Goal: Transaction & Acquisition: Book appointment/travel/reservation

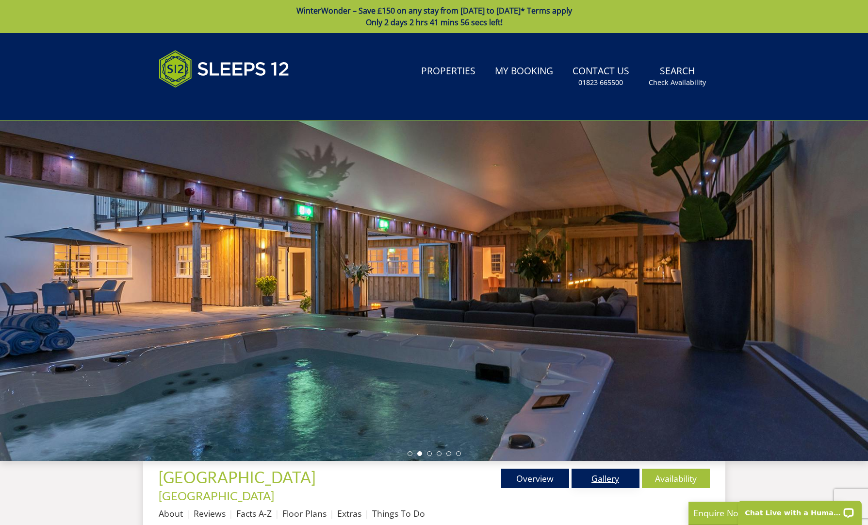
click at [604, 482] on link "Gallery" at bounding box center [606, 477] width 68 height 19
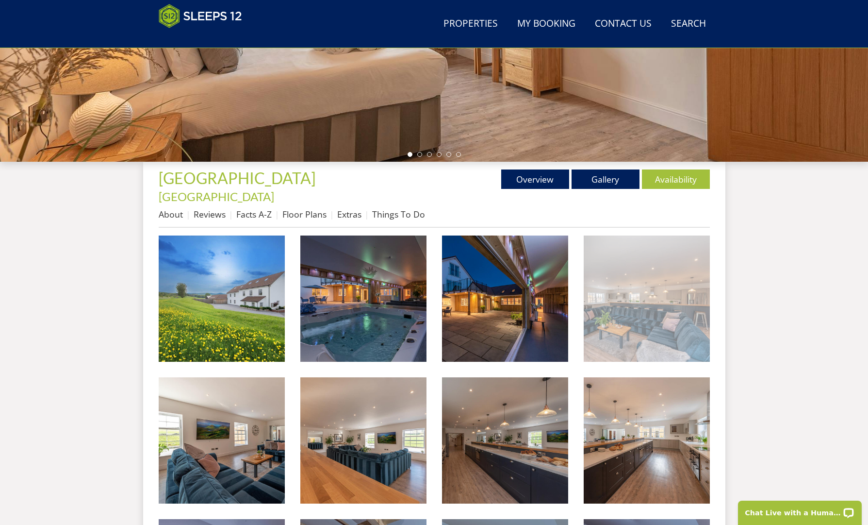
scroll to position [263, 0]
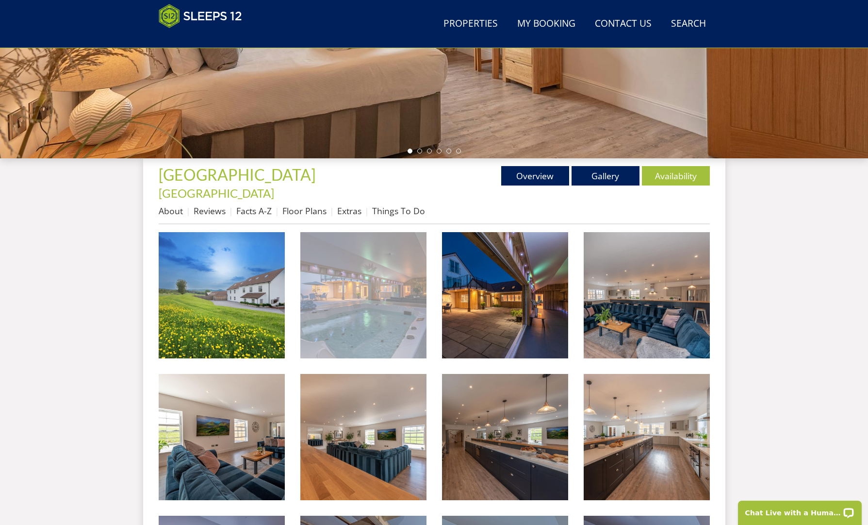
click at [379, 296] on img at bounding box center [363, 295] width 126 height 126
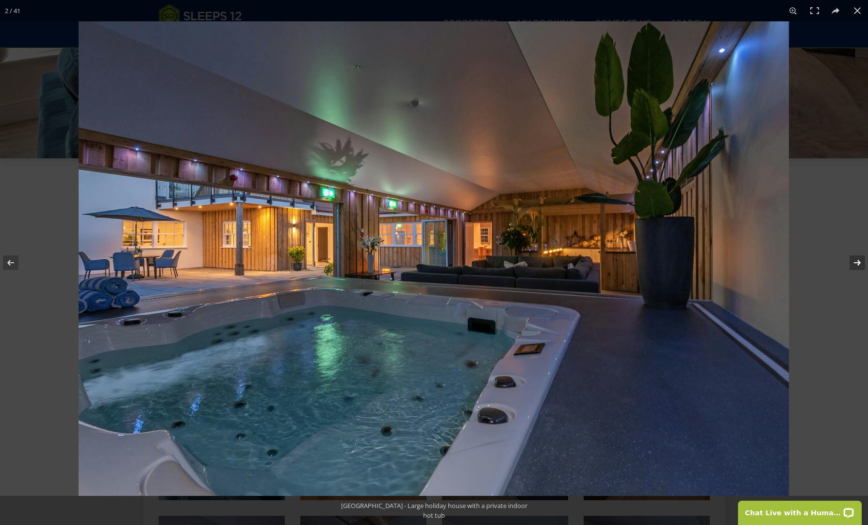
click at [854, 260] on button at bounding box center [851, 262] width 34 height 49
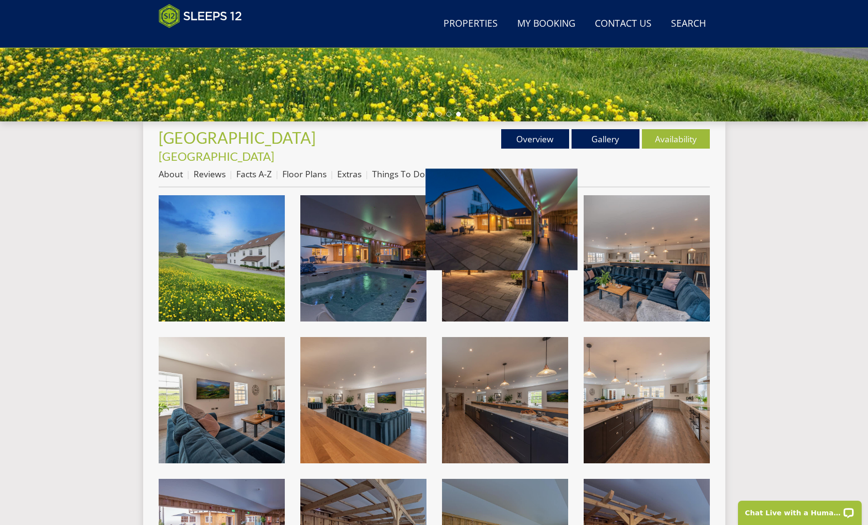
scroll to position [304, 0]
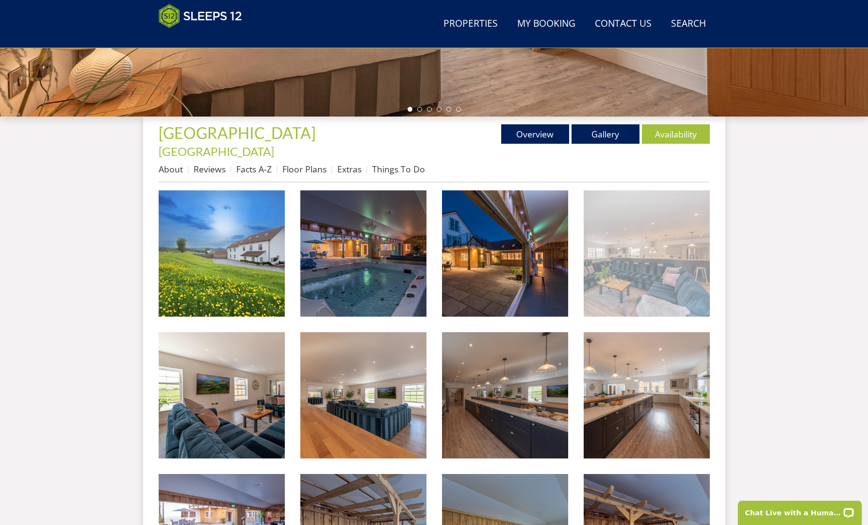
click at [656, 249] on img at bounding box center [647, 253] width 126 height 126
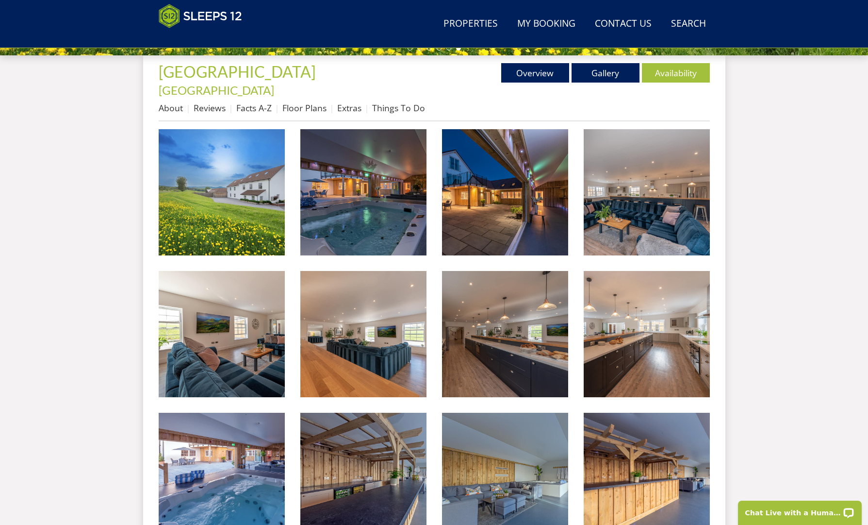
scroll to position [366, 0]
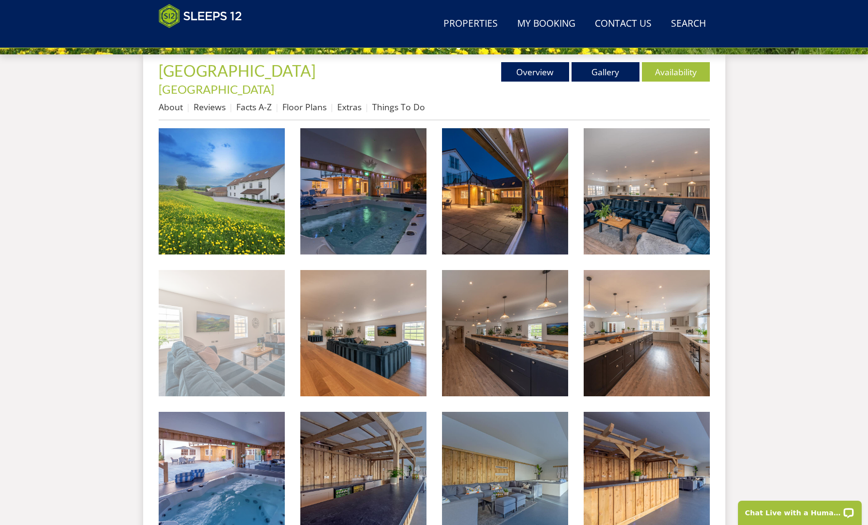
click at [235, 346] on img at bounding box center [222, 333] width 126 height 126
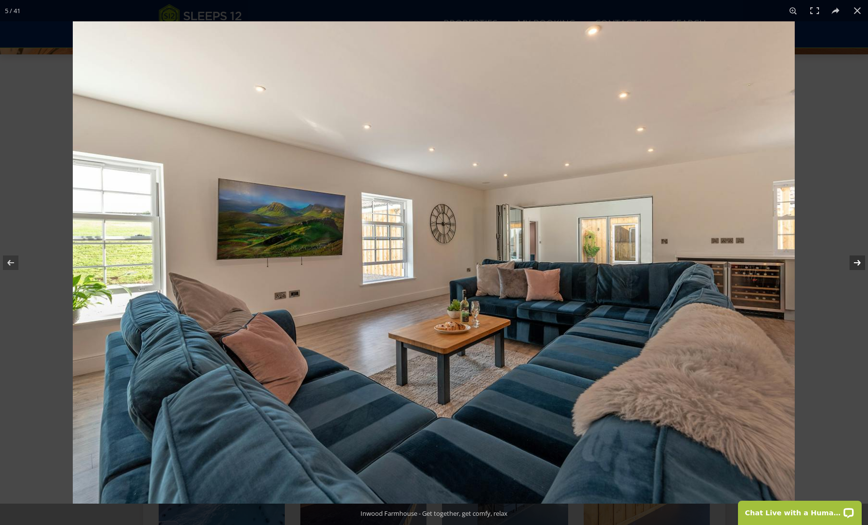
click at [858, 262] on button at bounding box center [851, 262] width 34 height 49
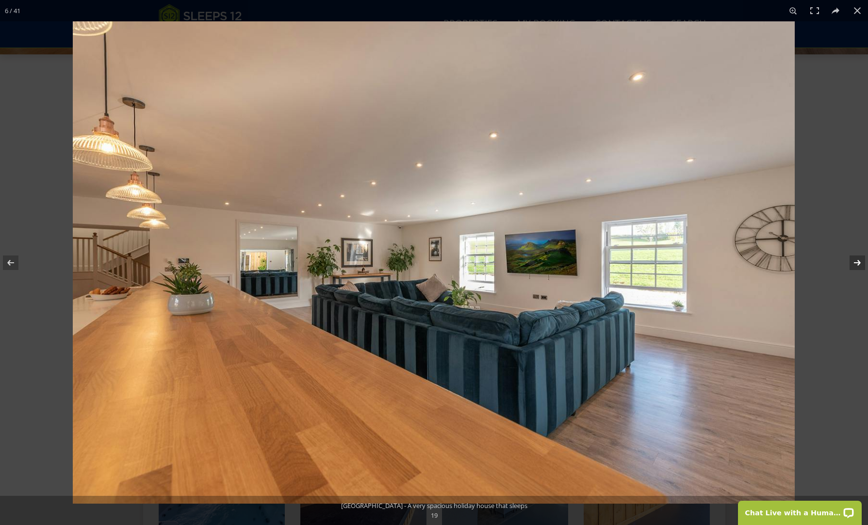
click at [856, 263] on button at bounding box center [851, 262] width 34 height 49
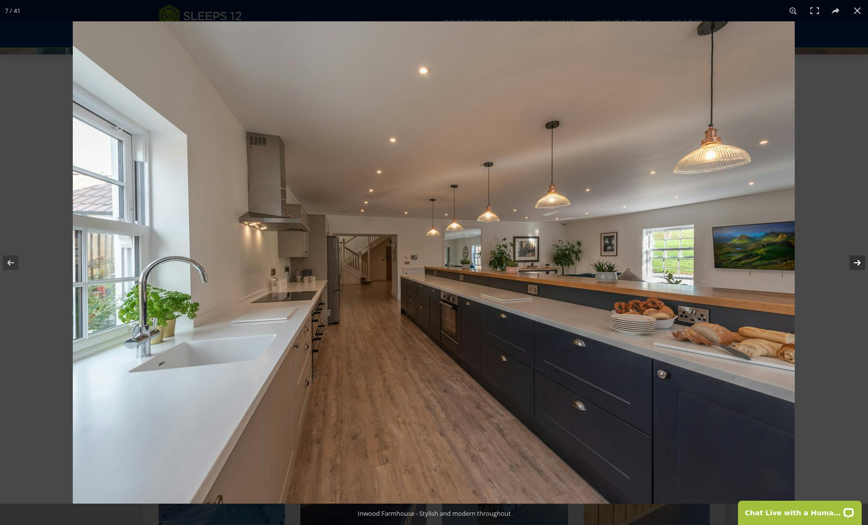
click at [856, 263] on button at bounding box center [851, 262] width 34 height 49
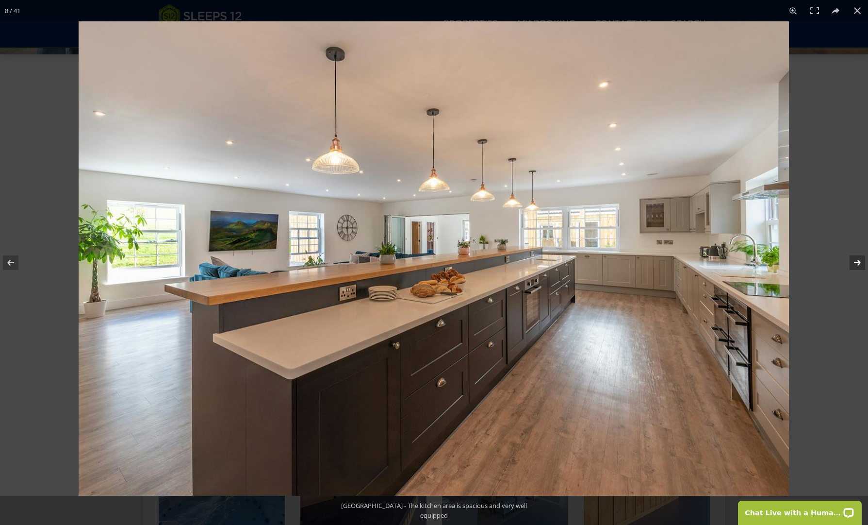
click at [856, 263] on button at bounding box center [851, 262] width 34 height 49
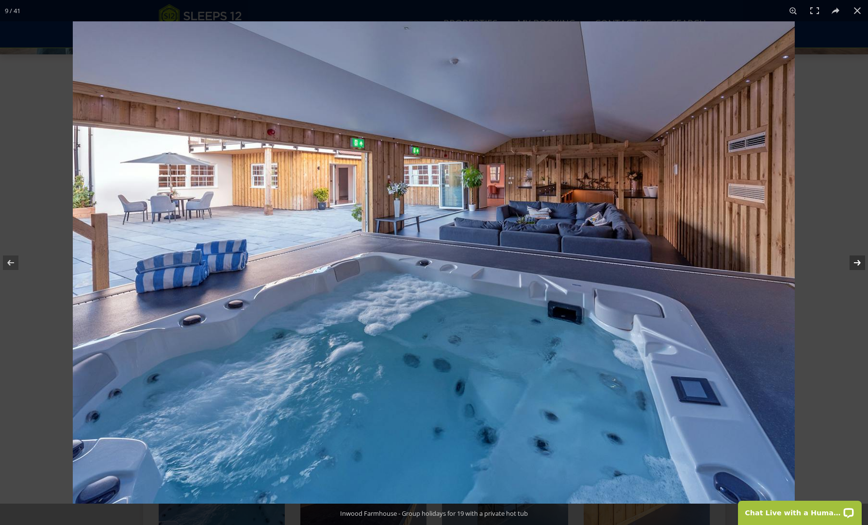
click at [856, 263] on button at bounding box center [851, 262] width 34 height 49
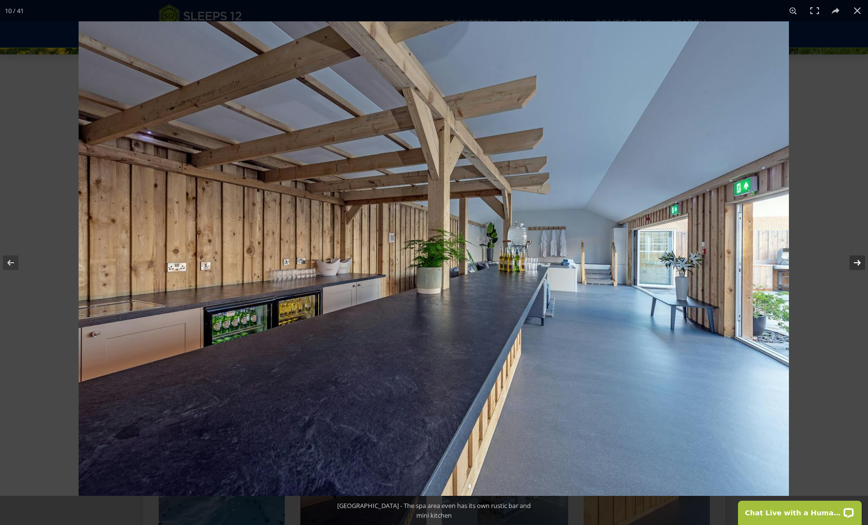
scroll to position [368, 0]
click at [856, 263] on button at bounding box center [851, 262] width 34 height 49
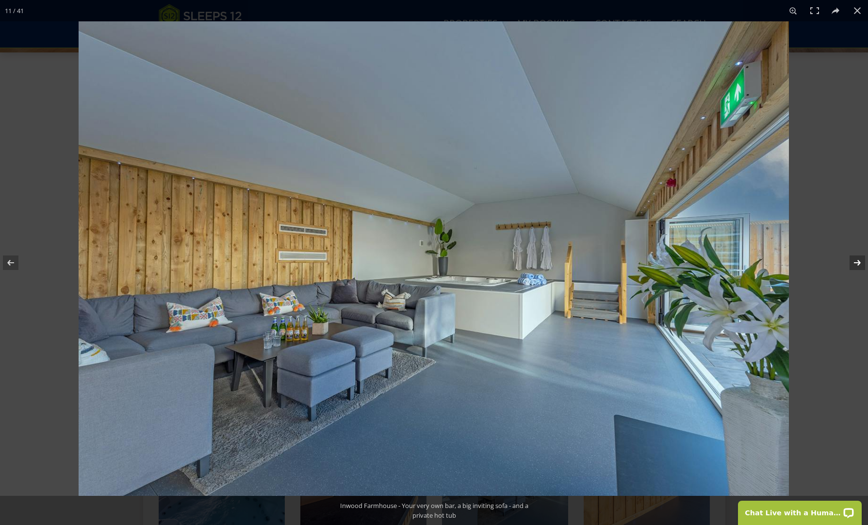
click at [857, 260] on button at bounding box center [851, 262] width 34 height 49
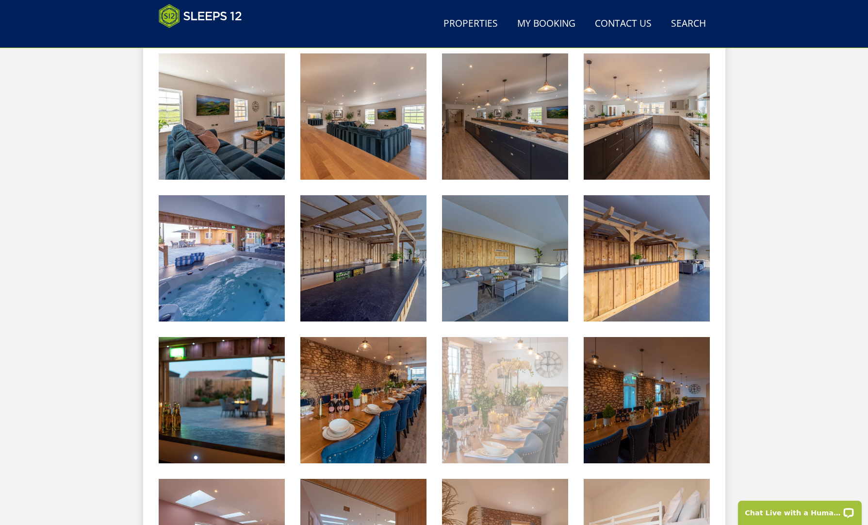
scroll to position [604, 0]
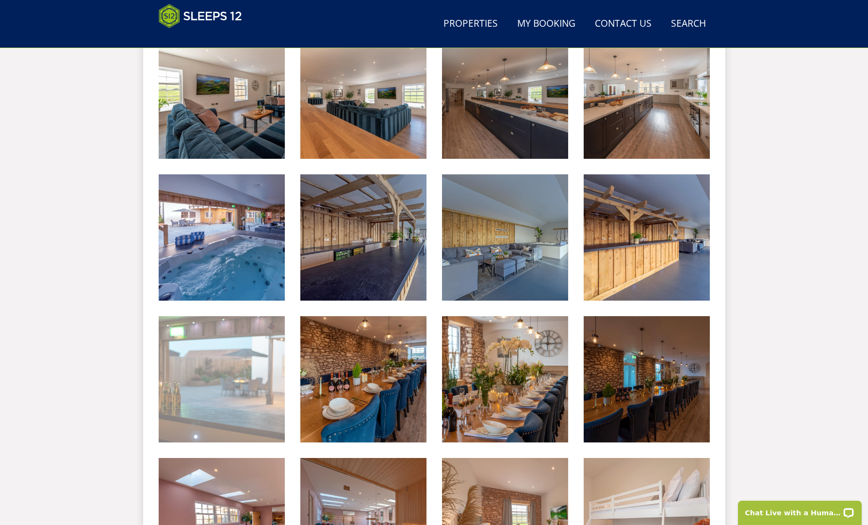
click at [240, 392] on img at bounding box center [222, 379] width 126 height 126
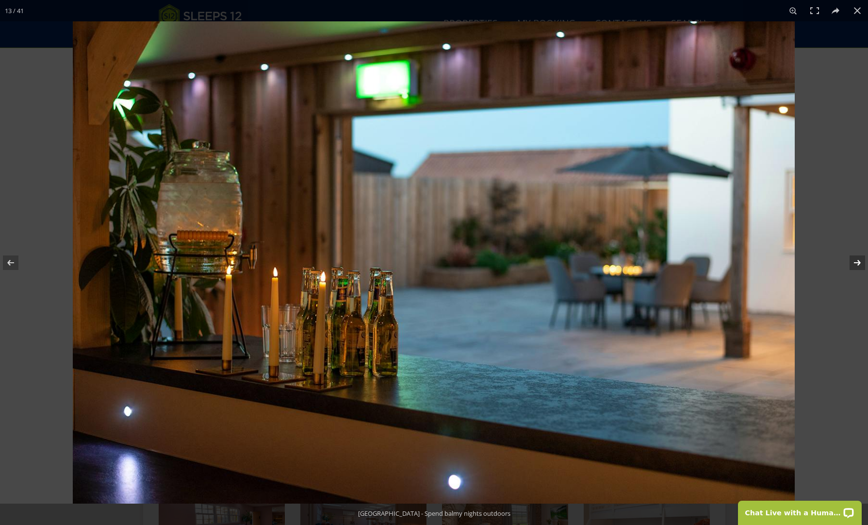
click at [856, 260] on button at bounding box center [851, 262] width 34 height 49
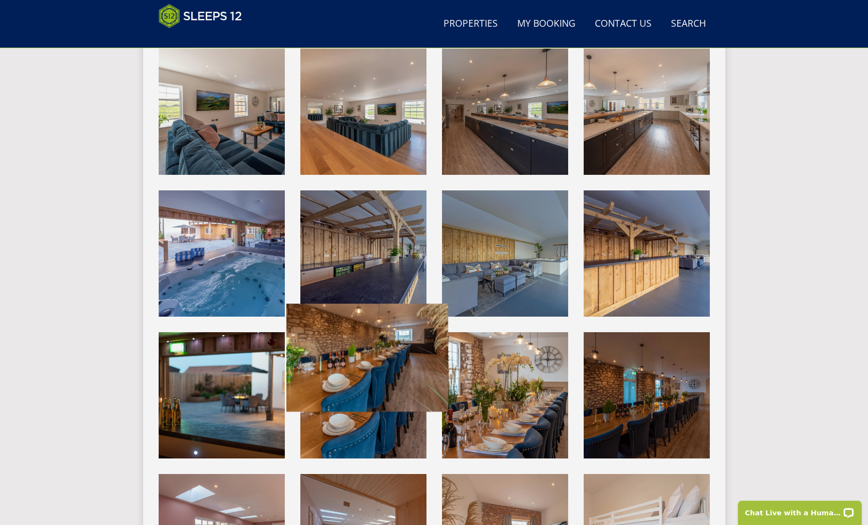
scroll to position [582, 0]
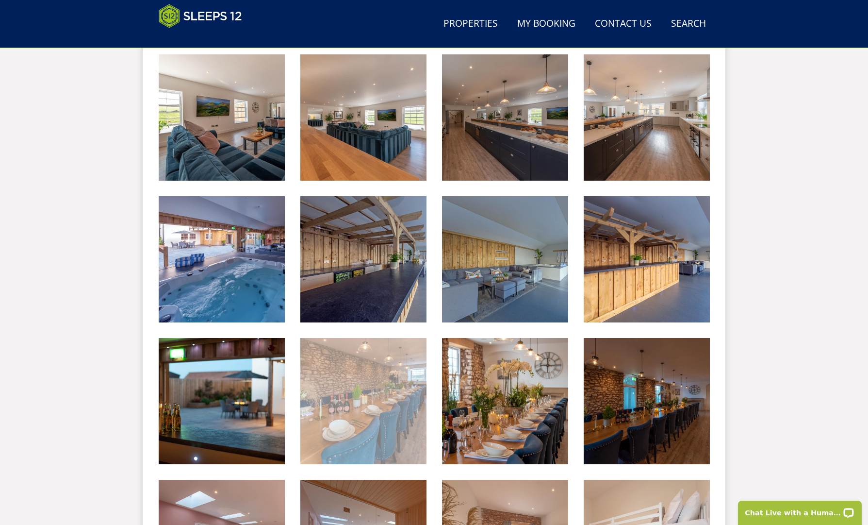
click at [352, 386] on img at bounding box center [363, 401] width 126 height 126
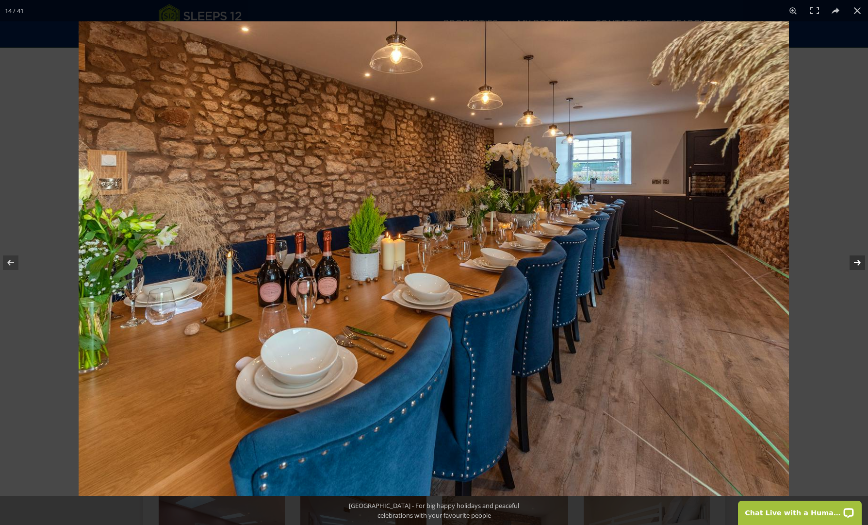
click at [857, 262] on button at bounding box center [851, 262] width 34 height 49
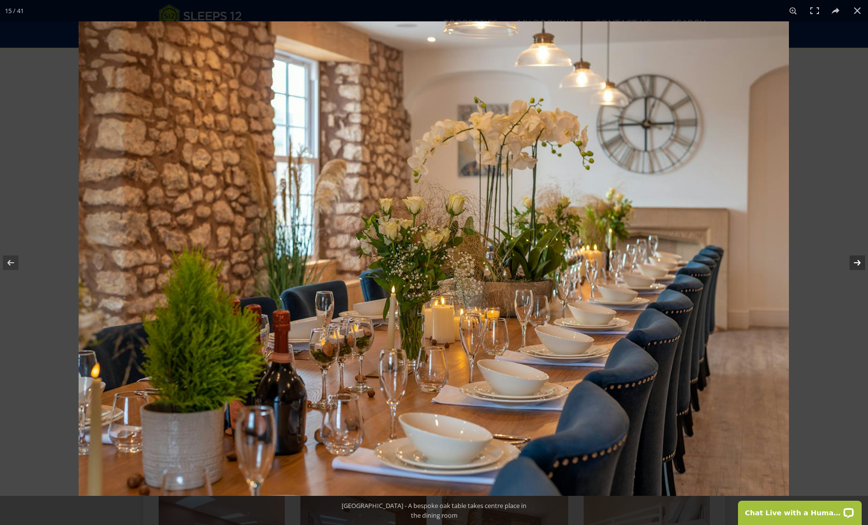
click at [855, 260] on button at bounding box center [851, 262] width 34 height 49
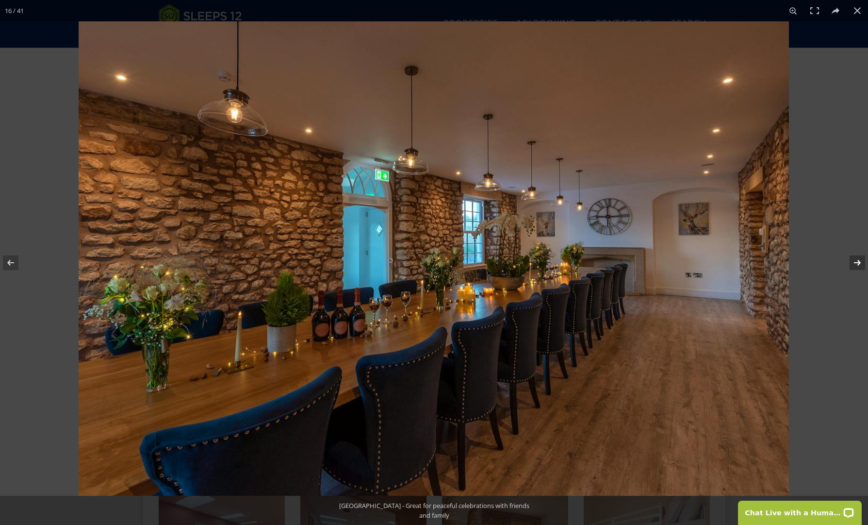
click at [855, 260] on button at bounding box center [851, 262] width 34 height 49
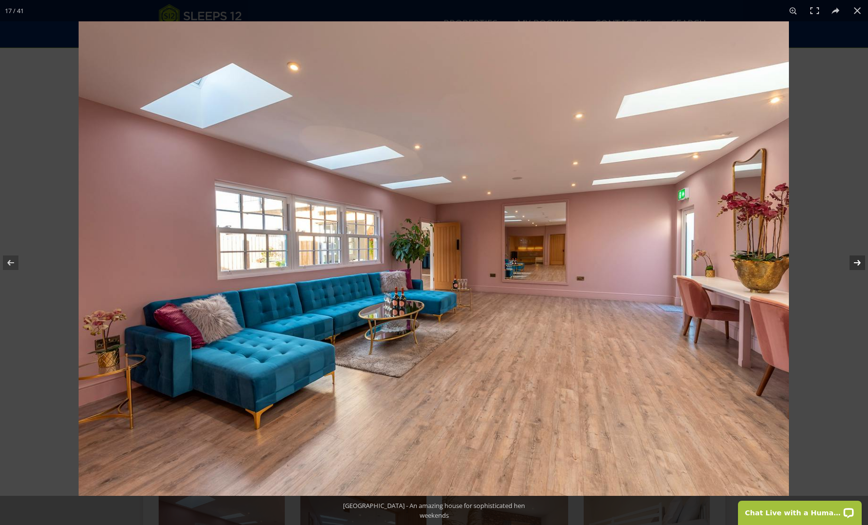
click at [857, 263] on button at bounding box center [851, 262] width 34 height 49
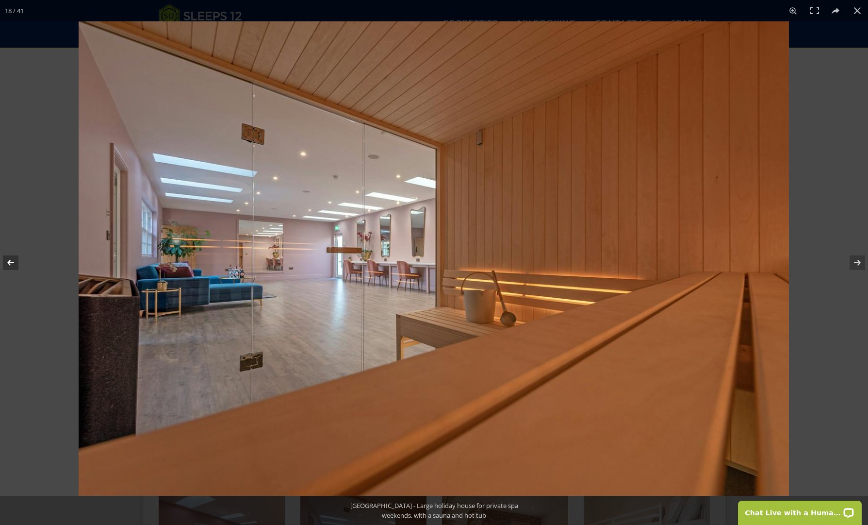
click at [12, 259] on button at bounding box center [17, 262] width 34 height 49
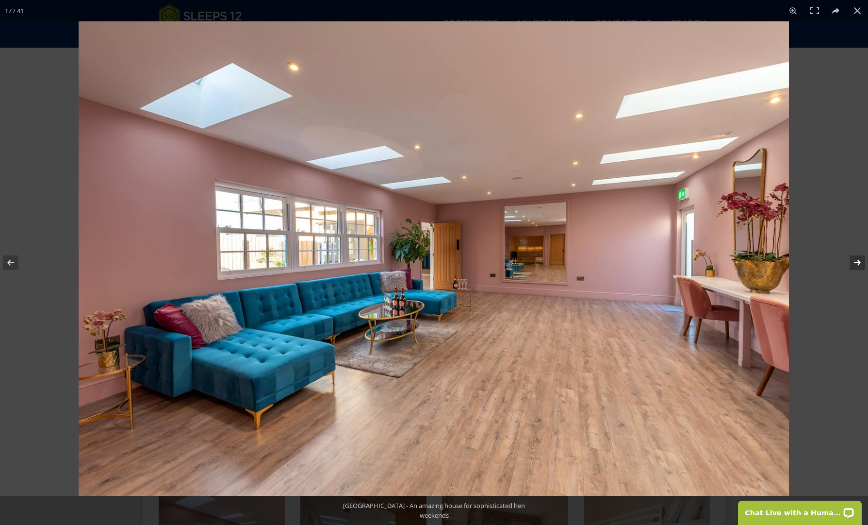
click at [856, 260] on button at bounding box center [851, 262] width 34 height 49
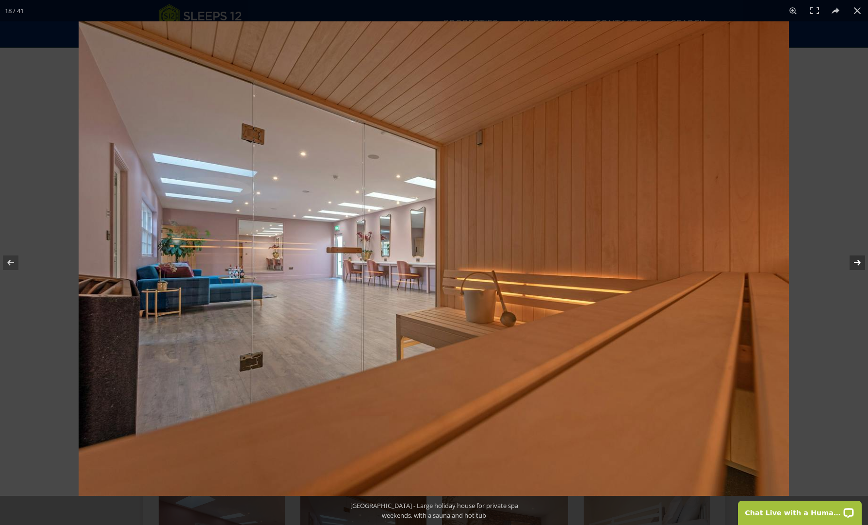
click at [857, 261] on button at bounding box center [851, 262] width 34 height 49
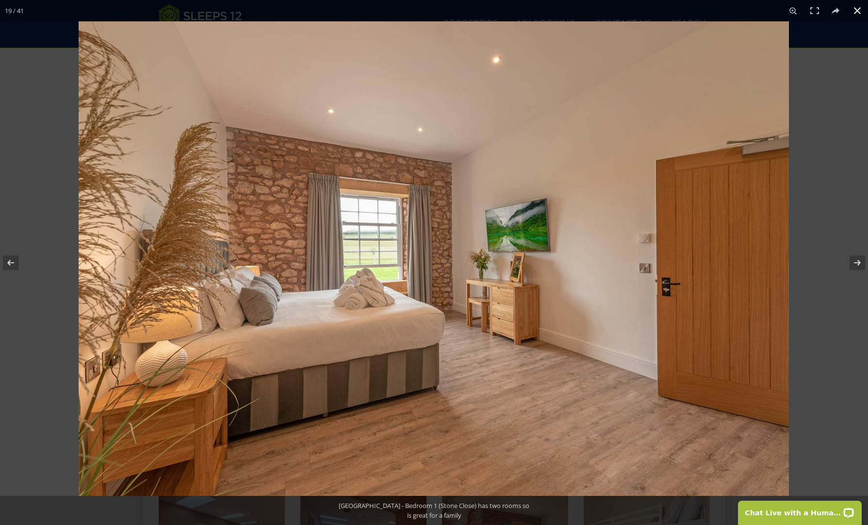
click at [856, 8] on button at bounding box center [857, 10] width 21 height 21
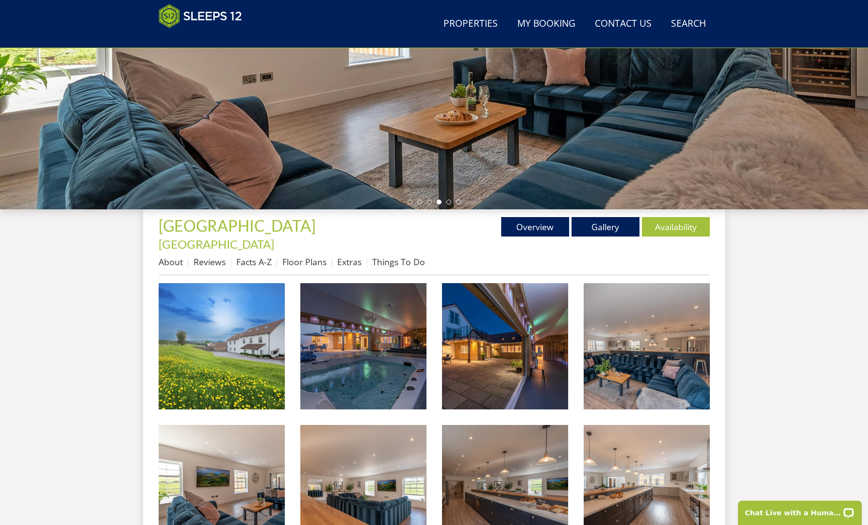
scroll to position [217, 0]
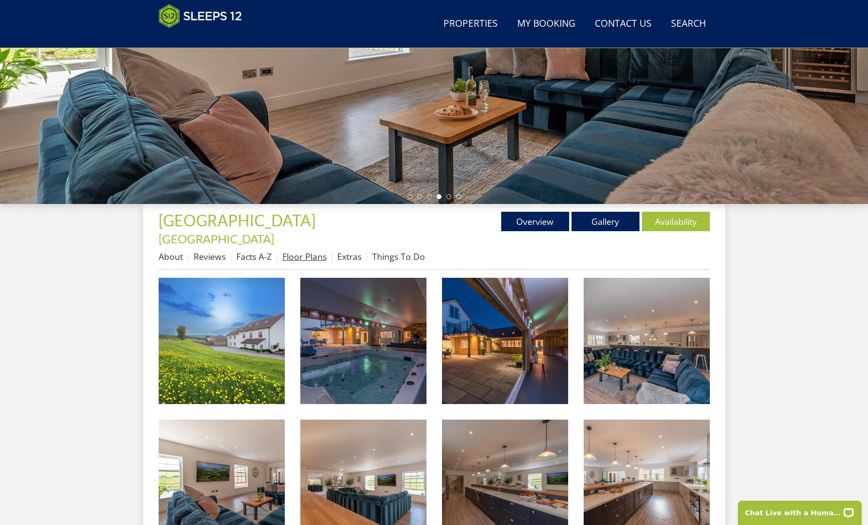
click at [298, 250] on link "Floor Plans" at bounding box center [304, 256] width 44 height 12
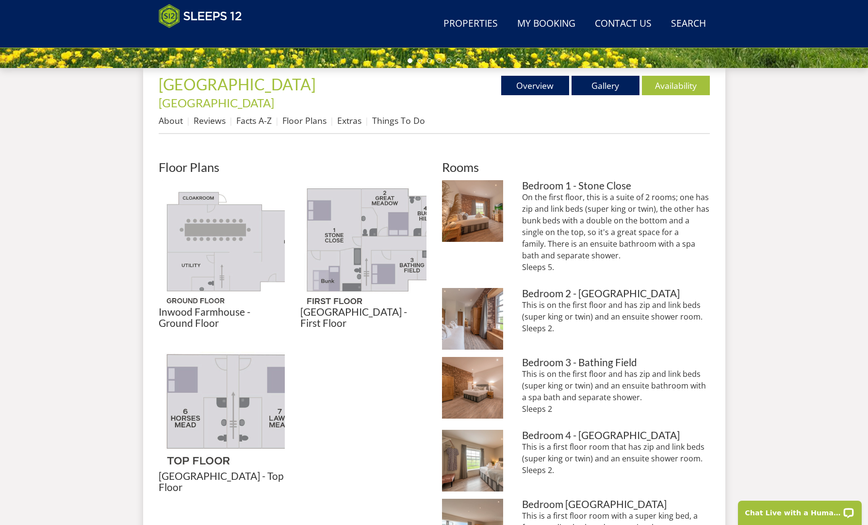
scroll to position [363, 0]
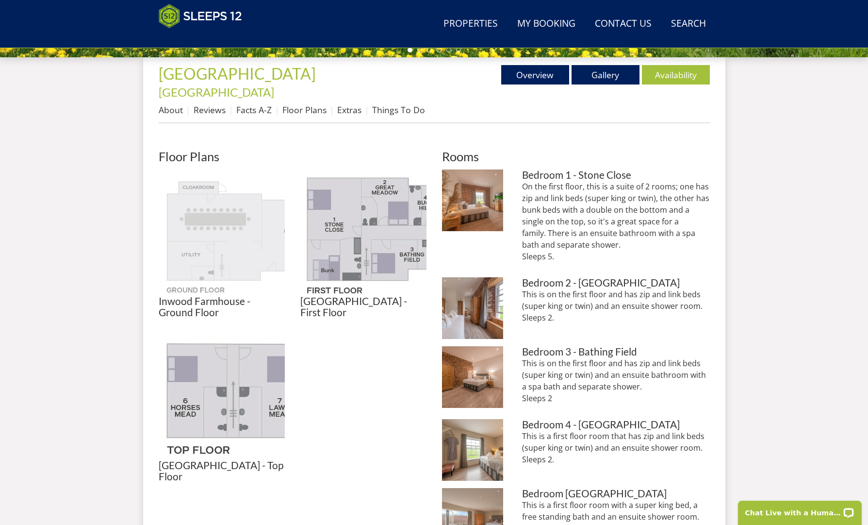
click at [218, 237] on img at bounding box center [222, 232] width 126 height 126
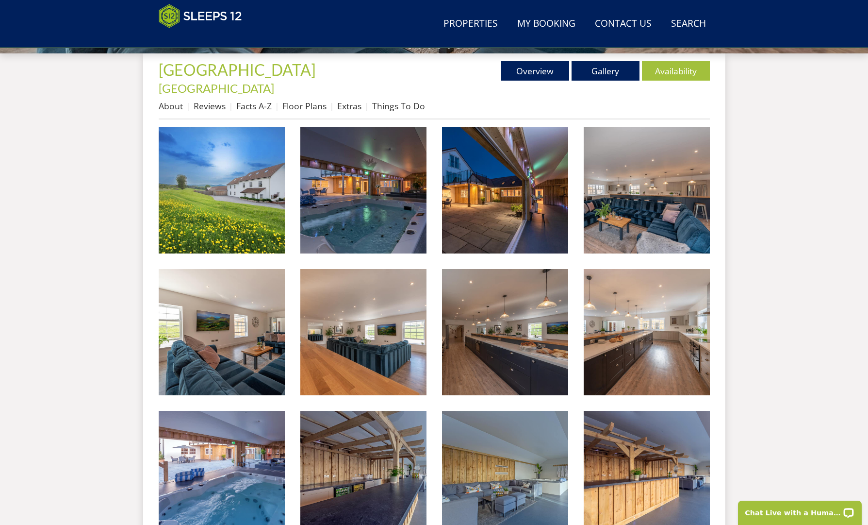
click at [305, 100] on link "Floor Plans" at bounding box center [304, 106] width 44 height 12
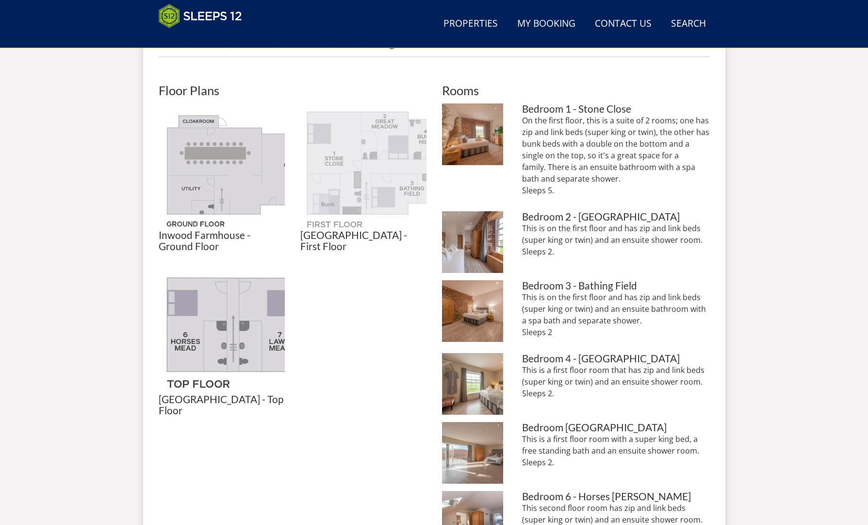
scroll to position [429, 0]
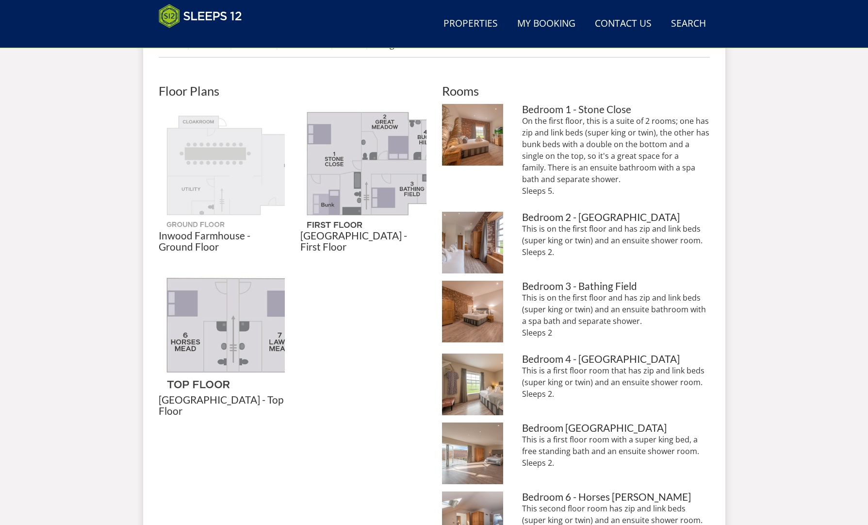
click at [236, 160] on img at bounding box center [222, 167] width 126 height 126
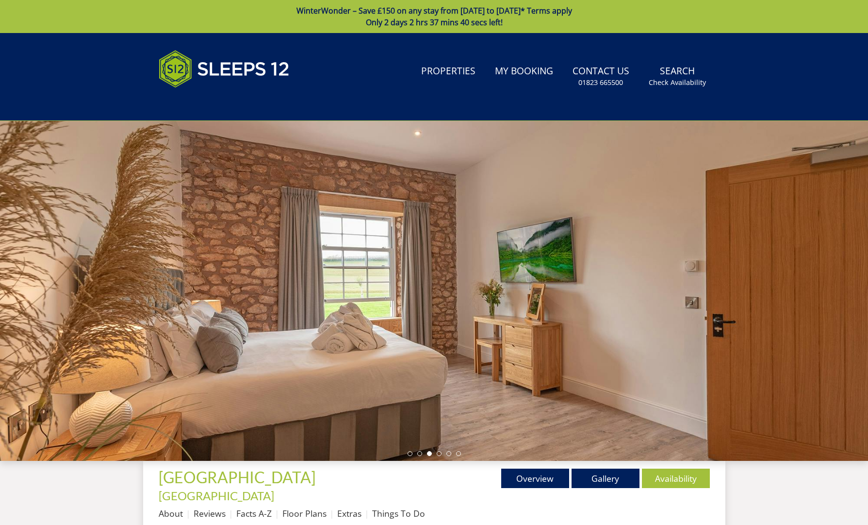
scroll to position [0, 0]
click at [601, 476] on link "Gallery" at bounding box center [606, 477] width 68 height 19
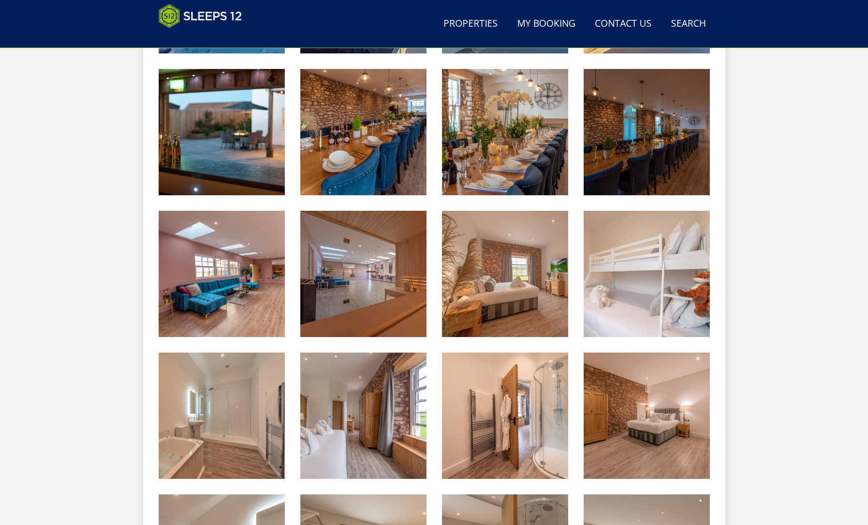
scroll to position [854, 0]
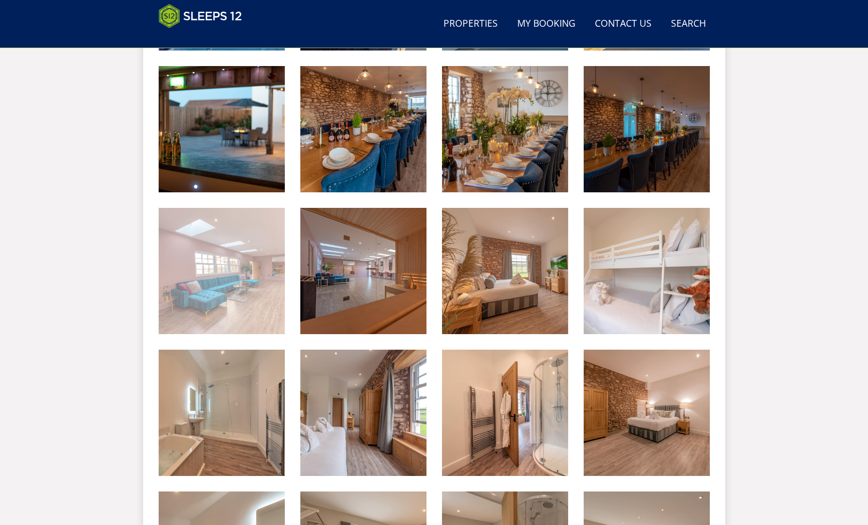
click at [216, 281] on img at bounding box center [222, 271] width 126 height 126
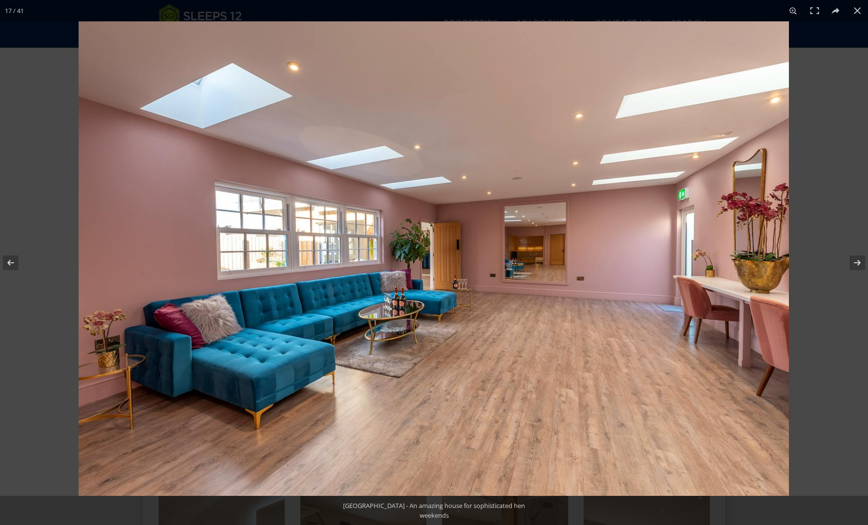
scroll to position [852, 0]
click at [10, 262] on button at bounding box center [17, 262] width 34 height 49
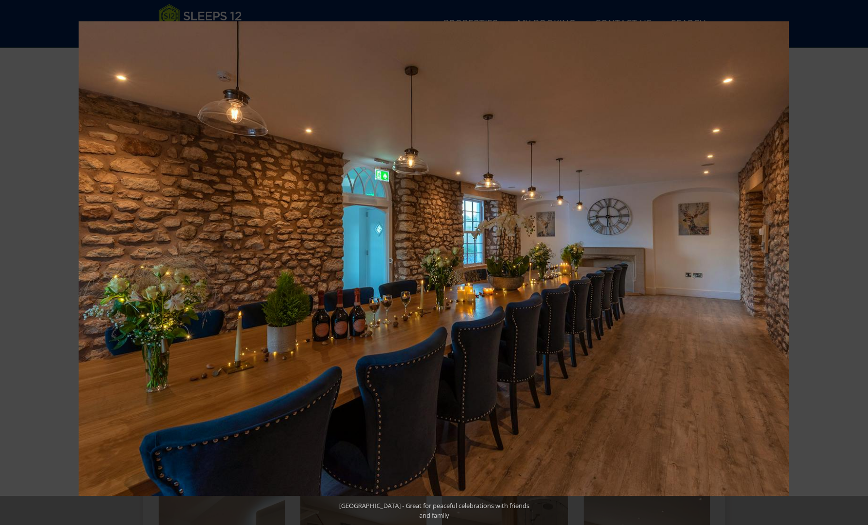
click at [10, 262] on button at bounding box center [17, 262] width 34 height 49
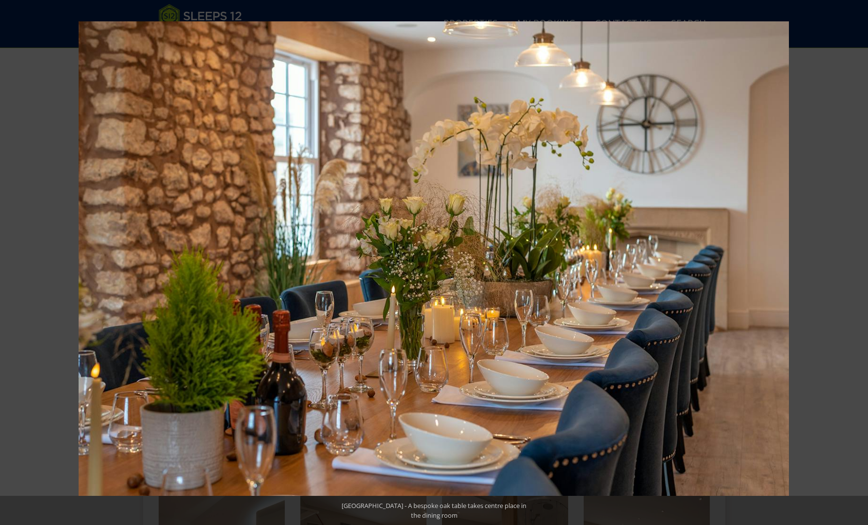
click at [10, 262] on button at bounding box center [17, 262] width 34 height 49
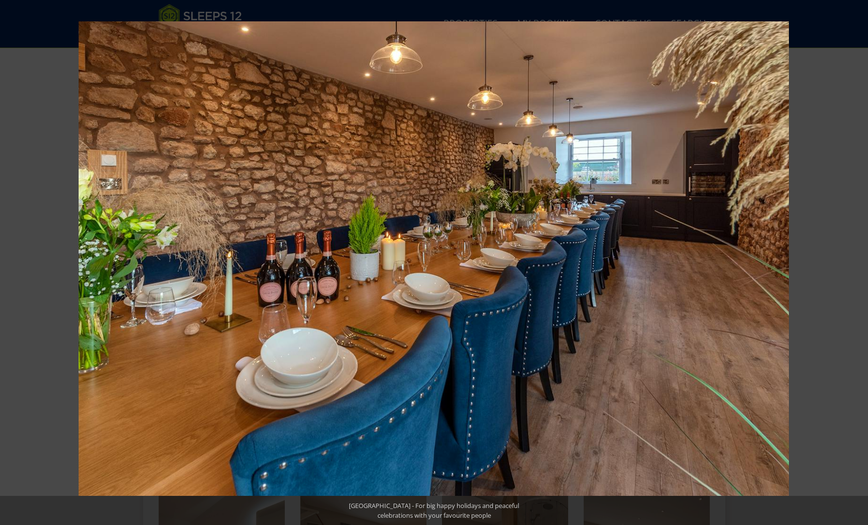
click at [10, 262] on button at bounding box center [17, 262] width 34 height 49
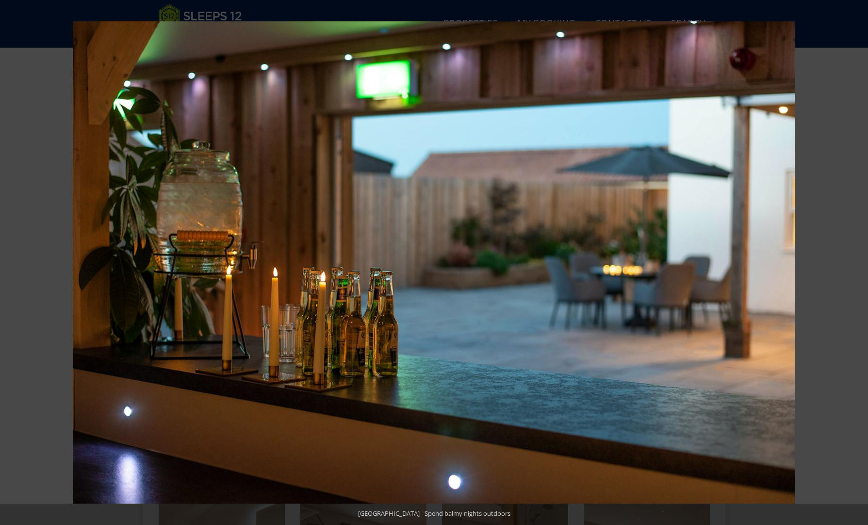
click at [10, 262] on button at bounding box center [17, 262] width 34 height 49
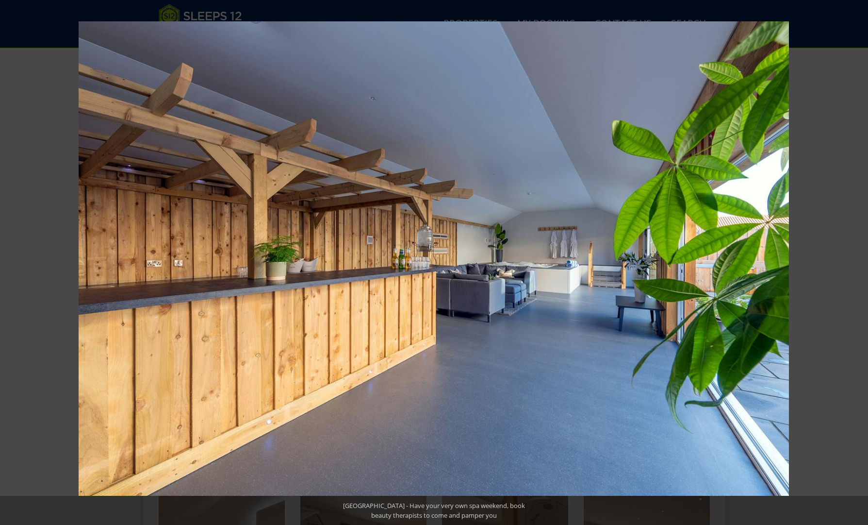
click at [10, 262] on button at bounding box center [17, 262] width 34 height 49
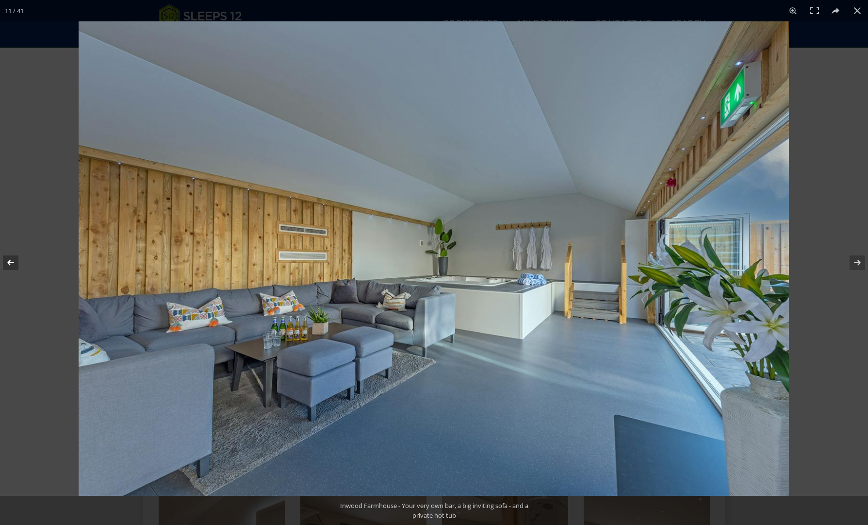
click at [10, 262] on button at bounding box center [17, 262] width 34 height 49
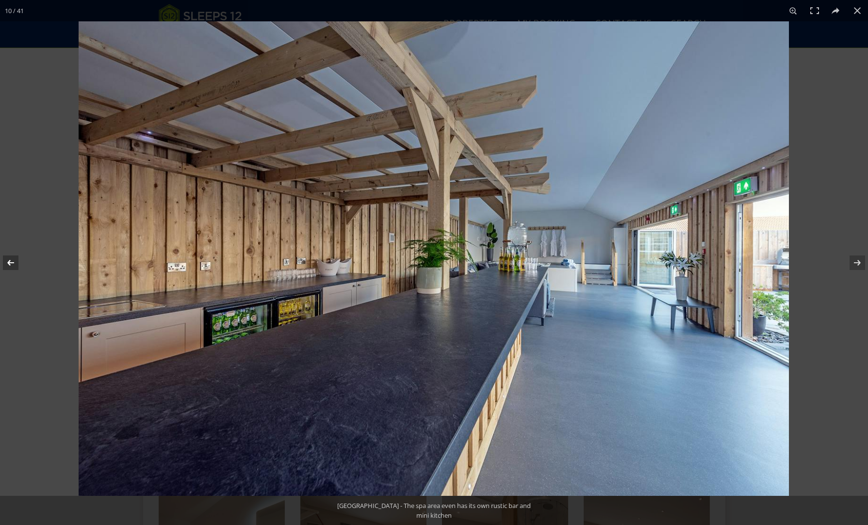
click at [10, 262] on button at bounding box center [17, 262] width 34 height 49
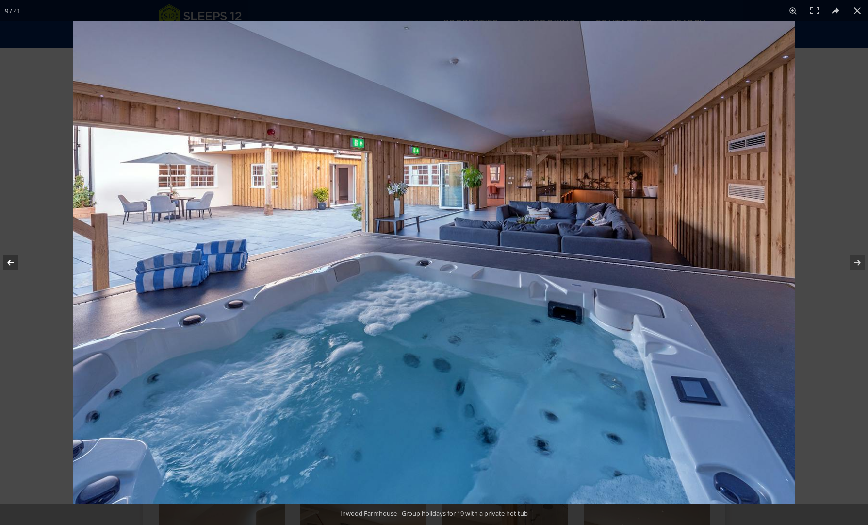
click at [10, 262] on button at bounding box center [17, 262] width 34 height 49
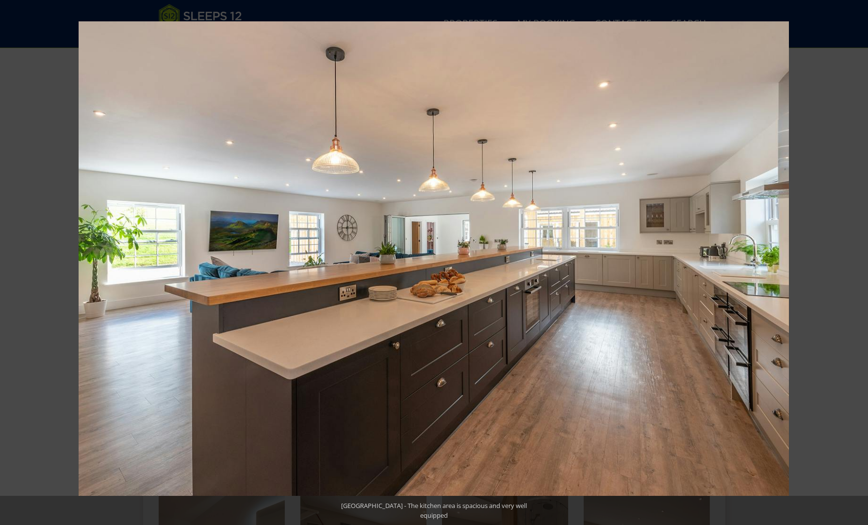
click at [10, 262] on button at bounding box center [17, 262] width 34 height 49
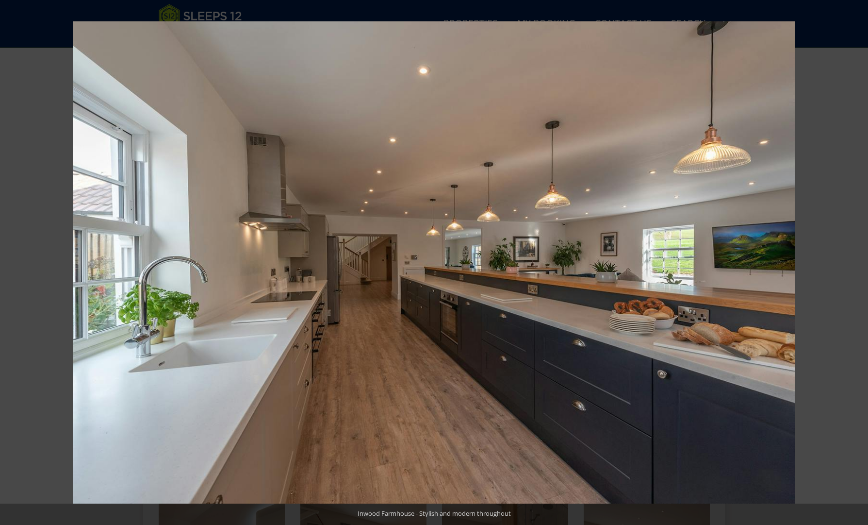
click at [10, 262] on button at bounding box center [17, 262] width 34 height 49
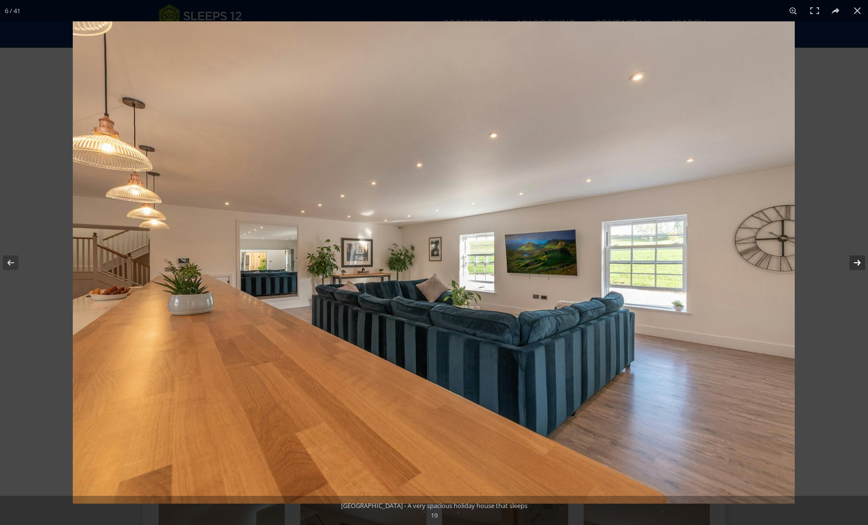
click at [857, 263] on button at bounding box center [851, 262] width 34 height 49
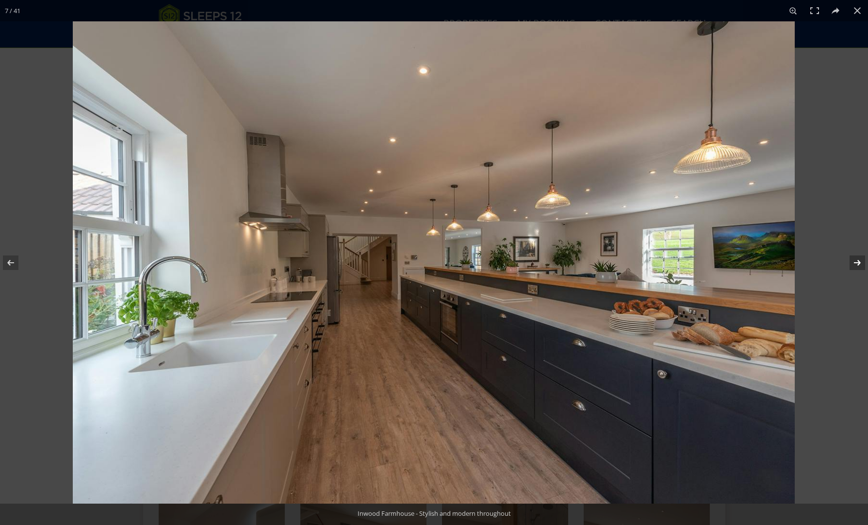
click at [857, 261] on button at bounding box center [851, 262] width 34 height 49
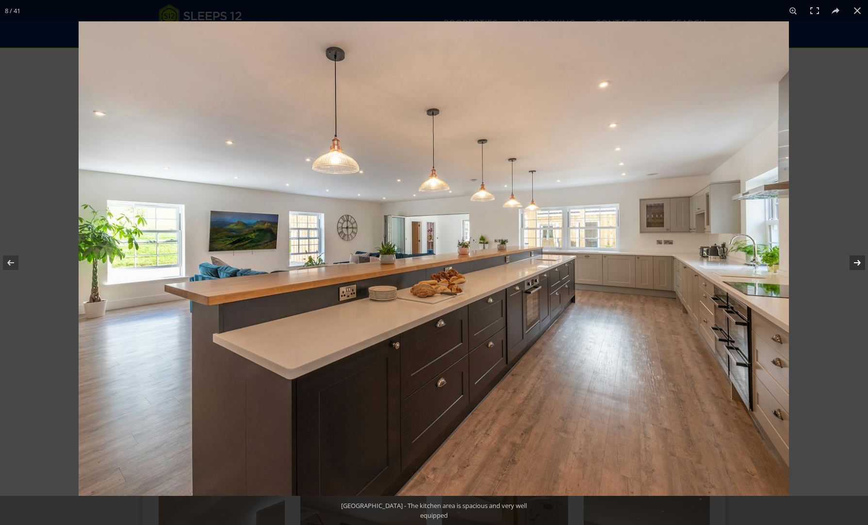
click at [856, 261] on button at bounding box center [851, 262] width 34 height 49
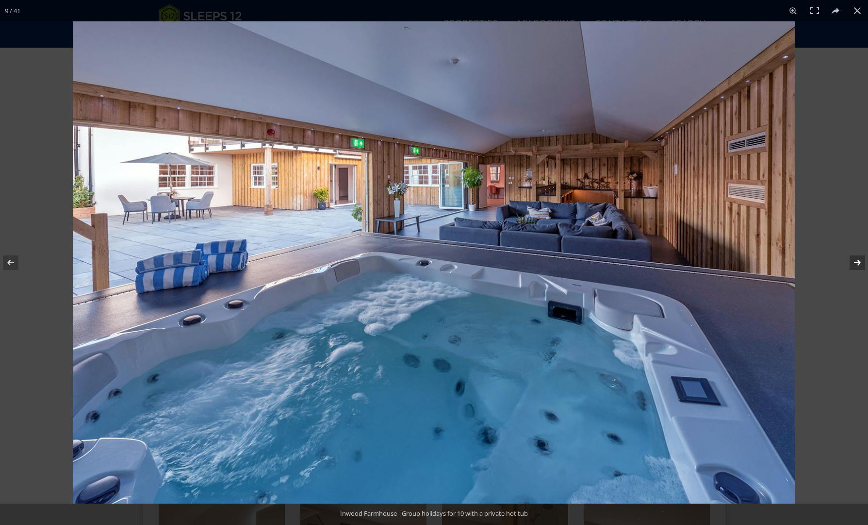
click at [856, 261] on button at bounding box center [851, 262] width 34 height 49
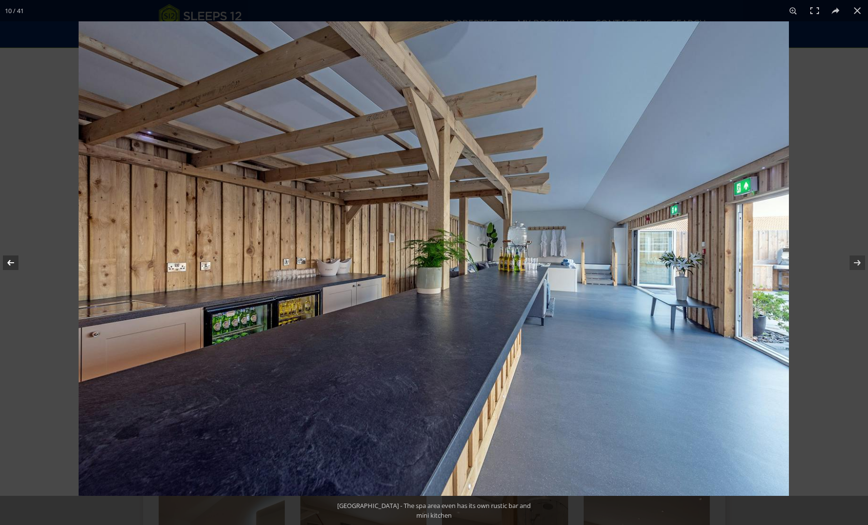
click at [12, 261] on button at bounding box center [17, 262] width 34 height 49
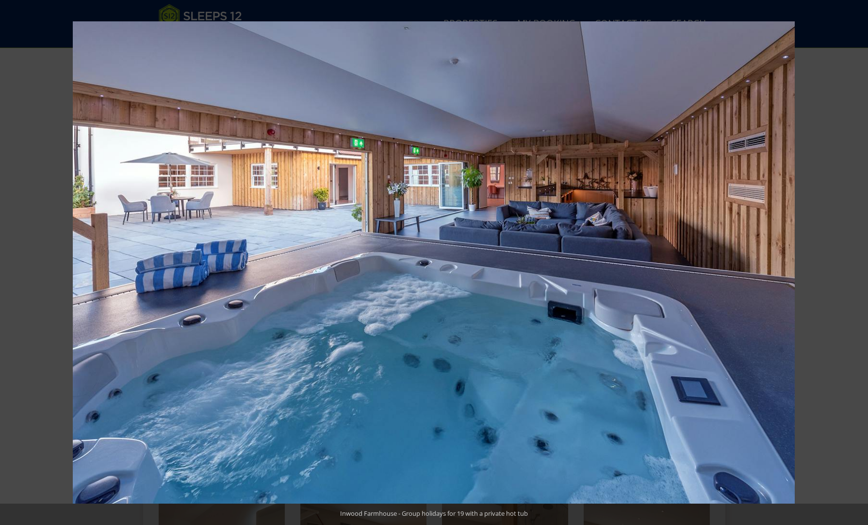
click at [12, 261] on button at bounding box center [17, 262] width 34 height 49
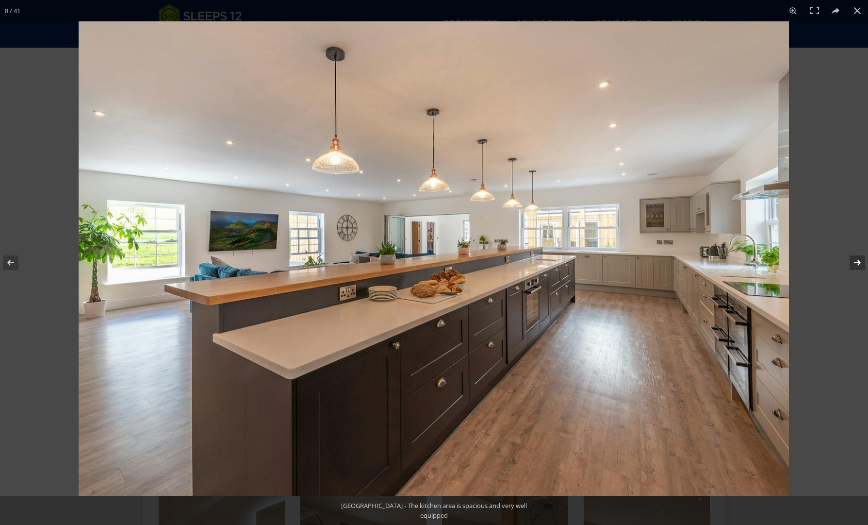
click at [857, 263] on button at bounding box center [851, 262] width 34 height 49
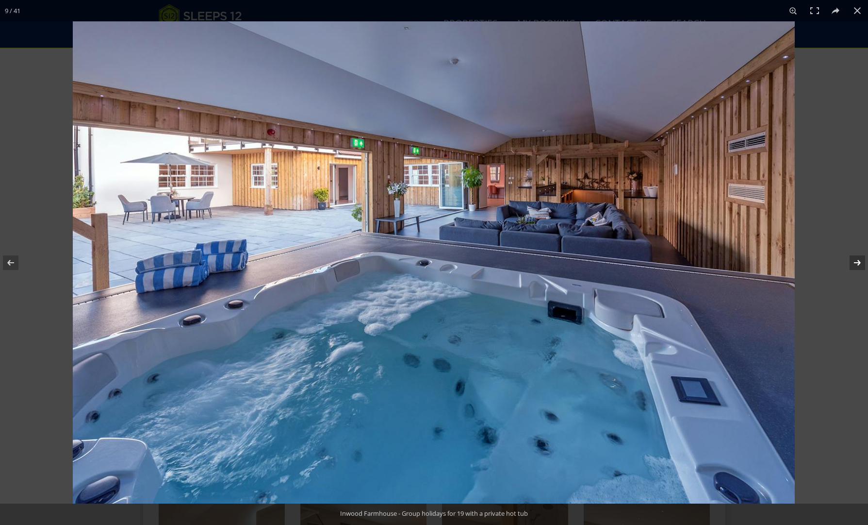
click at [856, 263] on button at bounding box center [851, 262] width 34 height 49
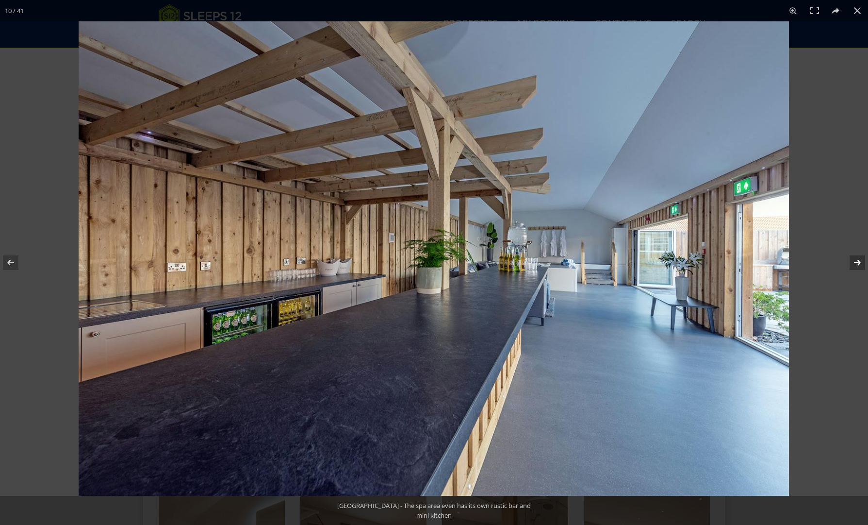
click at [856, 263] on button at bounding box center [851, 262] width 34 height 49
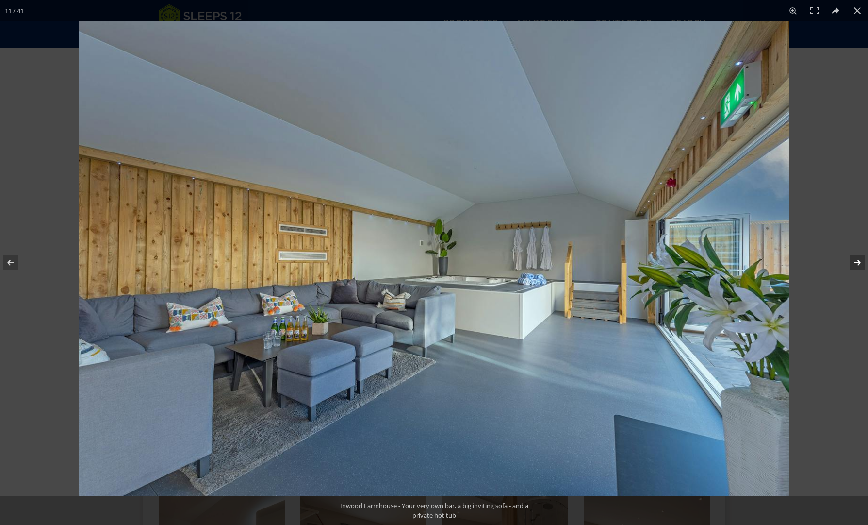
click at [856, 263] on button at bounding box center [851, 262] width 34 height 49
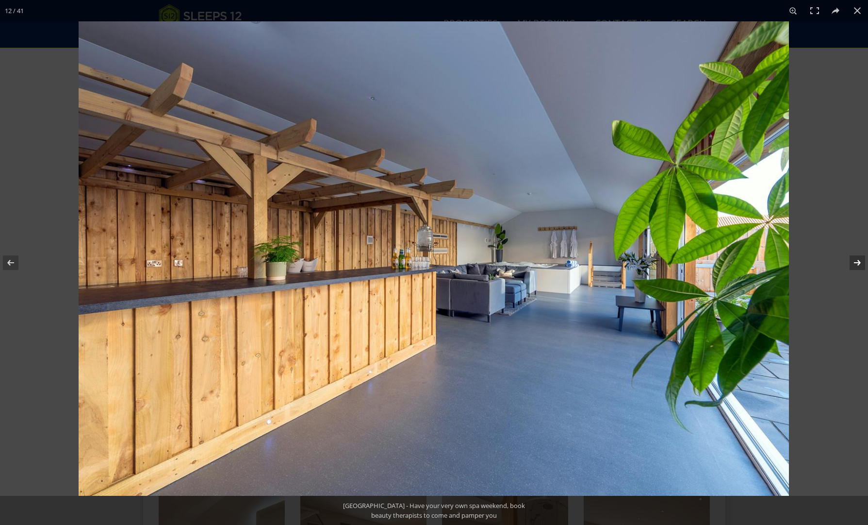
click at [856, 263] on button at bounding box center [851, 262] width 34 height 49
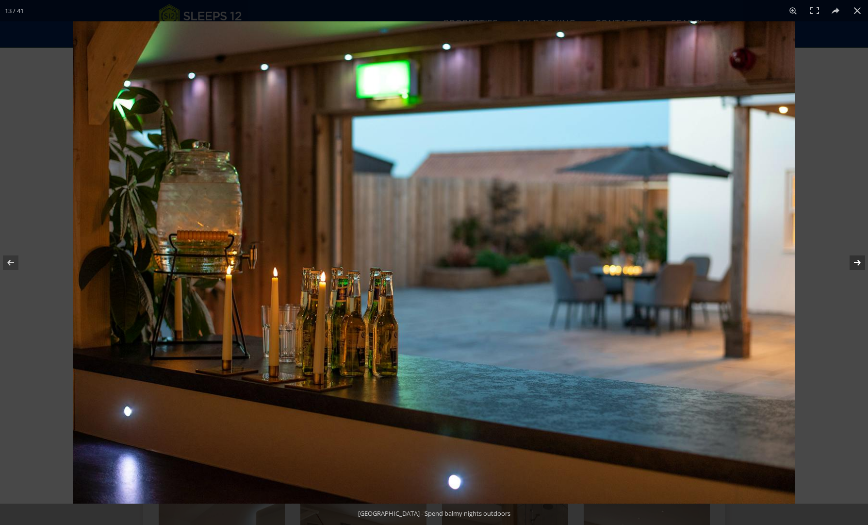
click at [856, 263] on button at bounding box center [851, 262] width 34 height 49
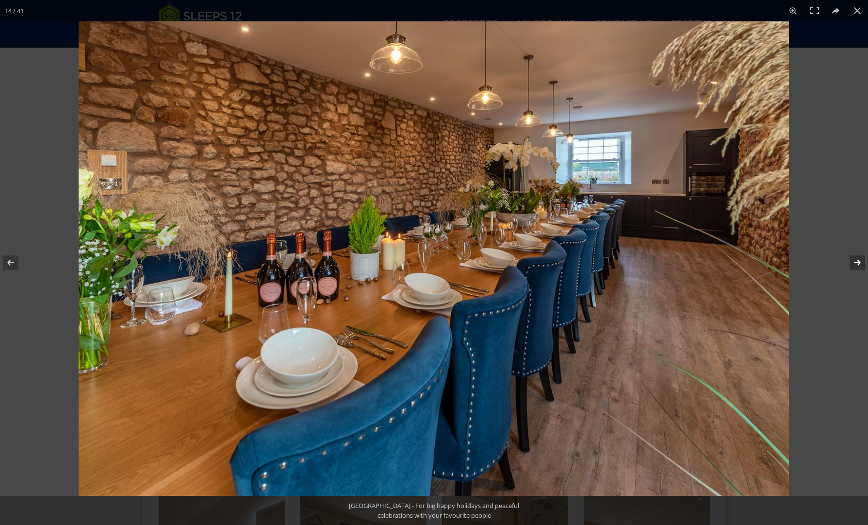
click at [856, 263] on button at bounding box center [851, 262] width 34 height 49
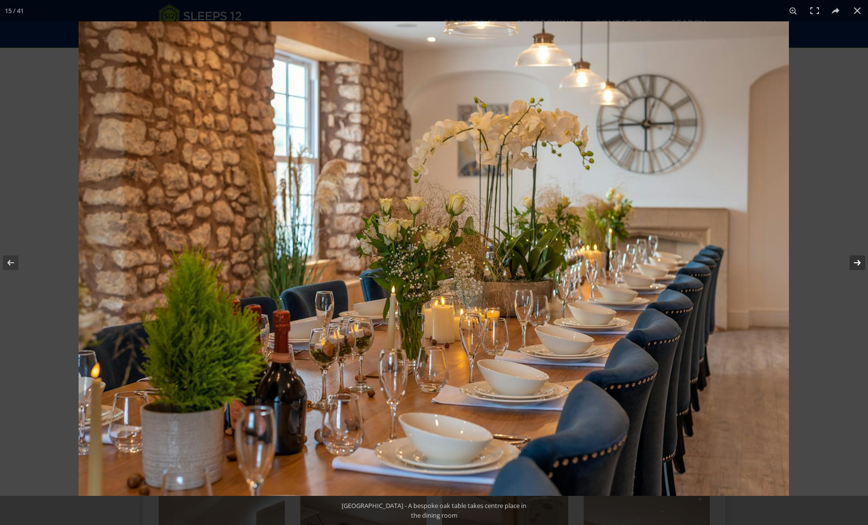
click at [856, 263] on button at bounding box center [851, 262] width 34 height 49
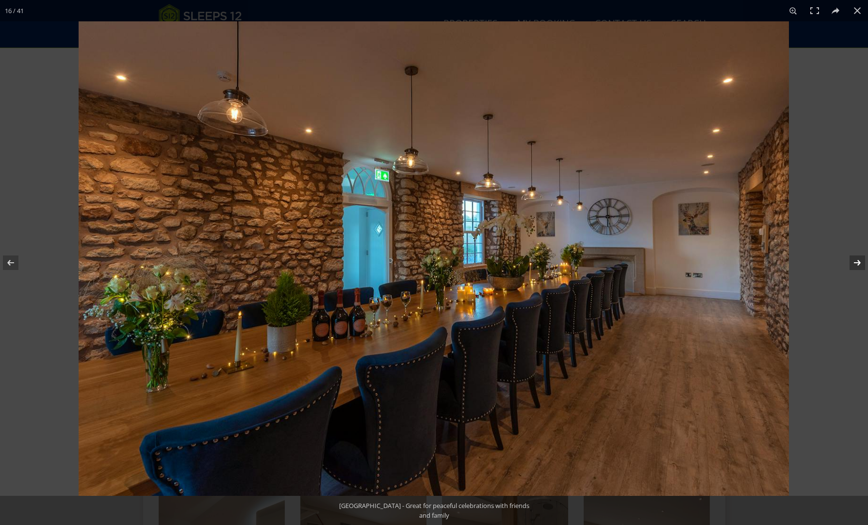
click at [856, 263] on button at bounding box center [851, 262] width 34 height 49
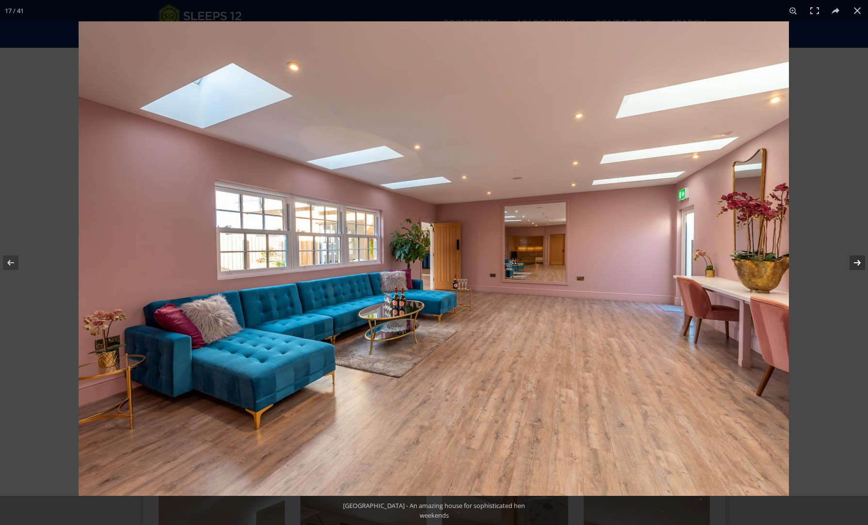
click at [859, 260] on button at bounding box center [851, 262] width 34 height 49
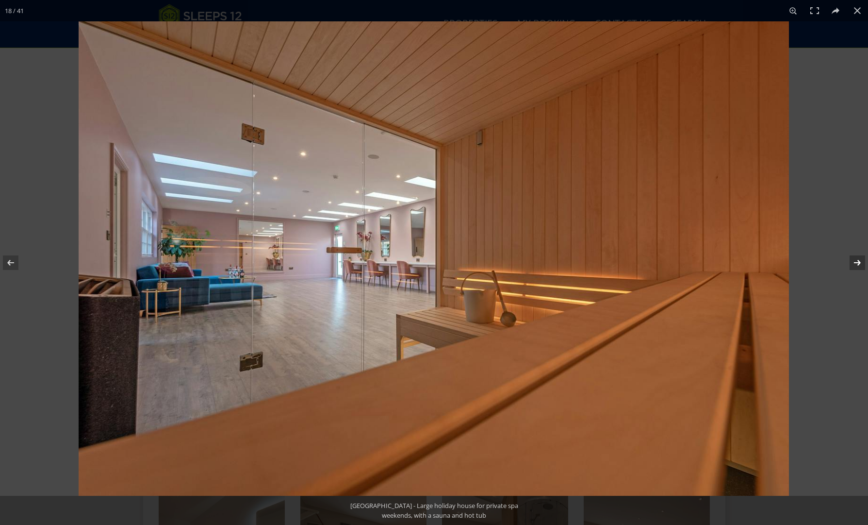
click at [859, 260] on button at bounding box center [851, 262] width 34 height 49
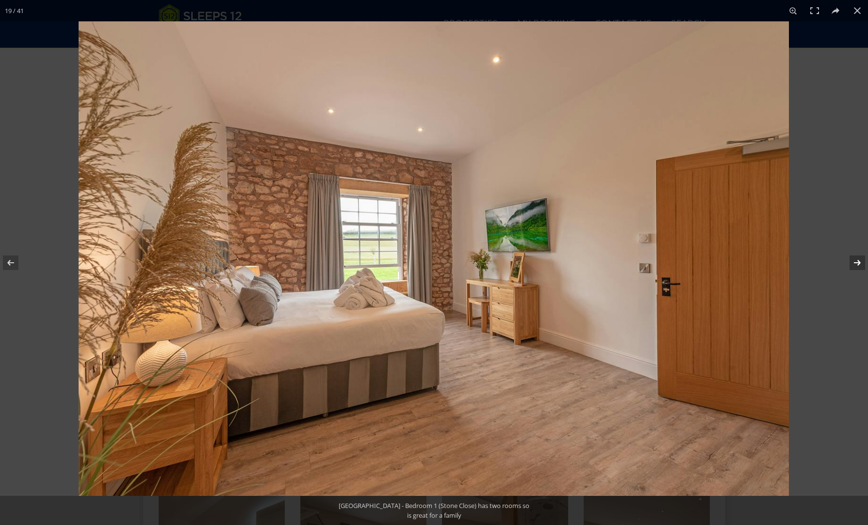
click at [859, 260] on button at bounding box center [851, 262] width 34 height 49
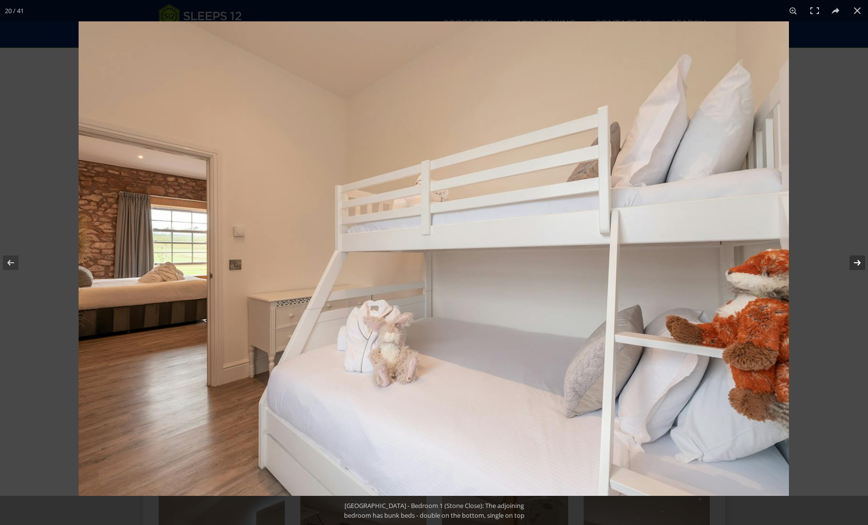
click at [859, 260] on button at bounding box center [851, 262] width 34 height 49
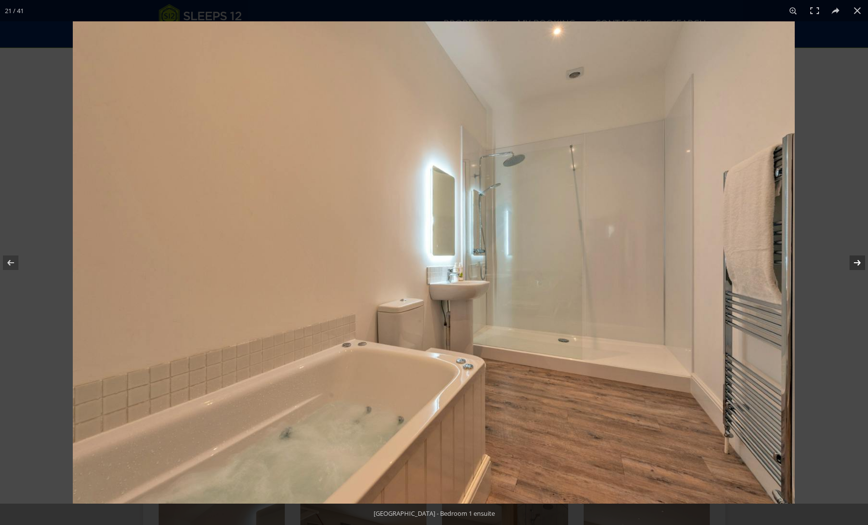
click at [859, 260] on button at bounding box center [851, 262] width 34 height 49
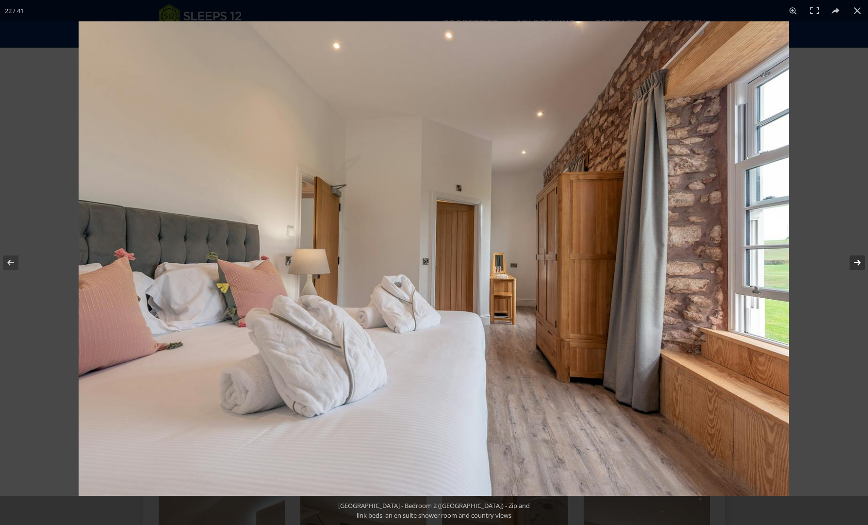
click at [859, 260] on button at bounding box center [851, 262] width 34 height 49
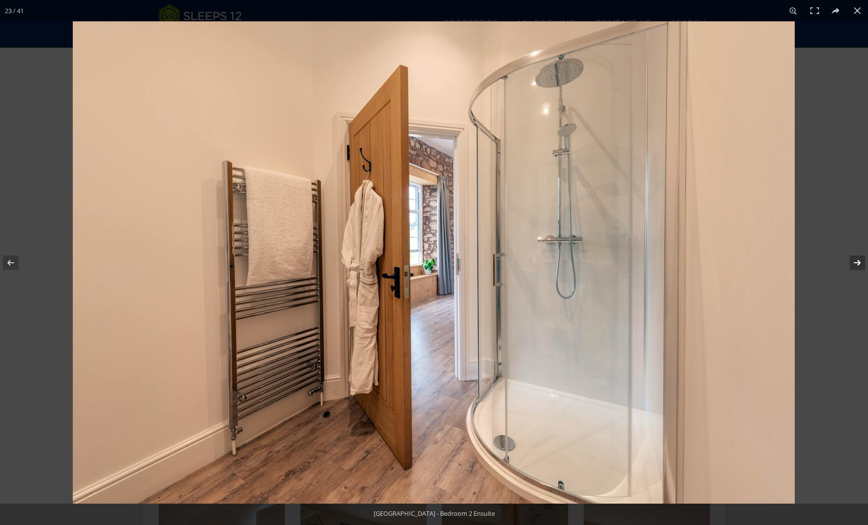
click at [859, 260] on button at bounding box center [851, 262] width 34 height 49
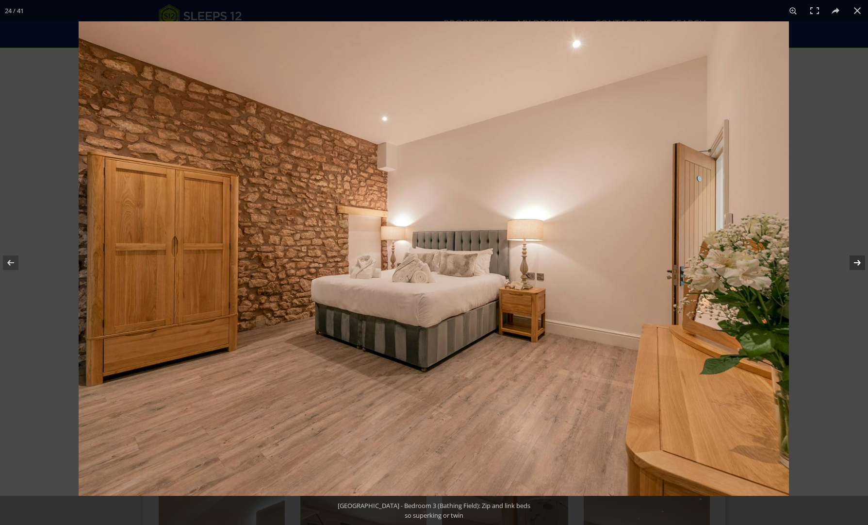
click at [859, 260] on button at bounding box center [851, 262] width 34 height 49
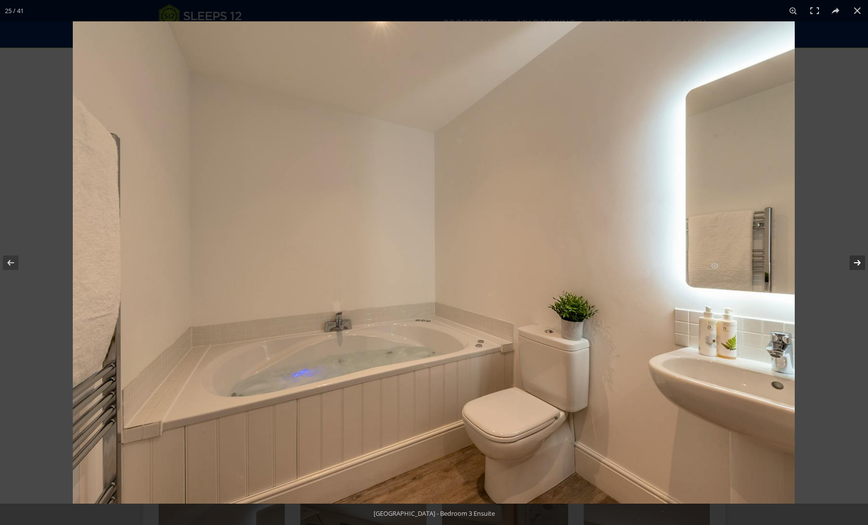
click at [859, 260] on button at bounding box center [851, 262] width 34 height 49
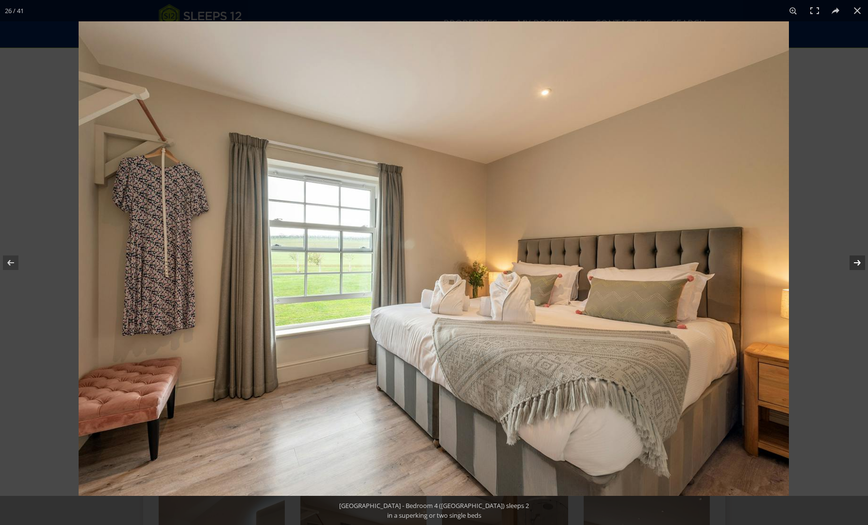
click at [859, 260] on button at bounding box center [851, 262] width 34 height 49
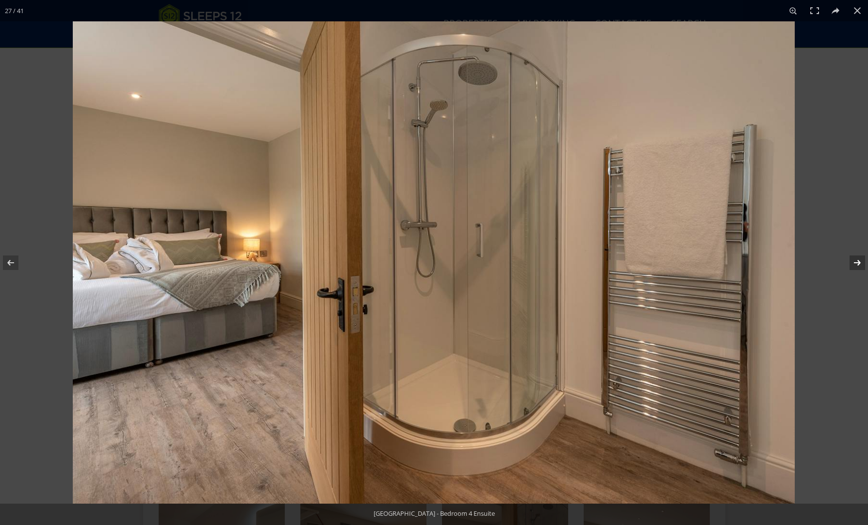
click at [859, 260] on button at bounding box center [851, 262] width 34 height 49
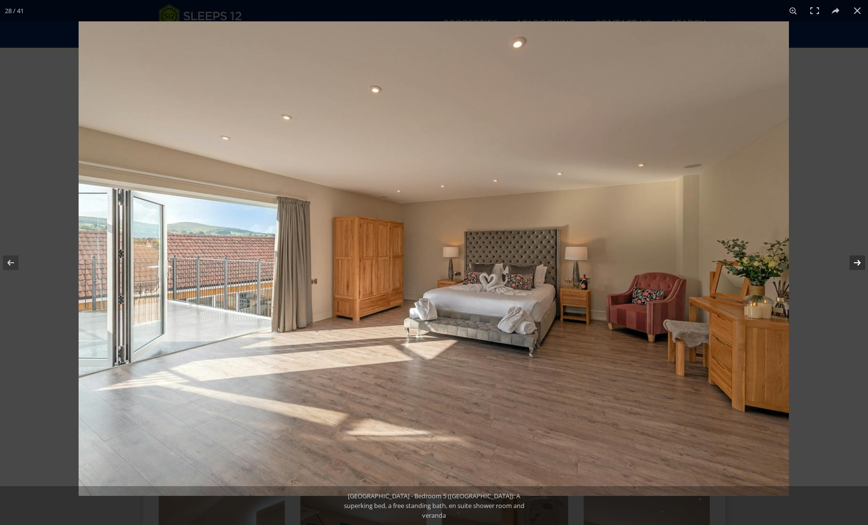
click at [859, 260] on button at bounding box center [851, 262] width 34 height 49
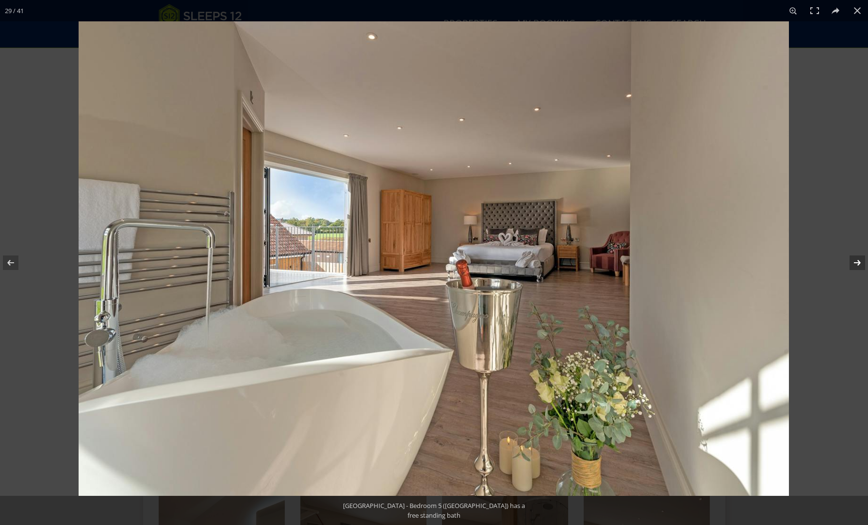
click at [859, 260] on button at bounding box center [851, 262] width 34 height 49
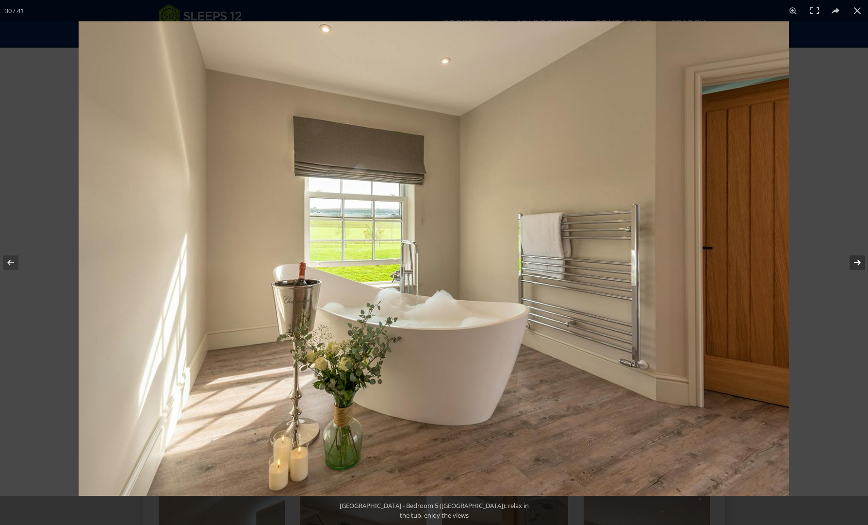
click at [859, 260] on button at bounding box center [851, 262] width 34 height 49
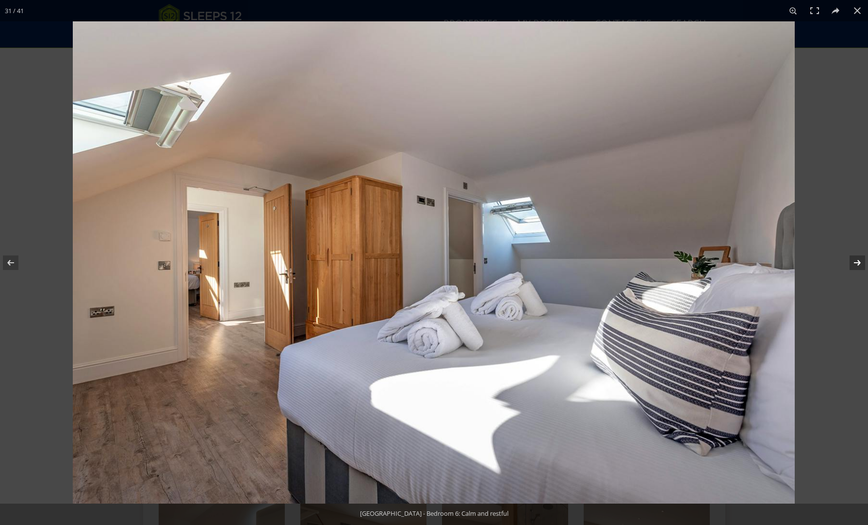
click at [859, 260] on button at bounding box center [851, 262] width 34 height 49
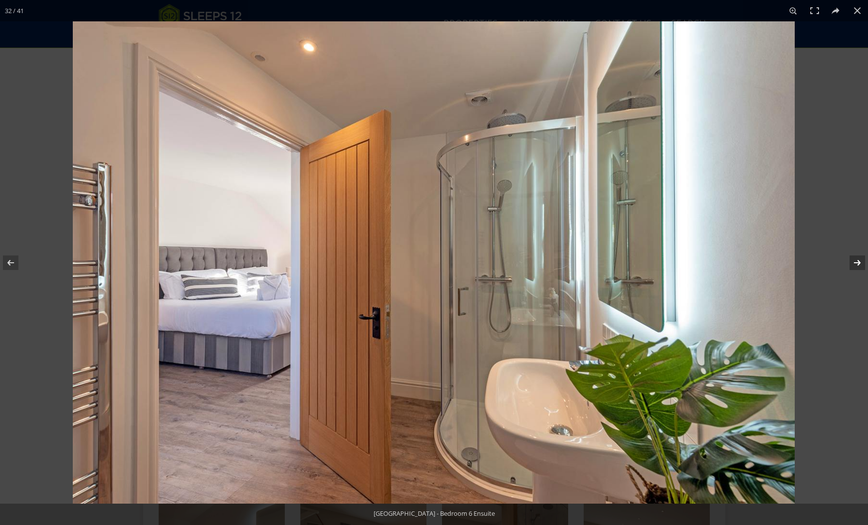
click at [859, 260] on button at bounding box center [851, 262] width 34 height 49
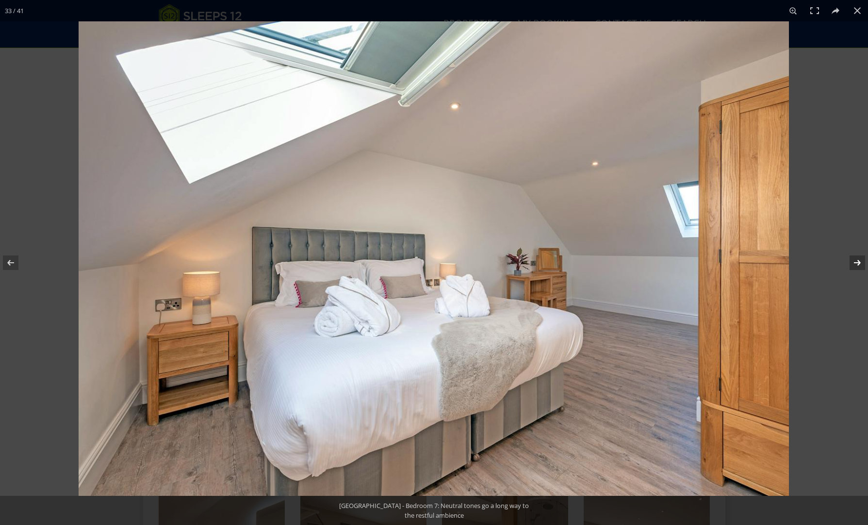
click at [859, 260] on button at bounding box center [851, 262] width 34 height 49
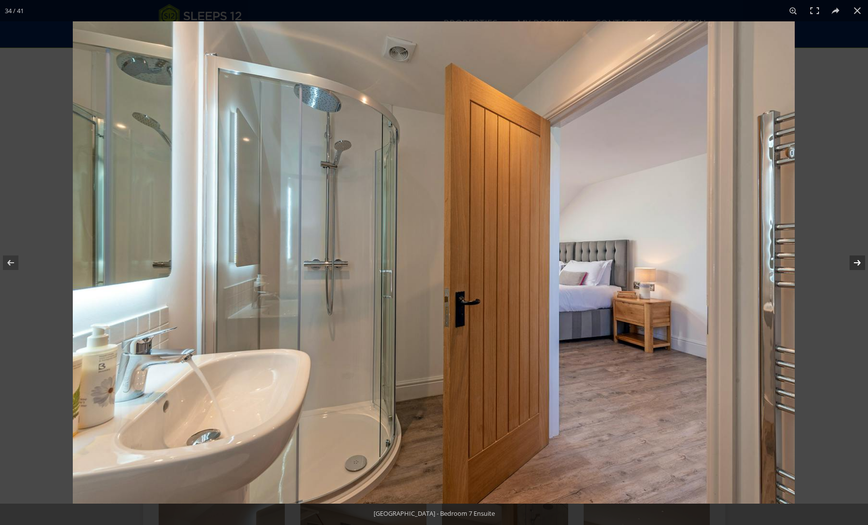
click at [859, 260] on button at bounding box center [851, 262] width 34 height 49
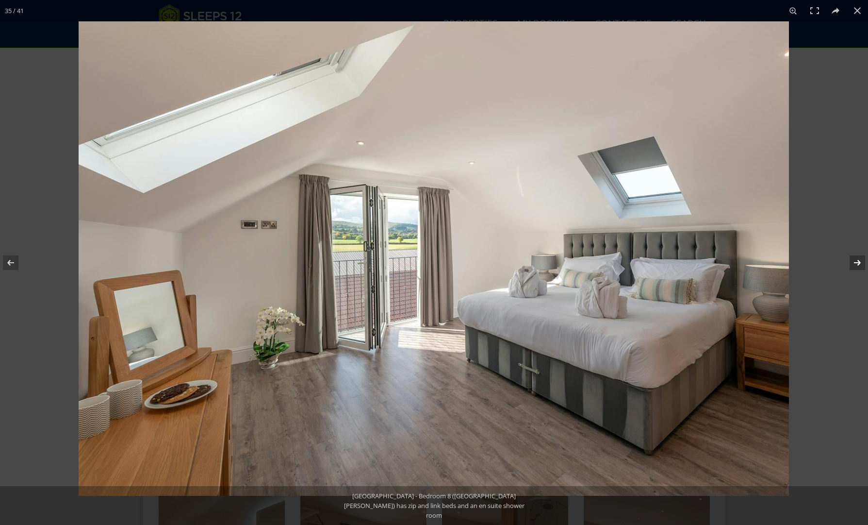
click at [859, 260] on button at bounding box center [851, 262] width 34 height 49
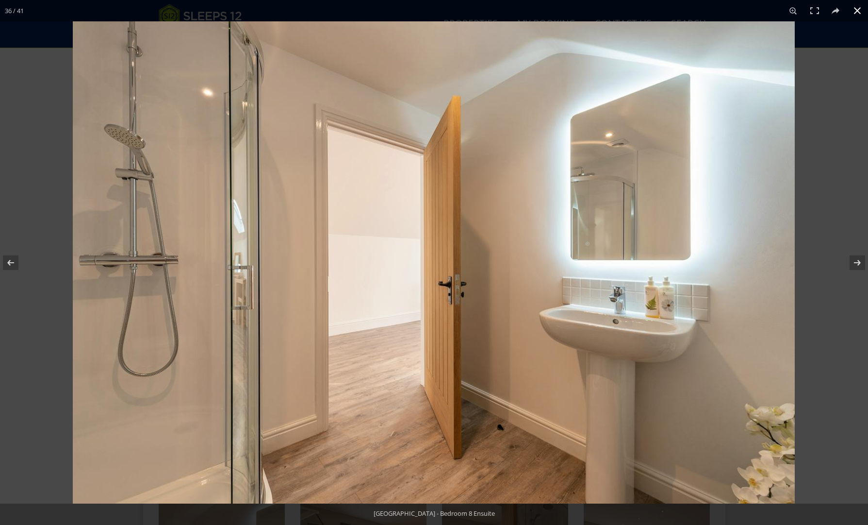
click at [858, 9] on button at bounding box center [857, 10] width 21 height 21
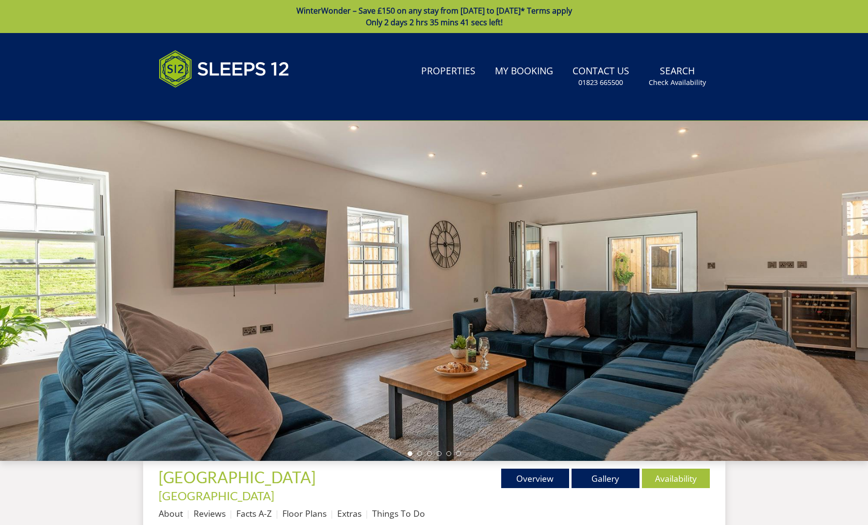
scroll to position [0, 0]
click at [683, 477] on link "Availability" at bounding box center [676, 477] width 68 height 19
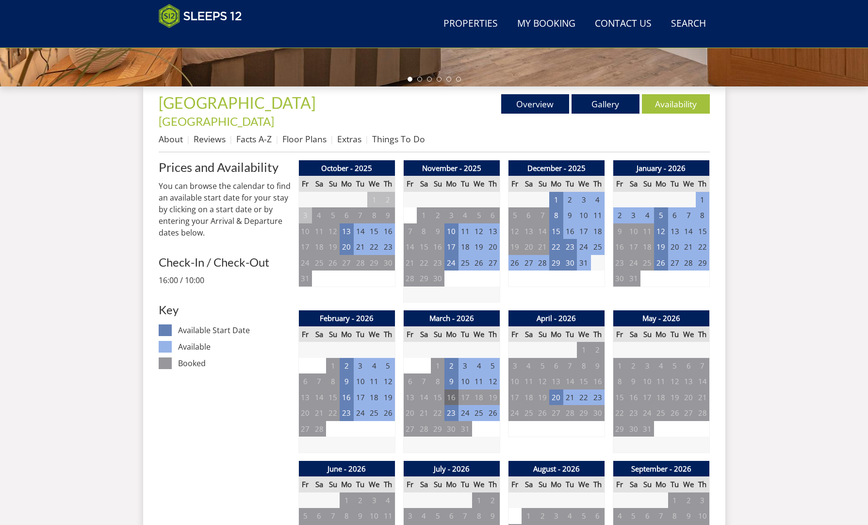
scroll to position [334, 0]
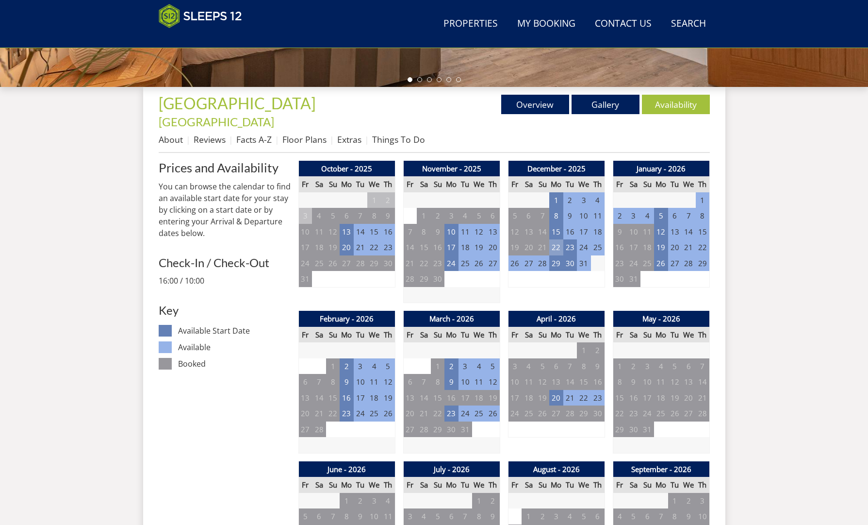
click at [555, 239] on td "22" at bounding box center [556, 247] width 14 height 16
click at [564, 273] on link "7 NIGHT - £7,350.00" at bounding box center [551, 272] width 69 height 10
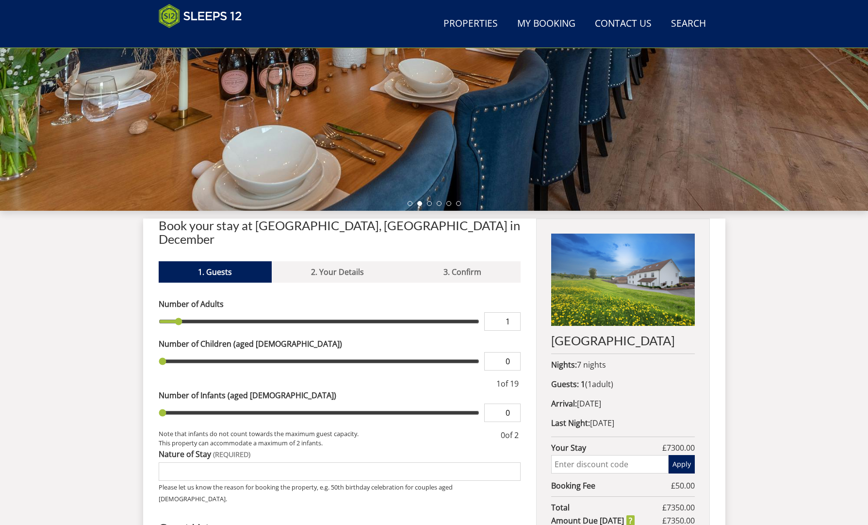
scroll to position [207, 0]
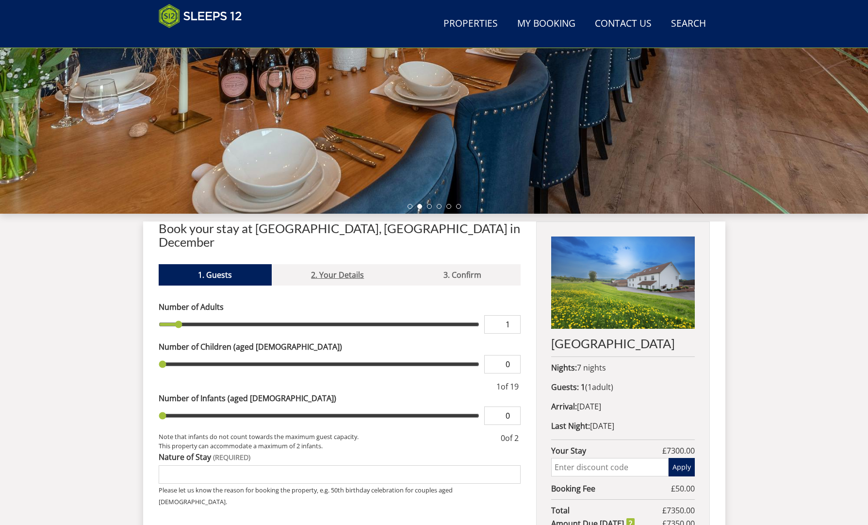
click at [361, 264] on link "2. Your Details" at bounding box center [338, 274] width 132 height 21
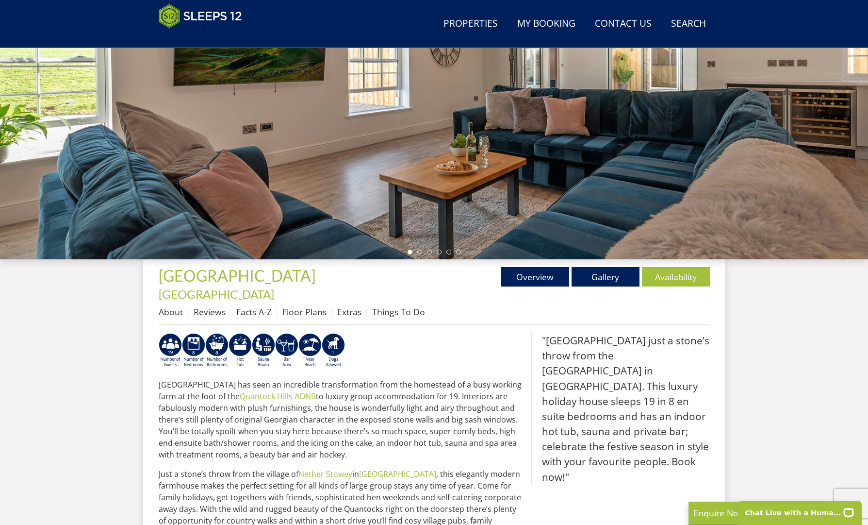
scroll to position [163, 0]
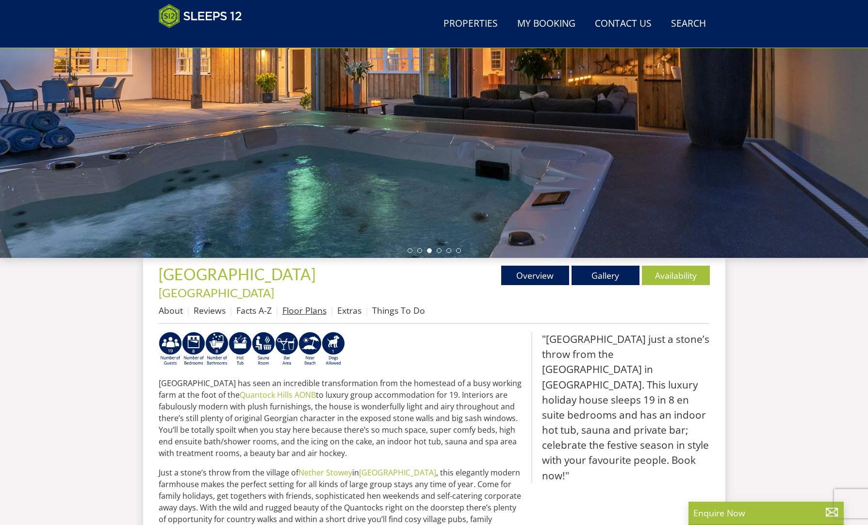
click at [296, 304] on link "Floor Plans" at bounding box center [304, 310] width 44 height 12
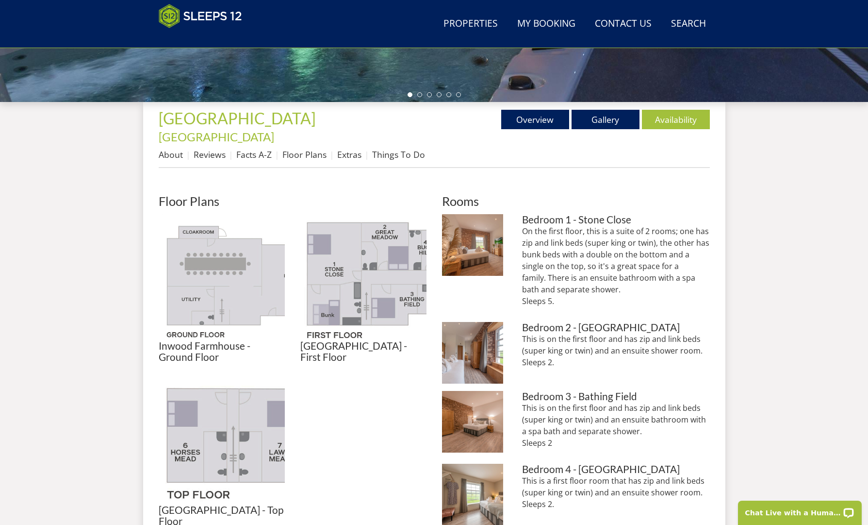
scroll to position [320, 0]
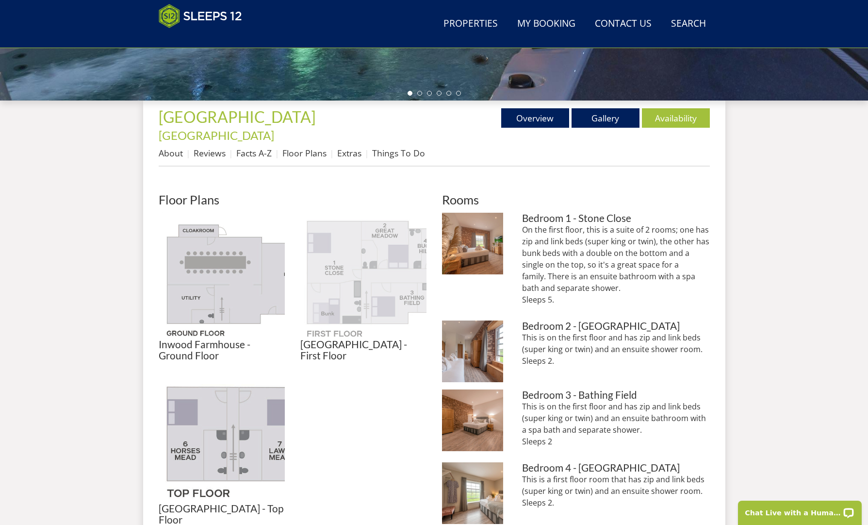
click at [367, 272] on img at bounding box center [363, 276] width 126 height 126
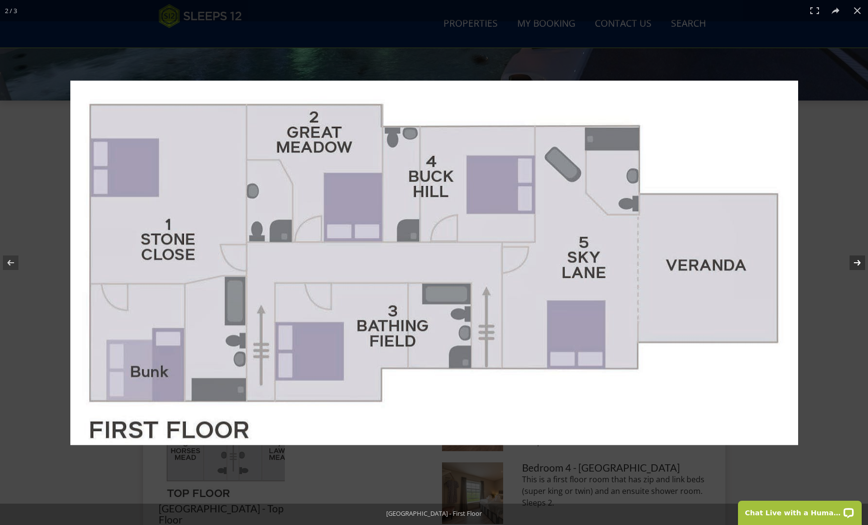
click at [858, 260] on button at bounding box center [851, 262] width 34 height 49
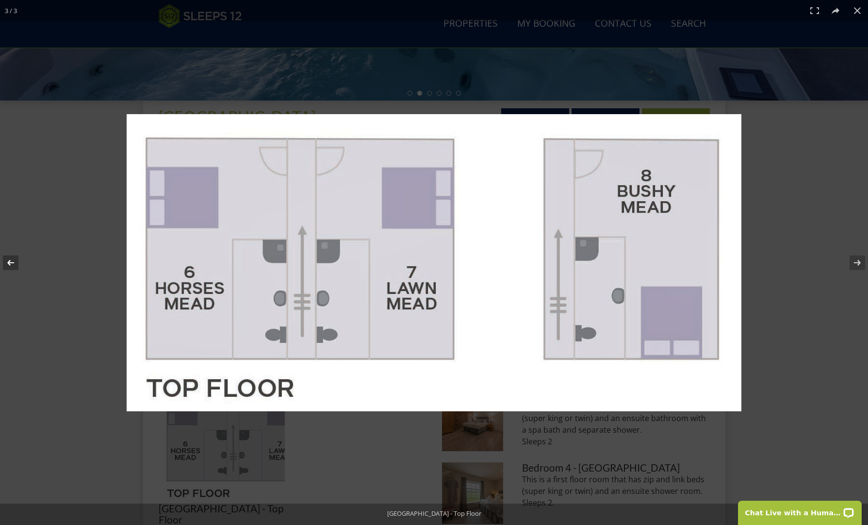
click at [13, 260] on button at bounding box center [17, 262] width 34 height 49
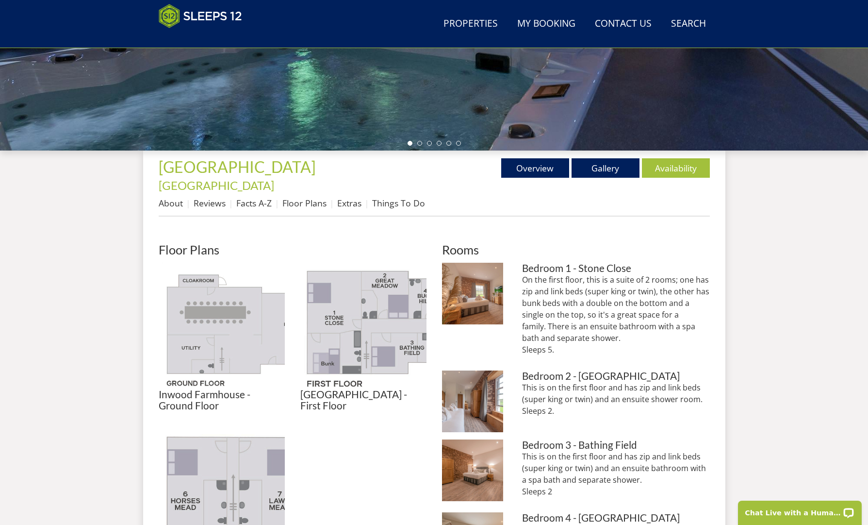
scroll to position [279, 0]
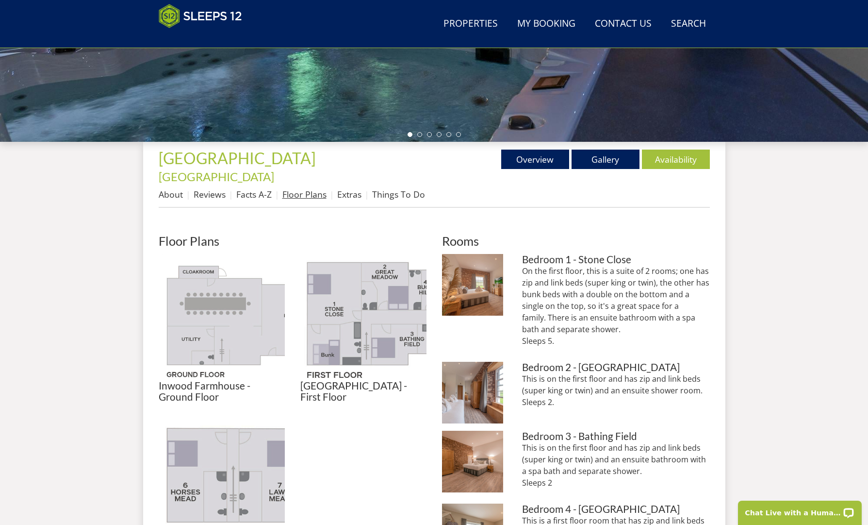
click at [291, 188] on link "Floor Plans" at bounding box center [304, 194] width 44 height 12
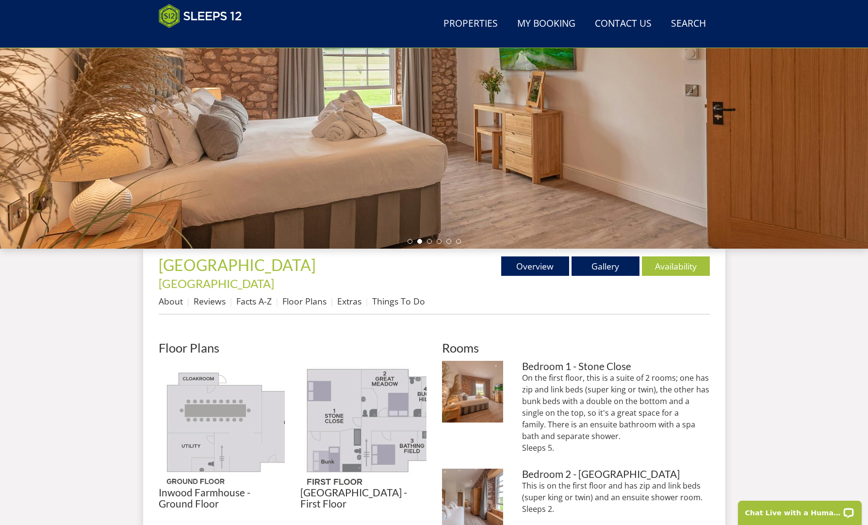
scroll to position [133, 0]
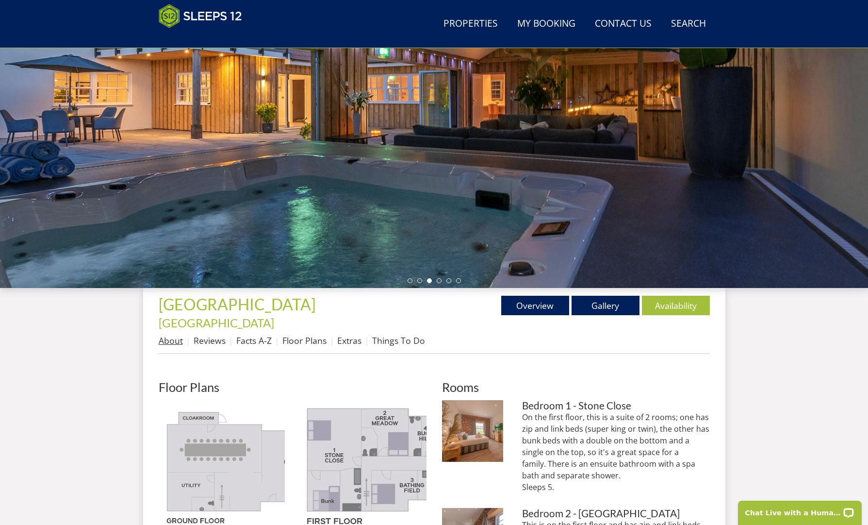
click at [171, 334] on link "About" at bounding box center [171, 340] width 24 height 12
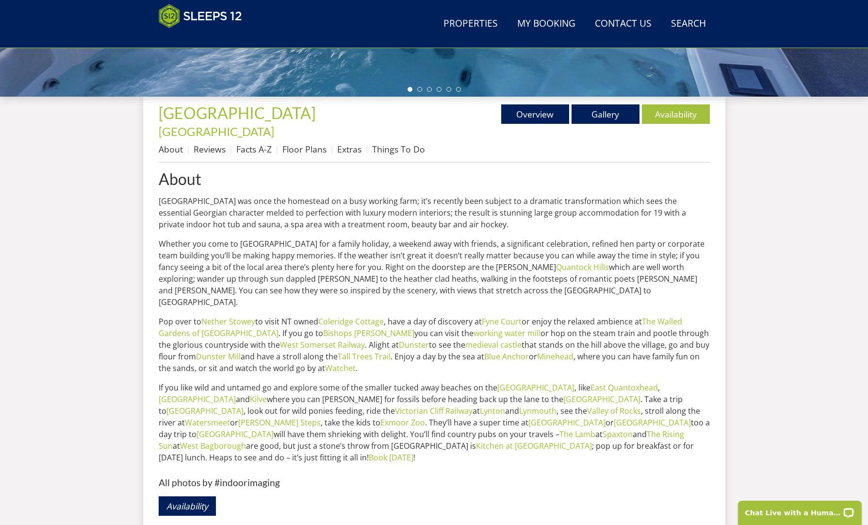
scroll to position [327, 0]
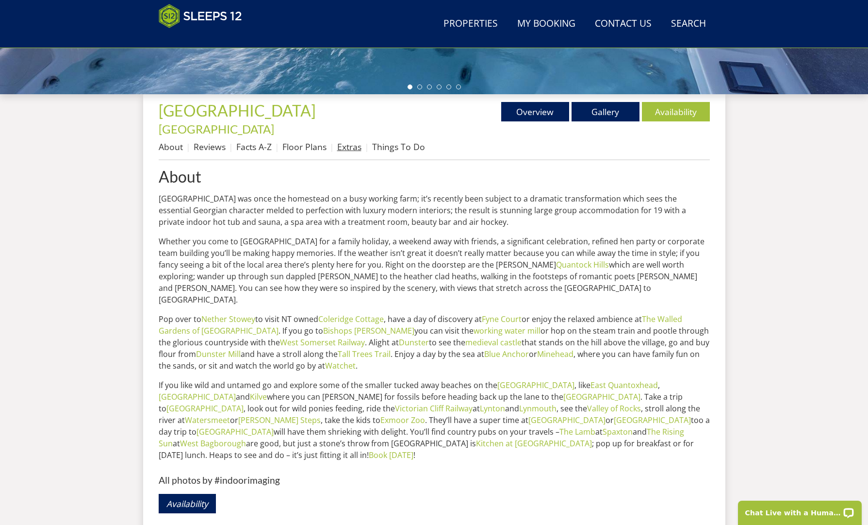
click at [342, 141] on link "Extras" at bounding box center [349, 147] width 24 height 12
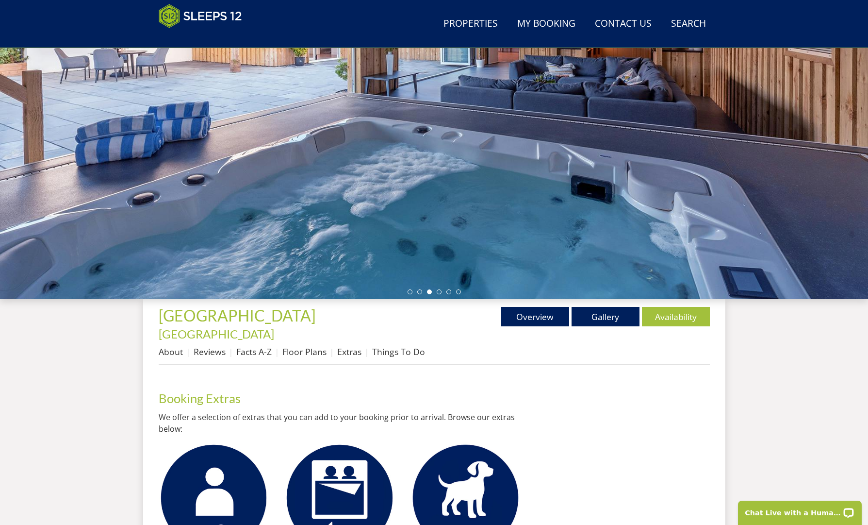
scroll to position [120, 0]
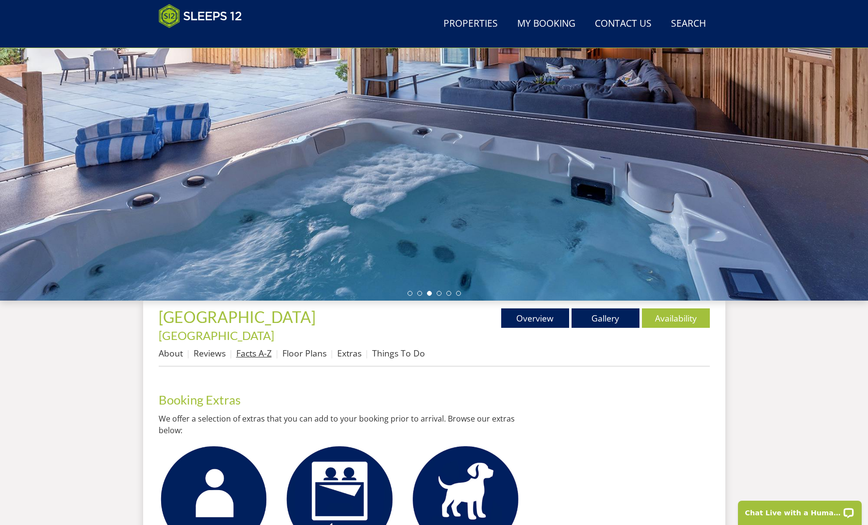
click at [248, 347] on link "Facts A-Z" at bounding box center [253, 353] width 35 height 12
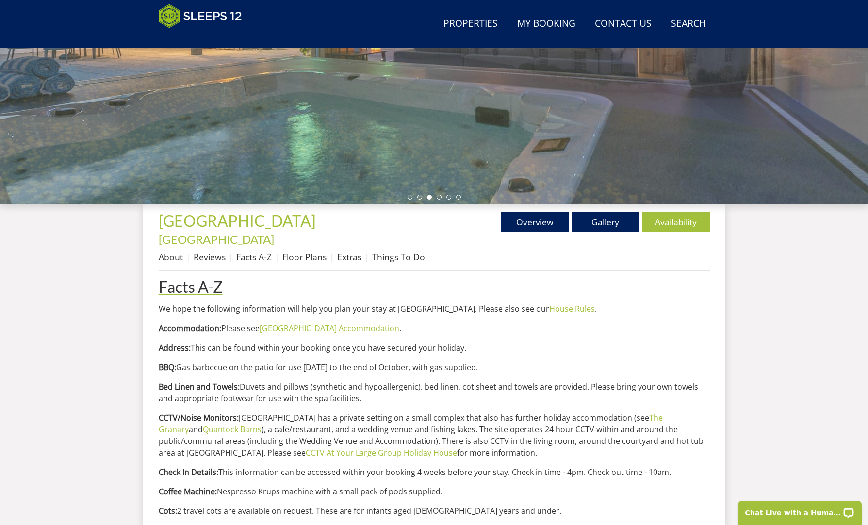
scroll to position [214, 0]
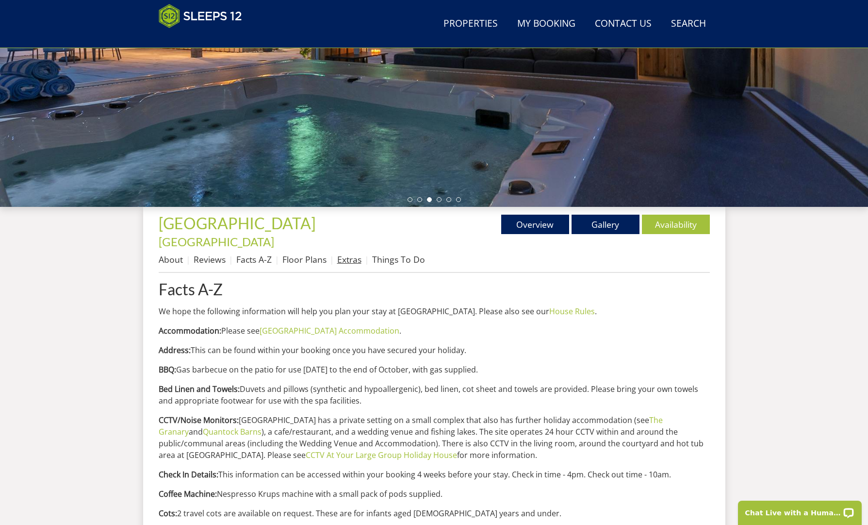
click at [352, 253] on link "Extras" at bounding box center [349, 259] width 24 height 12
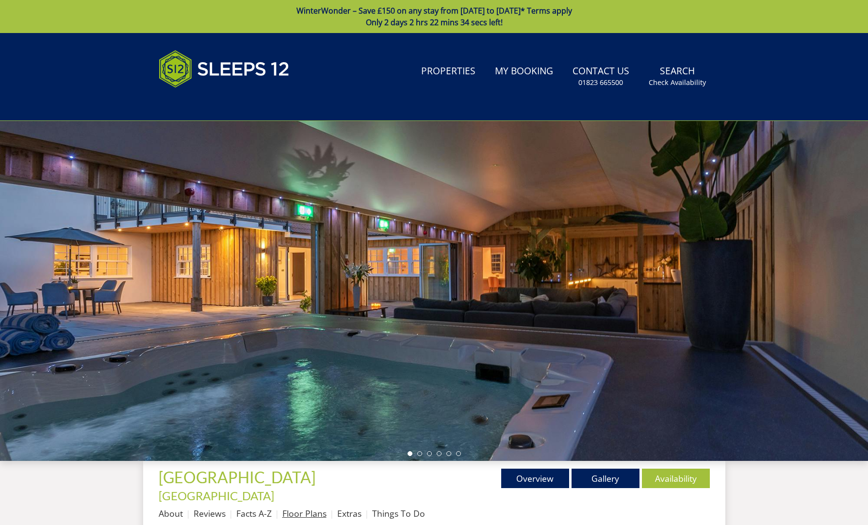
click at [307, 507] on link "Floor Plans" at bounding box center [304, 513] width 44 height 12
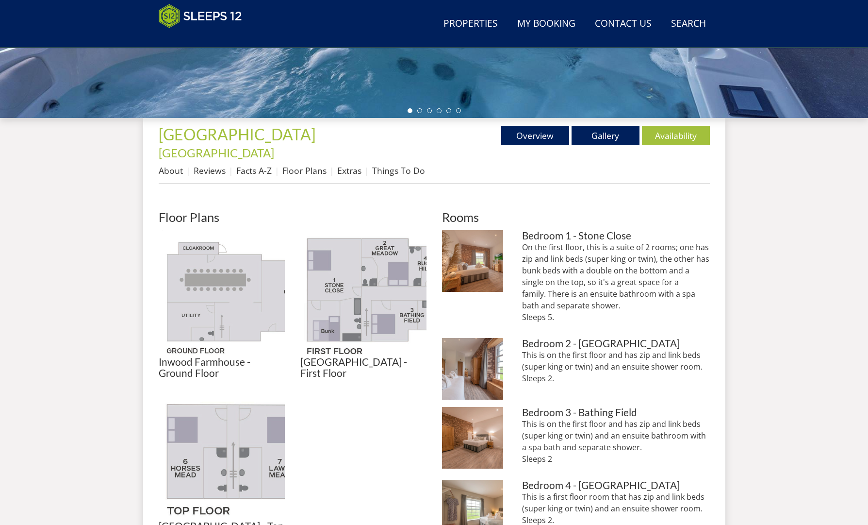
scroll to position [289, 0]
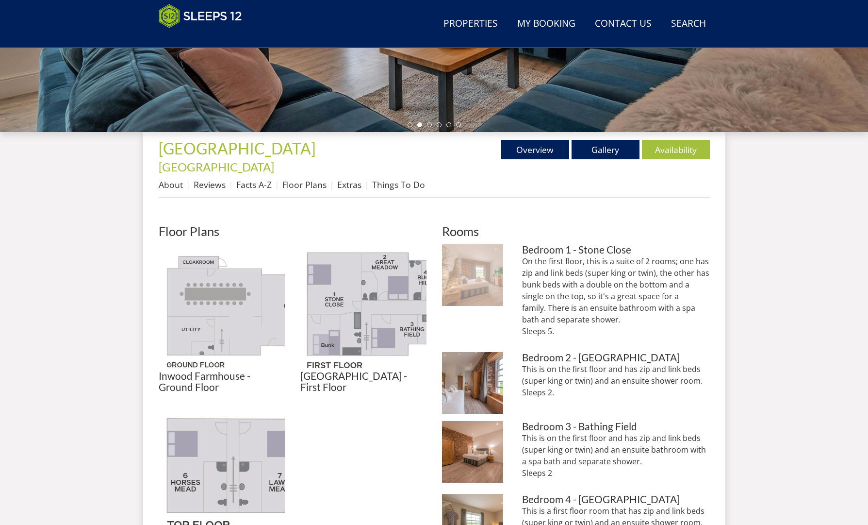
click at [464, 270] on img at bounding box center [473, 275] width 62 height 62
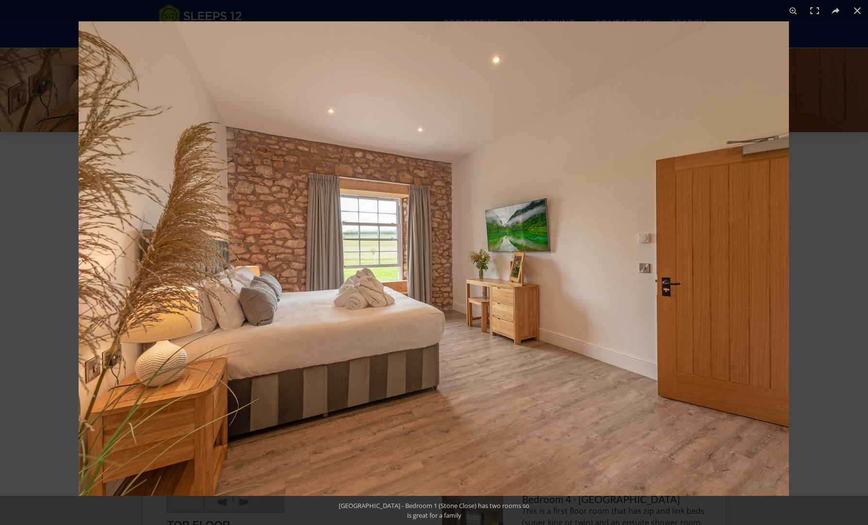
click at [769, 267] on img at bounding box center [434, 258] width 710 height 474
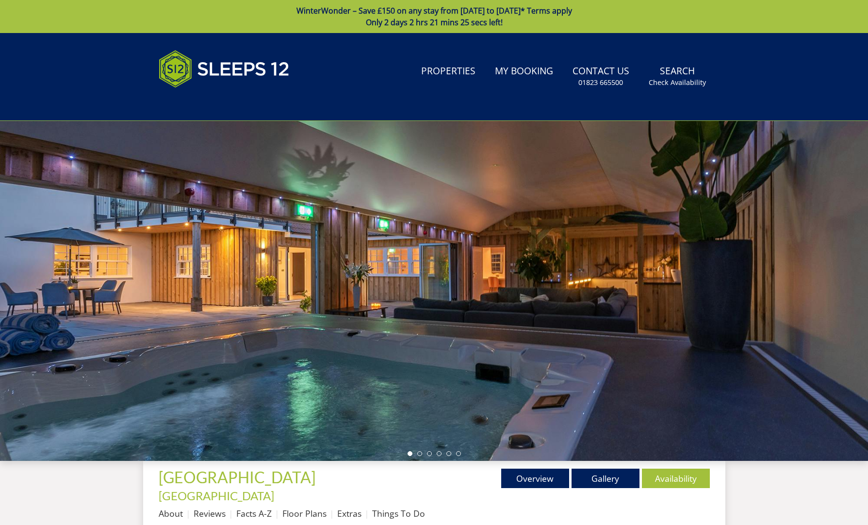
click at [478, 358] on div at bounding box center [434, 291] width 868 height 340
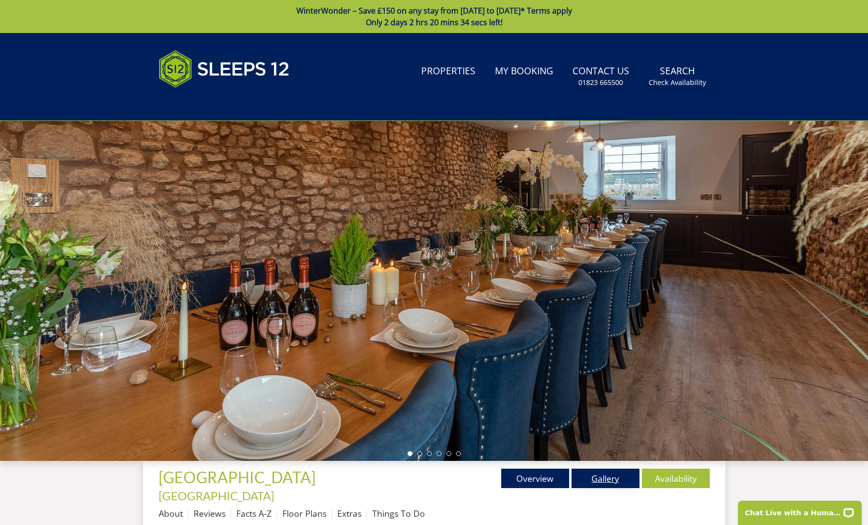
click at [589, 479] on link "Gallery" at bounding box center [606, 477] width 68 height 19
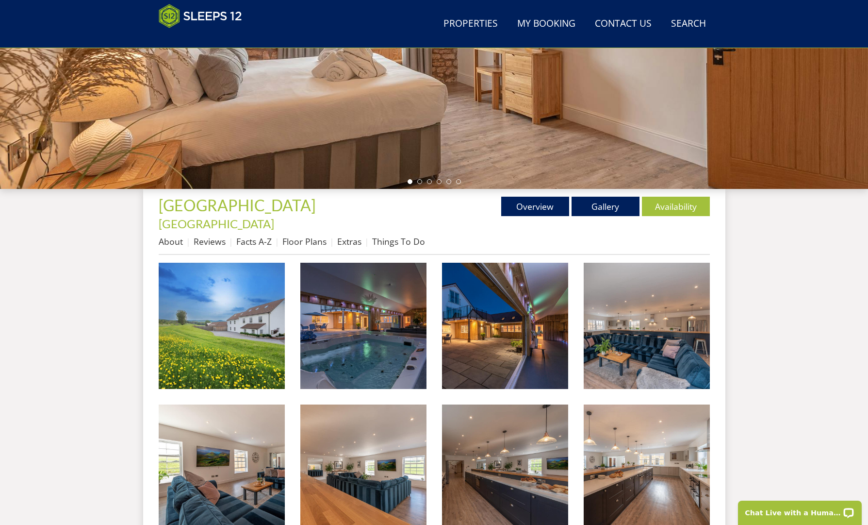
scroll to position [233, 0]
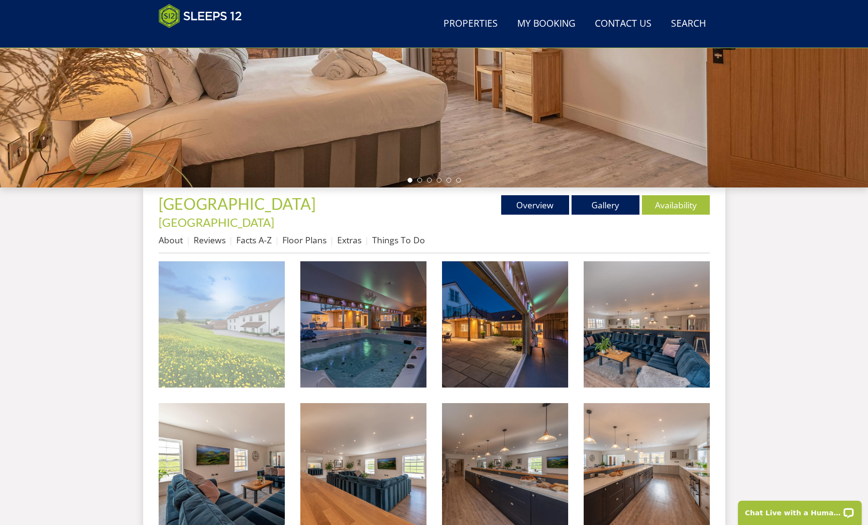
click at [244, 313] on img at bounding box center [222, 324] width 126 height 126
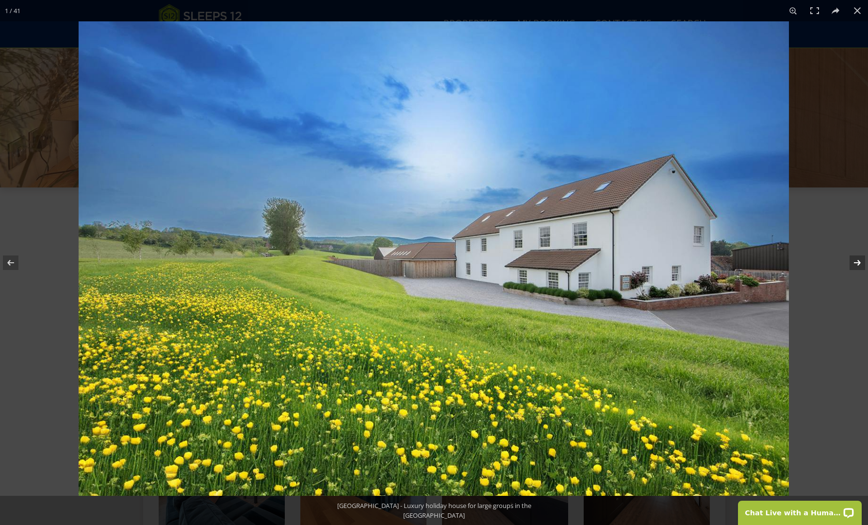
click at [857, 260] on button at bounding box center [851, 262] width 34 height 49
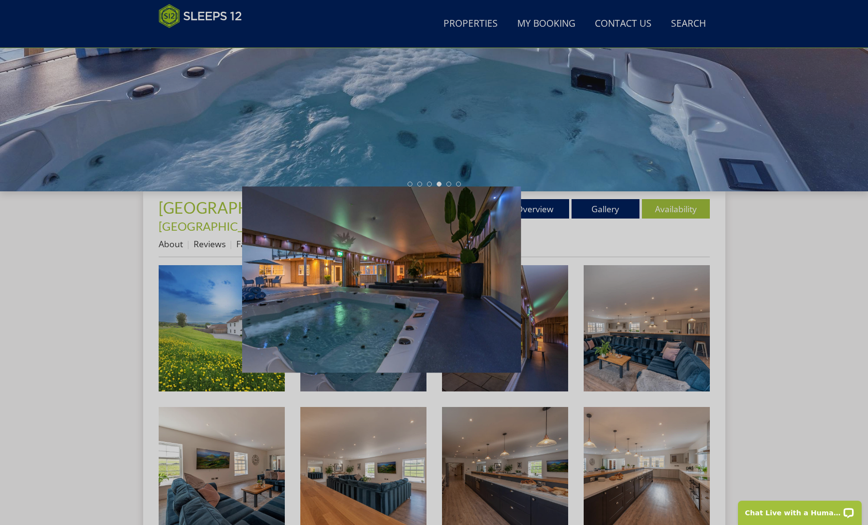
scroll to position [229, 0]
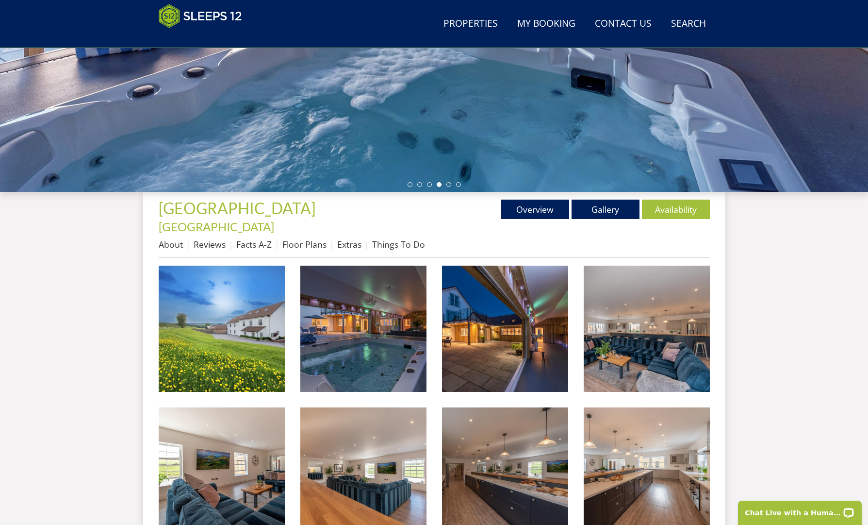
click at [519, 347] on img at bounding box center [505, 328] width 126 height 126
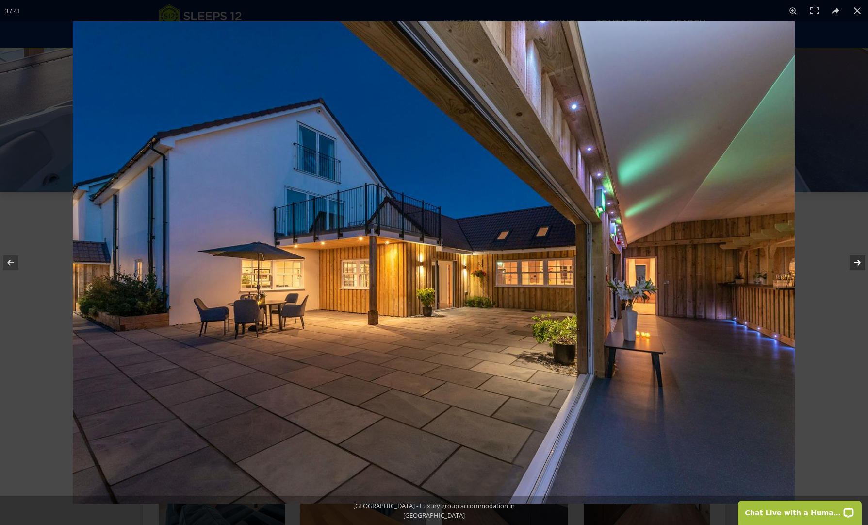
click at [856, 263] on button at bounding box center [851, 262] width 34 height 49
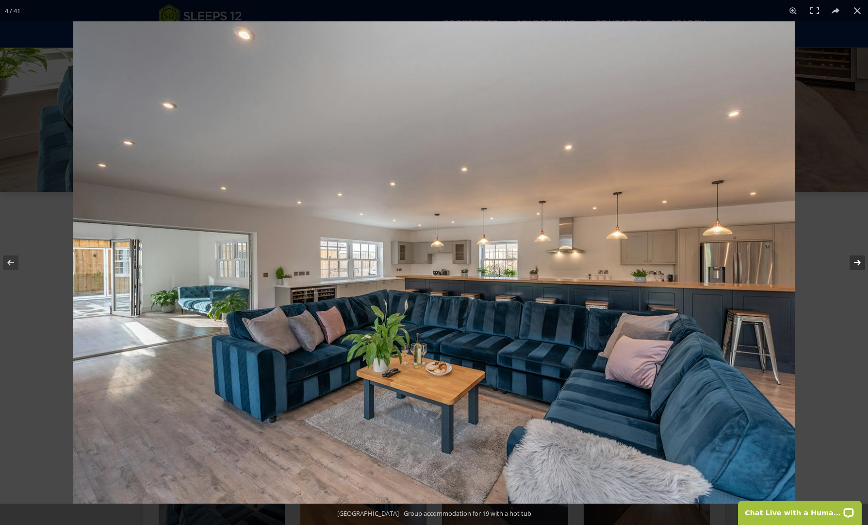
click at [857, 262] on button at bounding box center [851, 262] width 34 height 49
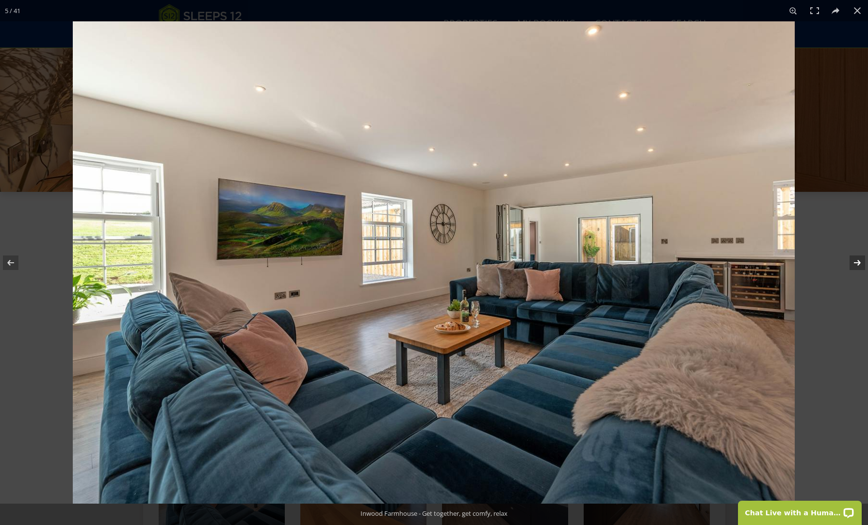
click at [857, 264] on button at bounding box center [851, 262] width 34 height 49
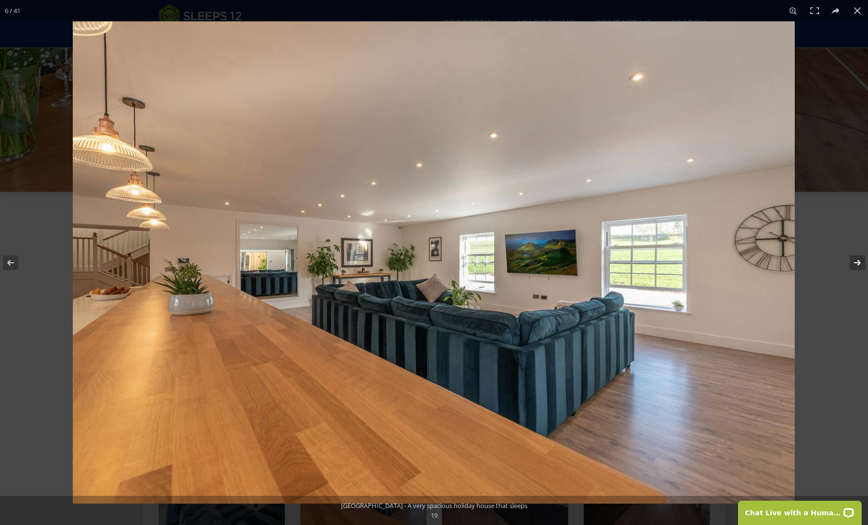
click at [856, 263] on button at bounding box center [851, 262] width 34 height 49
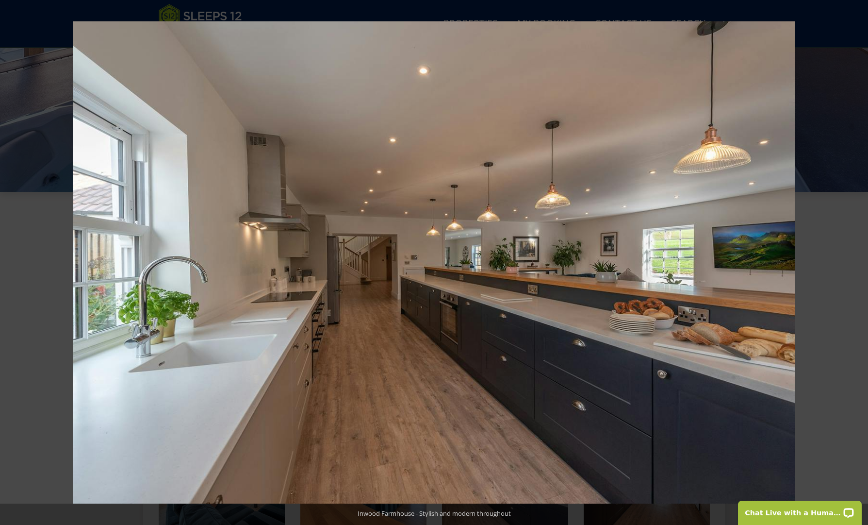
click at [856, 263] on button at bounding box center [851, 262] width 34 height 49
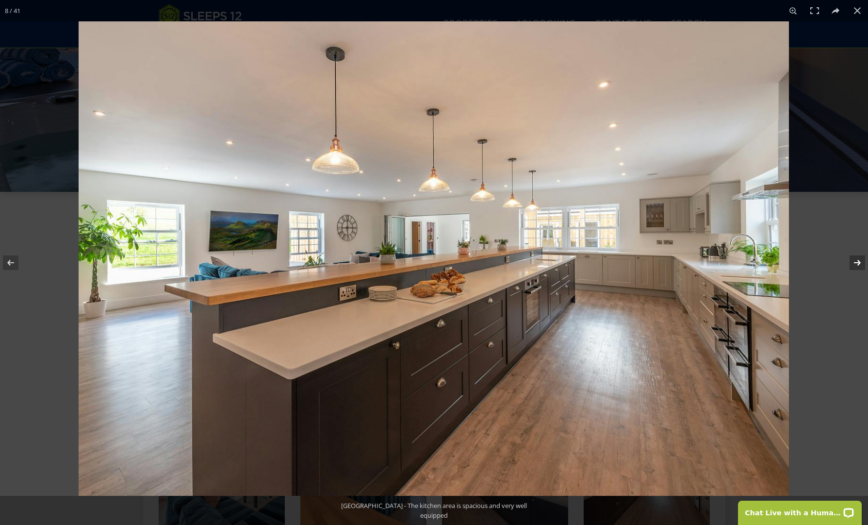
click at [857, 262] on button at bounding box center [851, 262] width 34 height 49
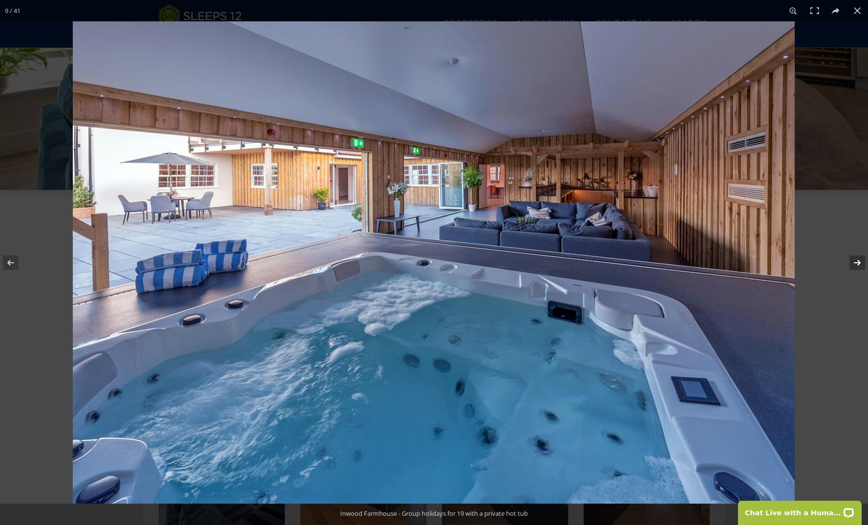
scroll to position [232, 0]
click at [856, 262] on button at bounding box center [851, 262] width 34 height 49
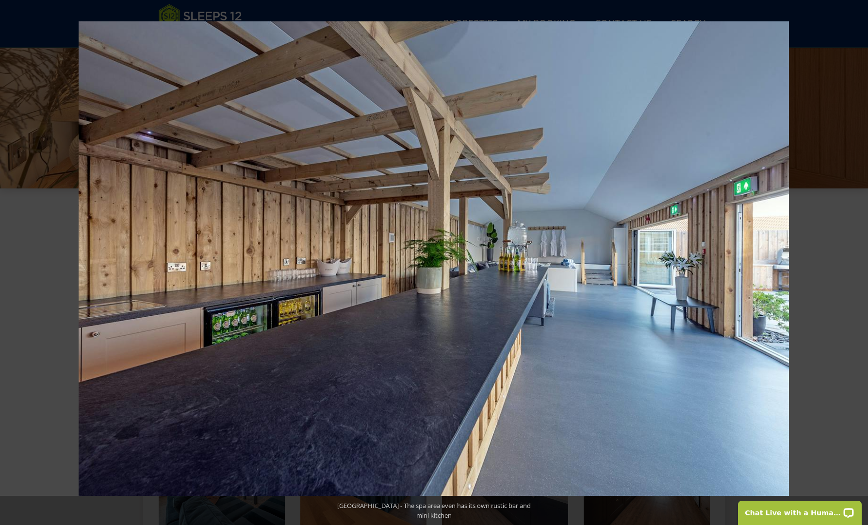
click at [856, 262] on button at bounding box center [851, 262] width 34 height 49
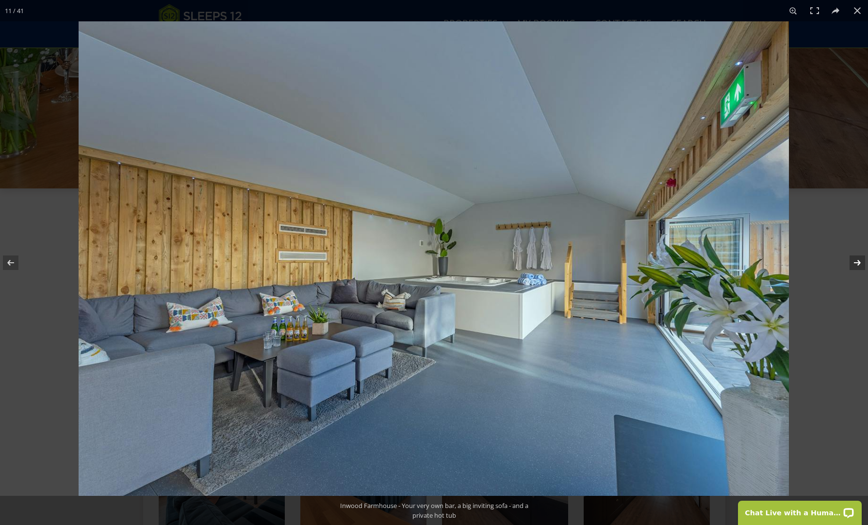
click at [856, 262] on button at bounding box center [851, 262] width 34 height 49
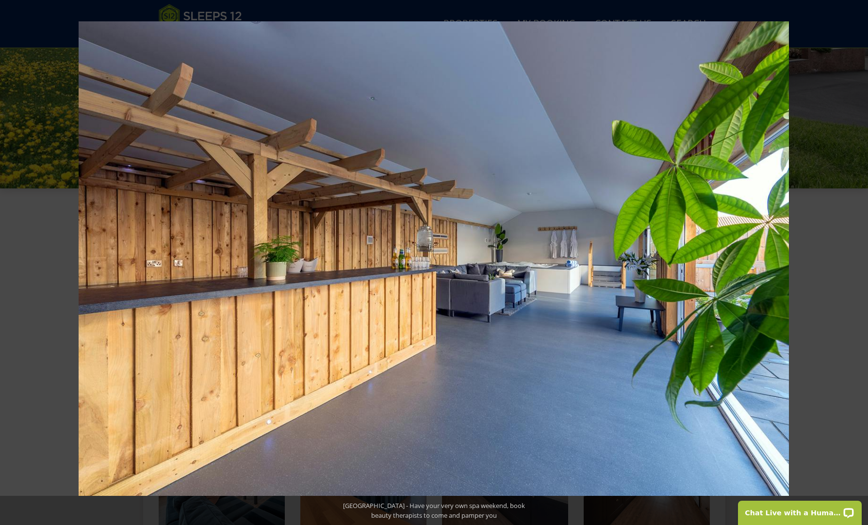
click at [856, 262] on button at bounding box center [851, 262] width 34 height 49
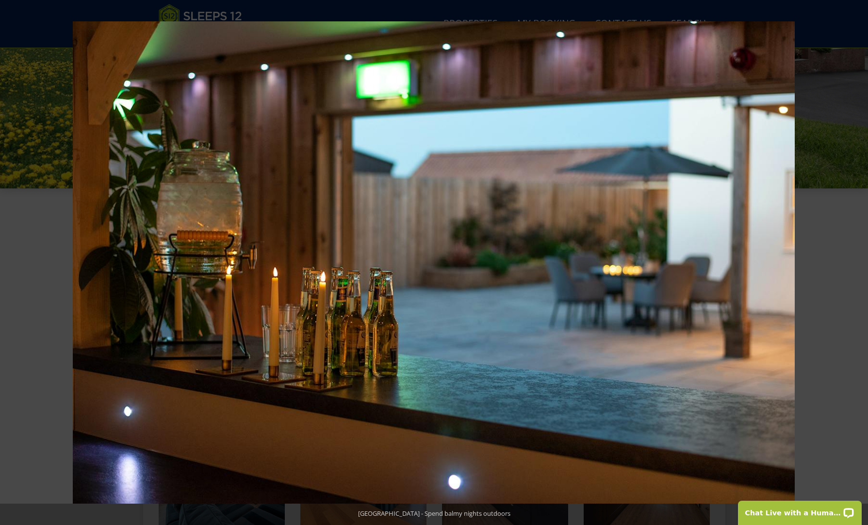
click at [856, 262] on button at bounding box center [851, 262] width 34 height 49
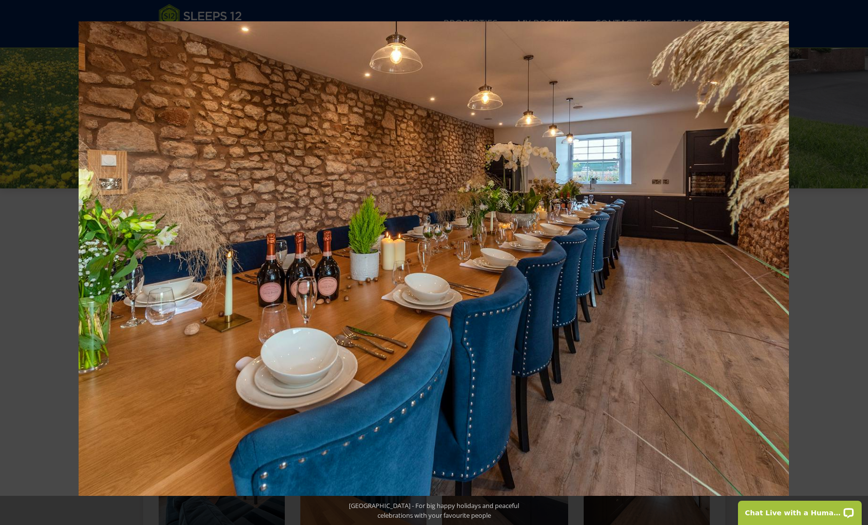
click at [856, 262] on button at bounding box center [851, 262] width 34 height 49
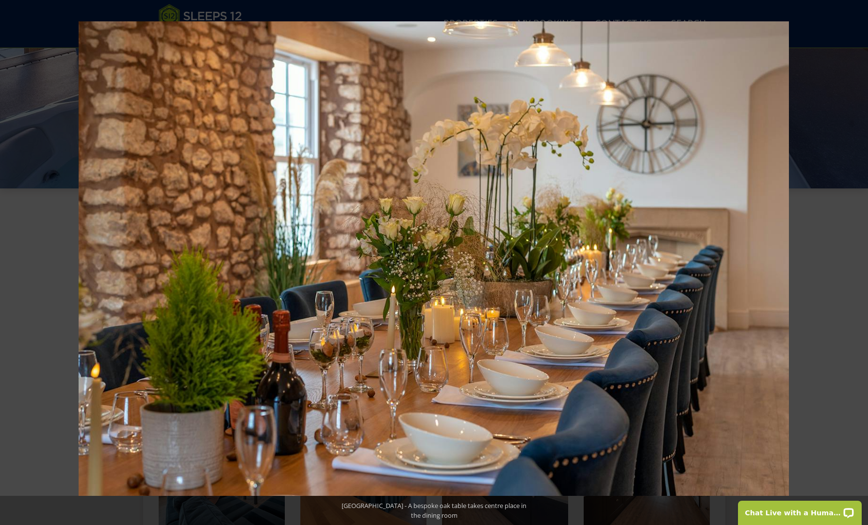
click at [856, 262] on button at bounding box center [851, 262] width 34 height 49
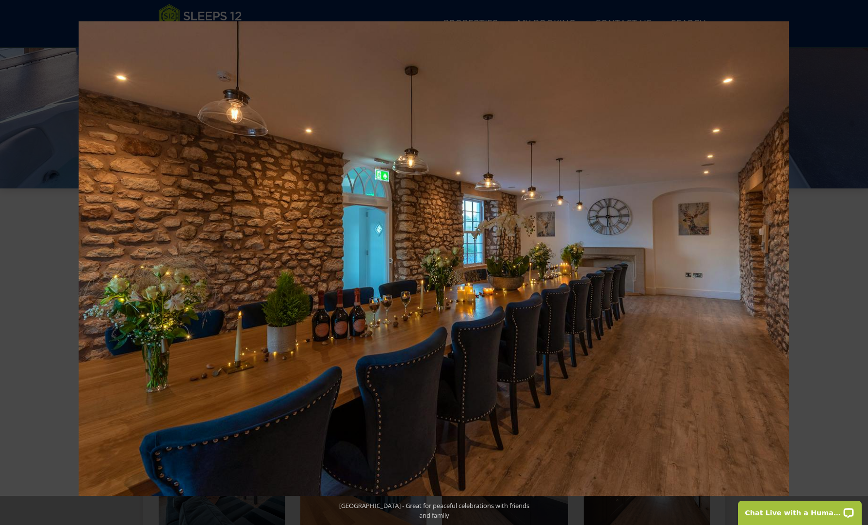
click at [856, 262] on button at bounding box center [851, 262] width 34 height 49
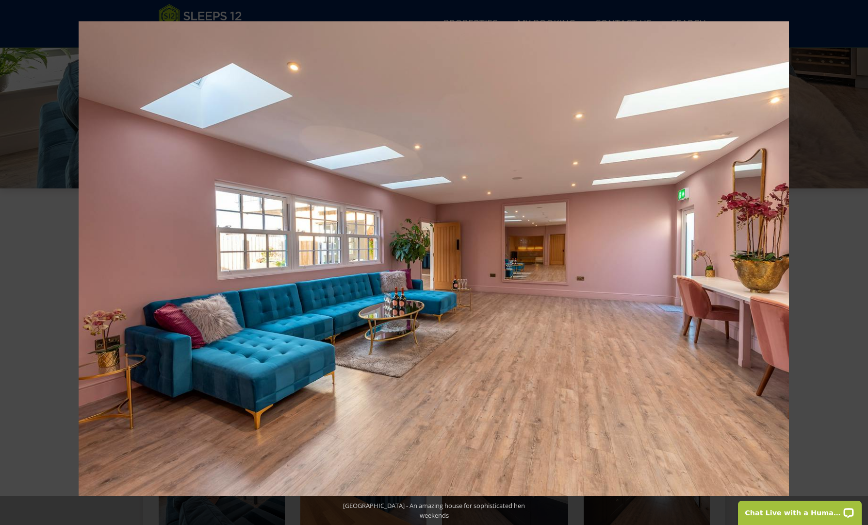
click at [856, 262] on button at bounding box center [851, 262] width 34 height 49
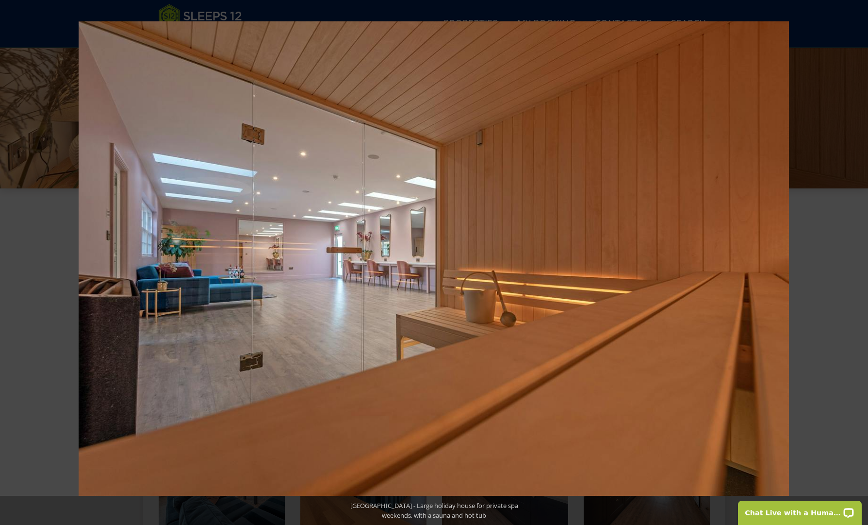
click at [856, 262] on button at bounding box center [851, 262] width 34 height 49
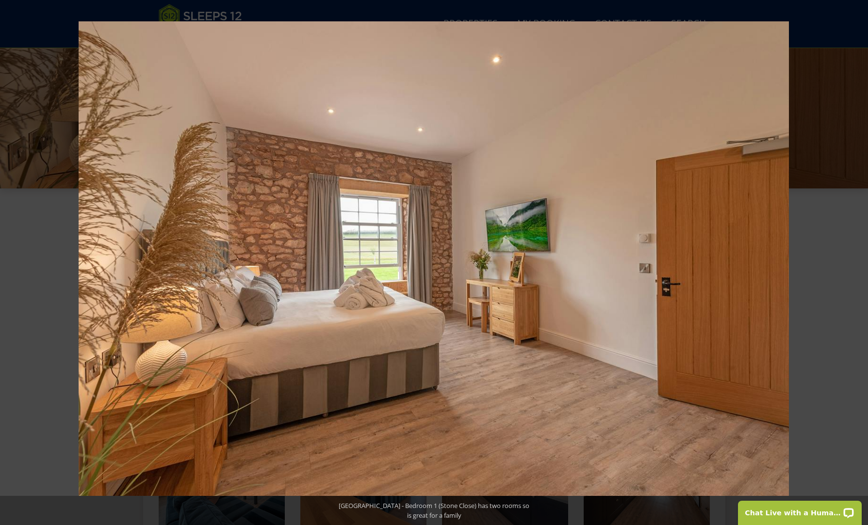
click at [856, 262] on button at bounding box center [851, 262] width 34 height 49
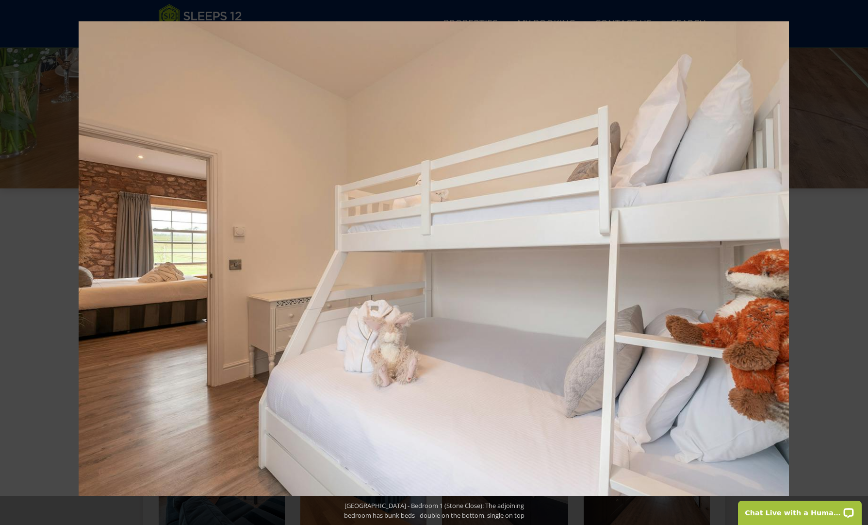
click at [856, 262] on button at bounding box center [851, 262] width 34 height 49
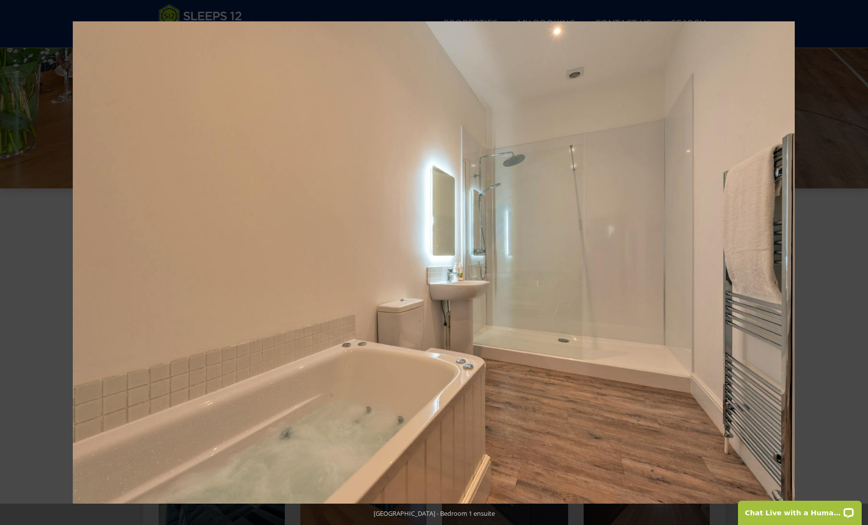
click at [856, 262] on button at bounding box center [851, 262] width 34 height 49
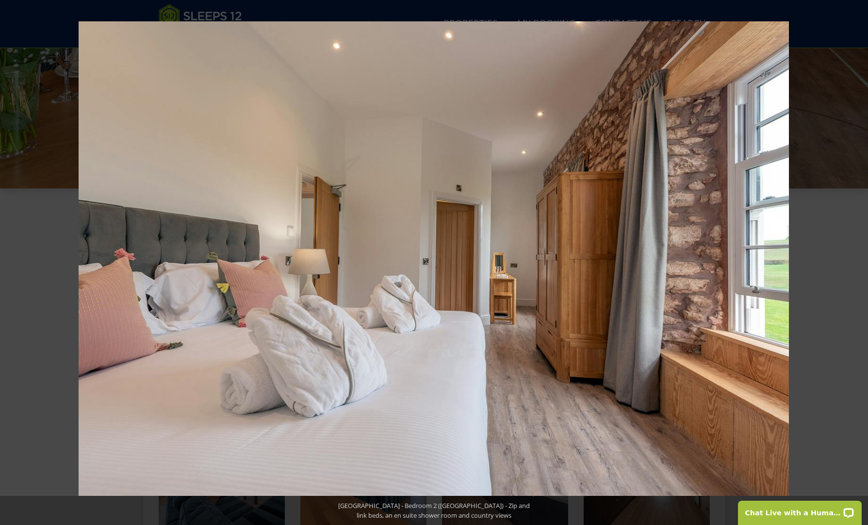
click at [856, 262] on button at bounding box center [851, 262] width 34 height 49
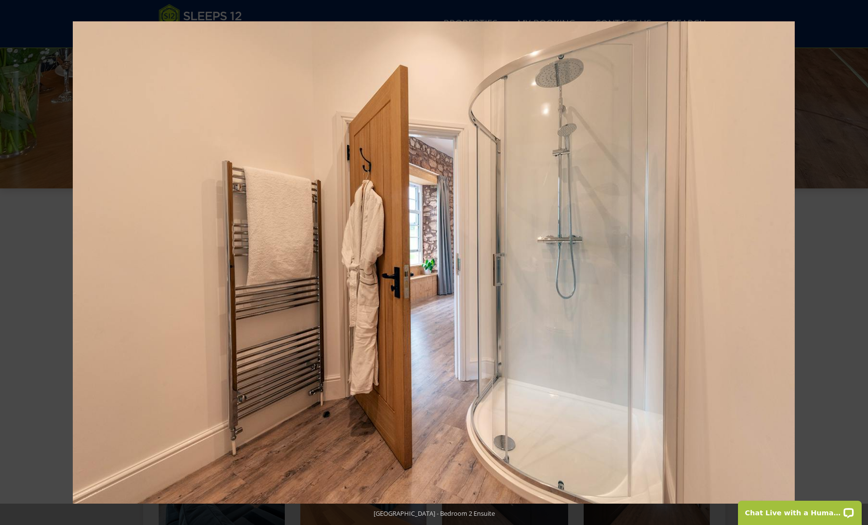
click at [856, 262] on button at bounding box center [851, 262] width 34 height 49
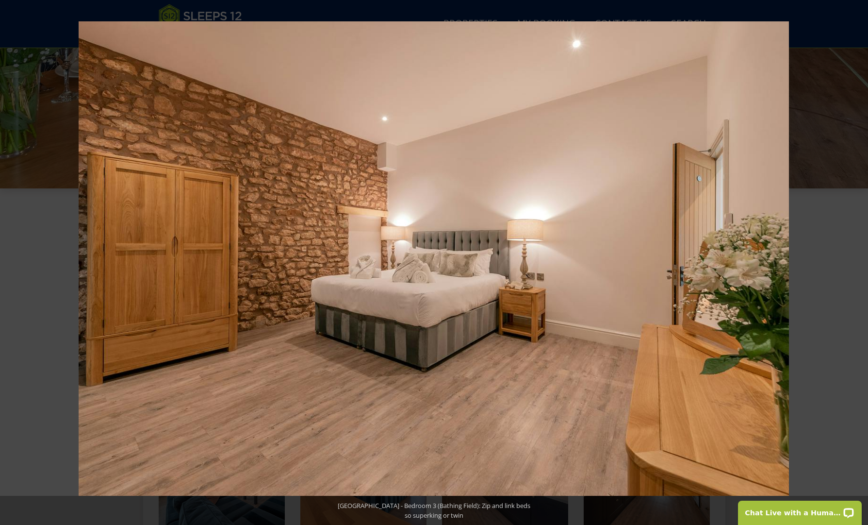
click at [856, 262] on button at bounding box center [851, 262] width 34 height 49
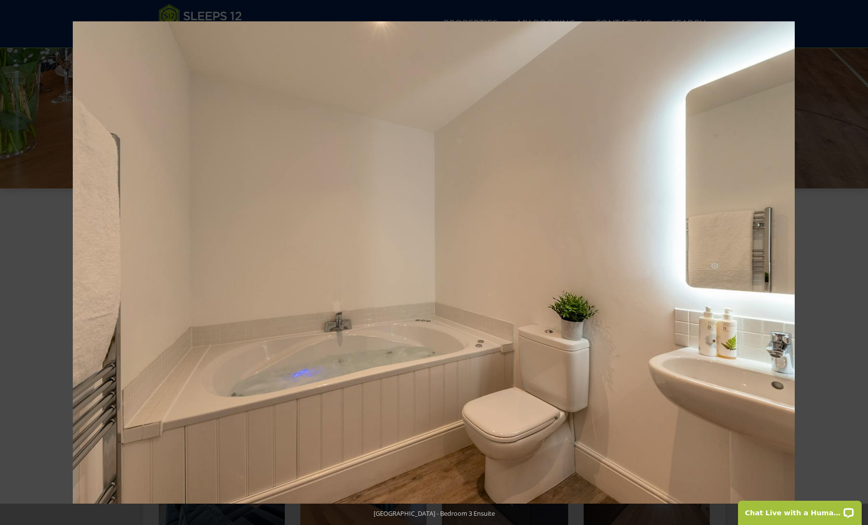
click at [856, 262] on button at bounding box center [851, 262] width 34 height 49
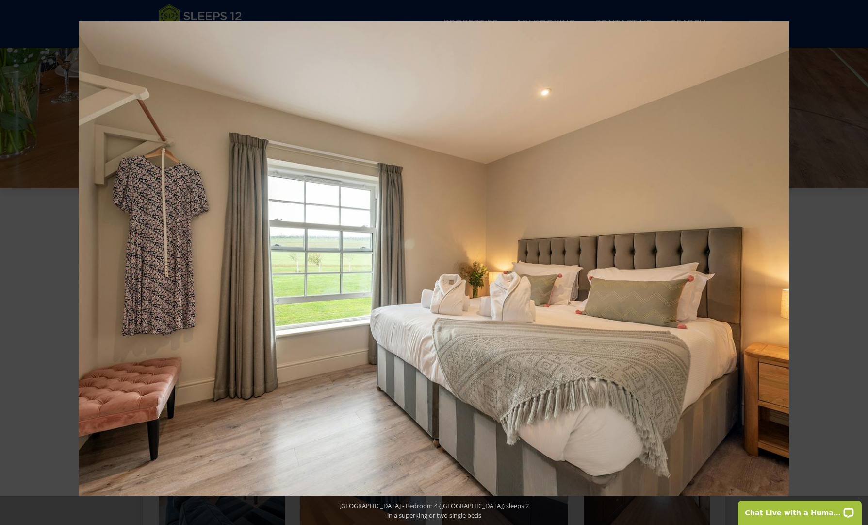
click at [856, 262] on button at bounding box center [851, 262] width 34 height 49
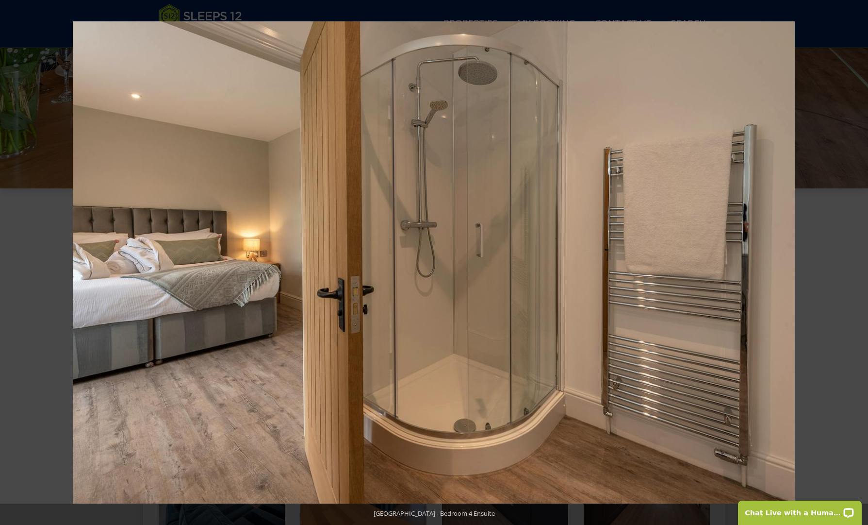
click at [856, 262] on button at bounding box center [851, 262] width 34 height 49
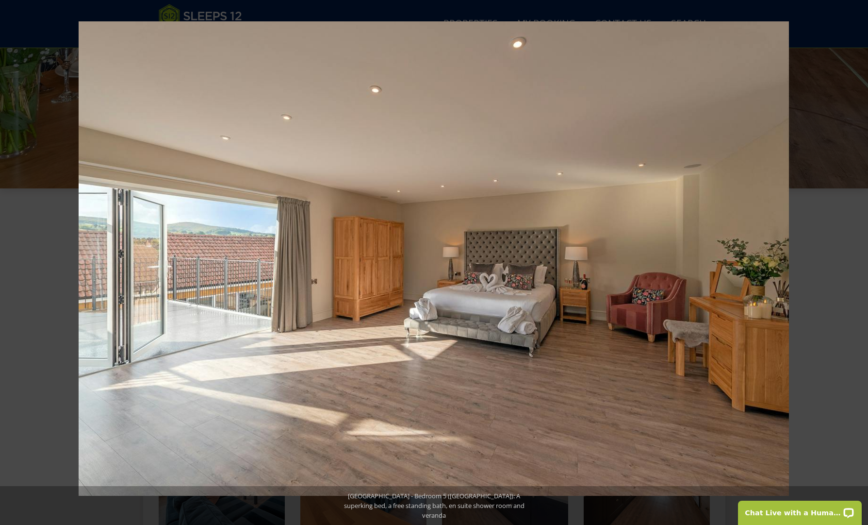
click at [856, 262] on button at bounding box center [851, 262] width 34 height 49
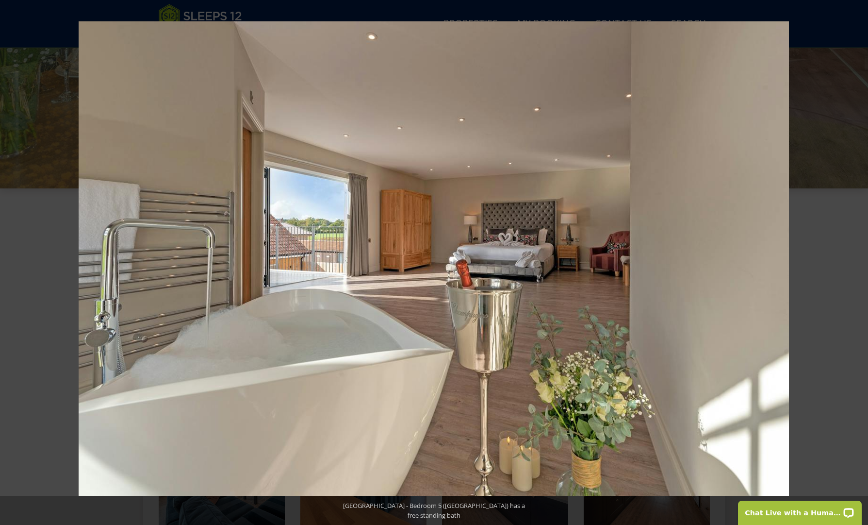
click at [856, 262] on button at bounding box center [851, 262] width 34 height 49
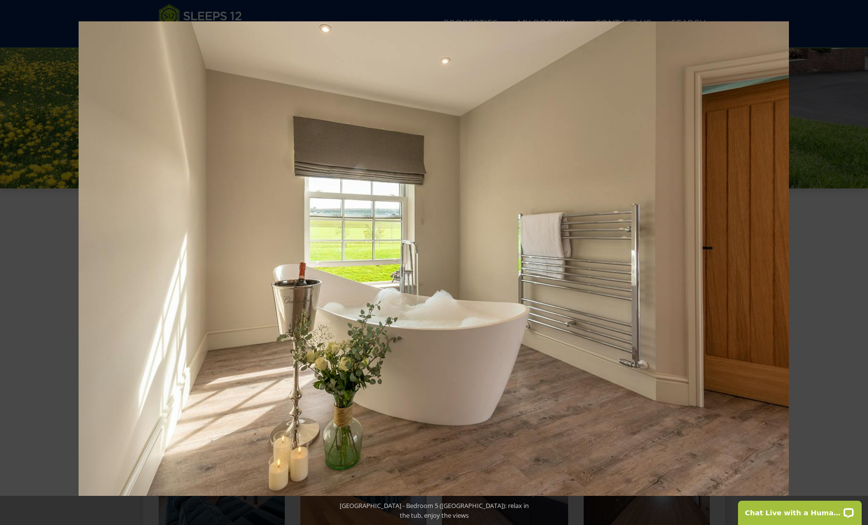
click at [856, 262] on button at bounding box center [851, 262] width 34 height 49
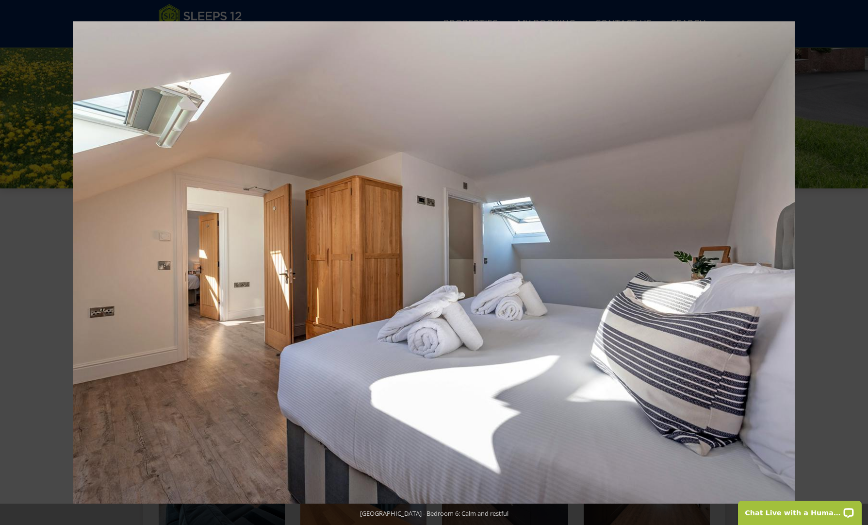
click at [856, 262] on button at bounding box center [851, 262] width 34 height 49
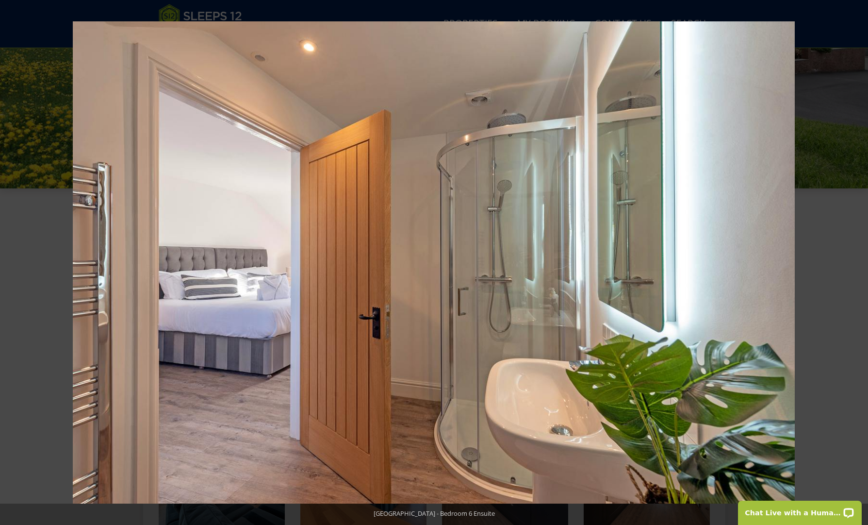
click at [856, 262] on button at bounding box center [851, 262] width 34 height 49
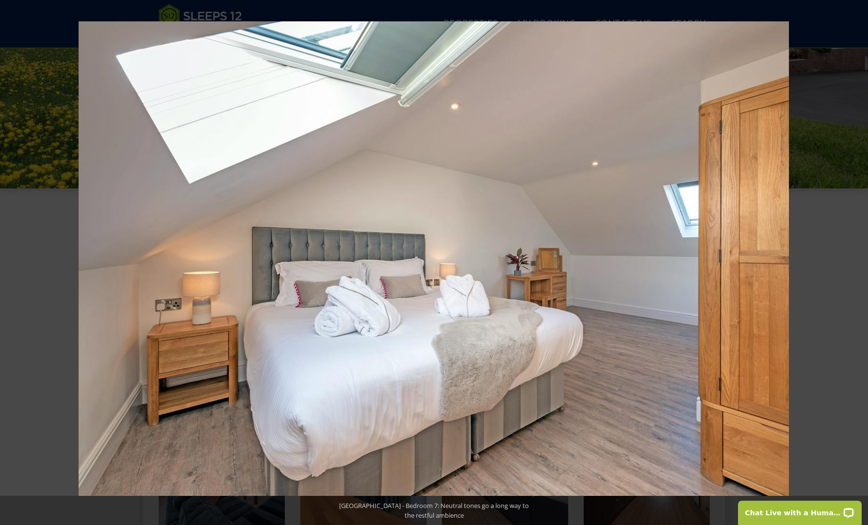
click at [856, 262] on button at bounding box center [851, 262] width 34 height 49
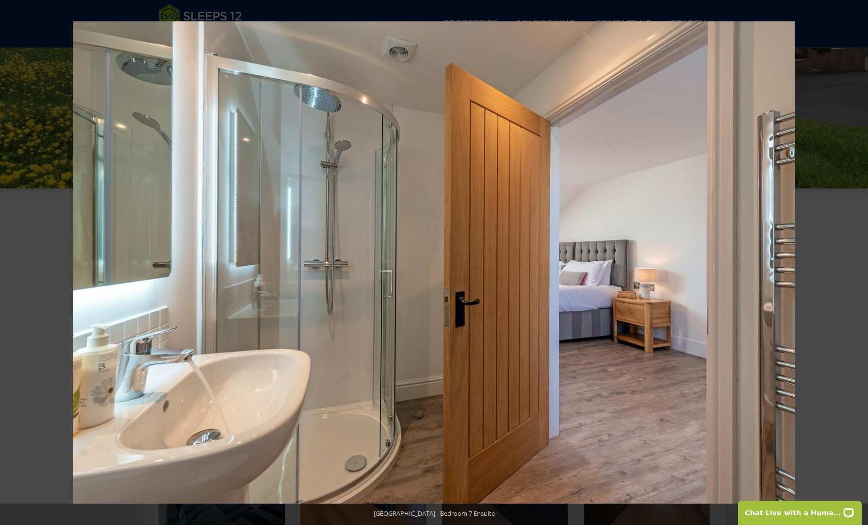
click at [856, 262] on button at bounding box center [851, 262] width 34 height 49
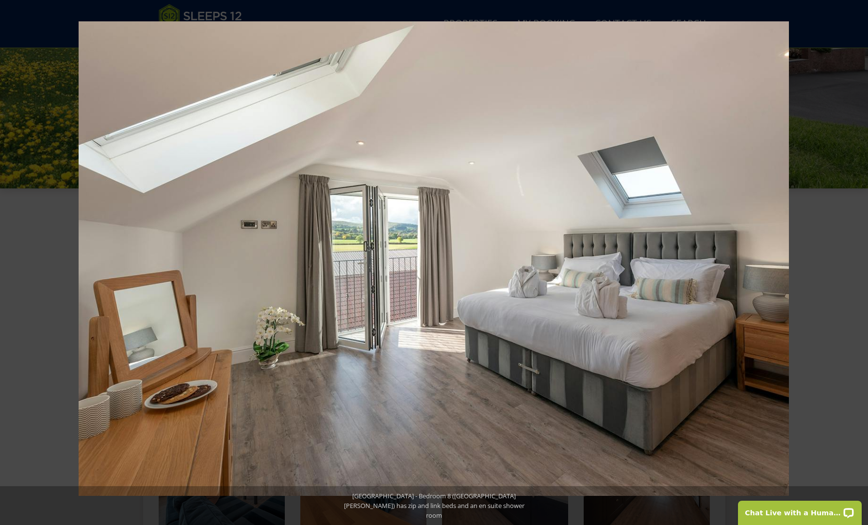
click at [856, 262] on button at bounding box center [851, 262] width 34 height 49
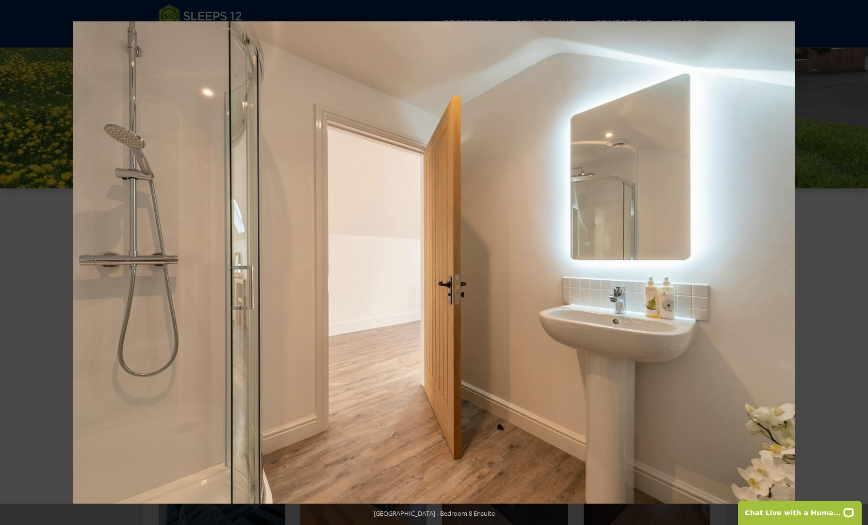
click at [856, 262] on button at bounding box center [851, 262] width 34 height 49
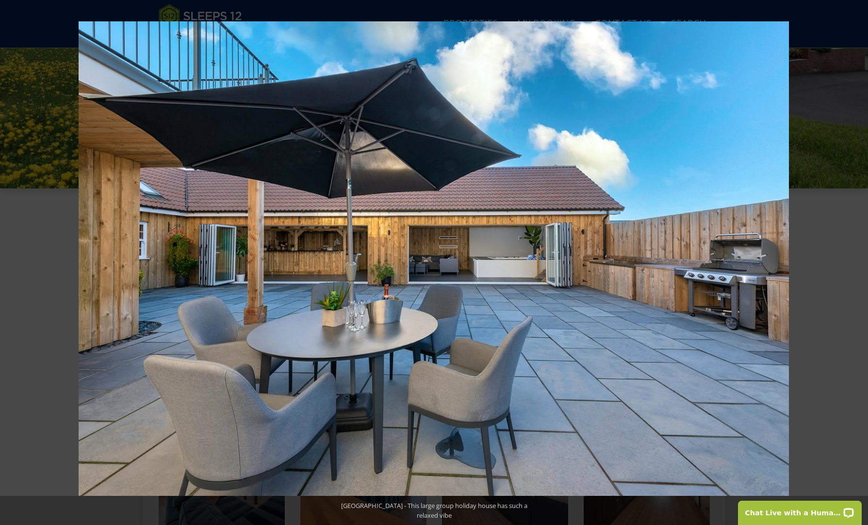
click at [856, 262] on button at bounding box center [851, 262] width 34 height 49
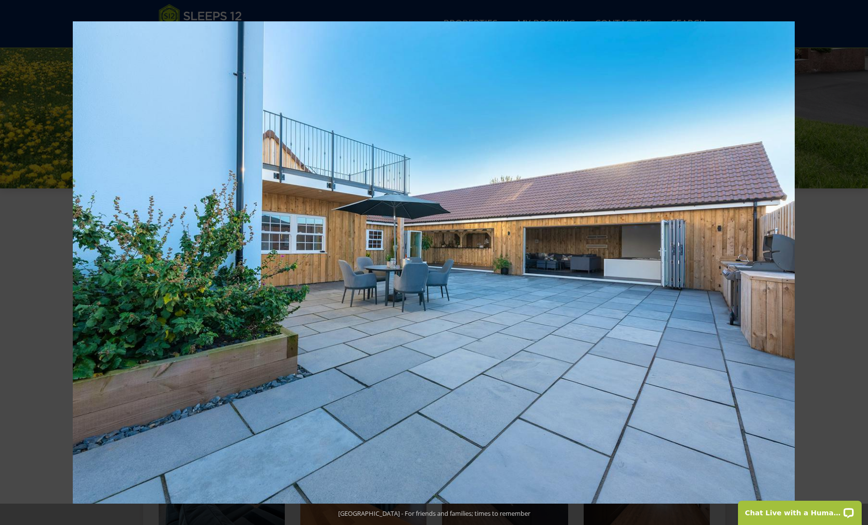
click at [856, 262] on button at bounding box center [851, 262] width 34 height 49
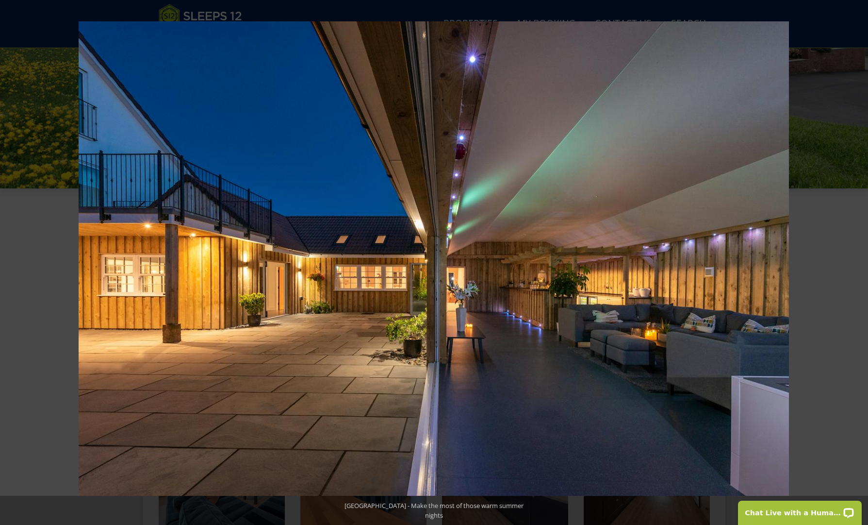
click at [856, 262] on button at bounding box center [851, 262] width 34 height 49
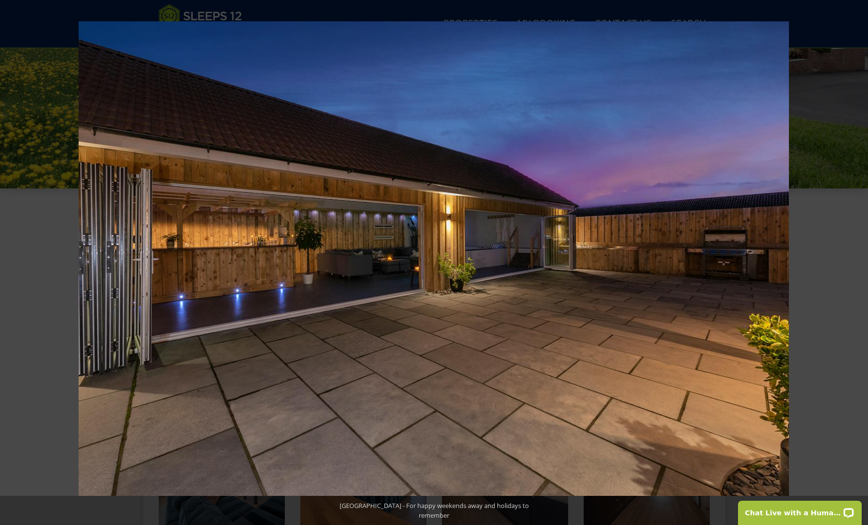
click at [856, 262] on button at bounding box center [851, 262] width 34 height 49
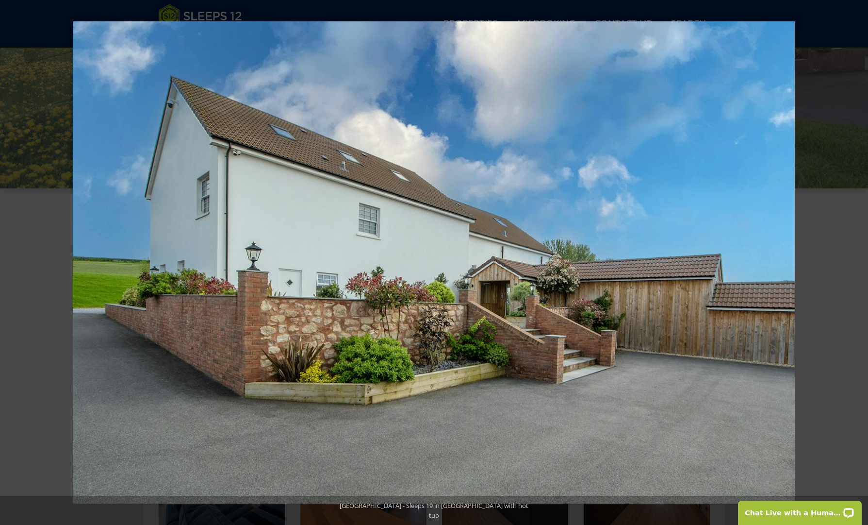
click at [856, 262] on button at bounding box center [851, 262] width 34 height 49
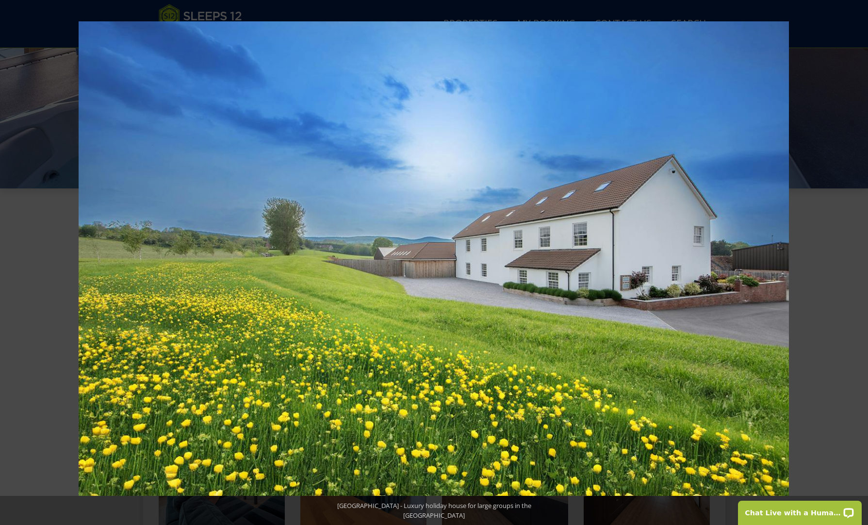
click at [856, 262] on button at bounding box center [851, 262] width 34 height 49
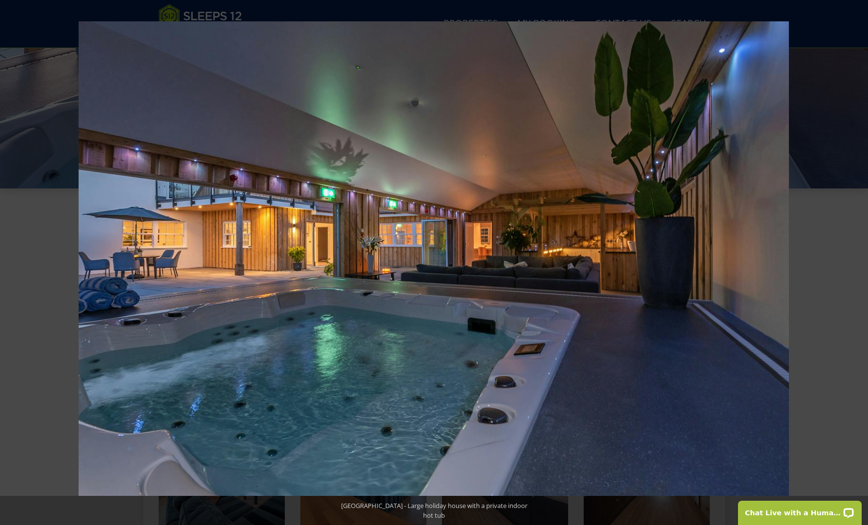
click at [856, 262] on button at bounding box center [851, 262] width 34 height 49
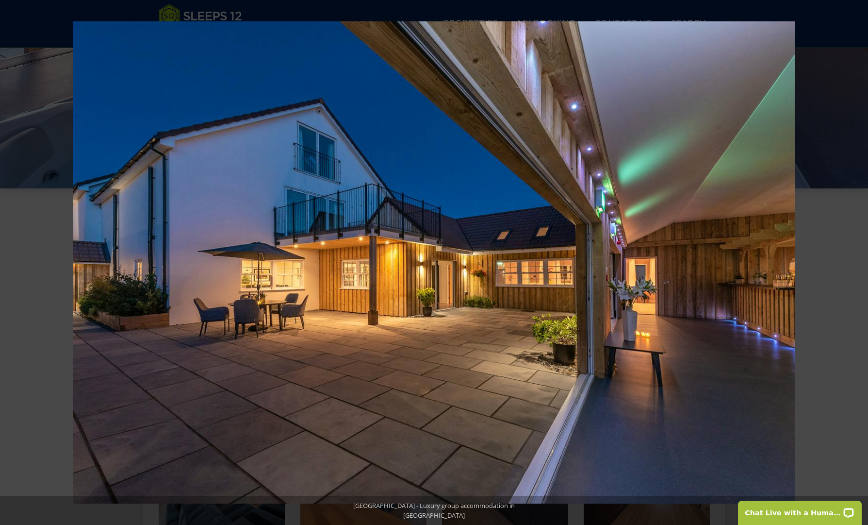
click at [856, 262] on button at bounding box center [851, 262] width 34 height 49
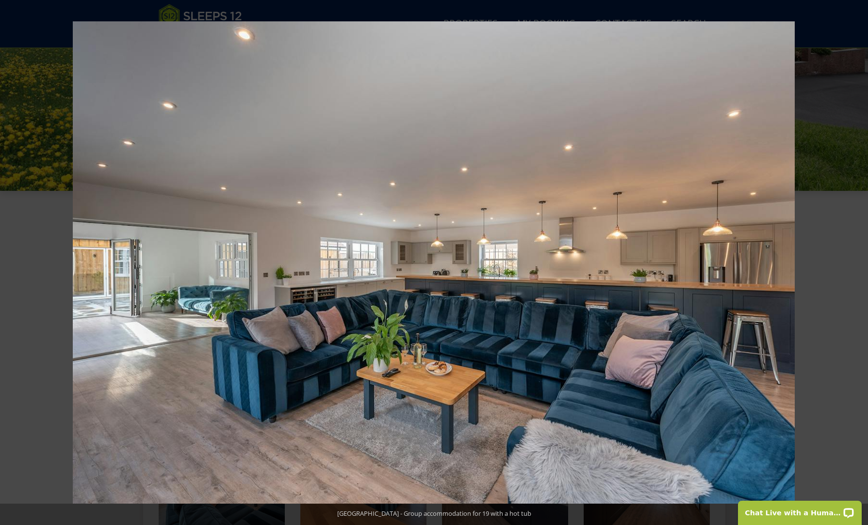
scroll to position [230, 0]
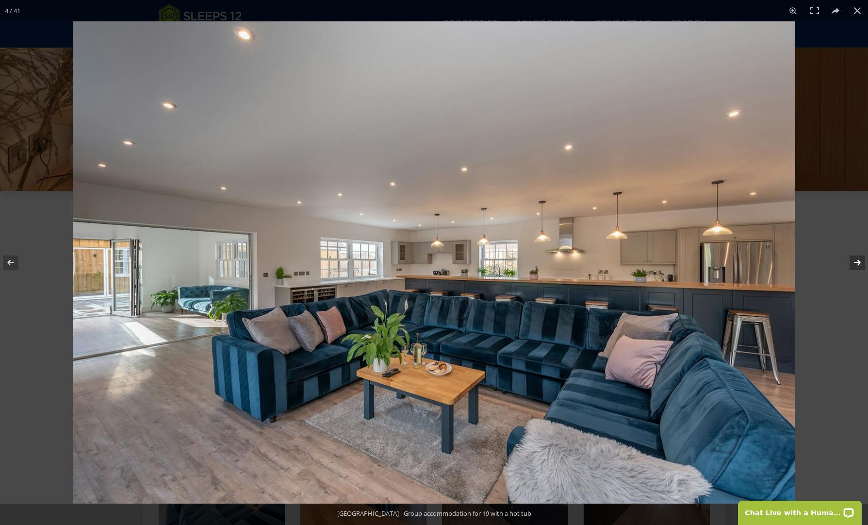
click at [856, 262] on button at bounding box center [851, 262] width 34 height 49
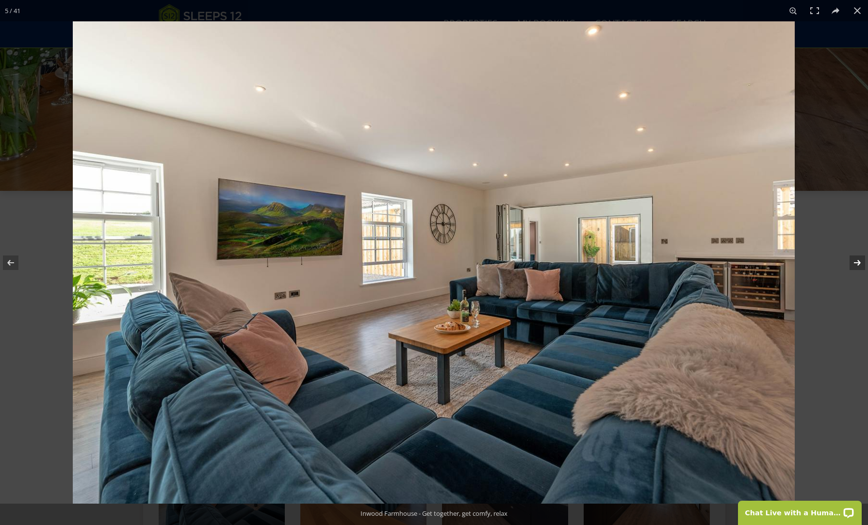
click at [857, 263] on button at bounding box center [851, 262] width 34 height 49
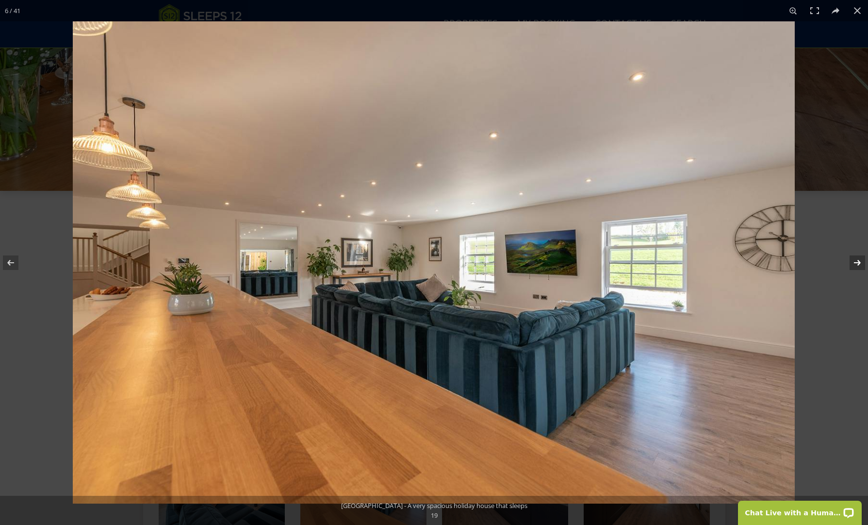
click at [857, 263] on button at bounding box center [851, 262] width 34 height 49
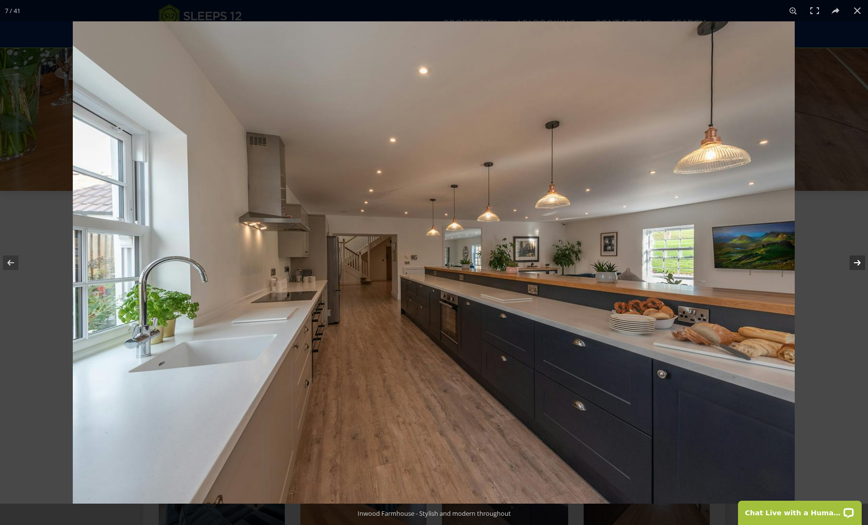
click at [857, 263] on button at bounding box center [851, 262] width 34 height 49
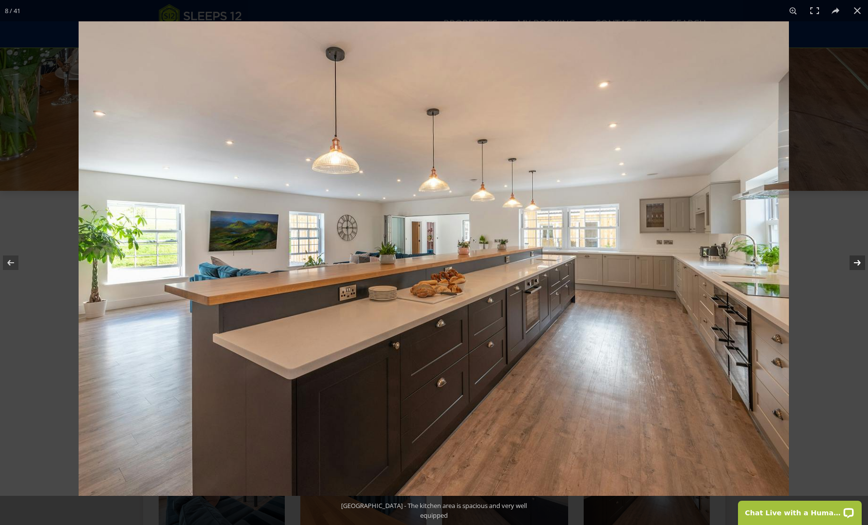
click at [857, 263] on button at bounding box center [851, 262] width 34 height 49
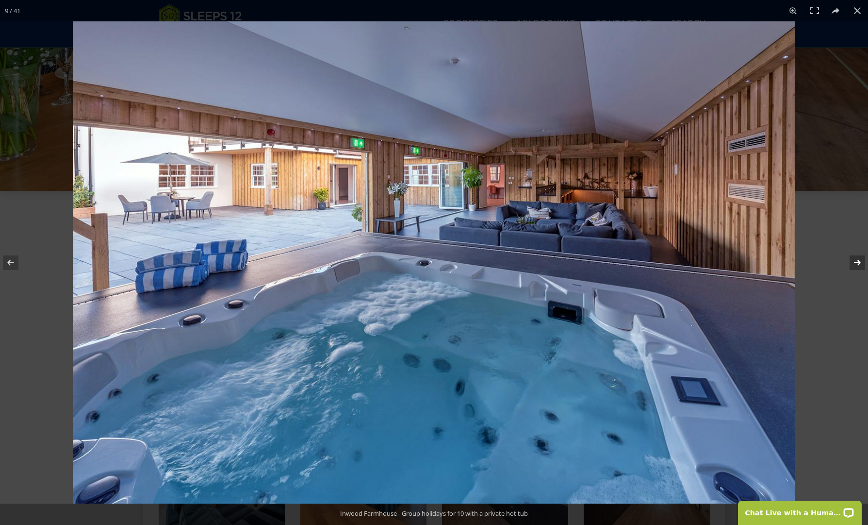
click at [857, 263] on button at bounding box center [851, 262] width 34 height 49
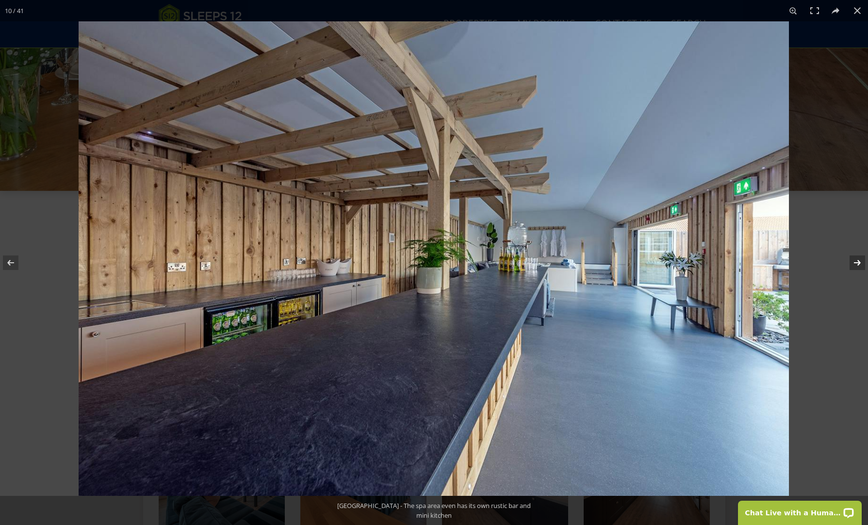
click at [858, 263] on button at bounding box center [851, 262] width 34 height 49
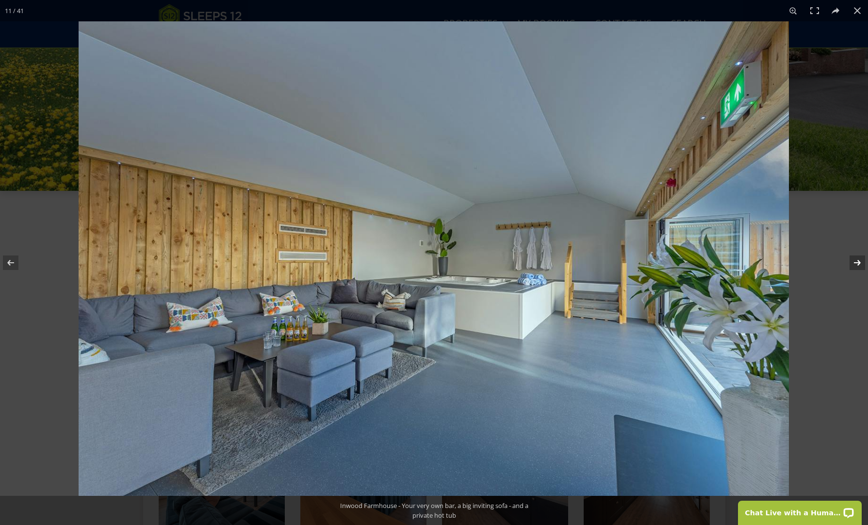
click at [858, 263] on button at bounding box center [851, 262] width 34 height 49
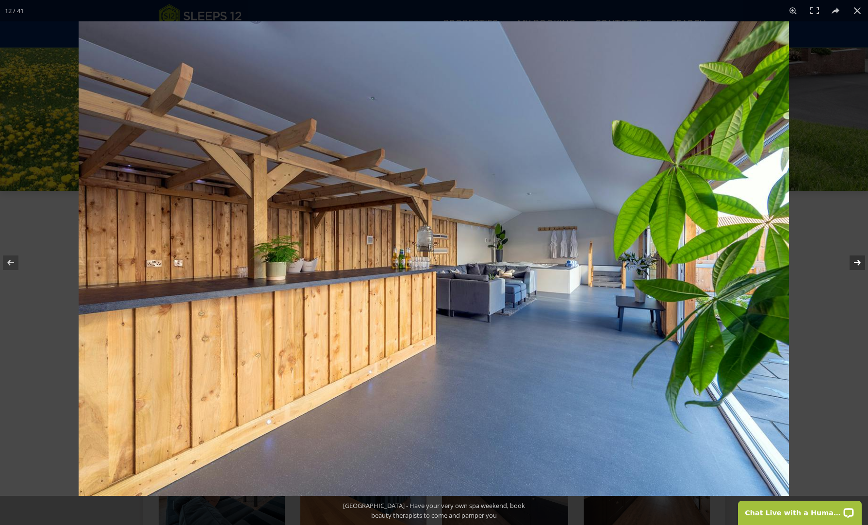
click at [858, 263] on button at bounding box center [851, 262] width 34 height 49
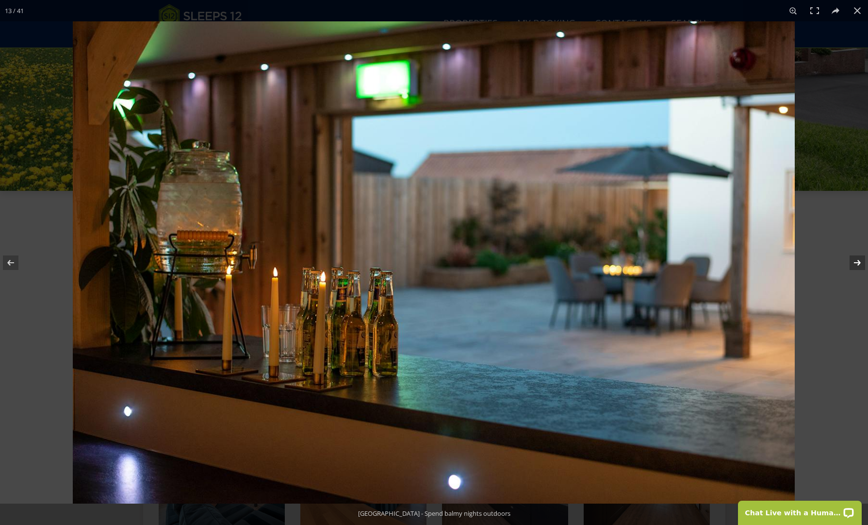
click at [858, 263] on button at bounding box center [851, 262] width 34 height 49
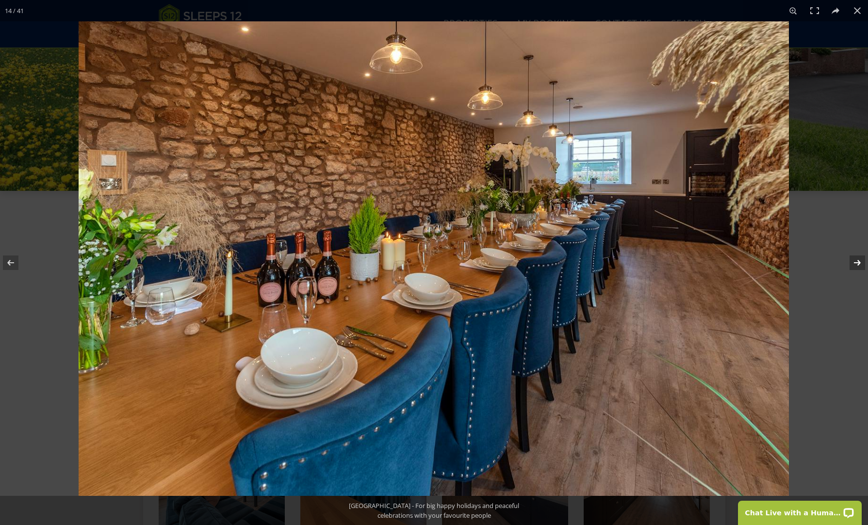
click at [858, 263] on button at bounding box center [851, 262] width 34 height 49
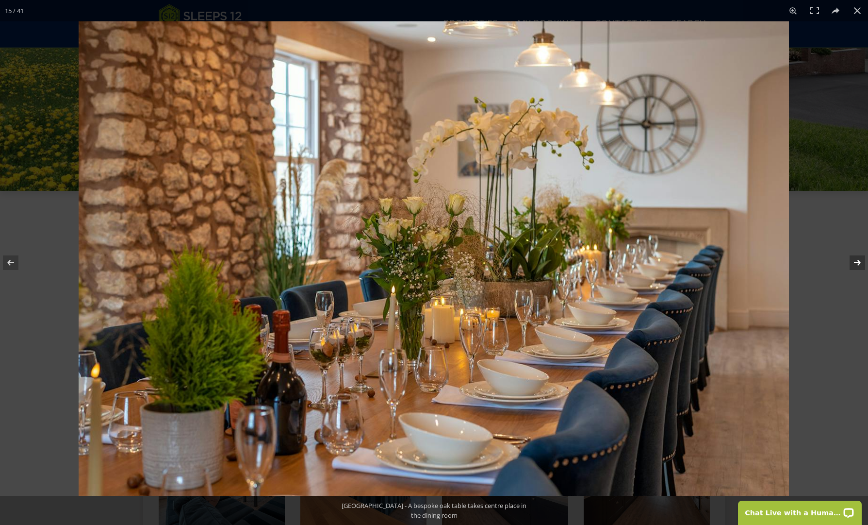
click at [858, 263] on button at bounding box center [851, 262] width 34 height 49
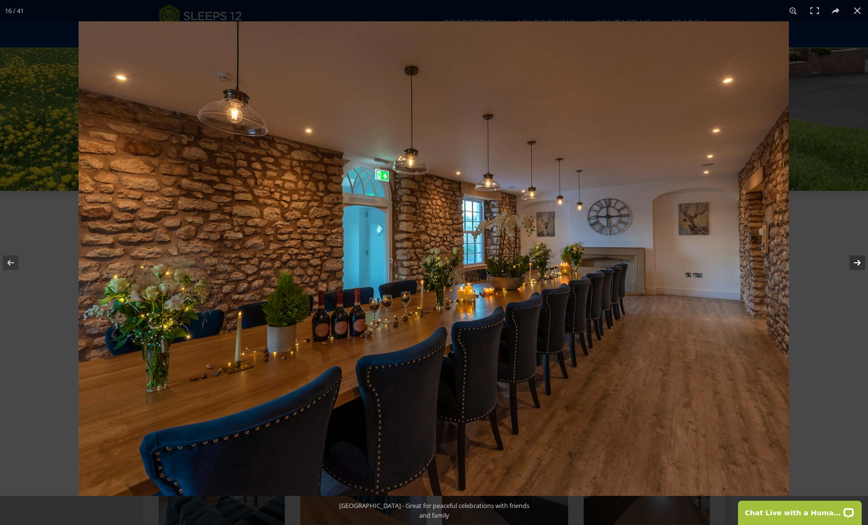
click at [858, 263] on button at bounding box center [851, 262] width 34 height 49
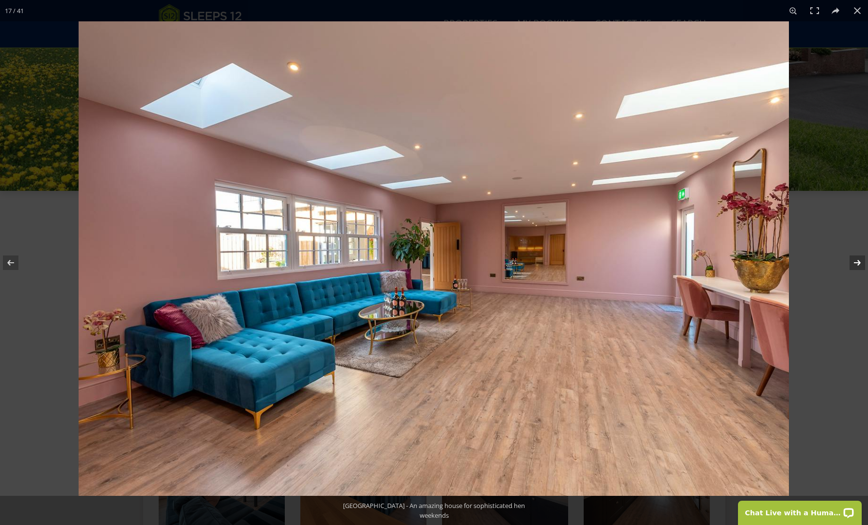
click at [858, 263] on button at bounding box center [851, 262] width 34 height 49
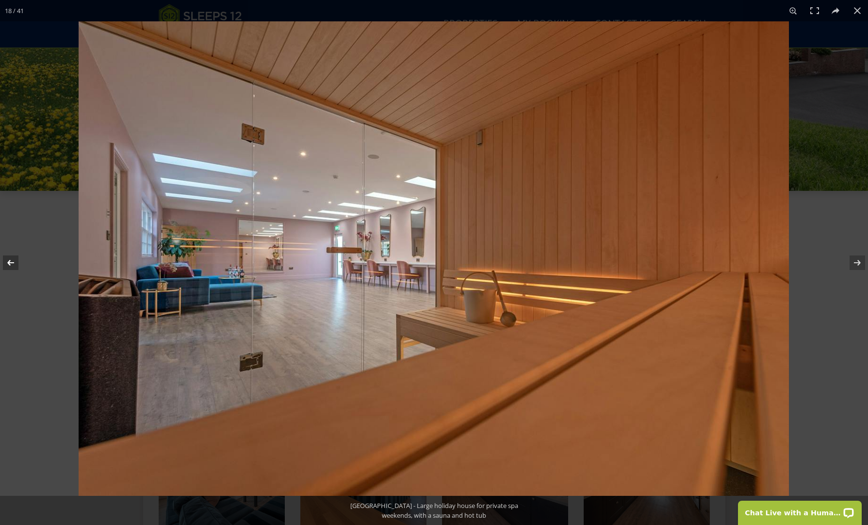
click at [8, 261] on button at bounding box center [17, 262] width 34 height 49
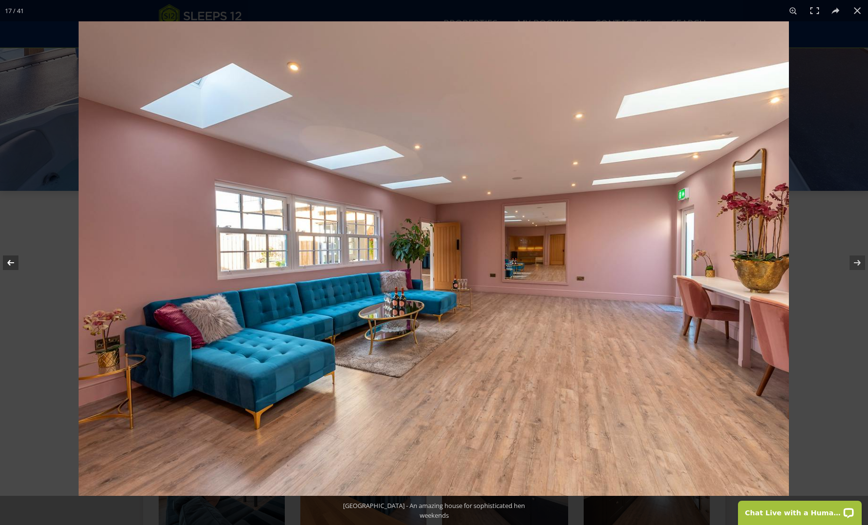
click at [7, 258] on button at bounding box center [17, 262] width 34 height 49
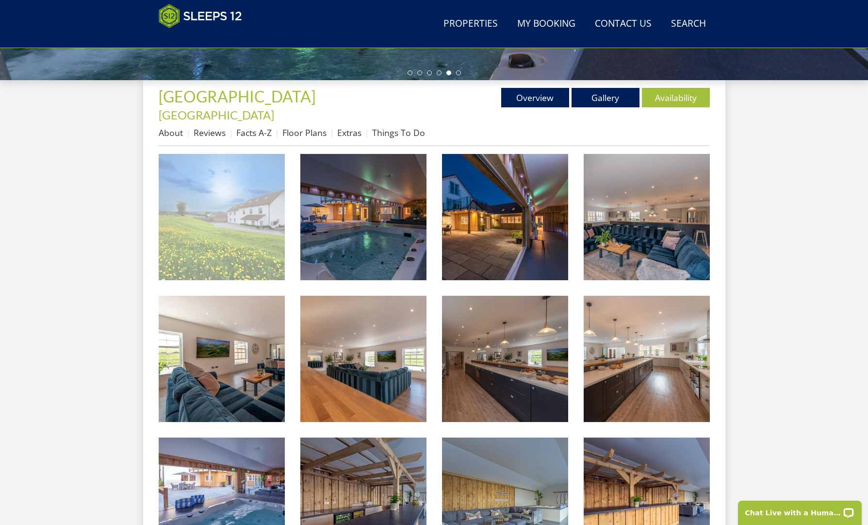
scroll to position [331, 0]
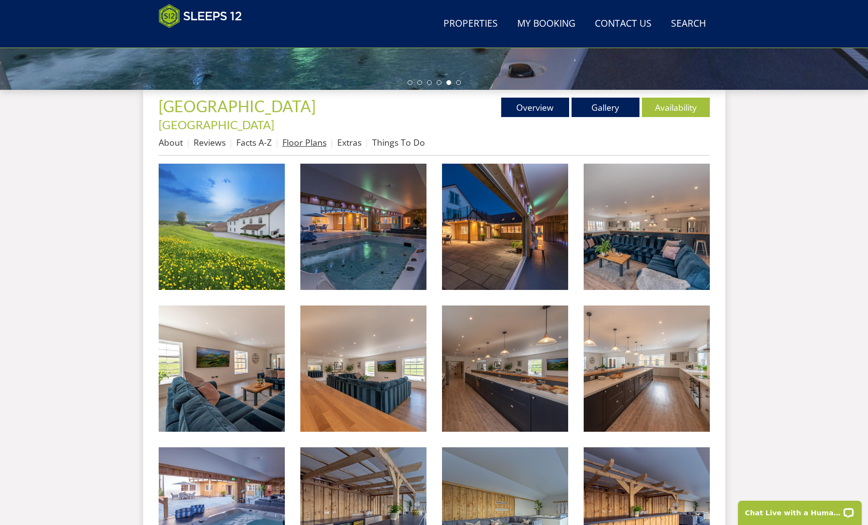
click at [307, 136] on link "Floor Plans" at bounding box center [304, 142] width 44 height 12
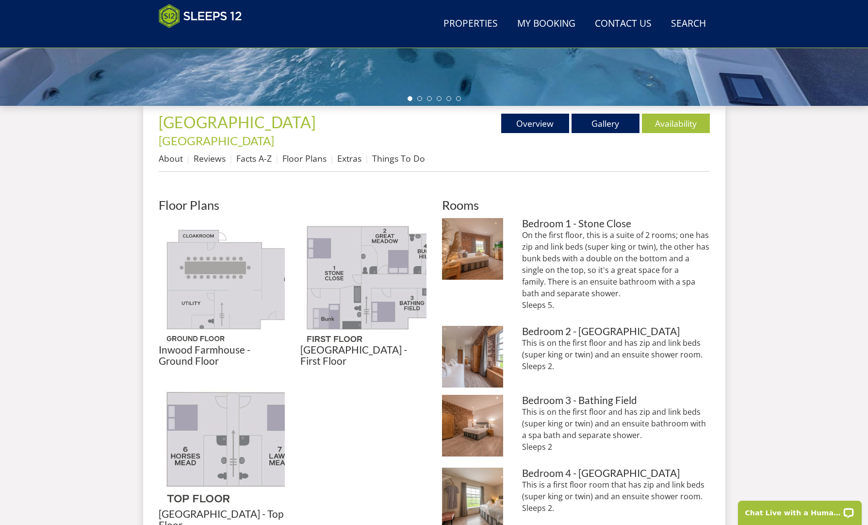
scroll to position [318, 0]
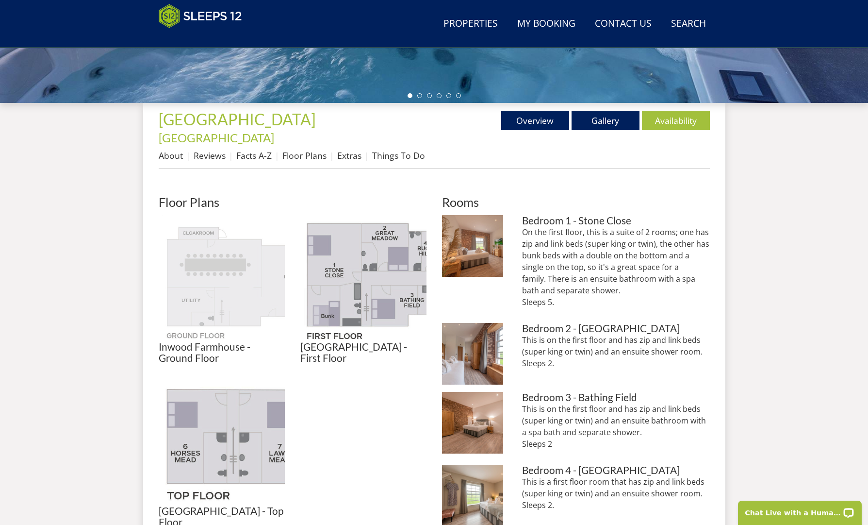
click at [236, 263] on img at bounding box center [222, 278] width 126 height 126
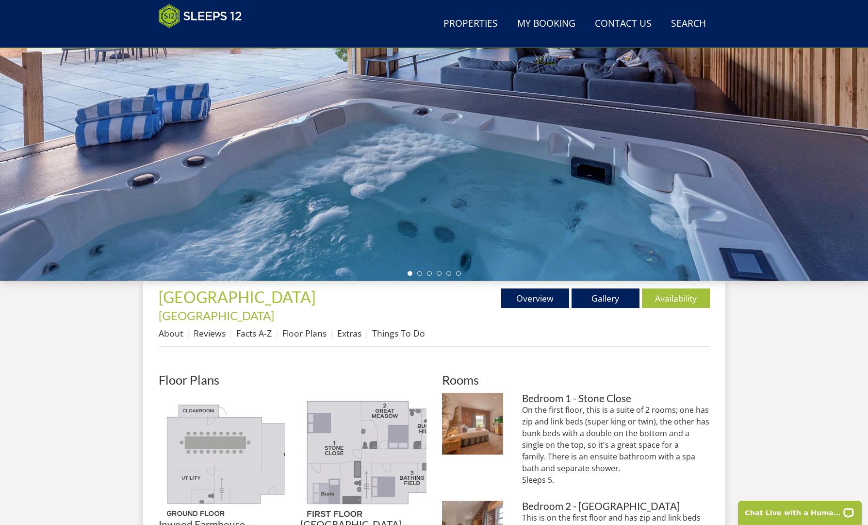
scroll to position [141, 0]
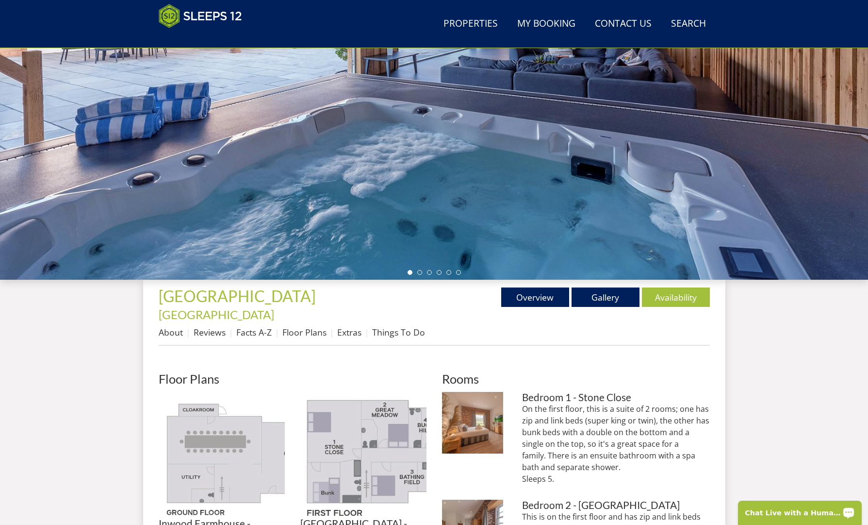
click at [839, 508] on div "Chat Live with a Human!" at bounding box center [800, 512] width 124 height 24
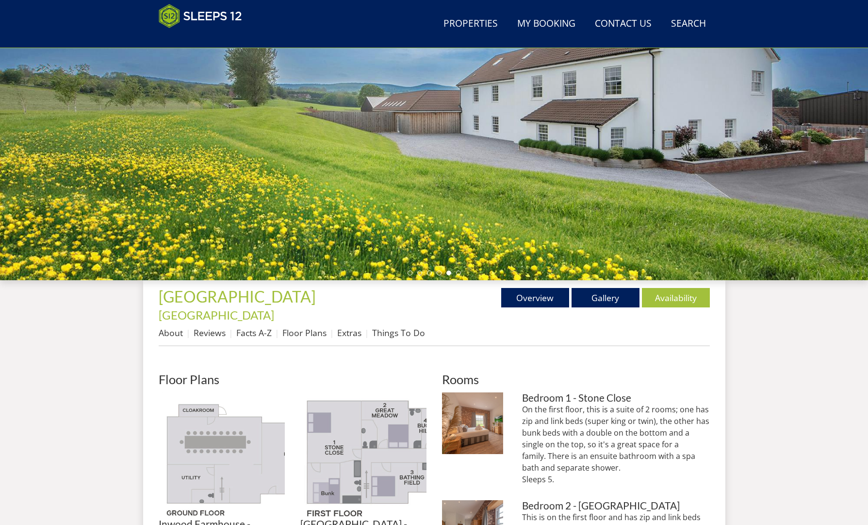
scroll to position [145, 0]
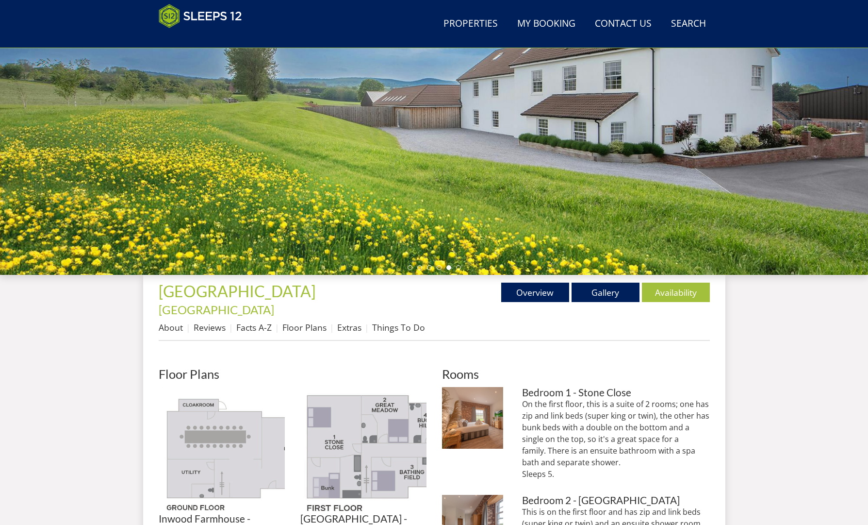
click at [358, 173] on div at bounding box center [434, 105] width 868 height 340
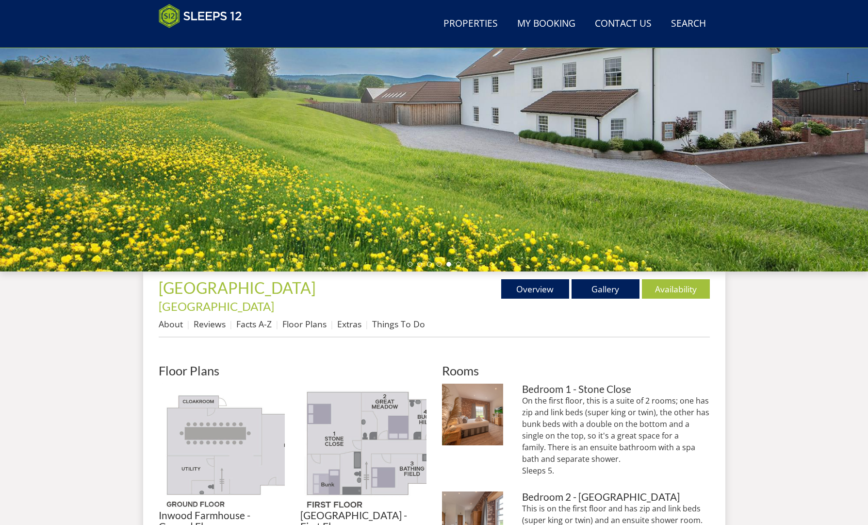
click at [621, 171] on div at bounding box center [434, 102] width 868 height 340
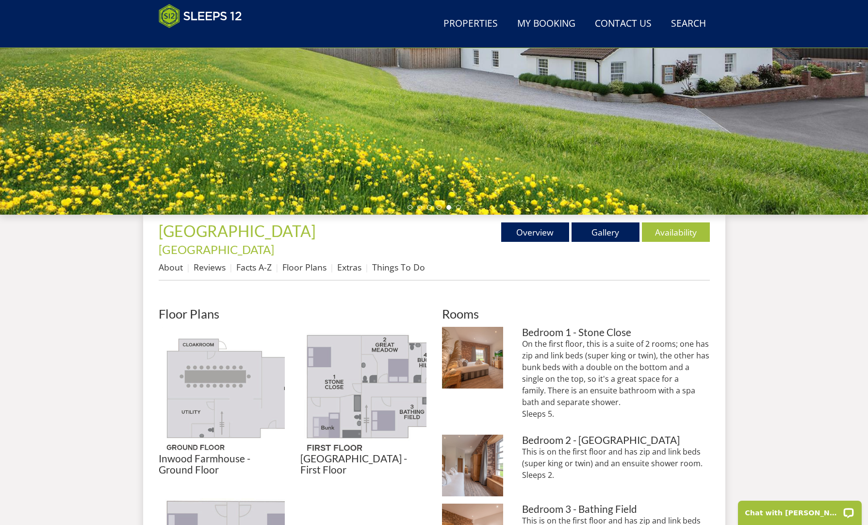
scroll to position [208, 0]
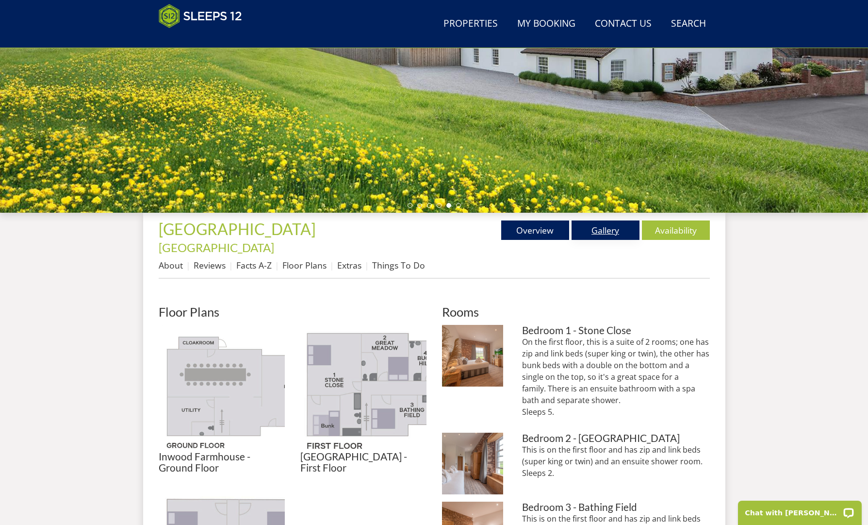
click at [600, 229] on link "Gallery" at bounding box center [606, 229] width 68 height 19
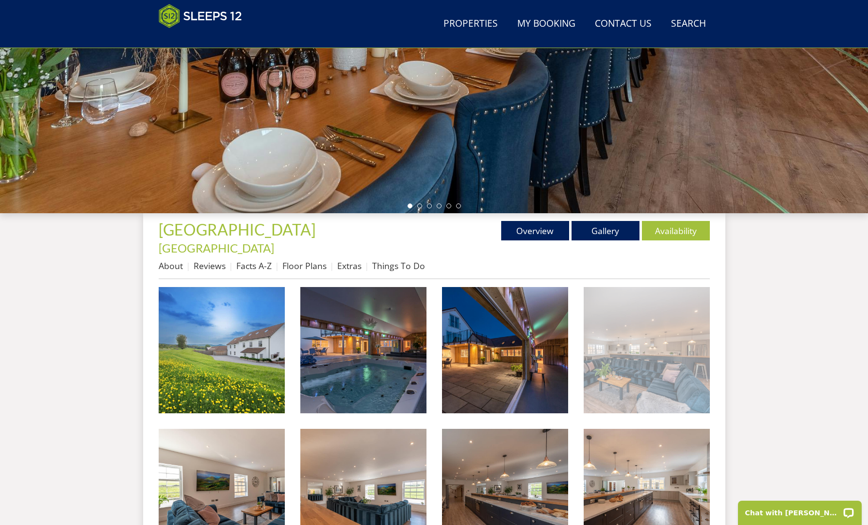
scroll to position [222, 0]
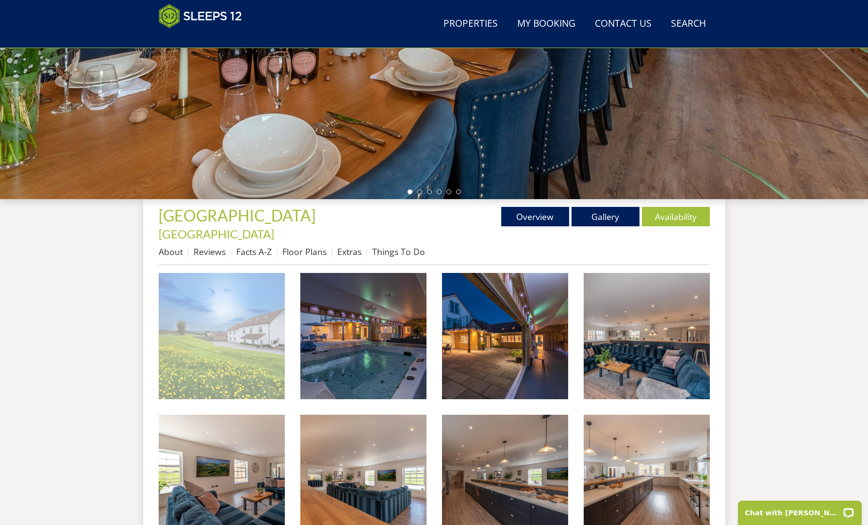
click at [235, 301] on img at bounding box center [222, 336] width 126 height 126
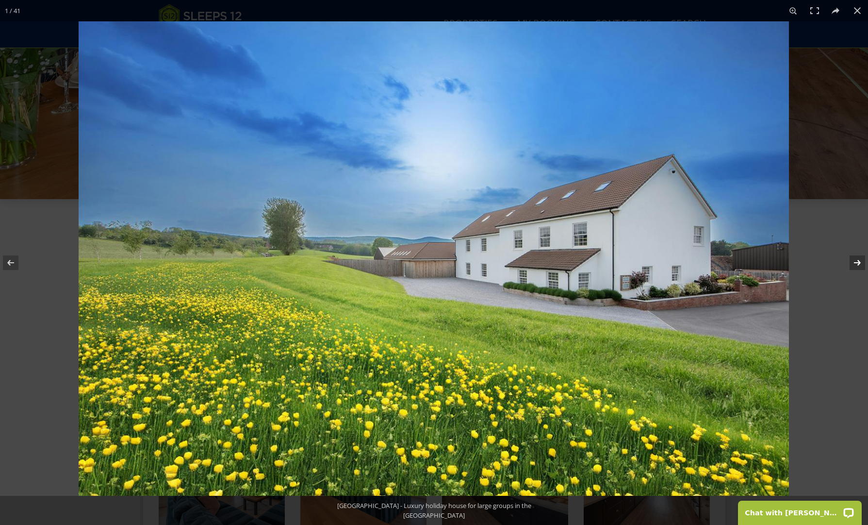
click at [854, 261] on button at bounding box center [851, 262] width 34 height 49
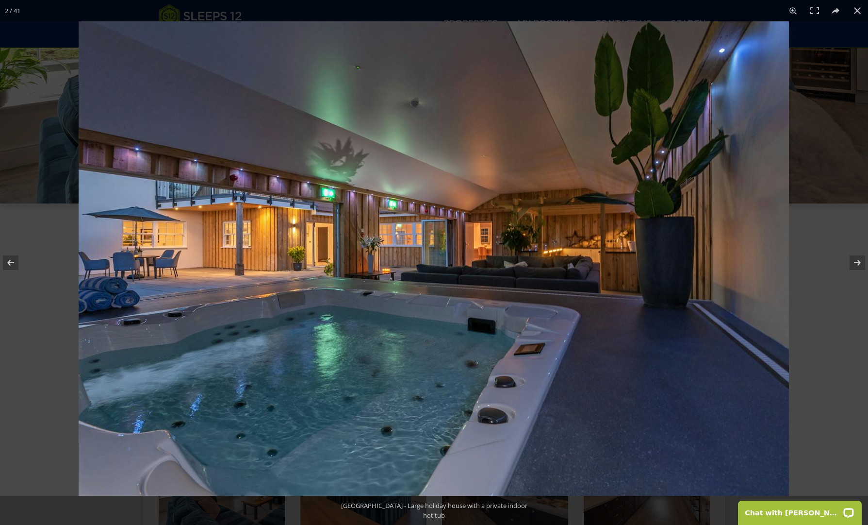
scroll to position [216, 0]
click at [854, 257] on button at bounding box center [851, 262] width 34 height 49
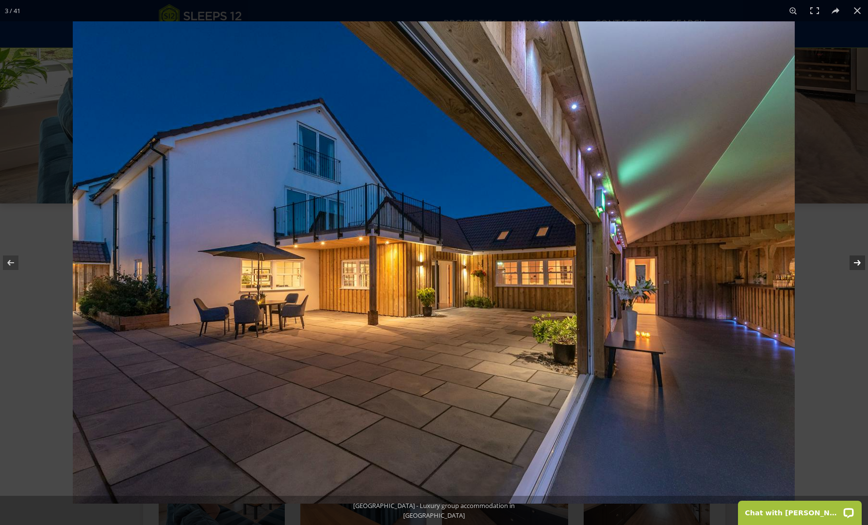
click at [854, 257] on button at bounding box center [851, 262] width 34 height 49
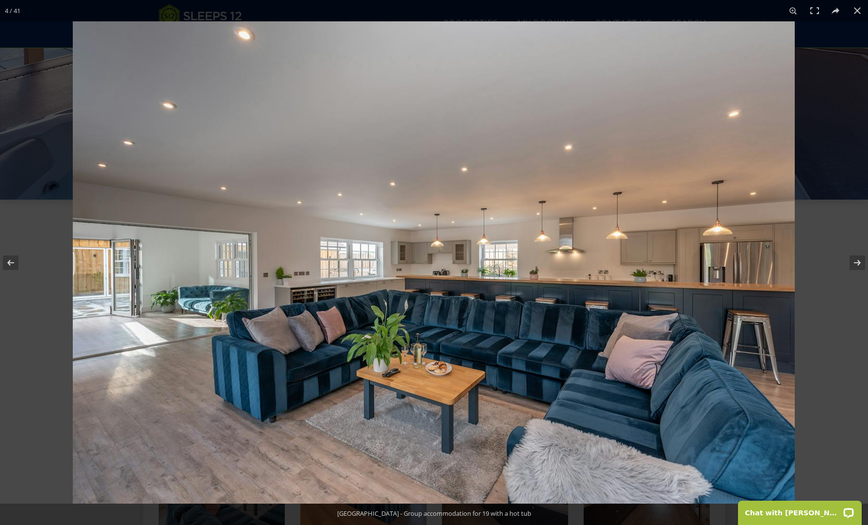
scroll to position [223, 0]
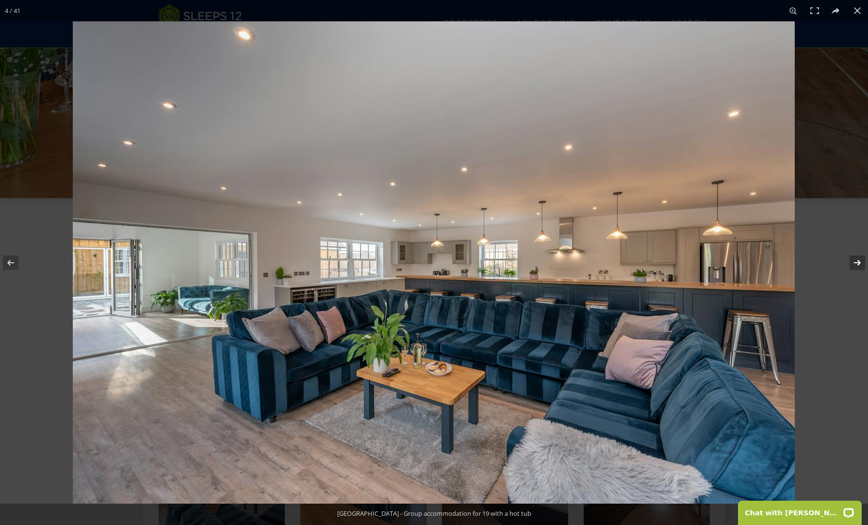
click at [854, 261] on button at bounding box center [851, 262] width 34 height 49
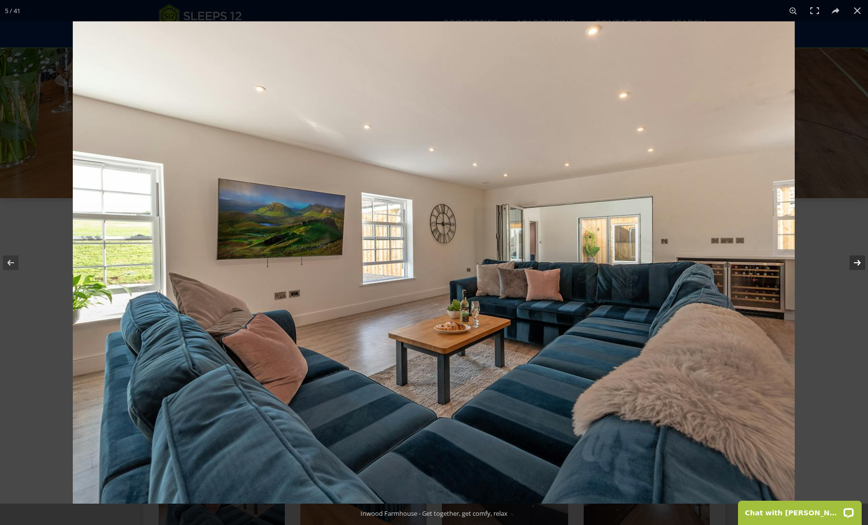
click at [853, 261] on button at bounding box center [851, 262] width 34 height 49
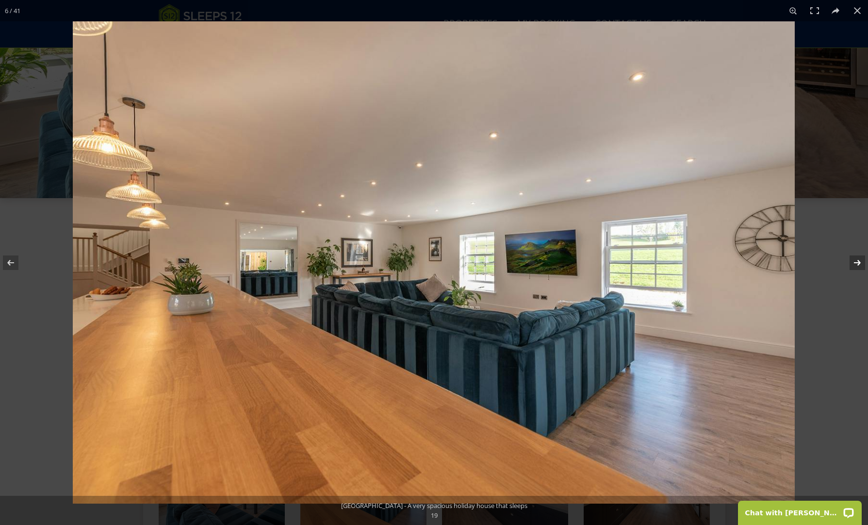
click at [853, 261] on button at bounding box center [851, 262] width 34 height 49
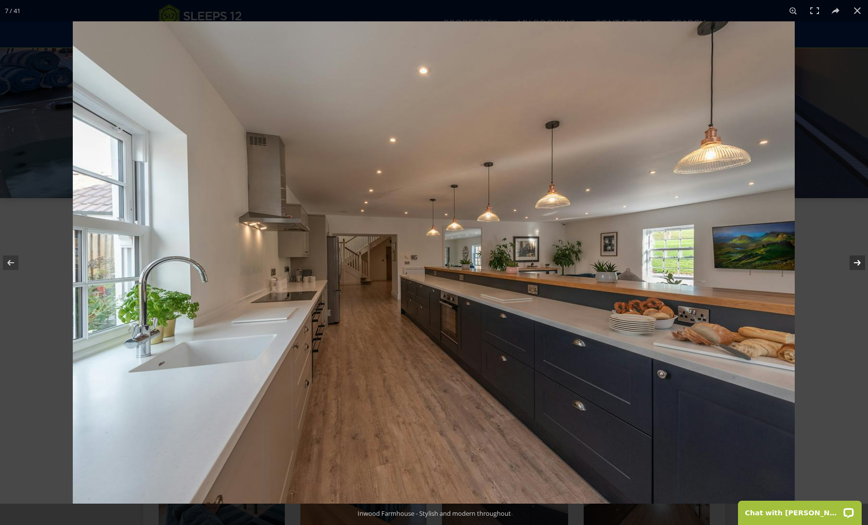
click at [856, 263] on button at bounding box center [851, 262] width 34 height 49
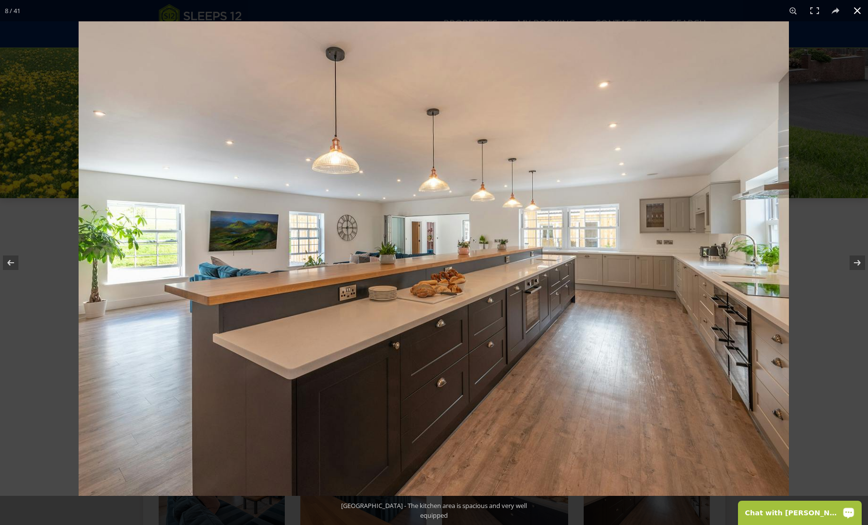
click at [803, 517] on div "Chat with Charlotte" at bounding box center [800, 512] width 124 height 24
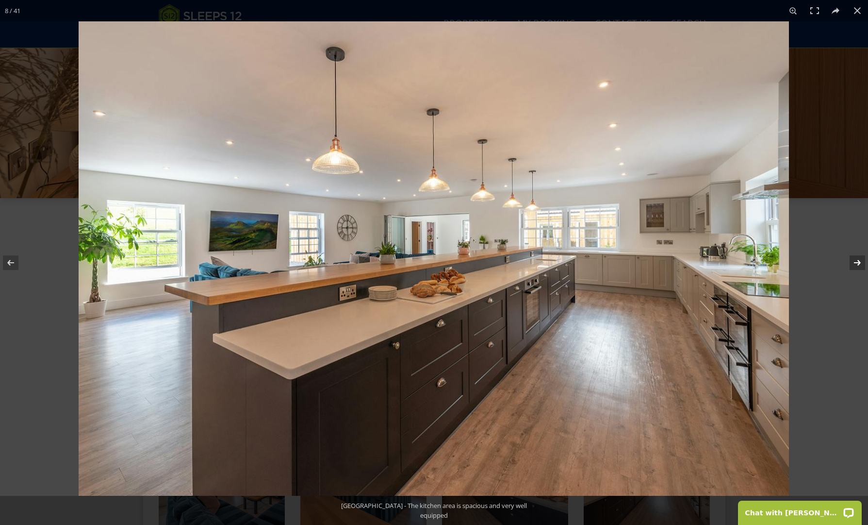
click at [858, 261] on button at bounding box center [851, 262] width 34 height 49
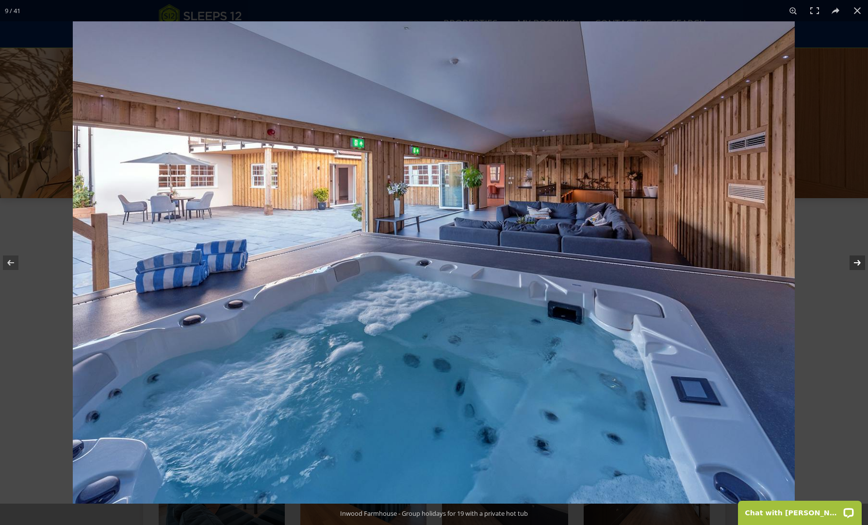
click at [858, 261] on button at bounding box center [851, 262] width 34 height 49
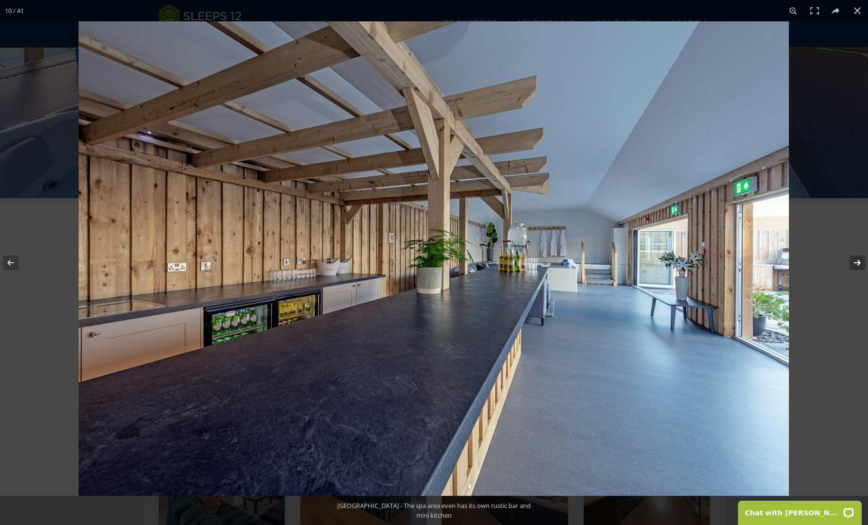
click at [858, 261] on button at bounding box center [851, 262] width 34 height 49
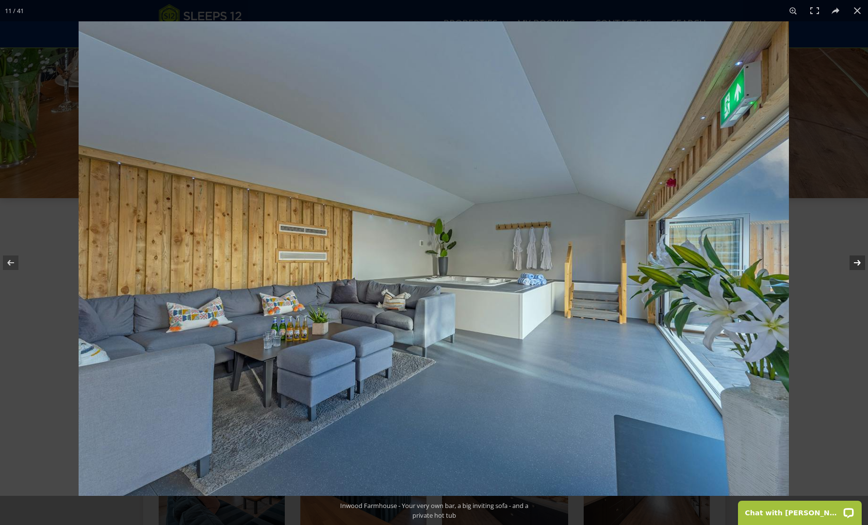
click at [857, 260] on button at bounding box center [851, 262] width 34 height 49
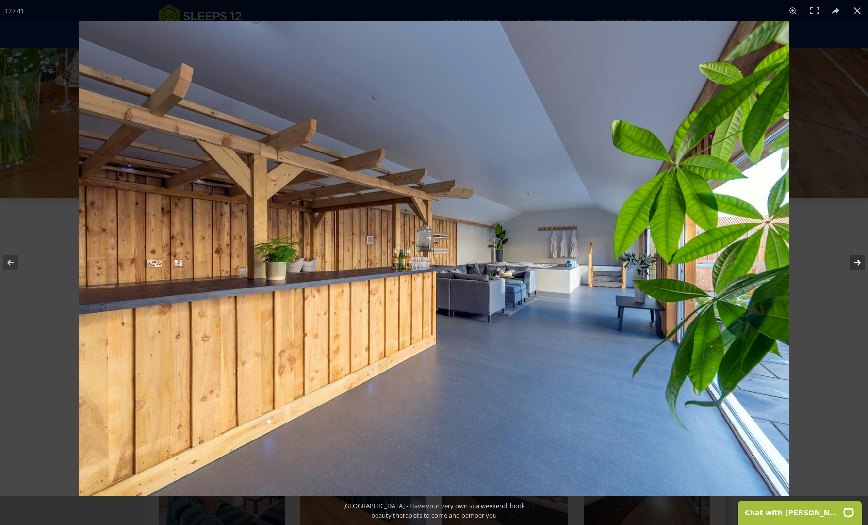
click at [857, 260] on button at bounding box center [851, 262] width 34 height 49
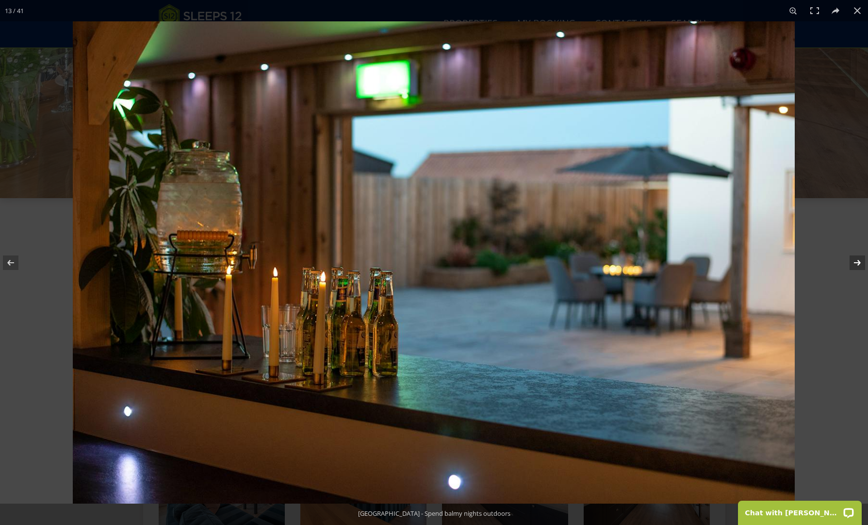
click at [857, 260] on button at bounding box center [851, 262] width 34 height 49
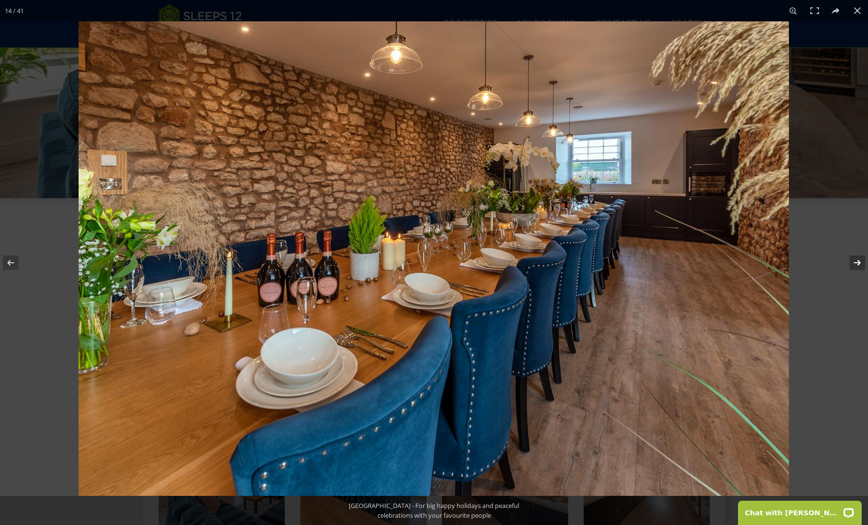
click at [857, 260] on button at bounding box center [851, 262] width 34 height 49
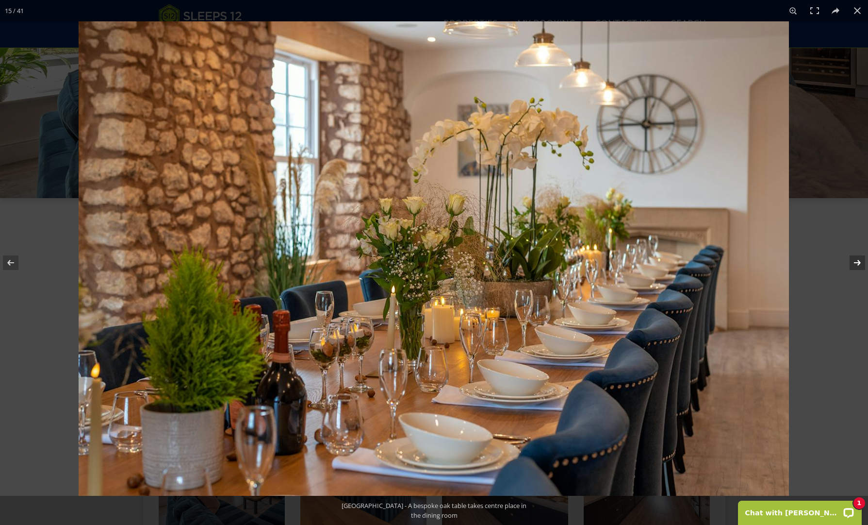
click at [857, 260] on button at bounding box center [851, 262] width 34 height 49
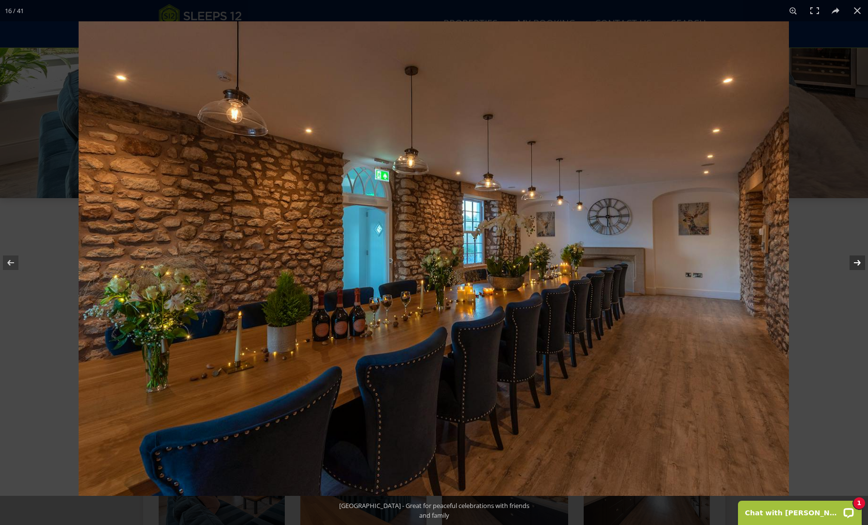
click at [857, 260] on button at bounding box center [851, 262] width 34 height 49
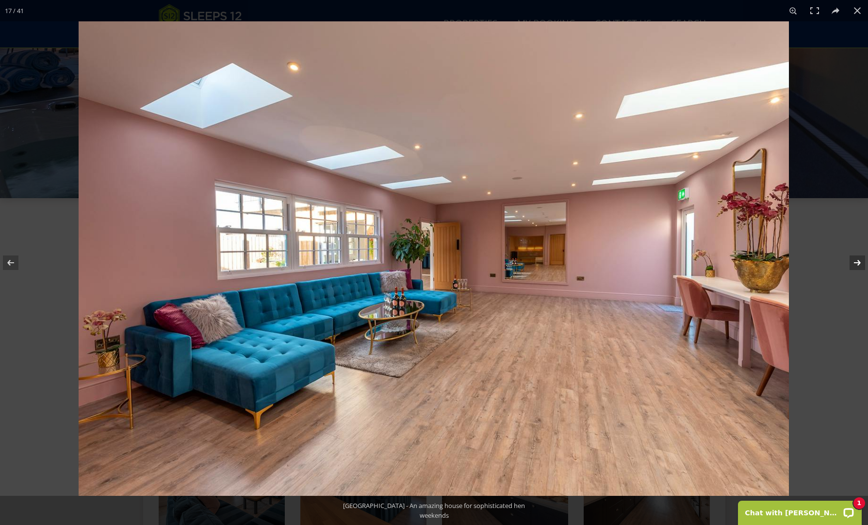
click at [857, 261] on button at bounding box center [851, 262] width 34 height 49
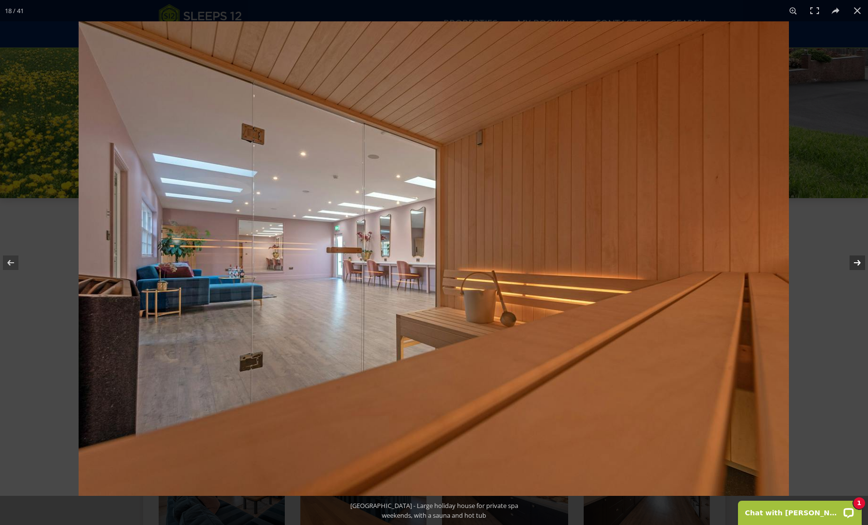
click at [856, 262] on button at bounding box center [851, 262] width 34 height 49
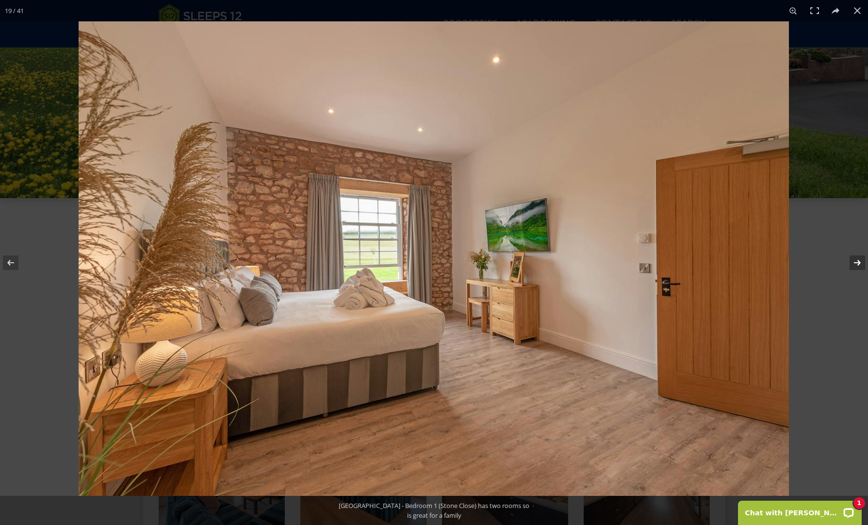
click at [856, 262] on button at bounding box center [851, 262] width 34 height 49
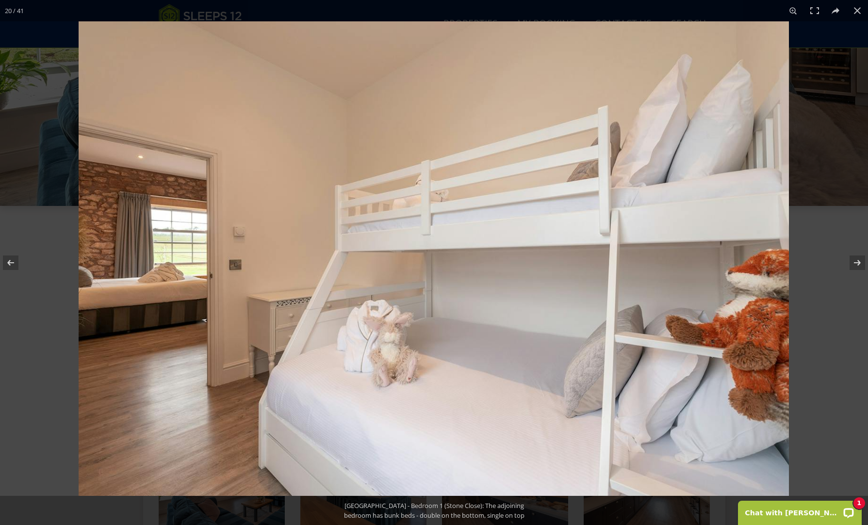
scroll to position [215, 0]
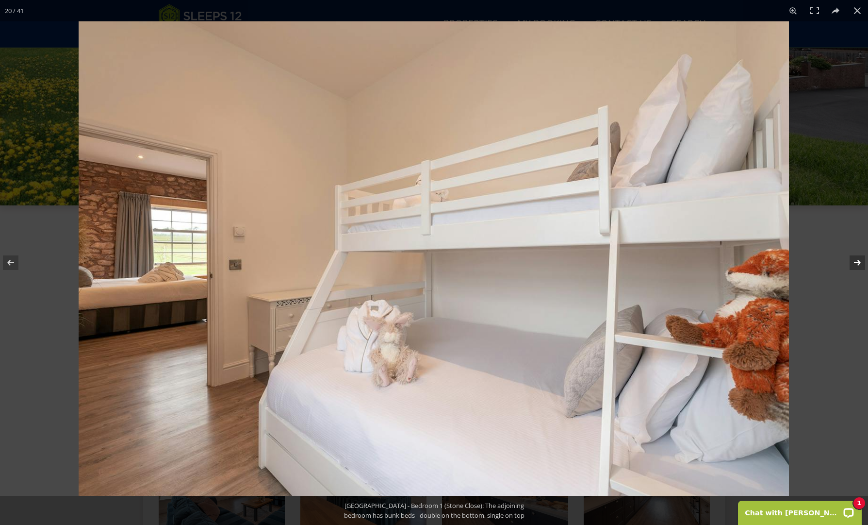
click at [852, 261] on button at bounding box center [851, 262] width 34 height 49
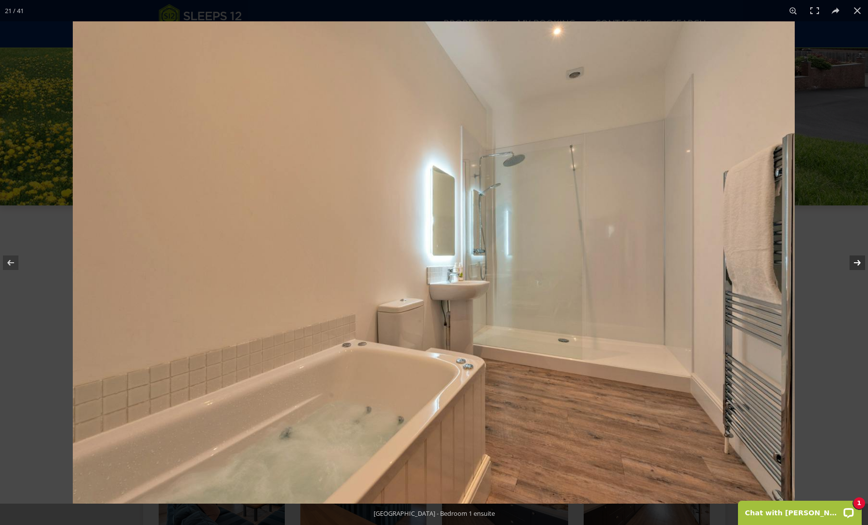
click at [852, 262] on button at bounding box center [851, 262] width 34 height 49
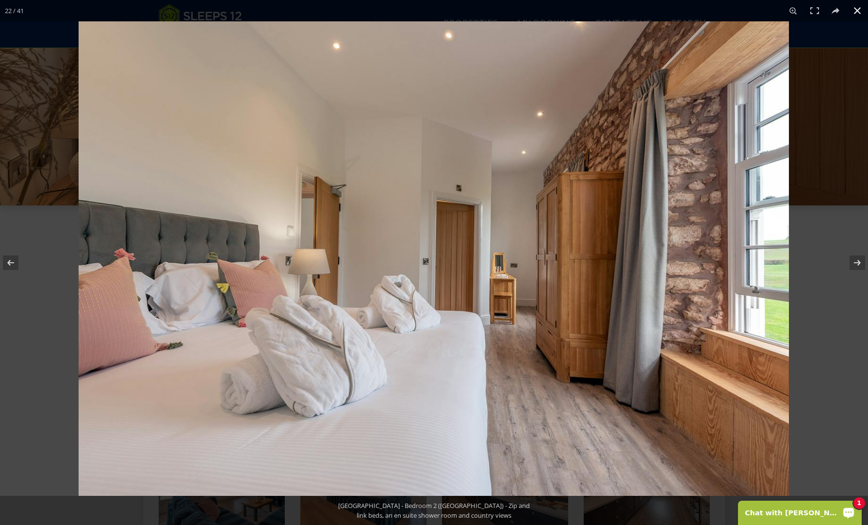
click at [809, 508] on div "1 Chat with Charlotte" at bounding box center [800, 512] width 124 height 24
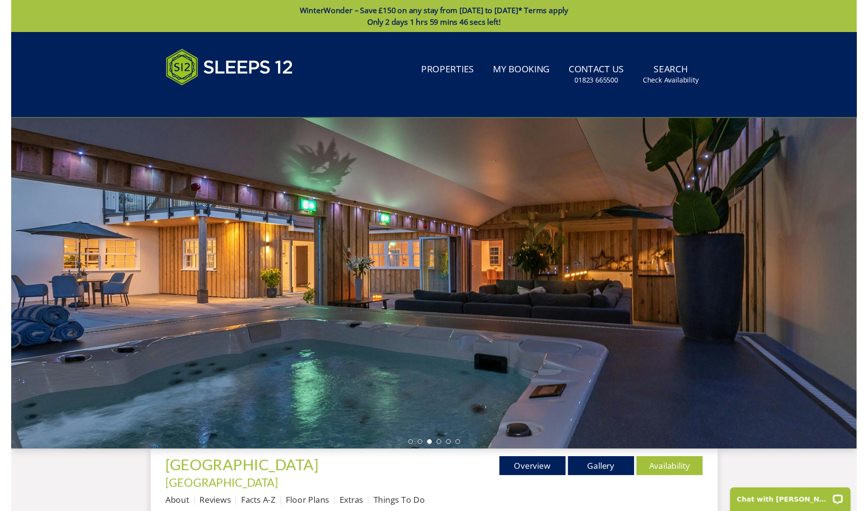
scroll to position [0, 0]
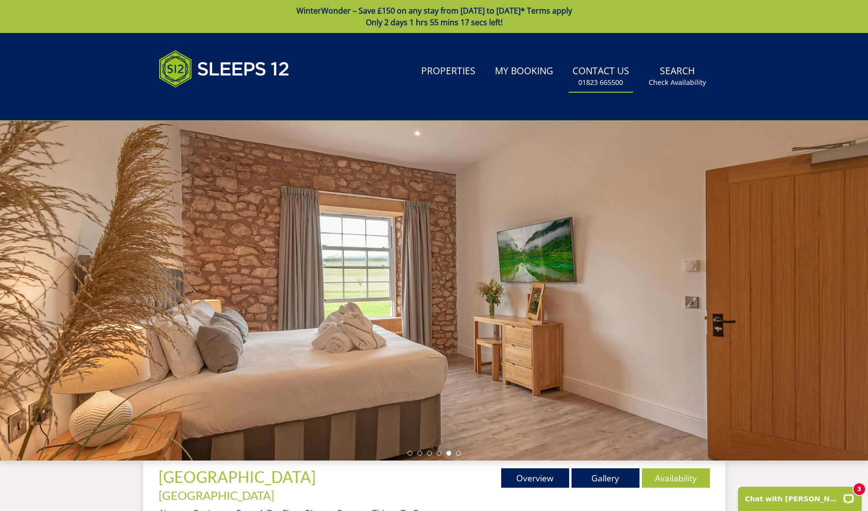
click at [588, 72] on link "Contact Us 01823 665500" at bounding box center [601, 77] width 65 height 32
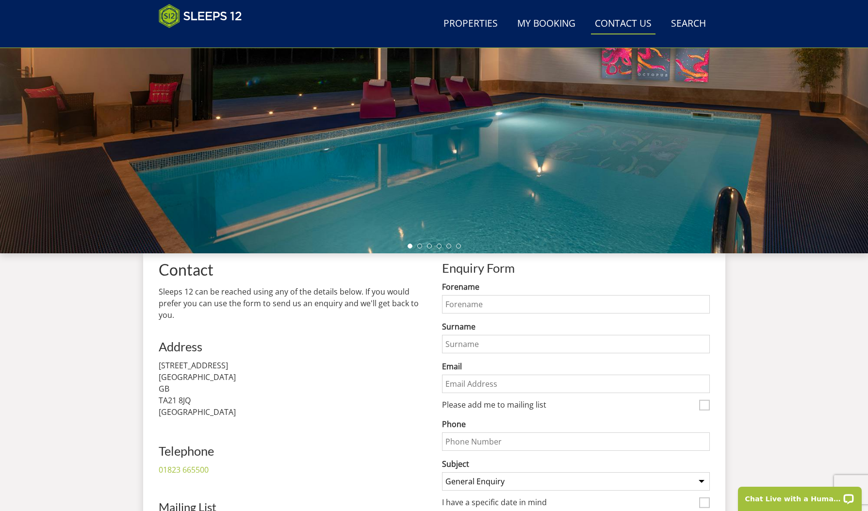
scroll to position [168, 0]
type input "Sarah"
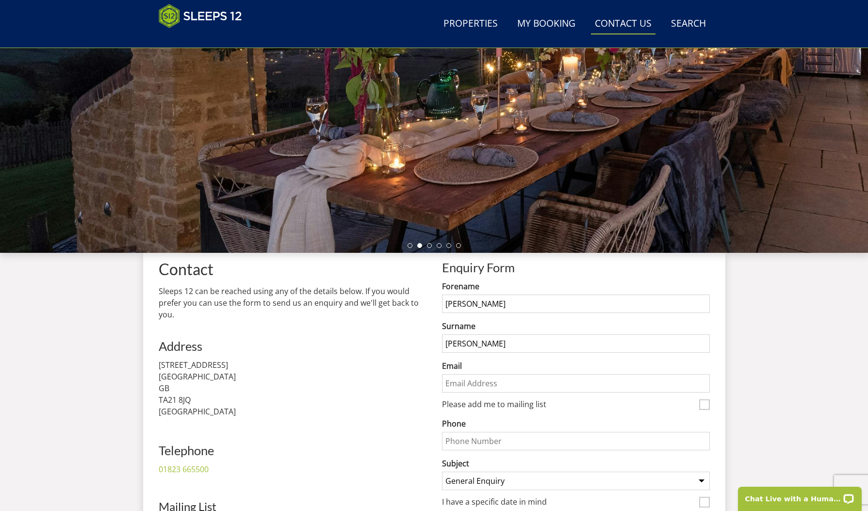
type input "Jarman"
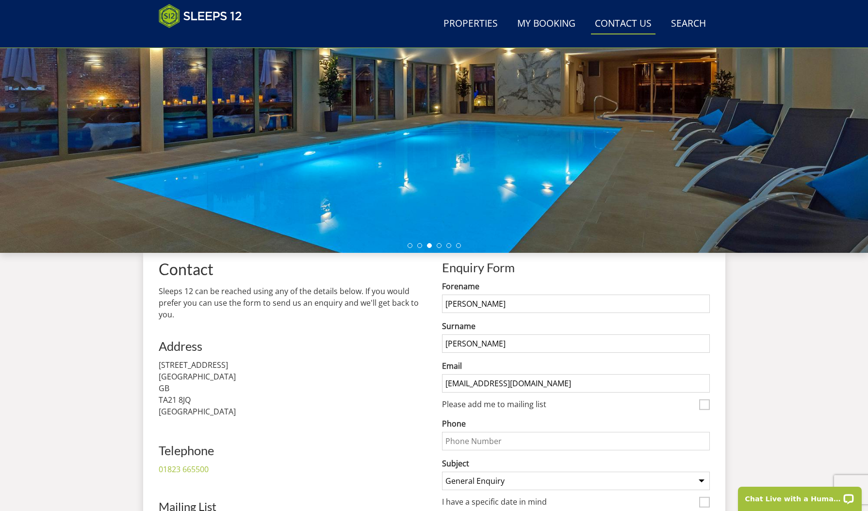
scroll to position [168, 0]
type input "sarahjarman24@gmail.com"
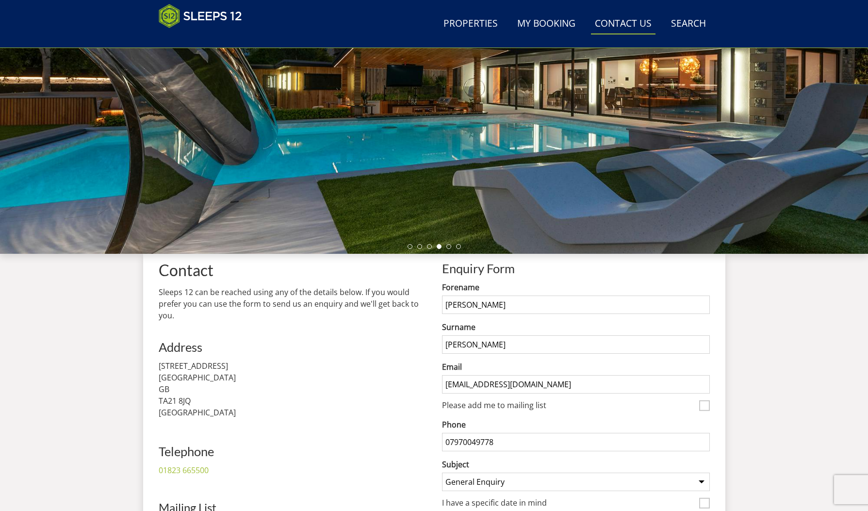
type input "07970049778"
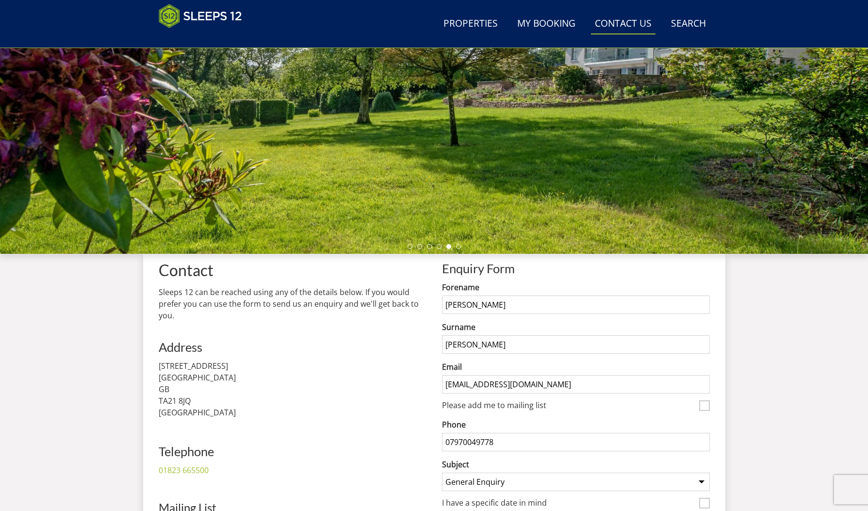
select select "792"
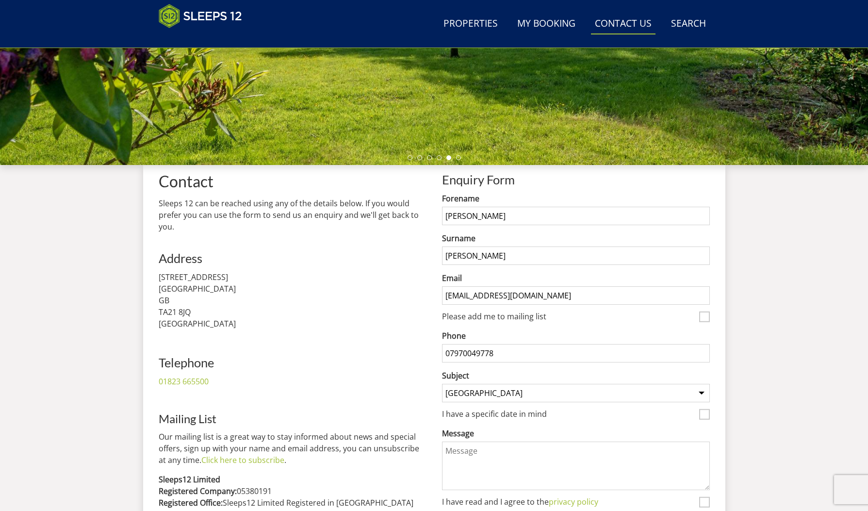
scroll to position [257, 0]
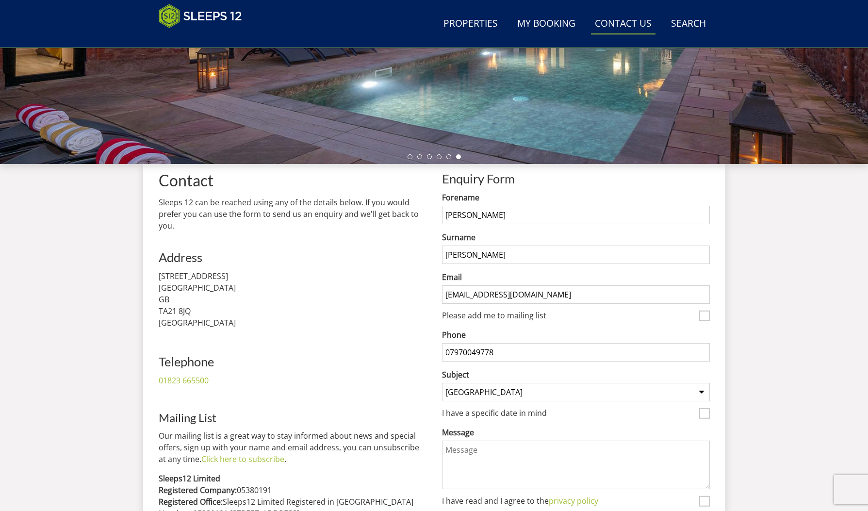
click at [519, 414] on label "I have a specific date in mind" at bounding box center [568, 414] width 253 height 11
click at [699, 414] on input "I have a specific date in mind" at bounding box center [704, 413] width 11 height 11
checkbox input "true"
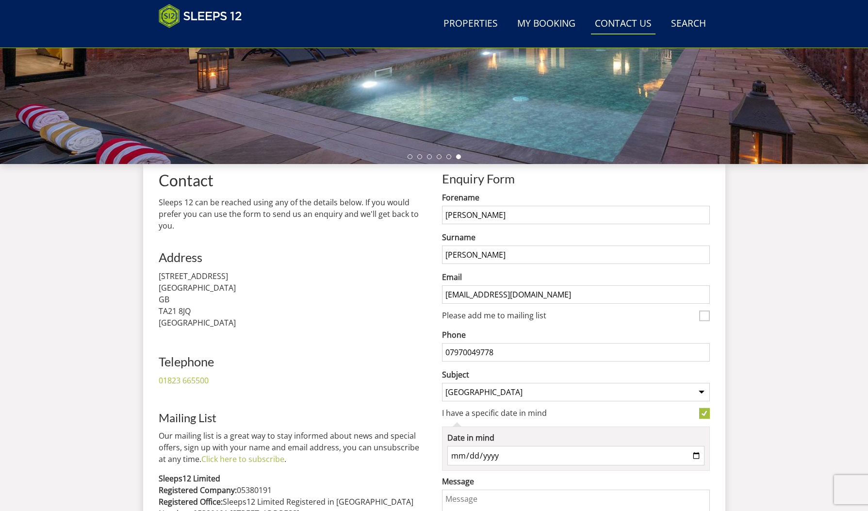
click at [477, 455] on input "Date in mind" at bounding box center [575, 455] width 257 height 19
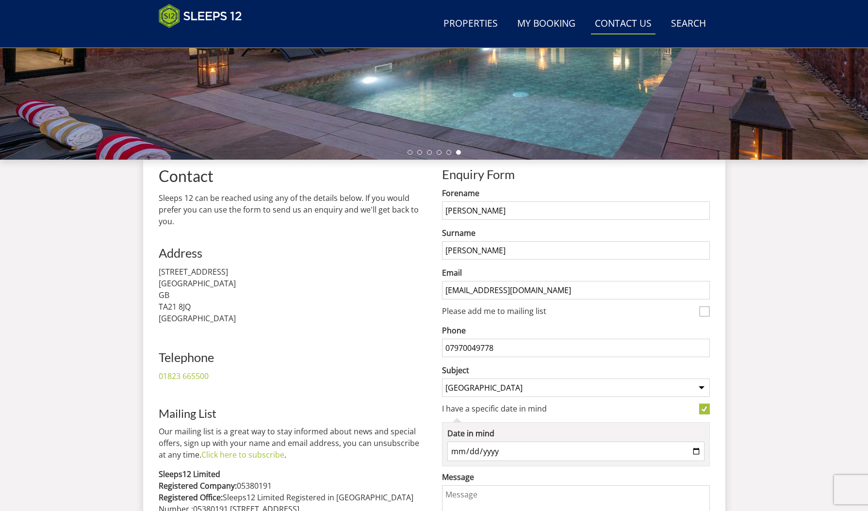
scroll to position [260, 0]
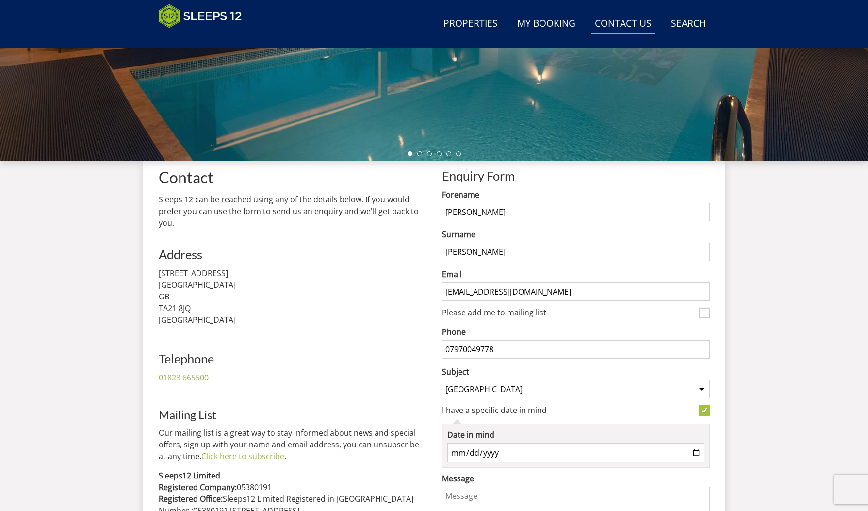
click at [473, 455] on input "Date in mind" at bounding box center [575, 452] width 257 height 19
type input "2025-12-22"
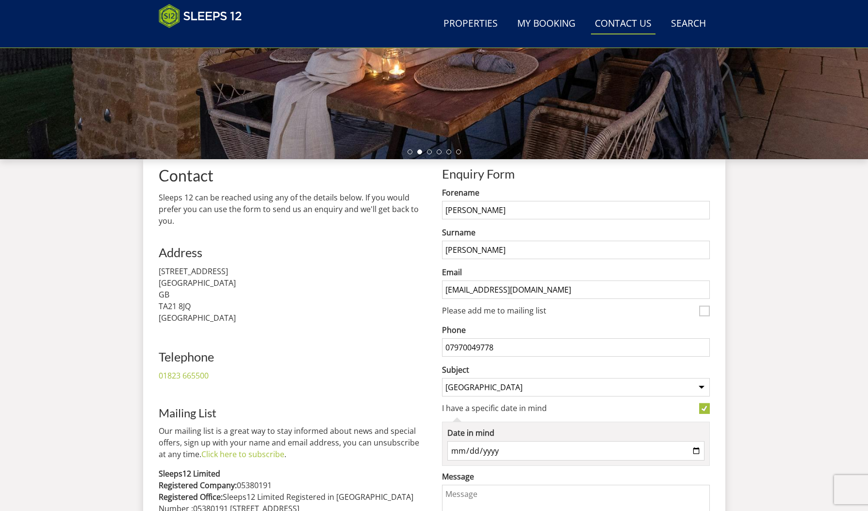
click at [463, 500] on textarea "Message" at bounding box center [576, 509] width 268 height 49
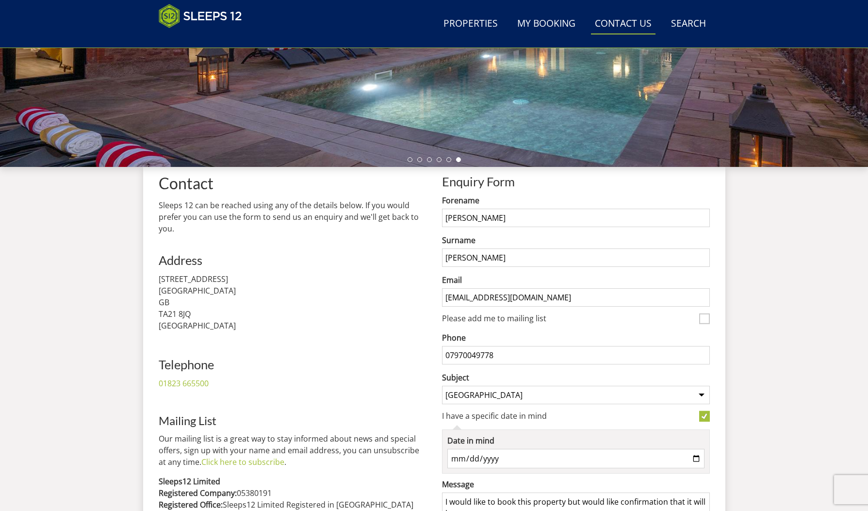
scroll to position [265, 0]
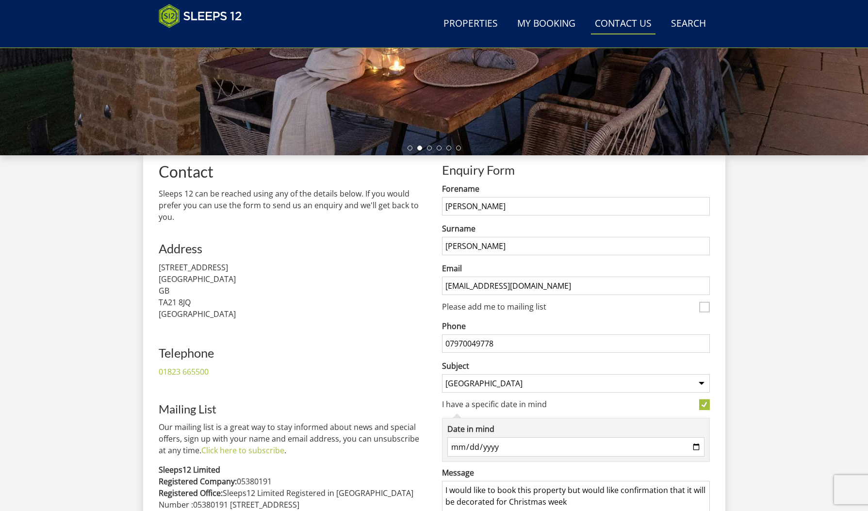
type textarea "I would like to book this property but would like confirmation that it will be …"
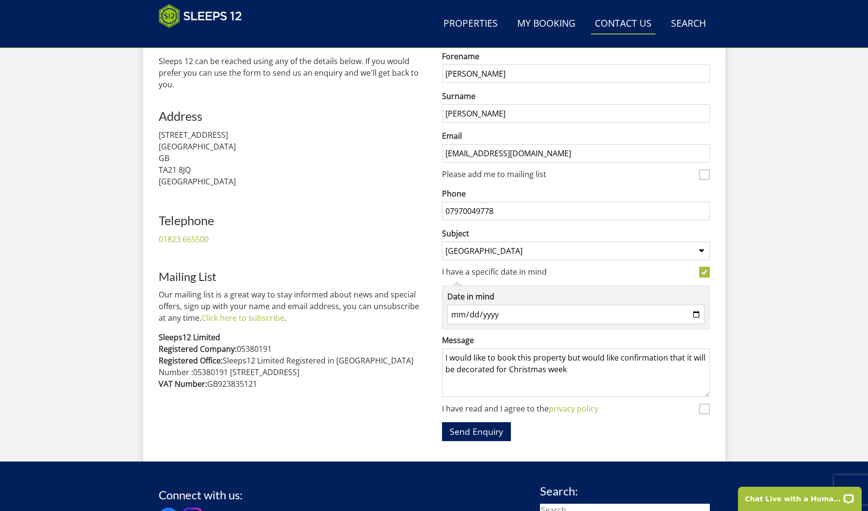
scroll to position [400, 0]
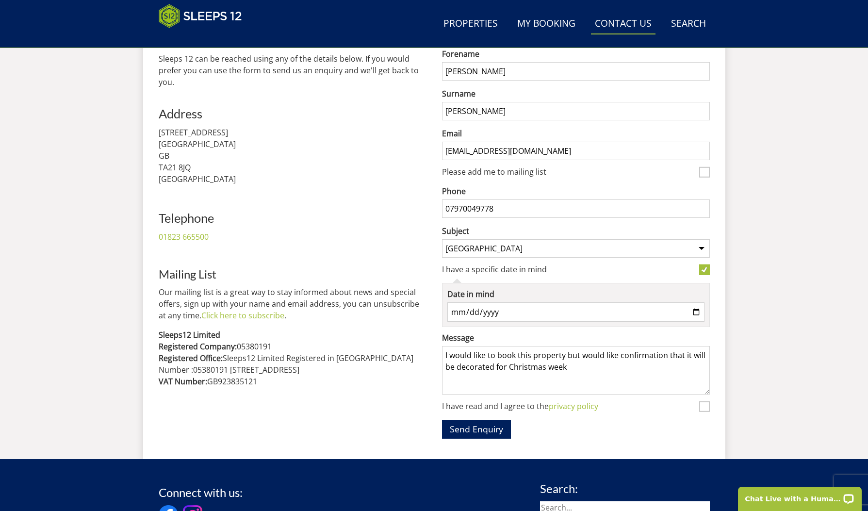
drag, startPoint x: 704, startPoint y: 411, endPoint x: 690, endPoint y: 413, distance: 13.7
click at [704, 411] on input "I have read and I agree to the privacy policy" at bounding box center [704, 406] width 11 height 11
checkbox input "true"
click at [486, 435] on button "Send Enquiry" at bounding box center [476, 429] width 69 height 19
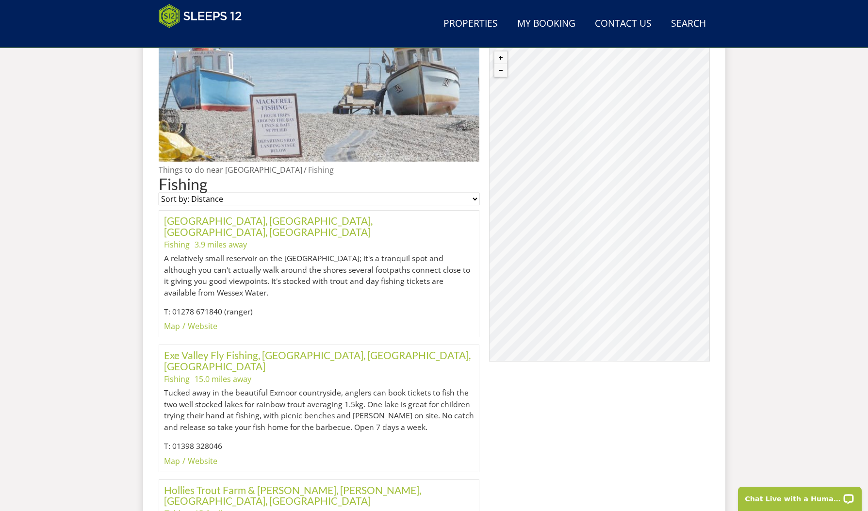
scroll to position [431, 0]
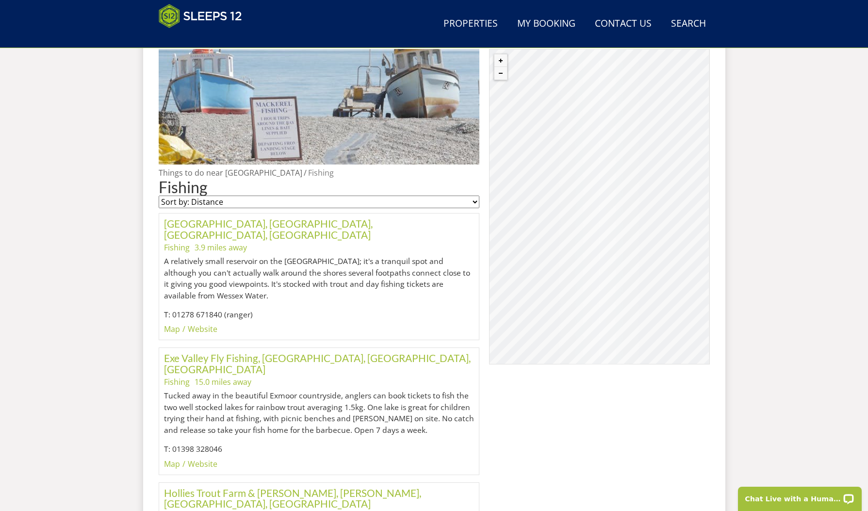
click at [599, 141] on div "© MapTiler © OpenStreetMap contributors" at bounding box center [599, 206] width 220 height 315
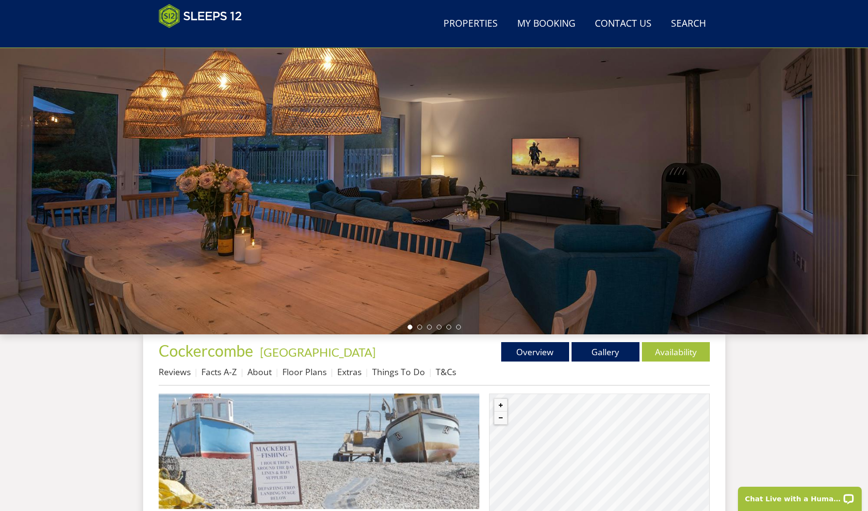
scroll to position [85, 0]
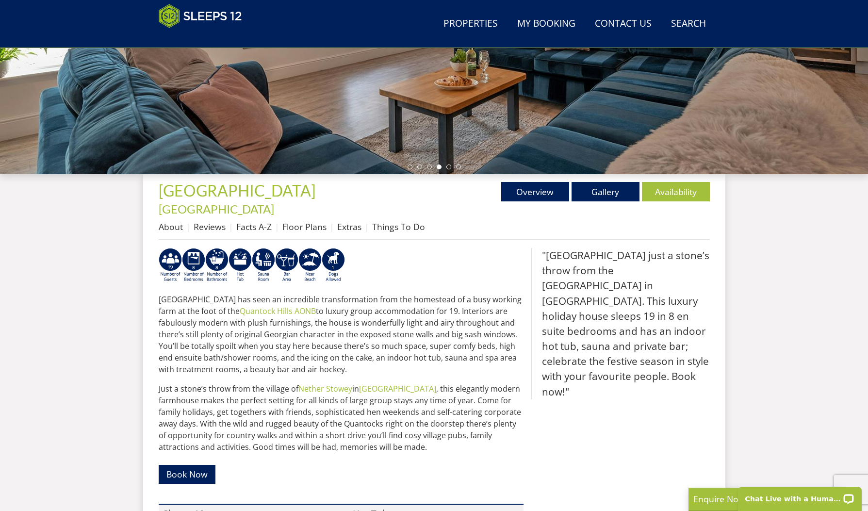
scroll to position [254, 0]
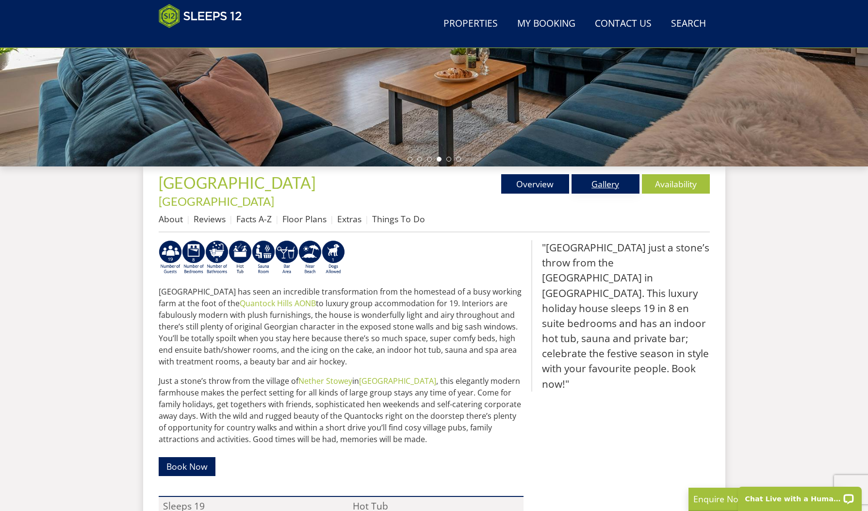
click at [605, 186] on link "Gallery" at bounding box center [606, 183] width 68 height 19
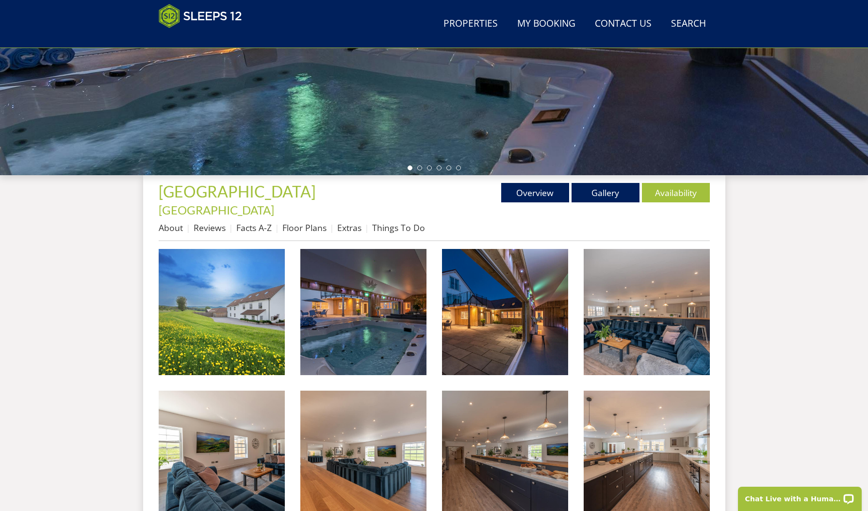
scroll to position [258, 0]
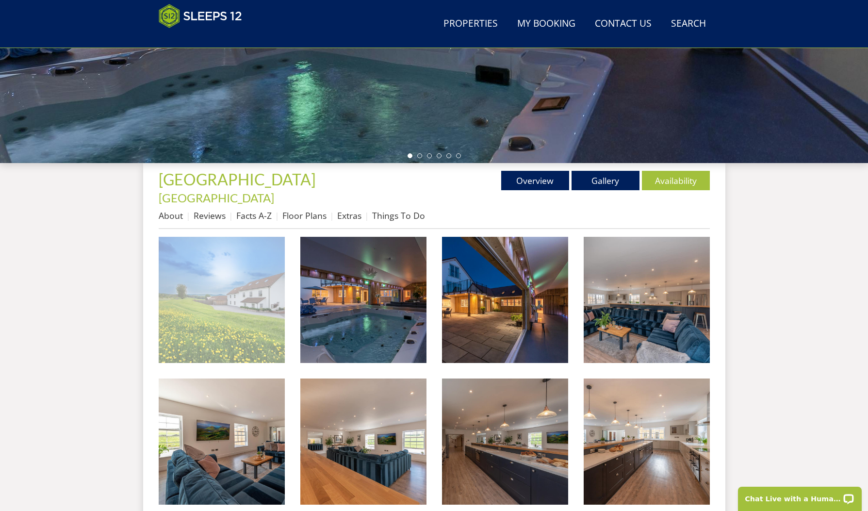
click at [239, 280] on img at bounding box center [222, 300] width 126 height 126
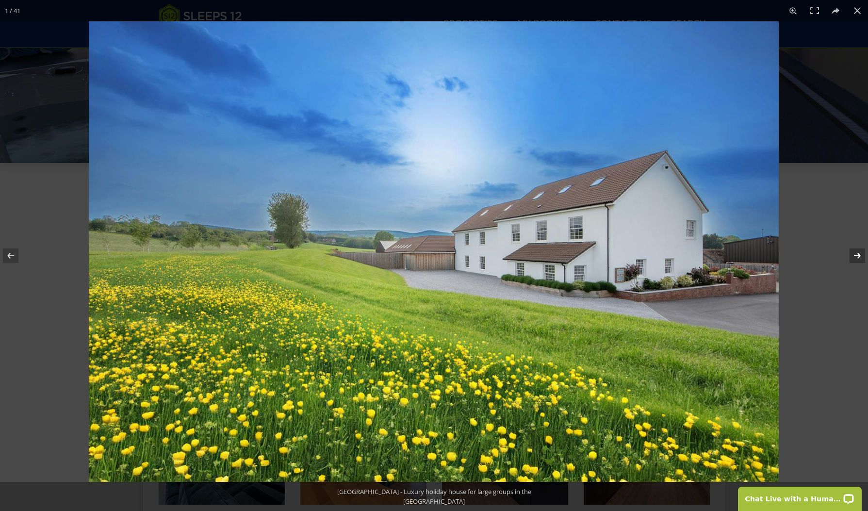
click at [856, 255] on button at bounding box center [851, 255] width 34 height 49
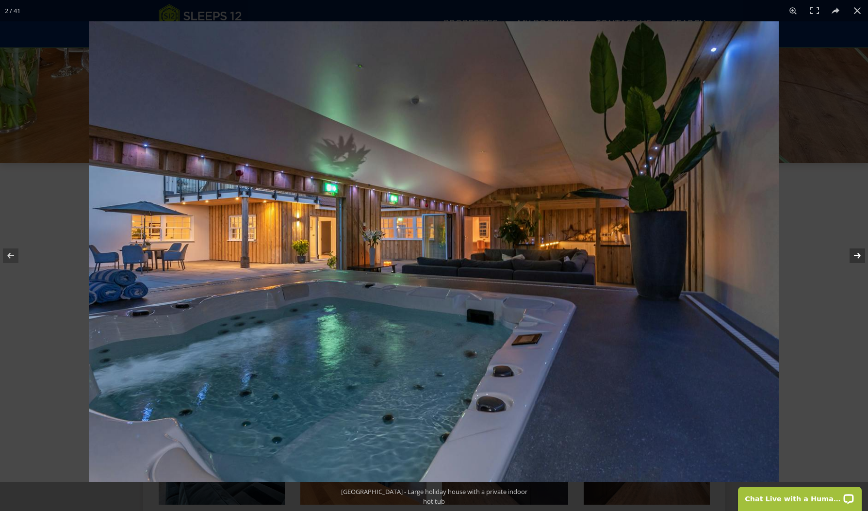
click at [858, 252] on button at bounding box center [851, 255] width 34 height 49
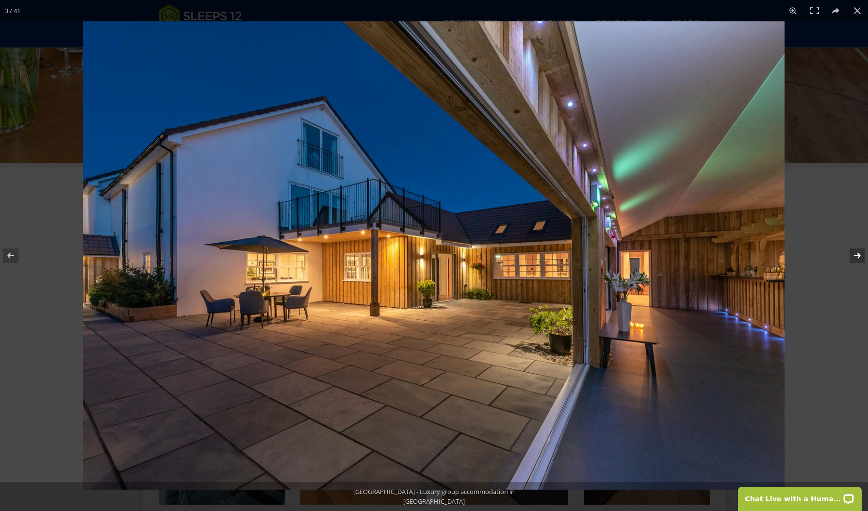
click at [857, 252] on button at bounding box center [851, 255] width 34 height 49
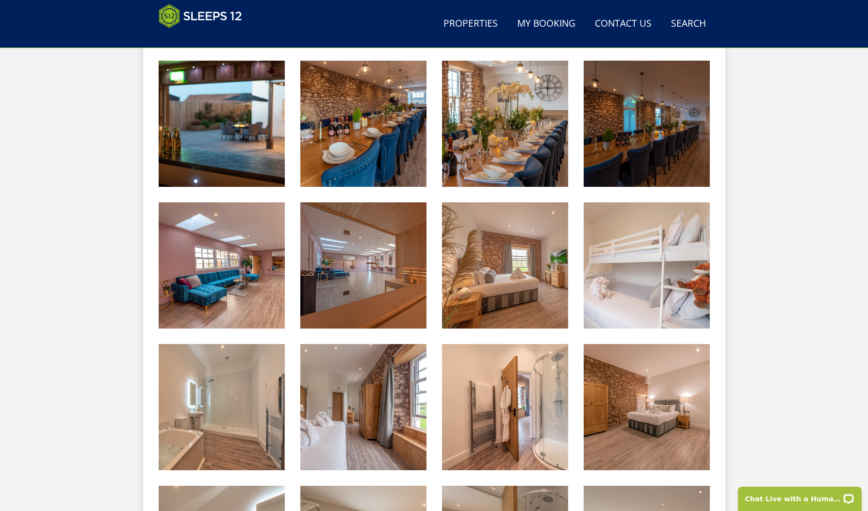
scroll to position [877, 0]
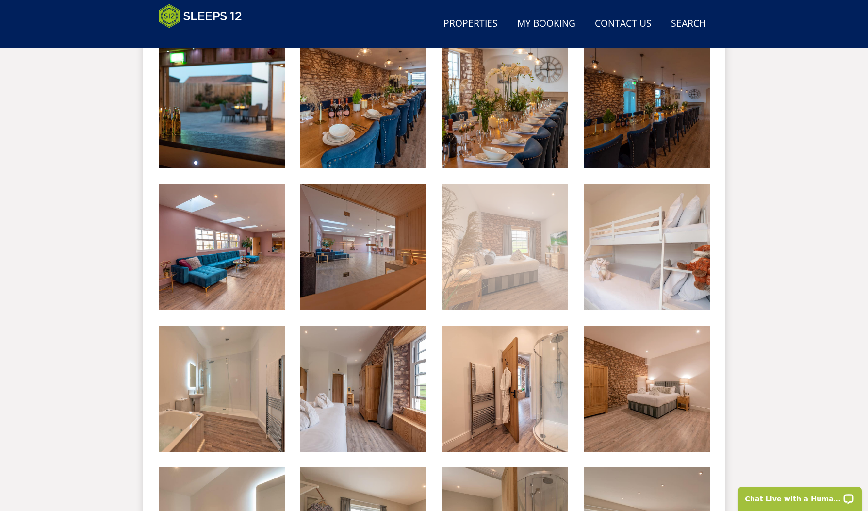
click at [502, 259] on img at bounding box center [505, 247] width 126 height 126
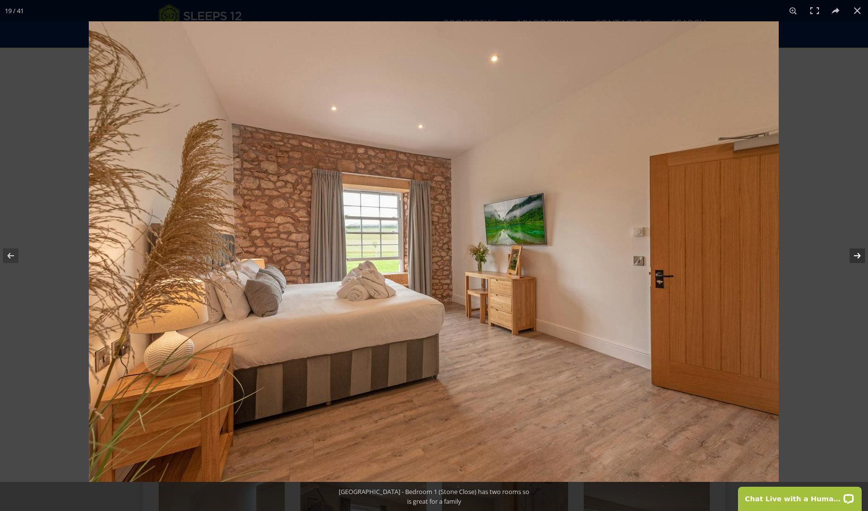
click at [859, 253] on button at bounding box center [851, 255] width 34 height 49
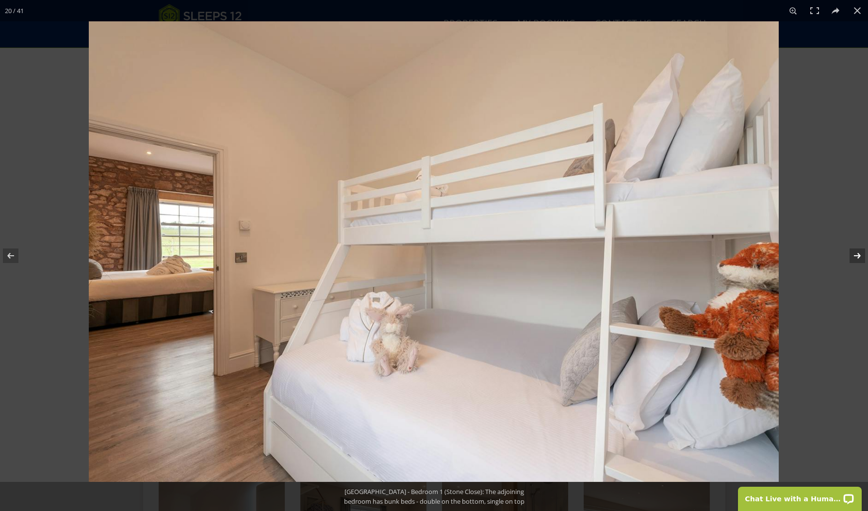
click at [857, 252] on button at bounding box center [851, 255] width 34 height 49
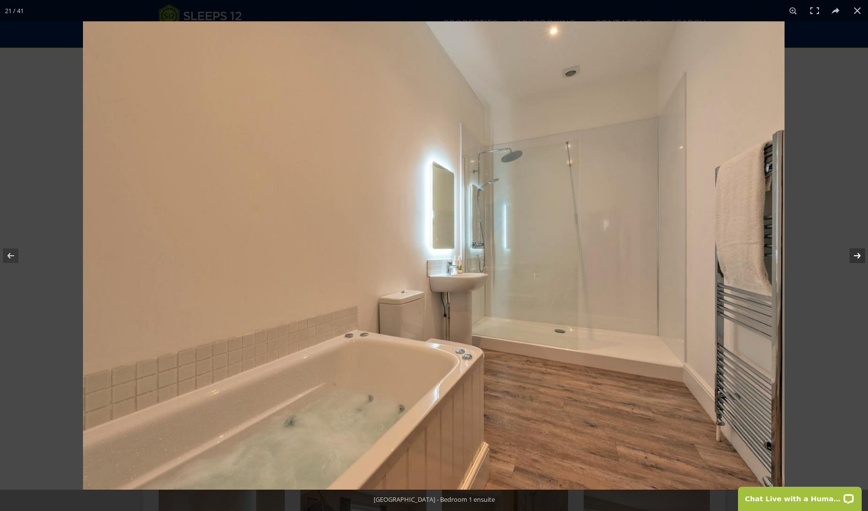
click at [857, 252] on button at bounding box center [851, 255] width 34 height 49
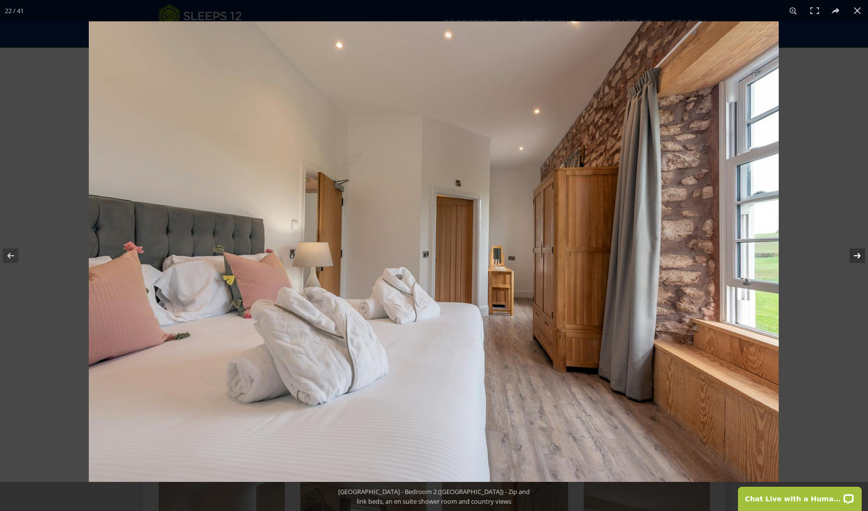
click at [857, 252] on button at bounding box center [851, 255] width 34 height 49
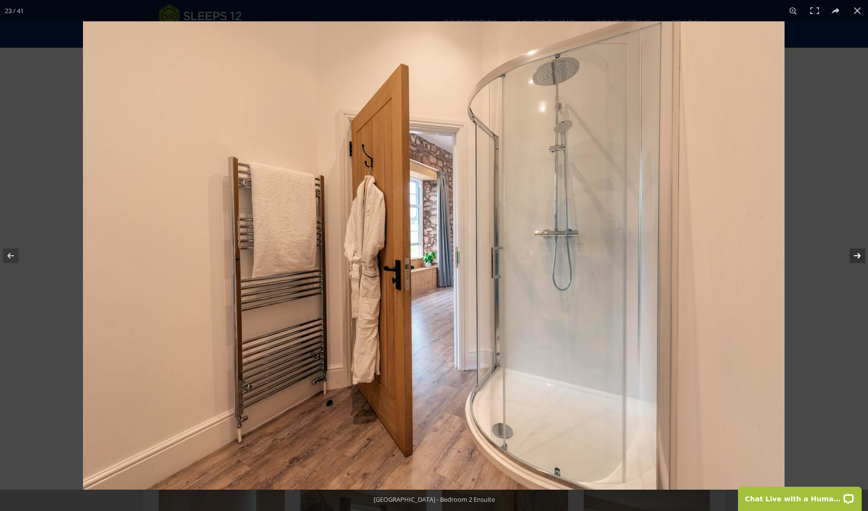
click at [857, 252] on button at bounding box center [851, 255] width 34 height 49
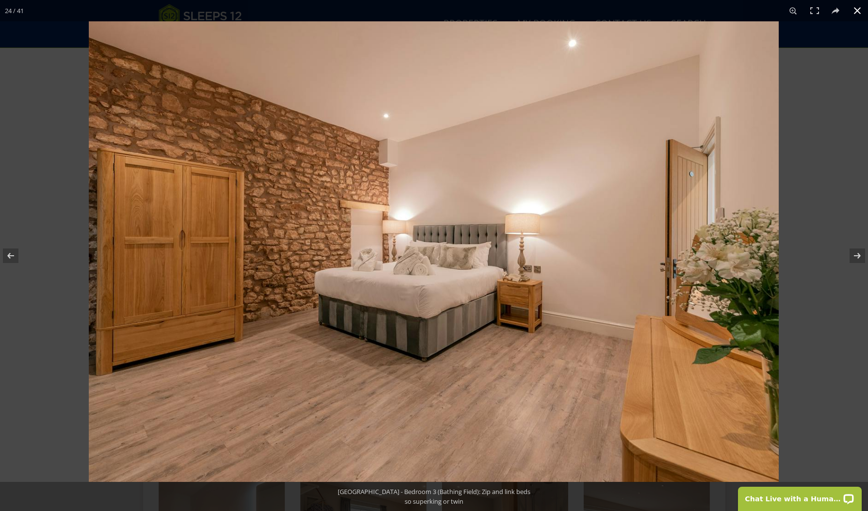
drag, startPoint x: 856, startPoint y: 12, endPoint x: 849, endPoint y: 19, distance: 10.3
click at [856, 12] on button at bounding box center [857, 10] width 21 height 21
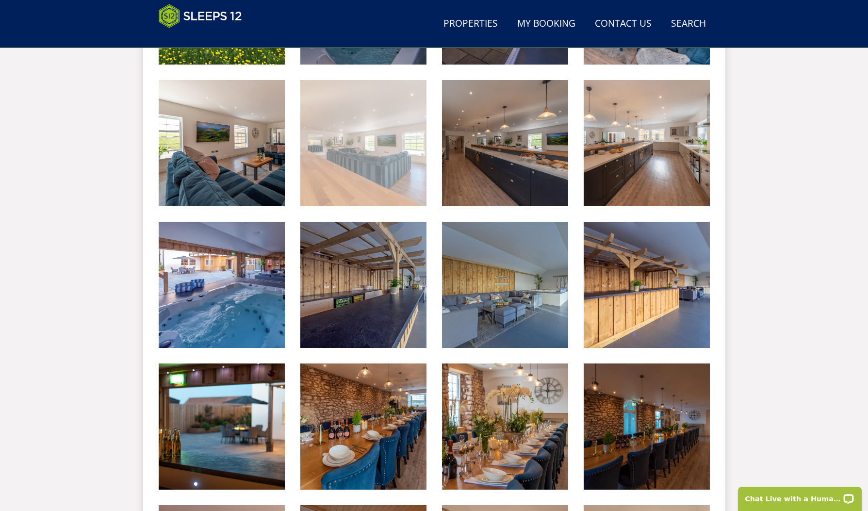
scroll to position [557, 0]
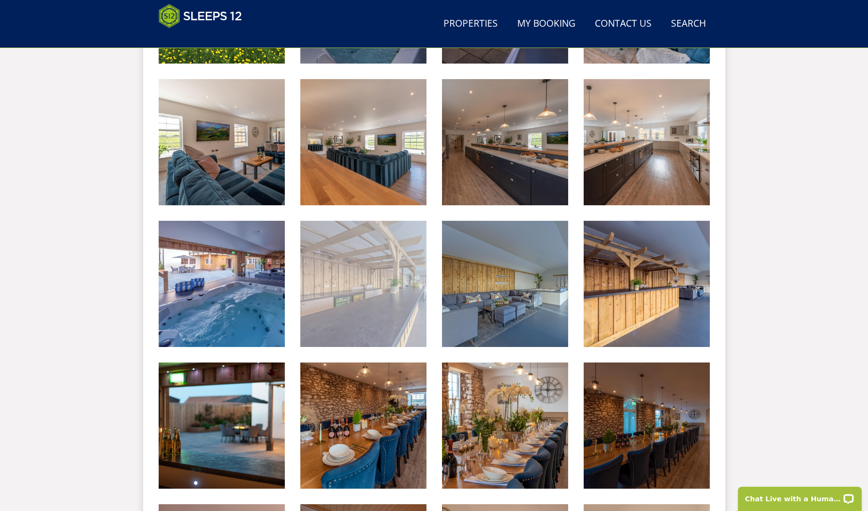
click at [350, 297] on img at bounding box center [363, 284] width 126 height 126
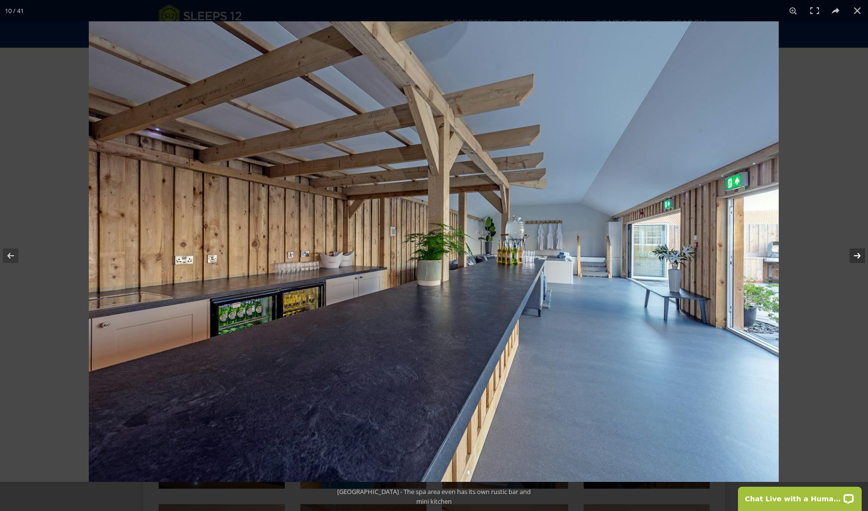
click at [859, 255] on button at bounding box center [851, 255] width 34 height 49
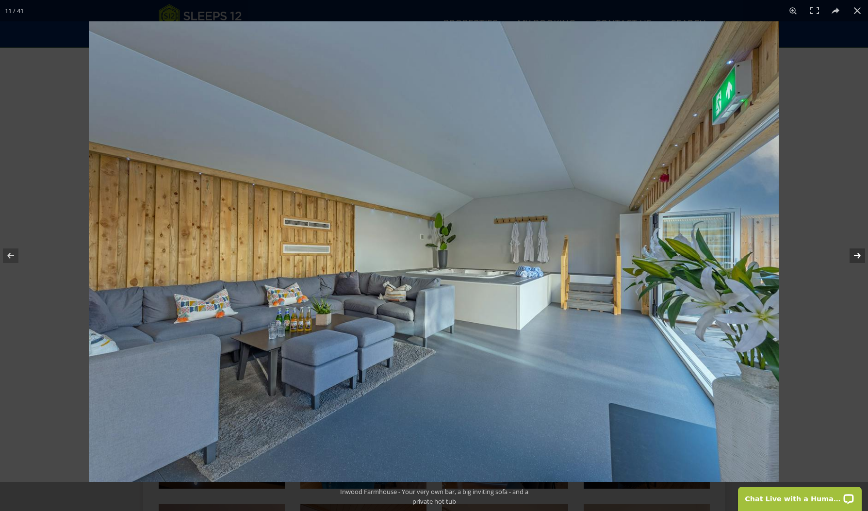
click at [855, 254] on button at bounding box center [851, 255] width 34 height 49
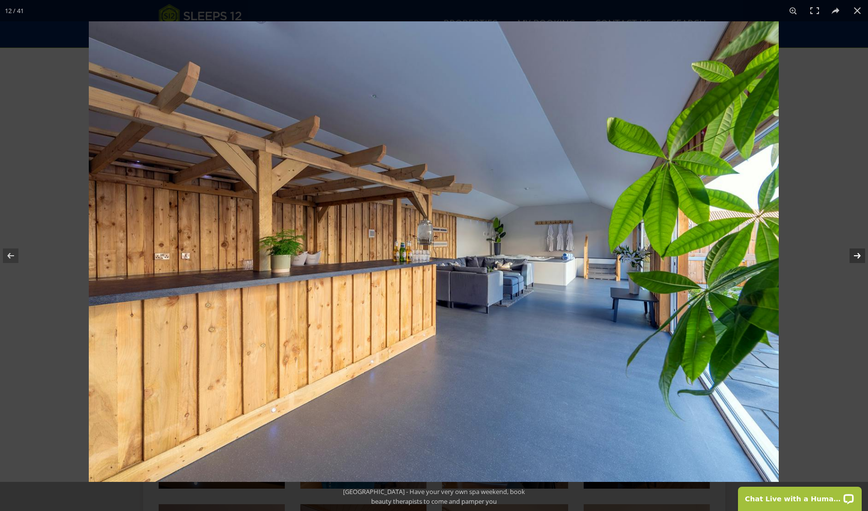
click at [855, 255] on button at bounding box center [851, 255] width 34 height 49
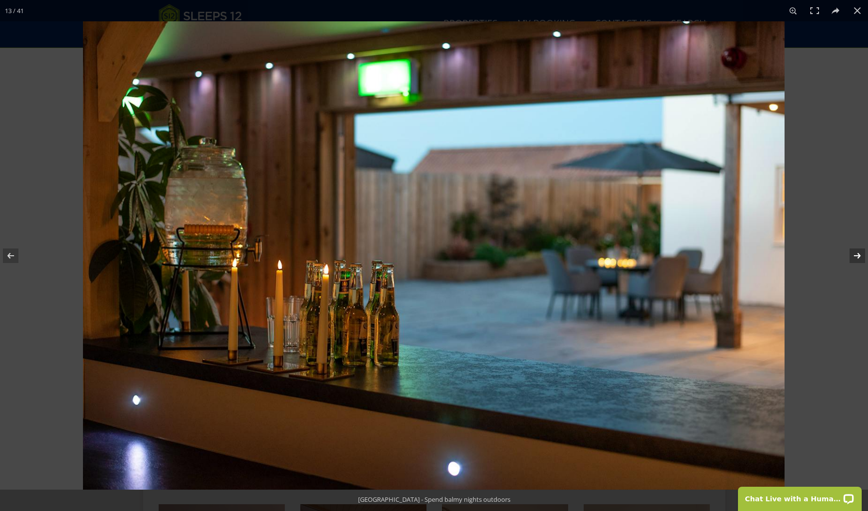
click at [855, 255] on button at bounding box center [851, 255] width 34 height 49
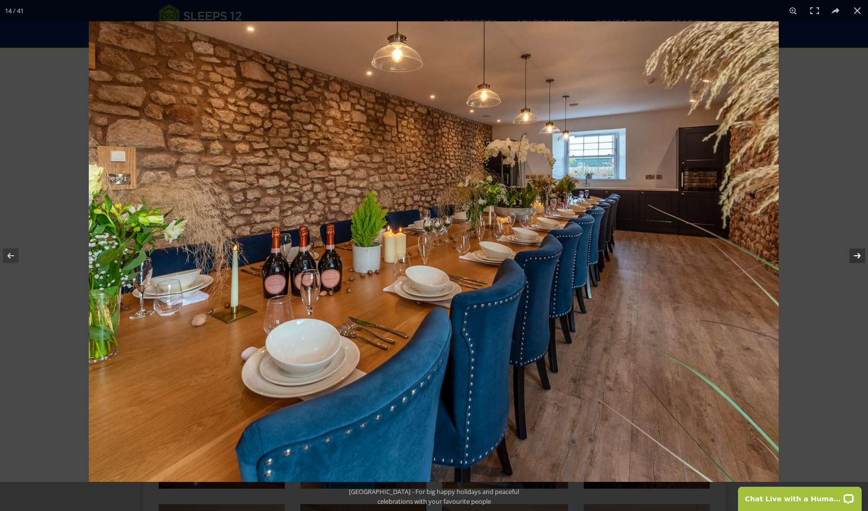
click at [855, 255] on button at bounding box center [851, 255] width 34 height 49
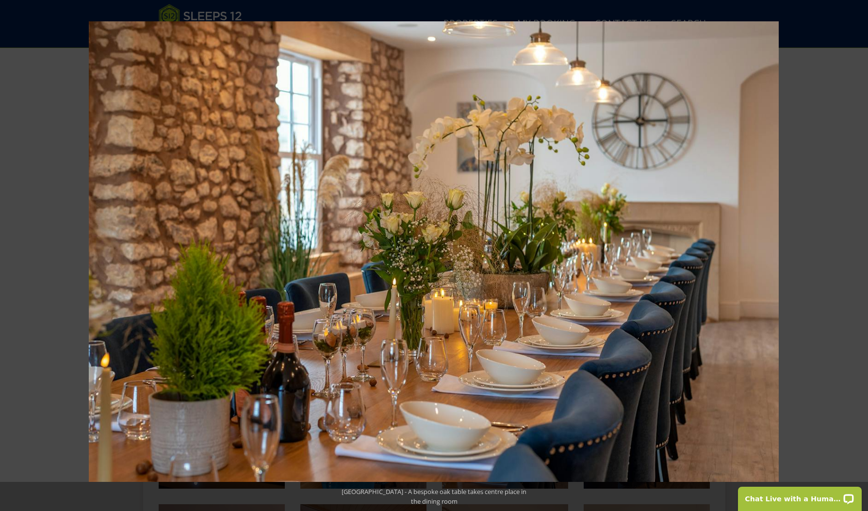
click at [855, 255] on button at bounding box center [851, 255] width 34 height 49
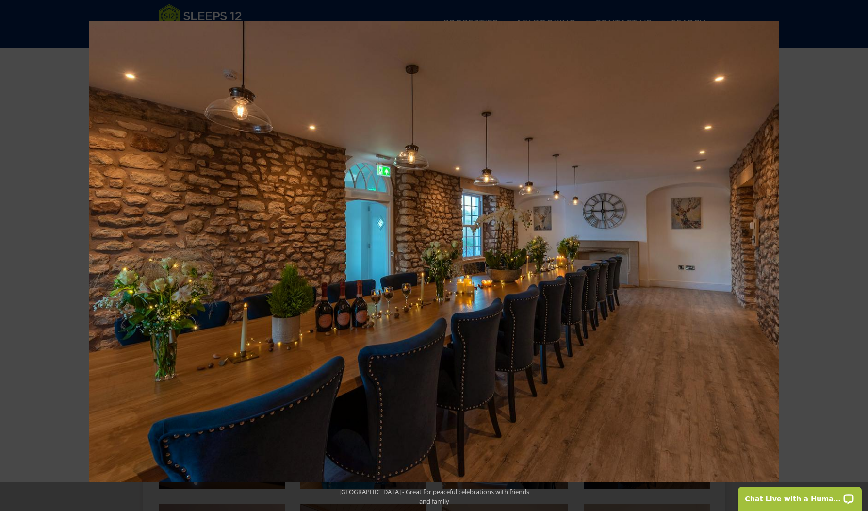
click at [855, 255] on button at bounding box center [851, 255] width 34 height 49
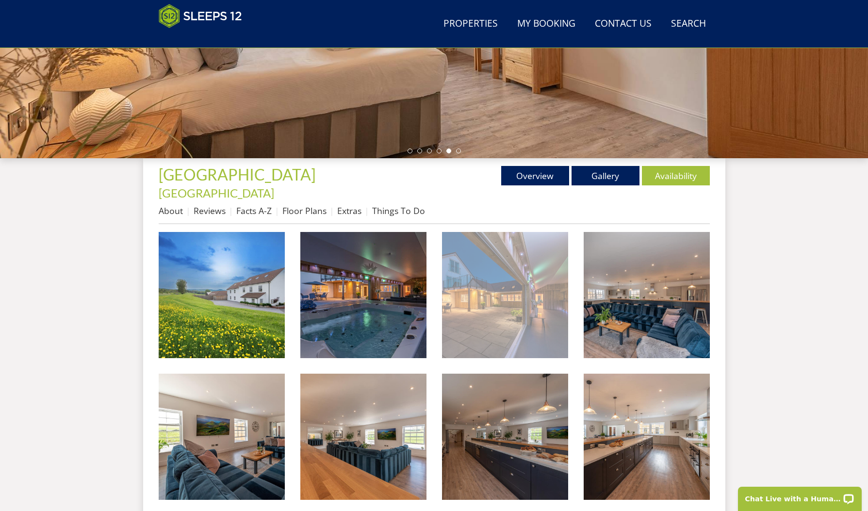
scroll to position [264, 0]
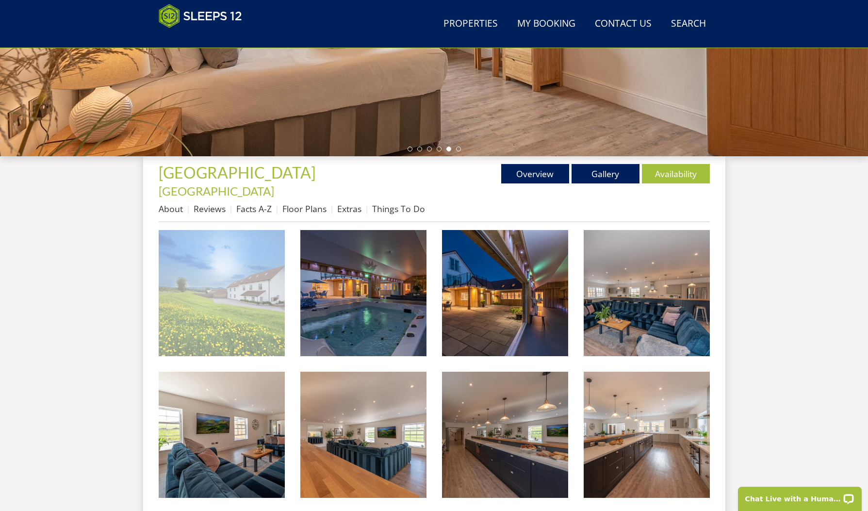
click at [253, 304] on img at bounding box center [222, 293] width 126 height 126
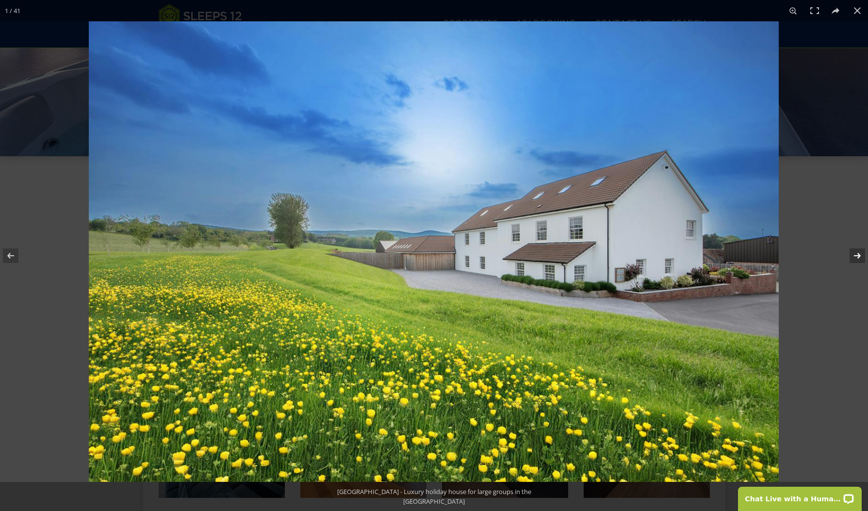
click at [857, 252] on button at bounding box center [851, 255] width 34 height 49
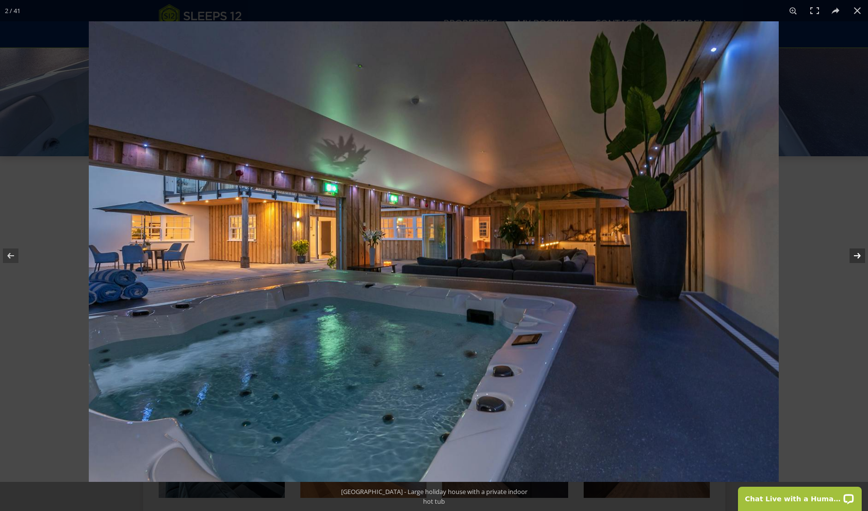
click at [857, 252] on button at bounding box center [851, 255] width 34 height 49
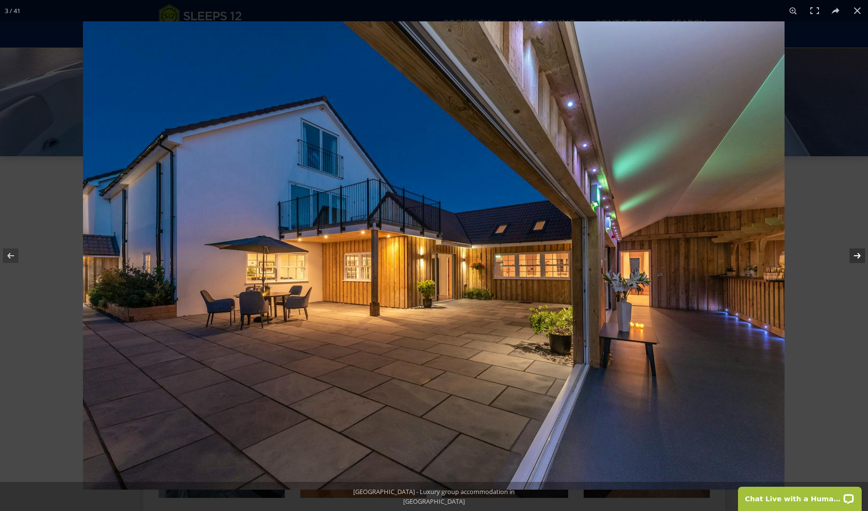
click at [857, 252] on button at bounding box center [851, 255] width 34 height 49
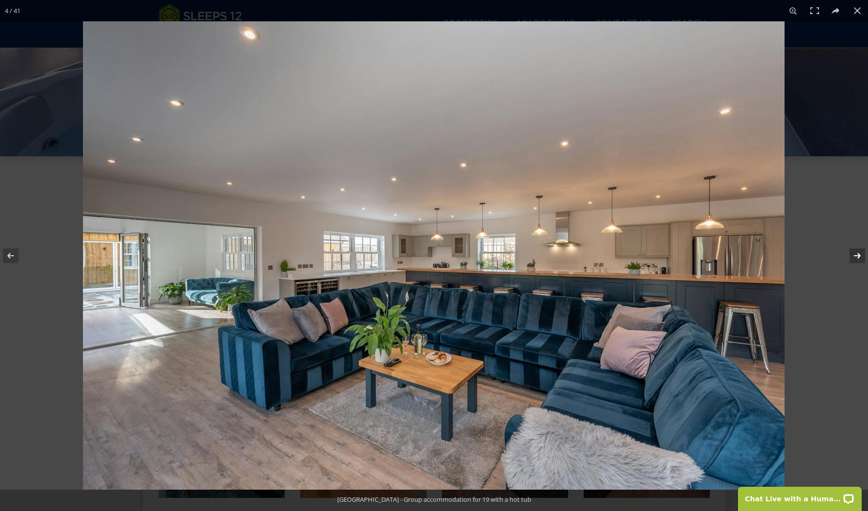
click at [857, 252] on button at bounding box center [851, 255] width 34 height 49
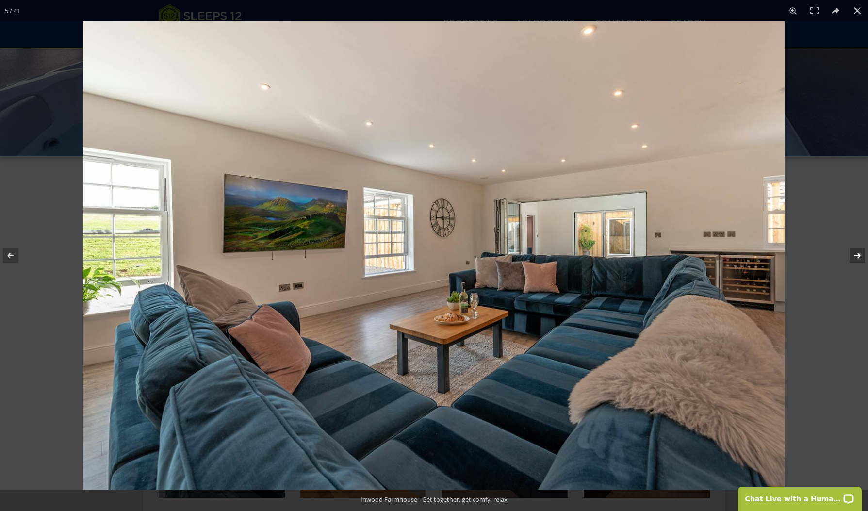
click at [857, 252] on button at bounding box center [851, 255] width 34 height 49
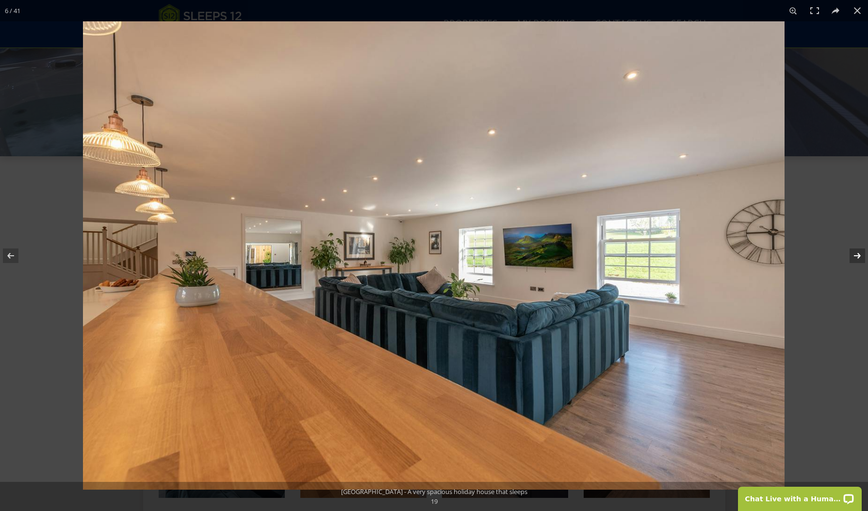
click at [857, 252] on button at bounding box center [851, 255] width 34 height 49
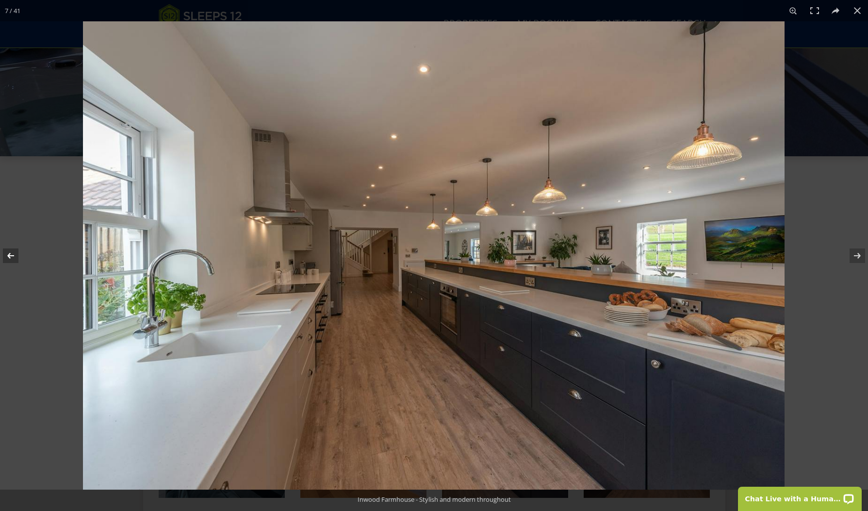
click at [17, 255] on button at bounding box center [17, 255] width 34 height 49
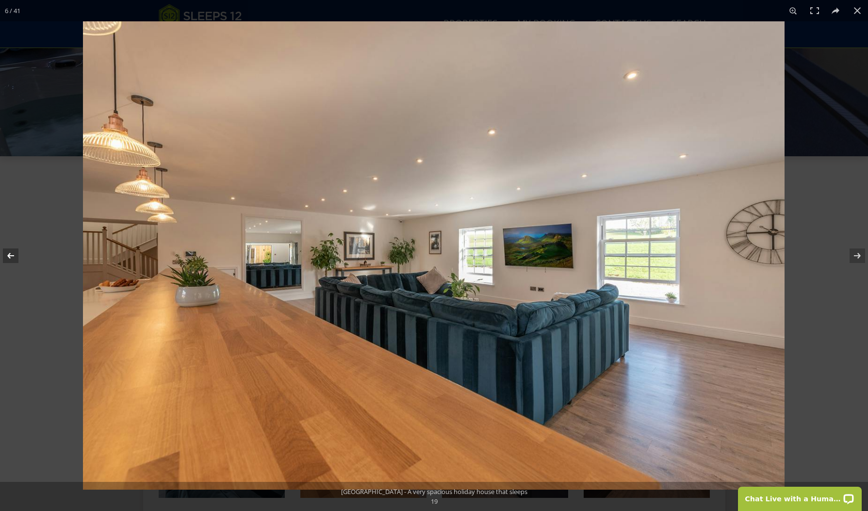
click at [17, 255] on button at bounding box center [17, 255] width 34 height 49
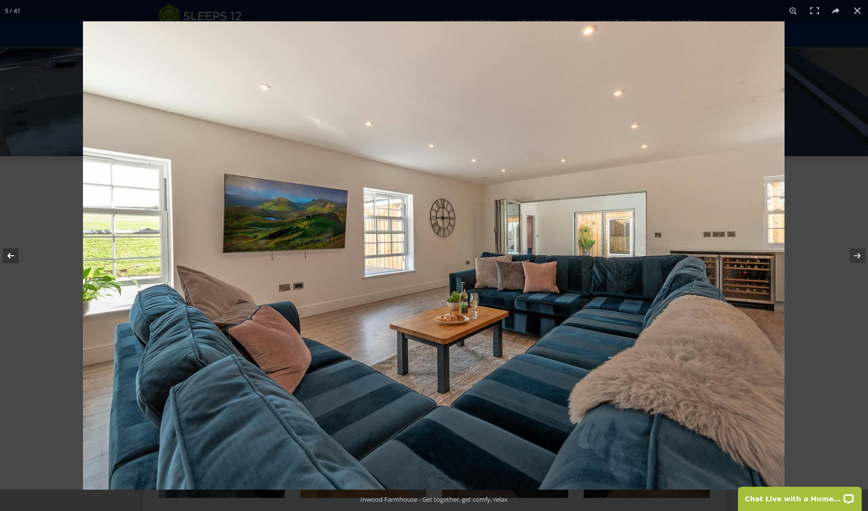
click at [17, 255] on button at bounding box center [17, 255] width 34 height 49
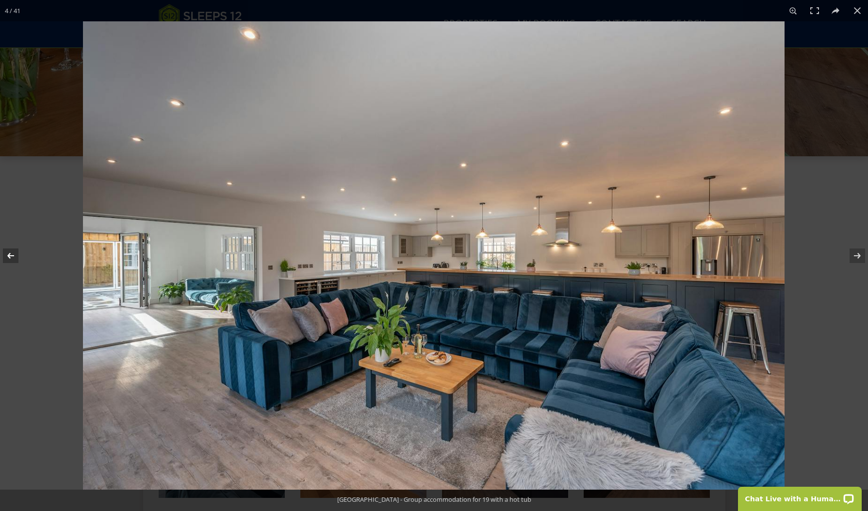
scroll to position [266, 0]
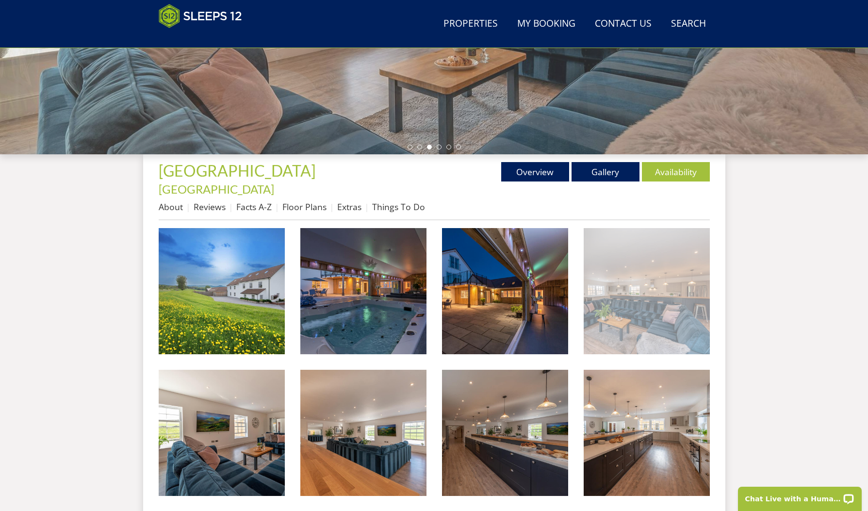
click at [645, 288] on img at bounding box center [647, 291] width 126 height 126
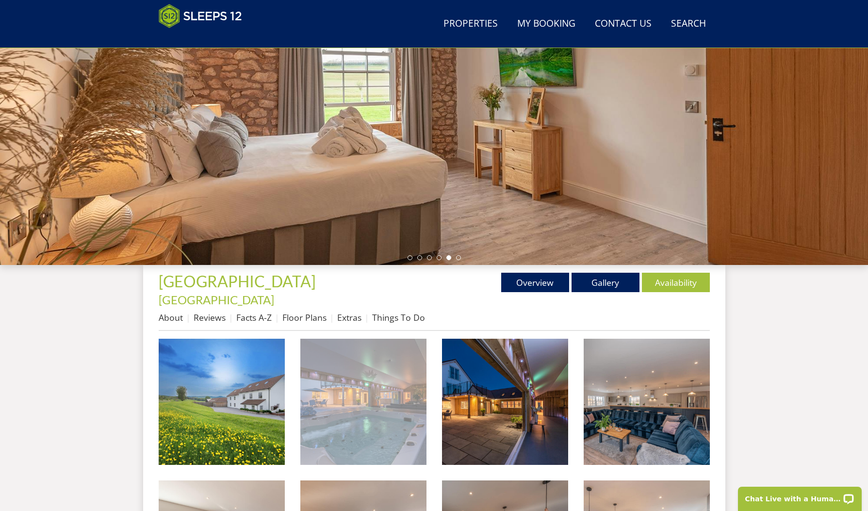
scroll to position [155, 0]
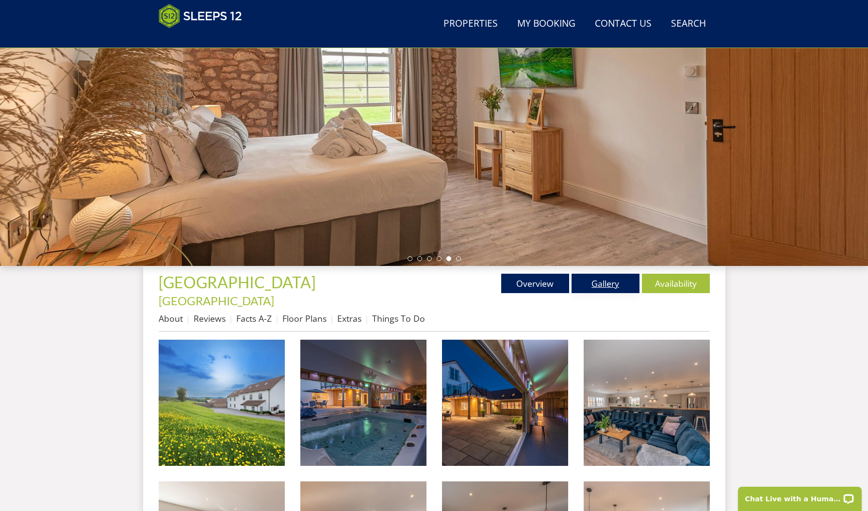
click at [603, 287] on link "Gallery" at bounding box center [606, 283] width 68 height 19
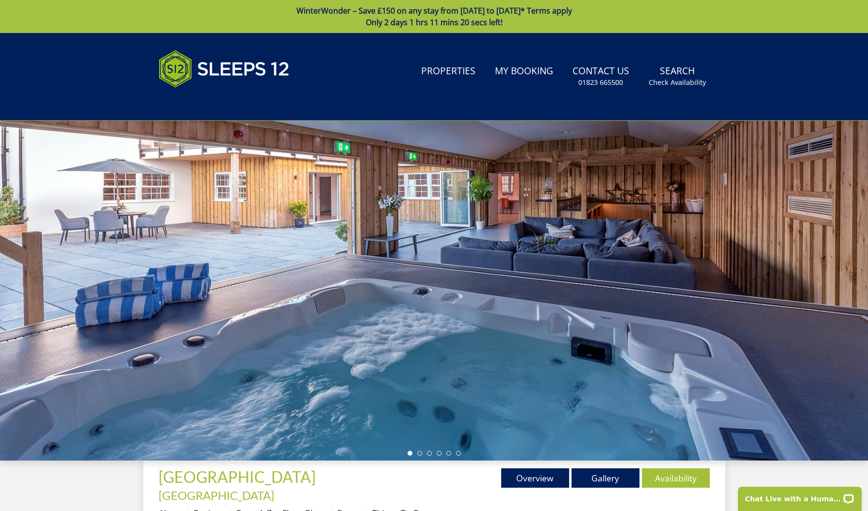
scroll to position [0, 0]
click at [803, 273] on div at bounding box center [434, 291] width 868 height 340
click at [862, 252] on div at bounding box center [434, 291] width 868 height 340
click at [605, 481] on link "Gallery" at bounding box center [606, 477] width 68 height 19
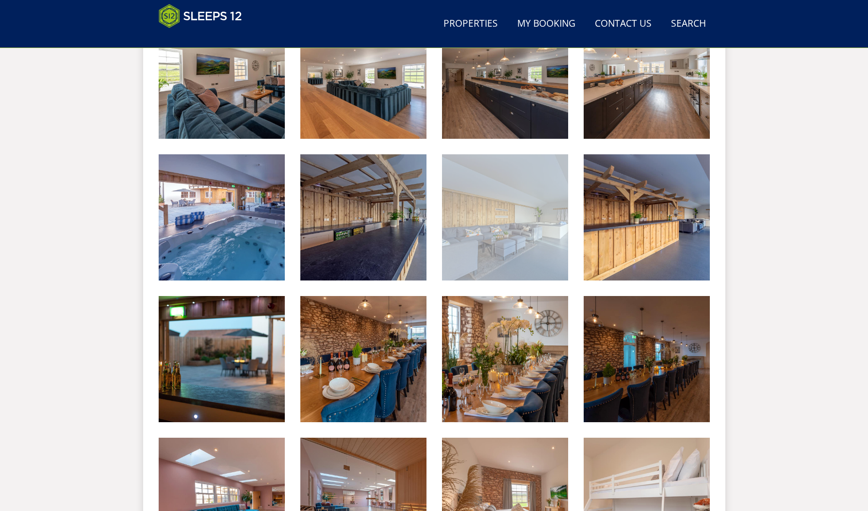
scroll to position [626, 0]
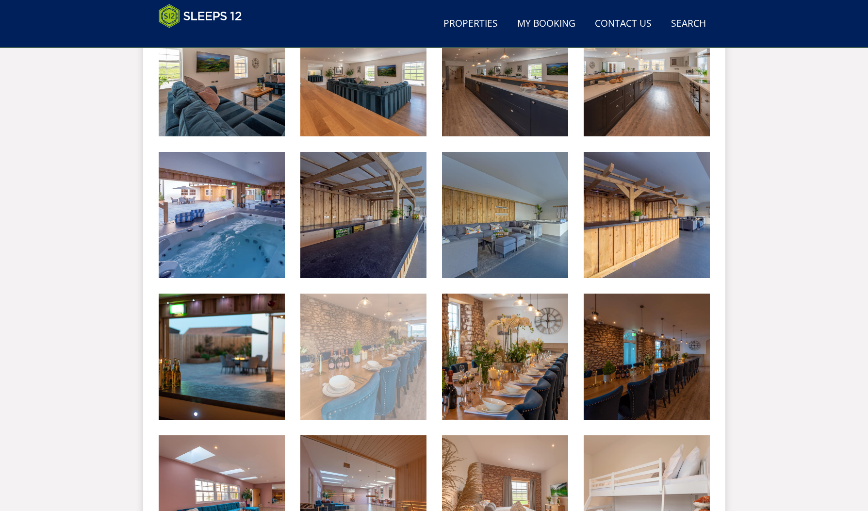
click at [377, 370] on img at bounding box center [363, 357] width 126 height 126
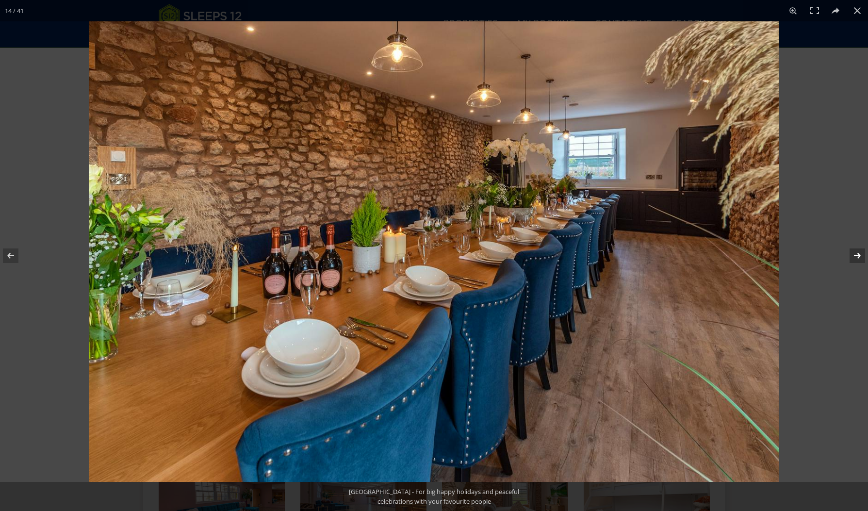
click at [858, 252] on button at bounding box center [851, 255] width 34 height 49
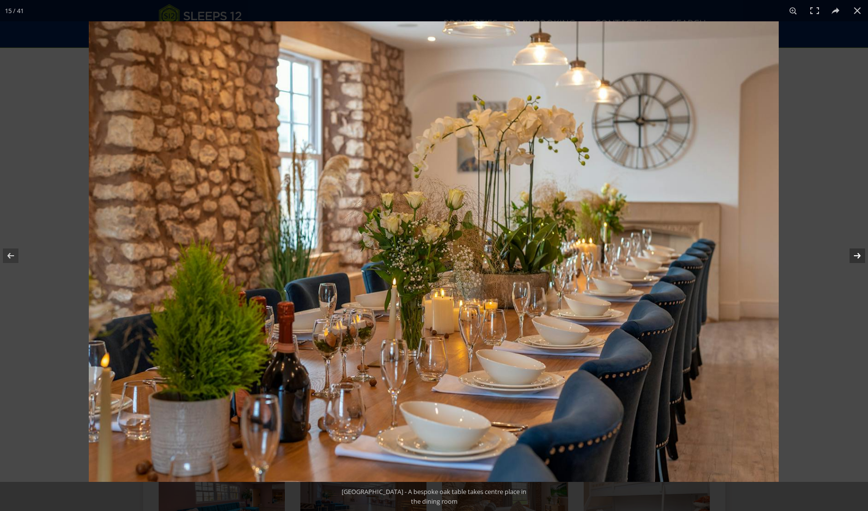
click at [858, 252] on button at bounding box center [851, 255] width 34 height 49
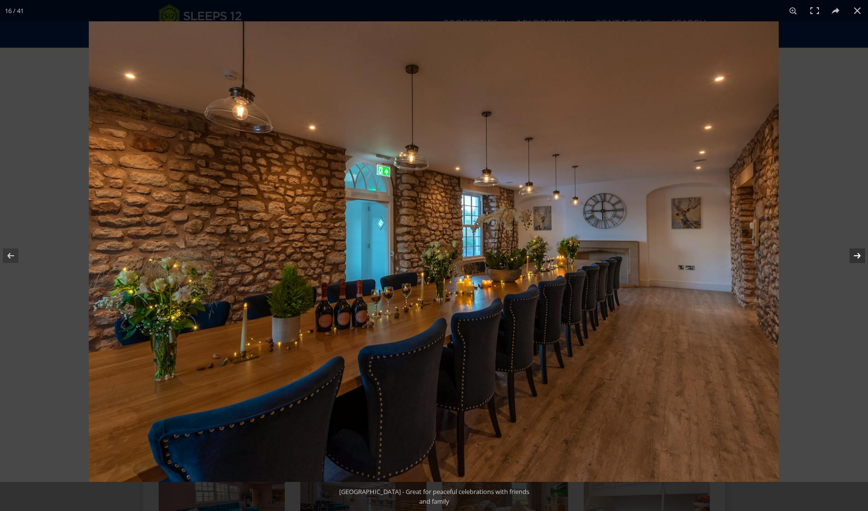
click at [858, 252] on button at bounding box center [851, 255] width 34 height 49
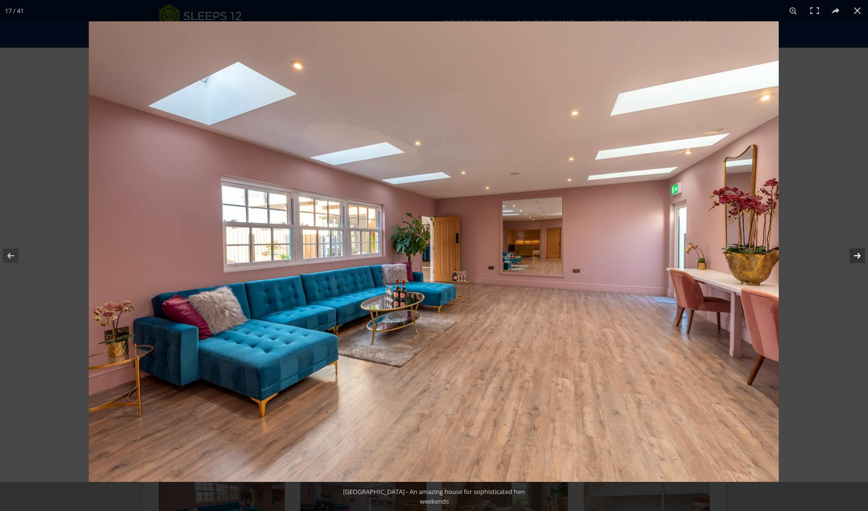
click at [858, 252] on button at bounding box center [851, 255] width 34 height 49
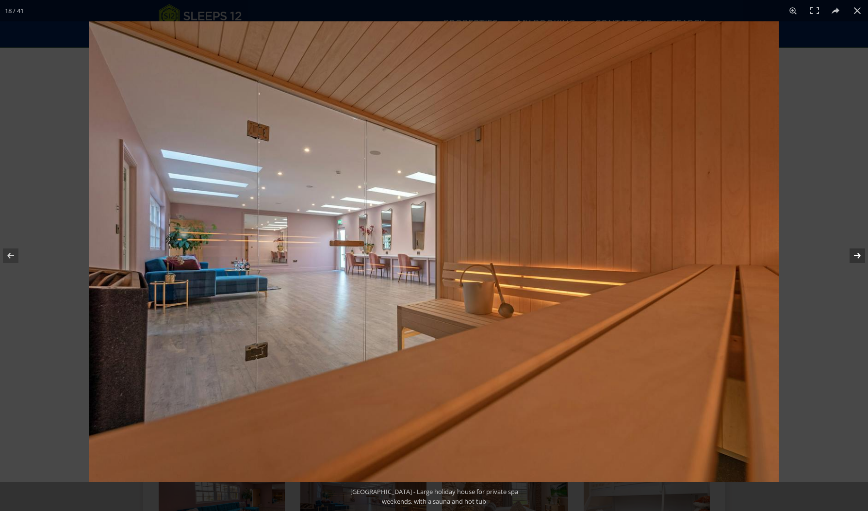
click at [858, 252] on button at bounding box center [851, 255] width 34 height 49
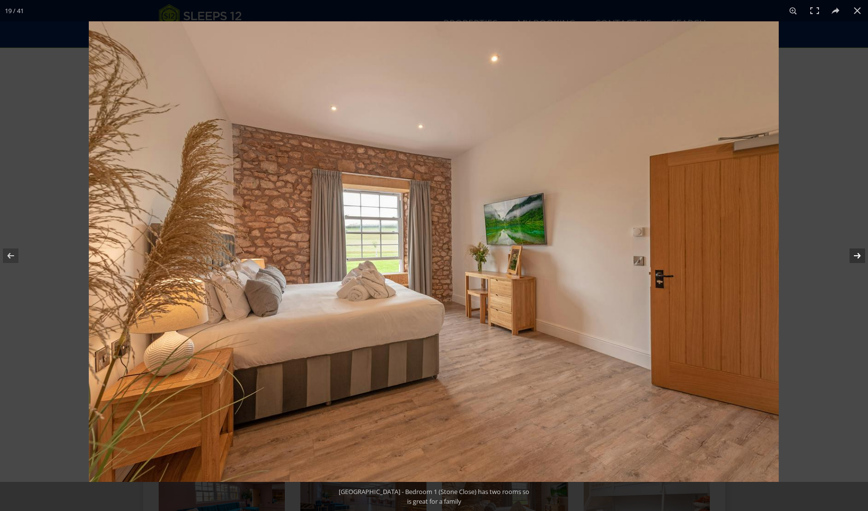
click at [858, 252] on button at bounding box center [851, 255] width 34 height 49
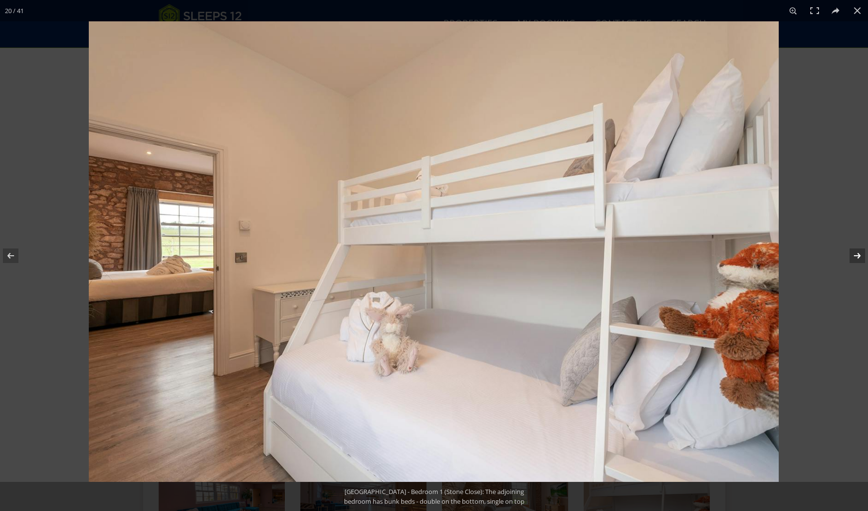
click at [858, 252] on button at bounding box center [851, 255] width 34 height 49
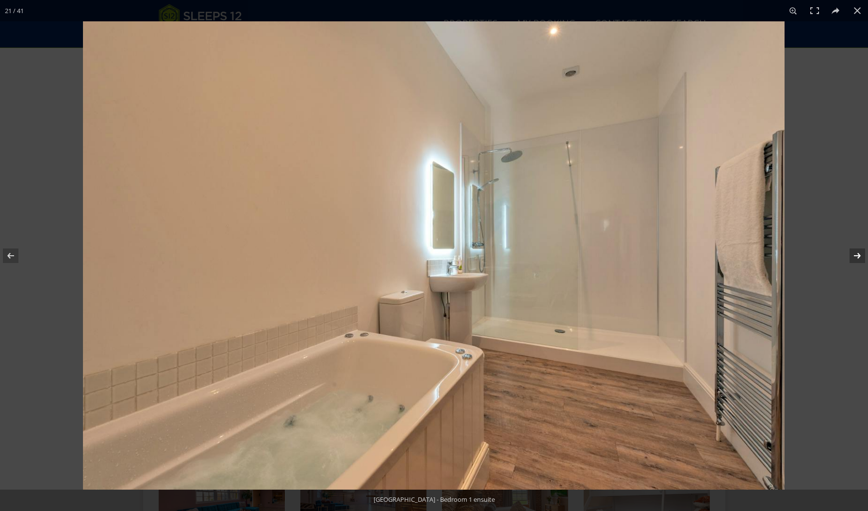
click at [858, 252] on button at bounding box center [851, 255] width 34 height 49
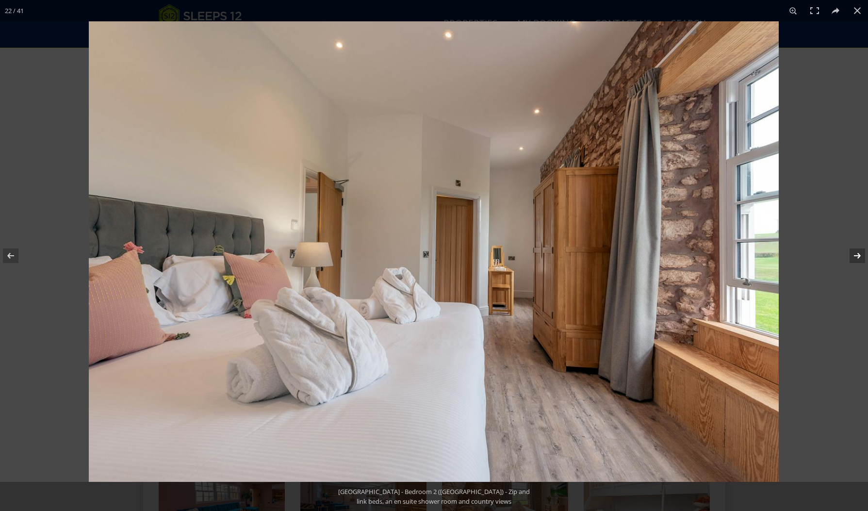
click at [858, 252] on button at bounding box center [851, 255] width 34 height 49
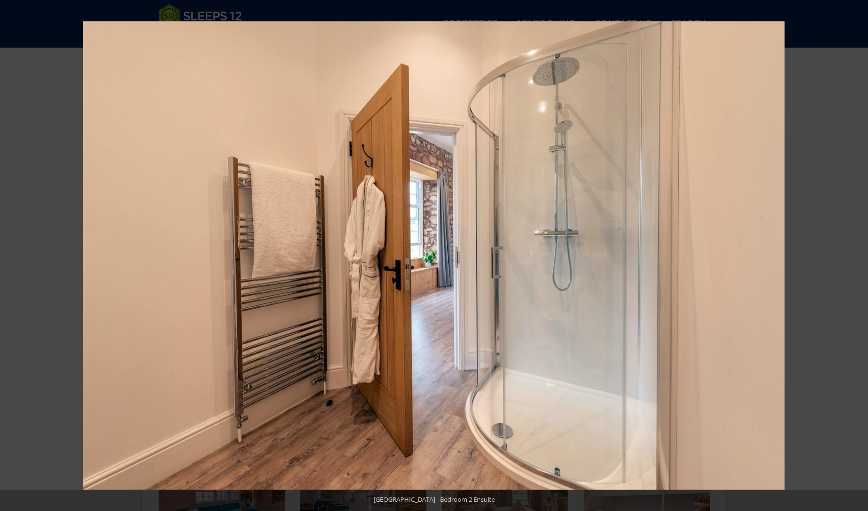
click at [522, 265] on img at bounding box center [434, 255] width 702 height 468
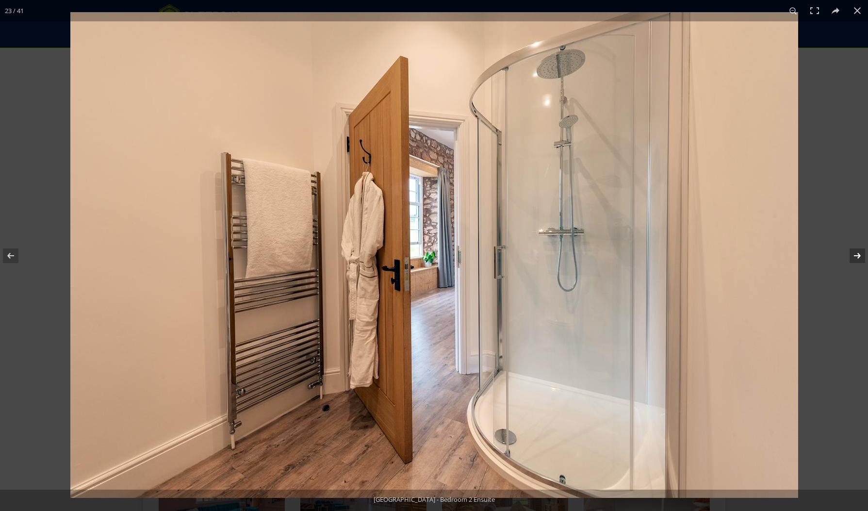
click at [850, 253] on button at bounding box center [851, 255] width 34 height 49
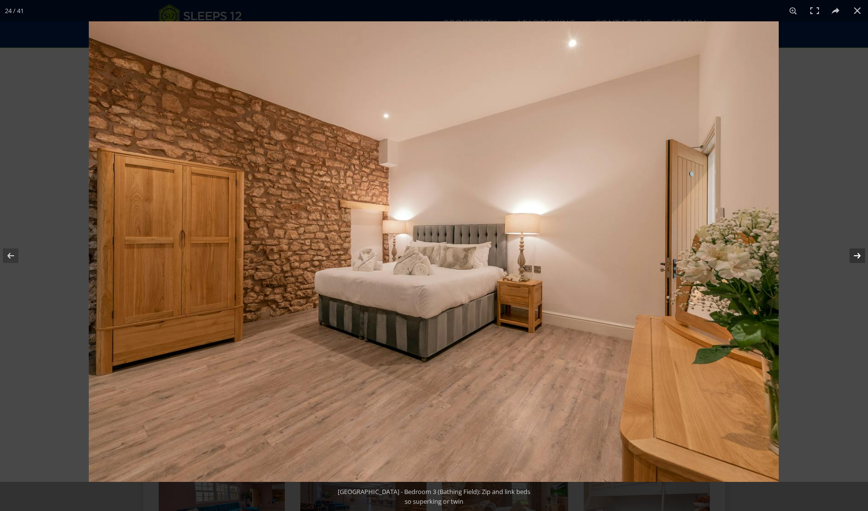
click at [850, 253] on button at bounding box center [851, 255] width 34 height 49
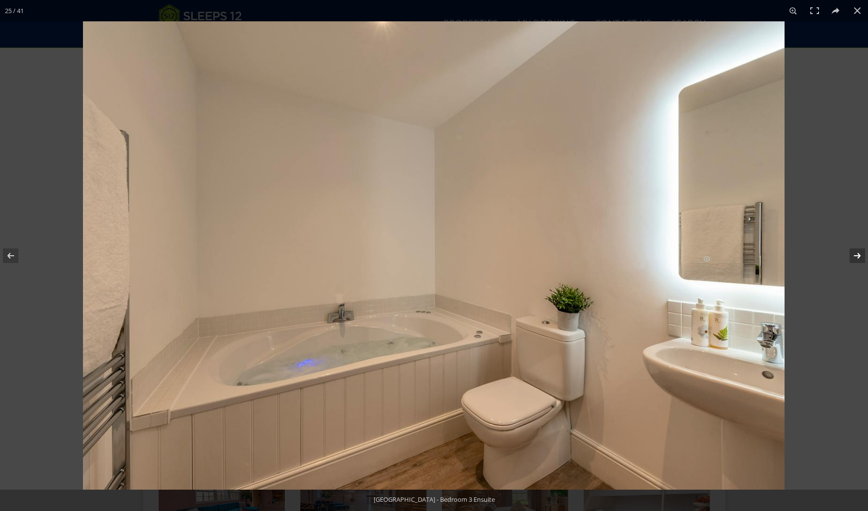
click at [850, 253] on button at bounding box center [851, 255] width 34 height 49
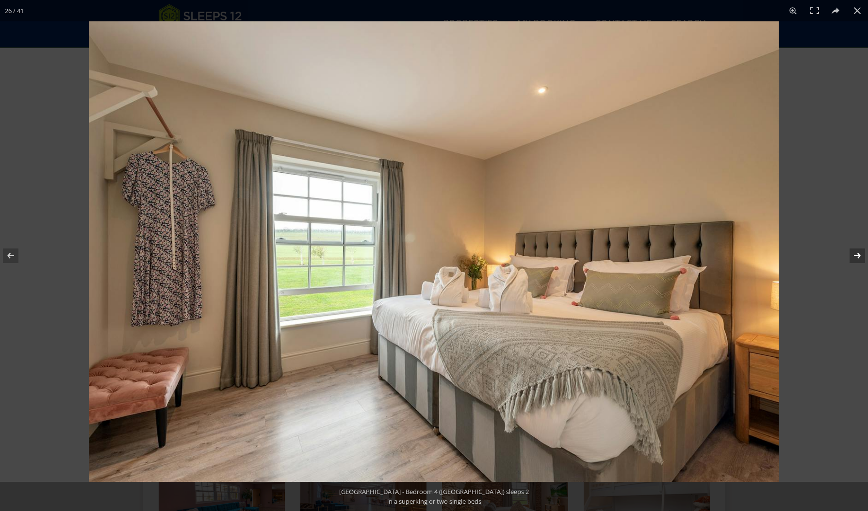
click at [850, 253] on button at bounding box center [851, 255] width 34 height 49
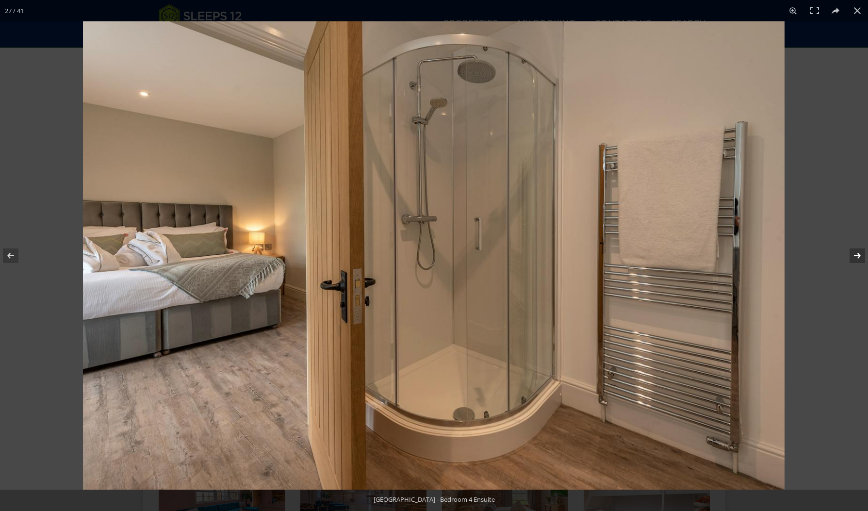
click at [850, 253] on button at bounding box center [851, 255] width 34 height 49
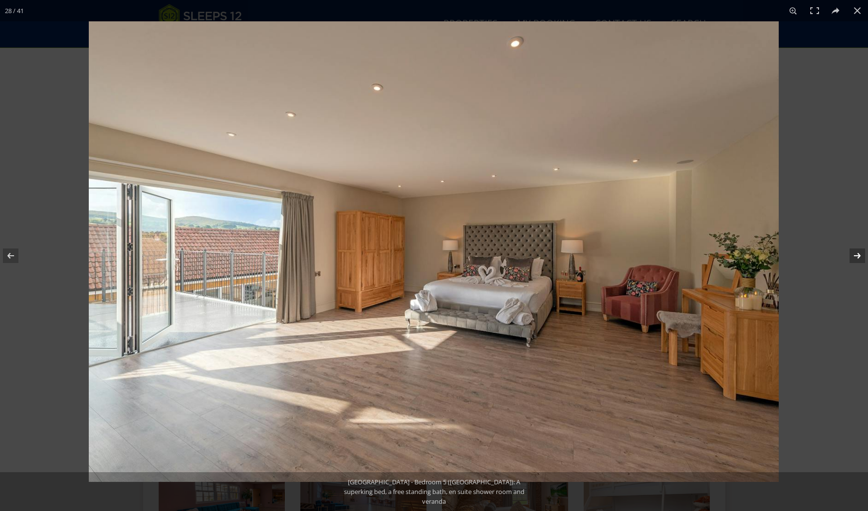
click at [850, 253] on button at bounding box center [851, 255] width 34 height 49
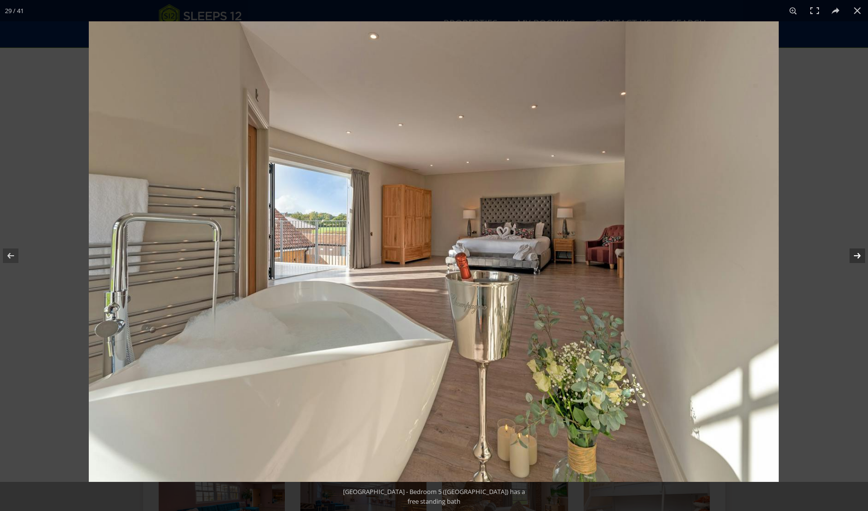
click at [850, 254] on button at bounding box center [851, 255] width 34 height 49
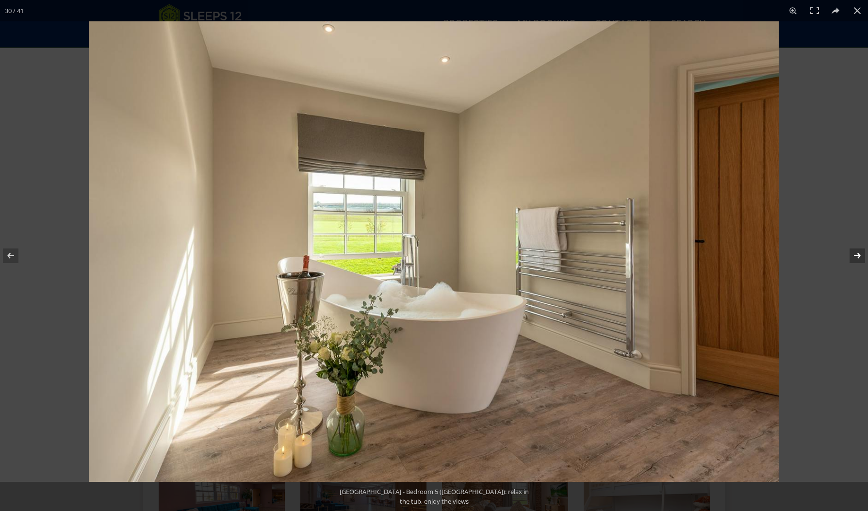
click at [850, 254] on button at bounding box center [851, 255] width 34 height 49
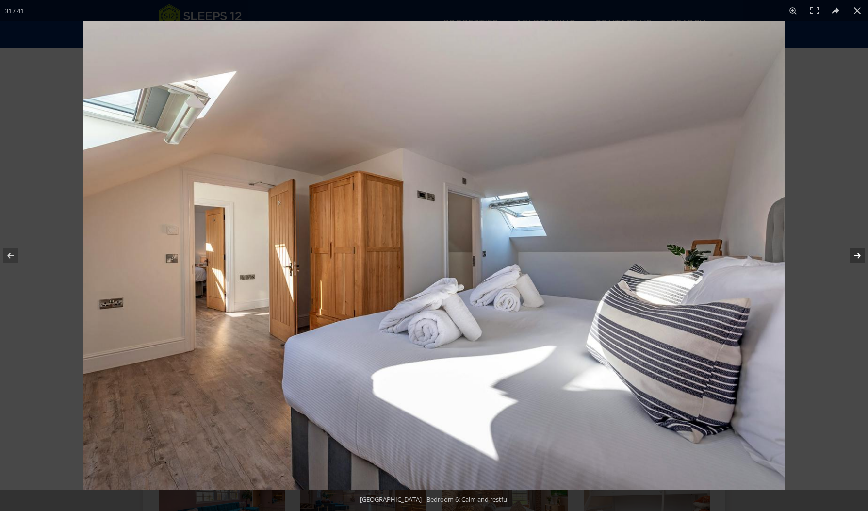
click at [850, 254] on button at bounding box center [851, 255] width 34 height 49
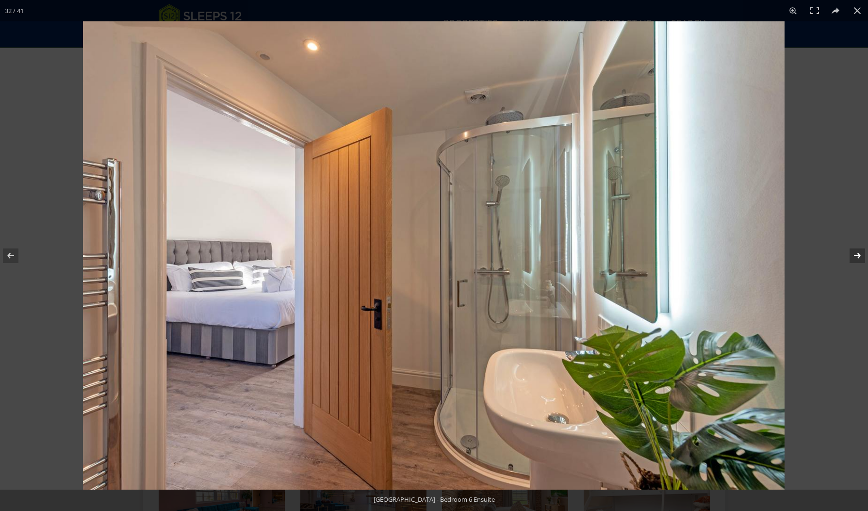
click at [850, 254] on button at bounding box center [851, 255] width 34 height 49
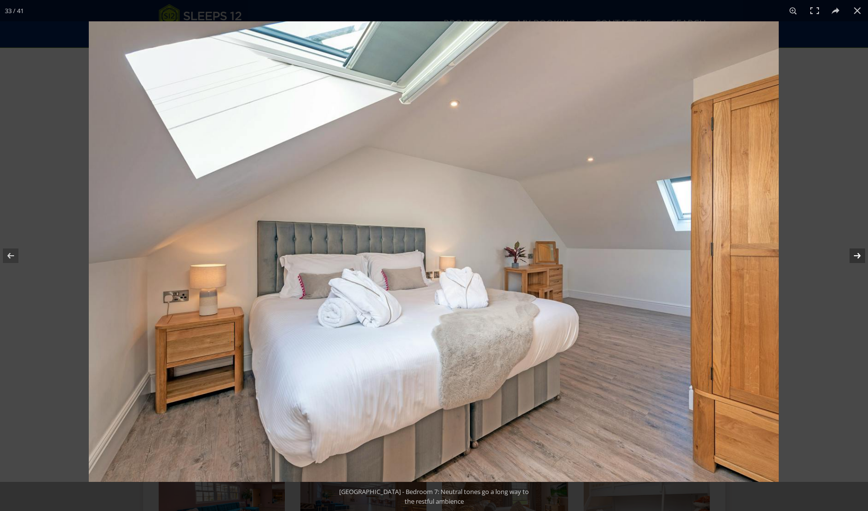
click at [850, 254] on button at bounding box center [851, 255] width 34 height 49
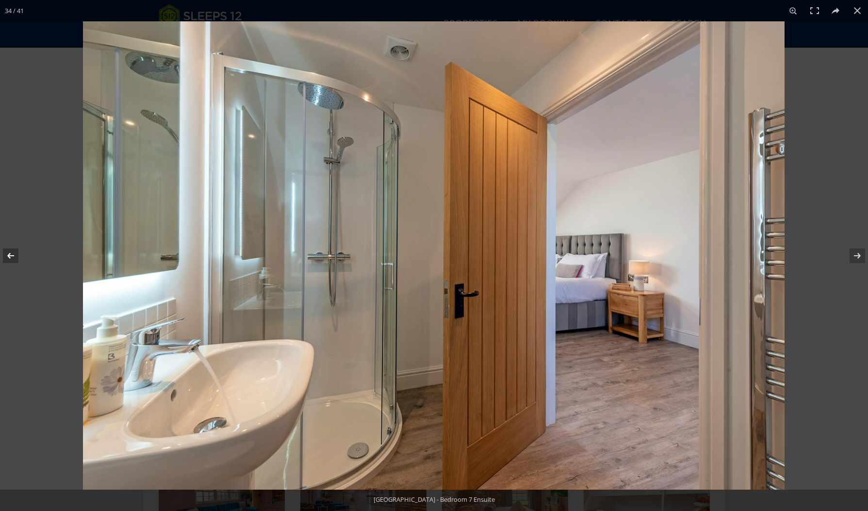
click at [12, 255] on button at bounding box center [17, 255] width 34 height 49
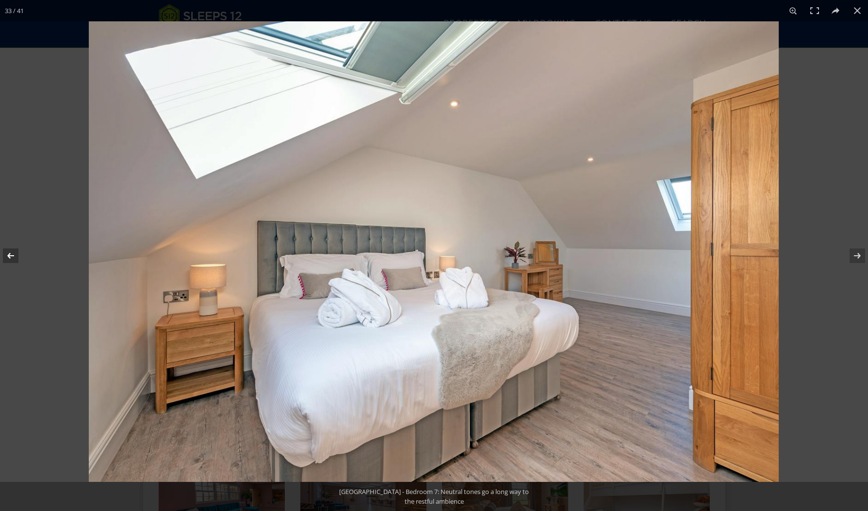
click at [12, 255] on button at bounding box center [17, 255] width 34 height 49
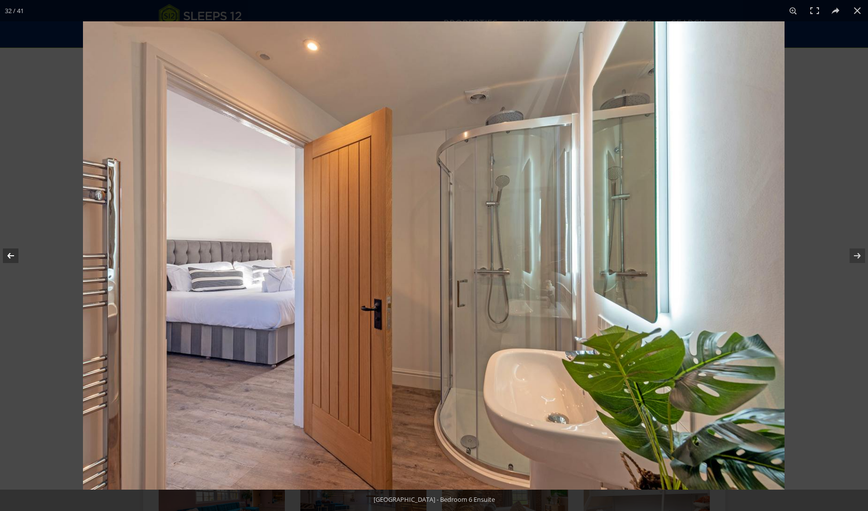
click at [12, 255] on button at bounding box center [17, 255] width 34 height 49
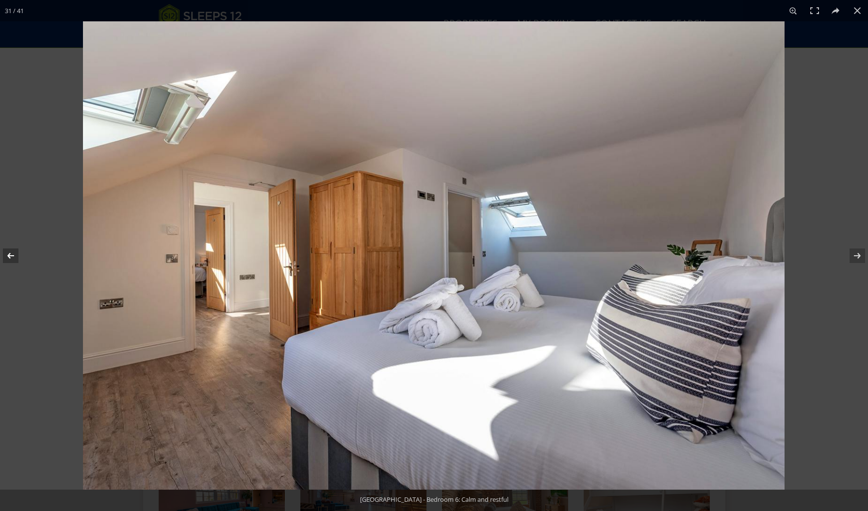
click at [12, 255] on button at bounding box center [17, 255] width 34 height 49
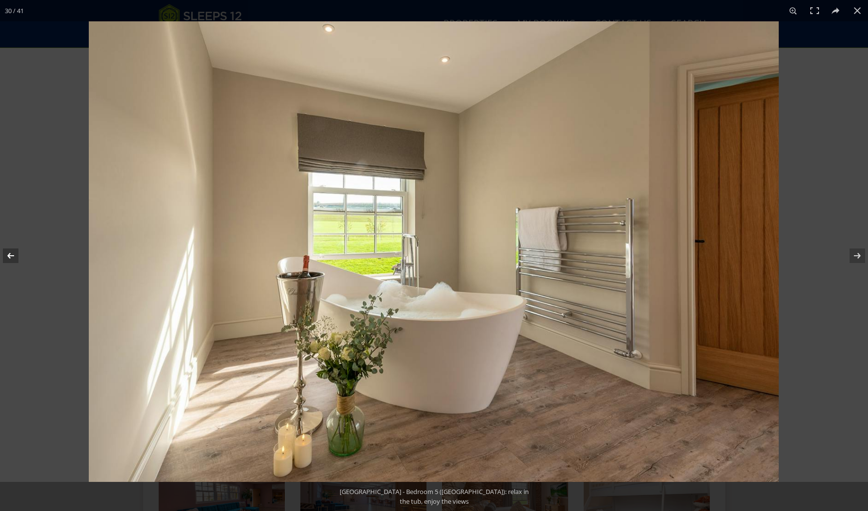
click at [12, 255] on button at bounding box center [17, 255] width 34 height 49
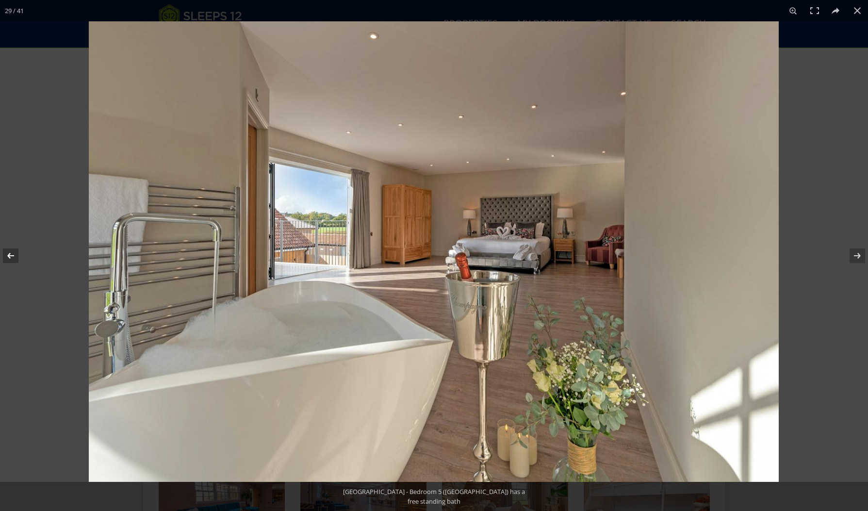
click at [12, 255] on button at bounding box center [17, 255] width 34 height 49
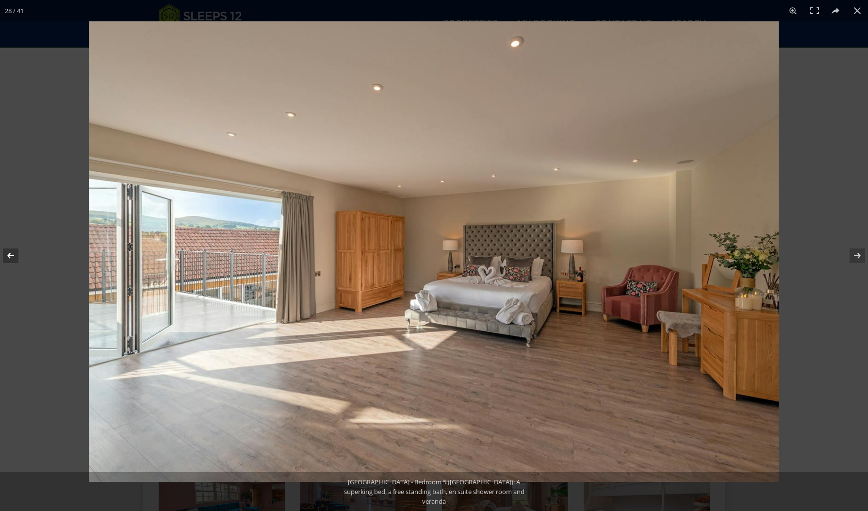
click at [12, 255] on button at bounding box center [17, 255] width 34 height 49
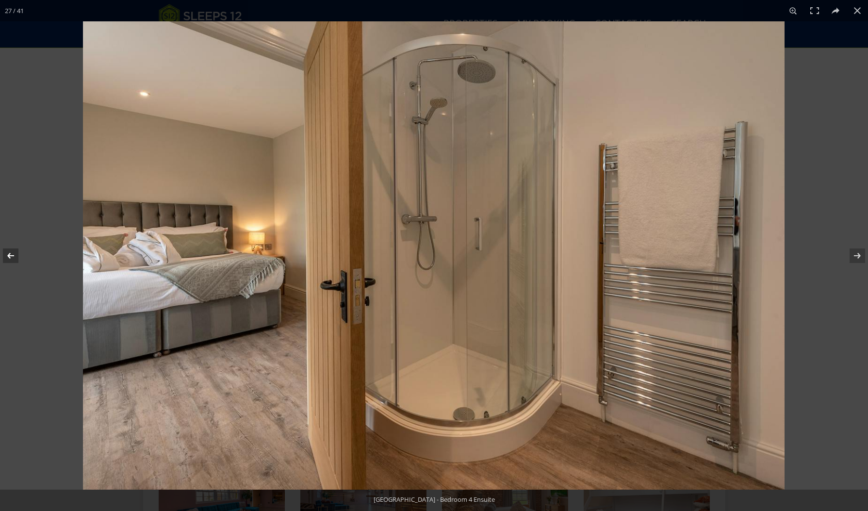
click at [12, 255] on button at bounding box center [17, 255] width 34 height 49
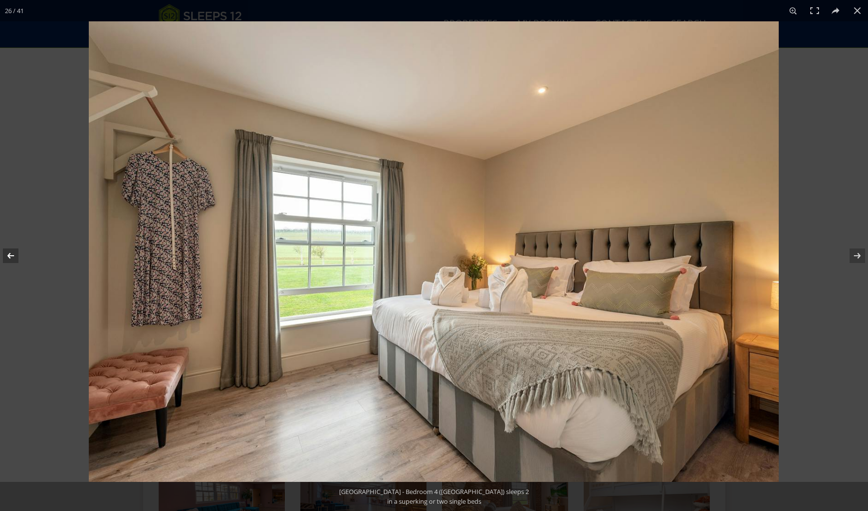
click at [12, 255] on button at bounding box center [17, 255] width 34 height 49
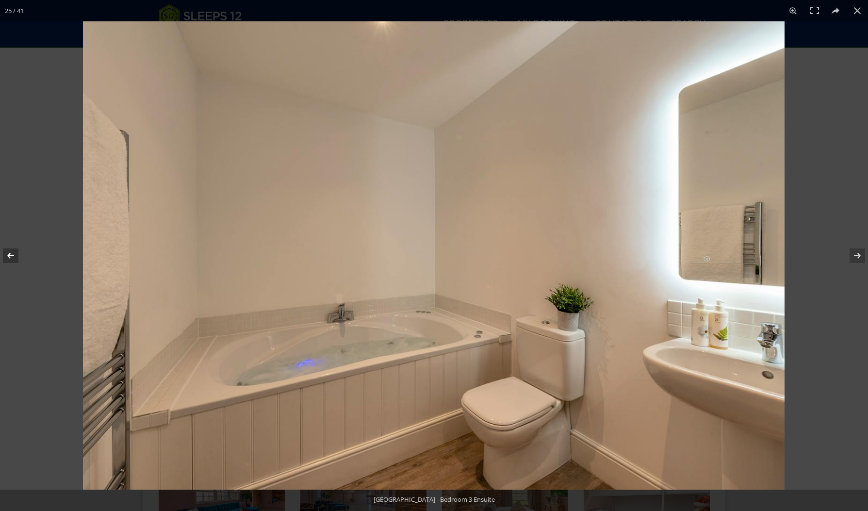
click at [12, 255] on button at bounding box center [17, 255] width 34 height 49
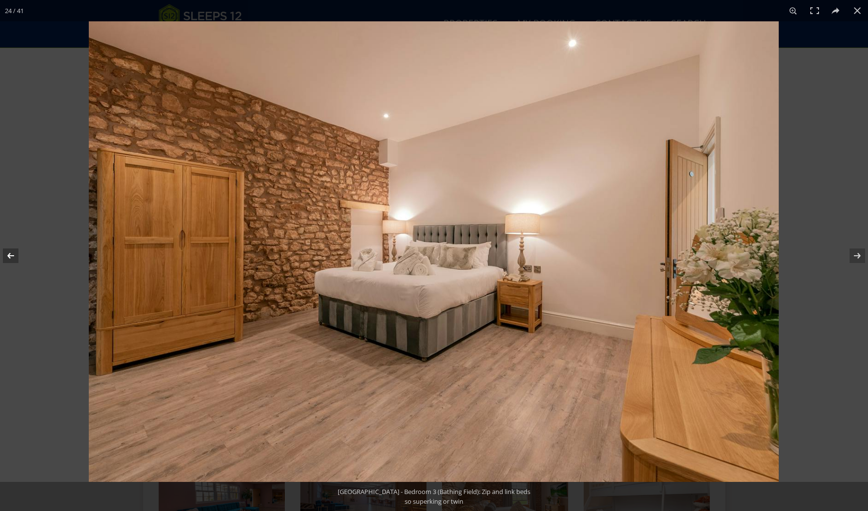
click at [12, 255] on button at bounding box center [17, 255] width 34 height 49
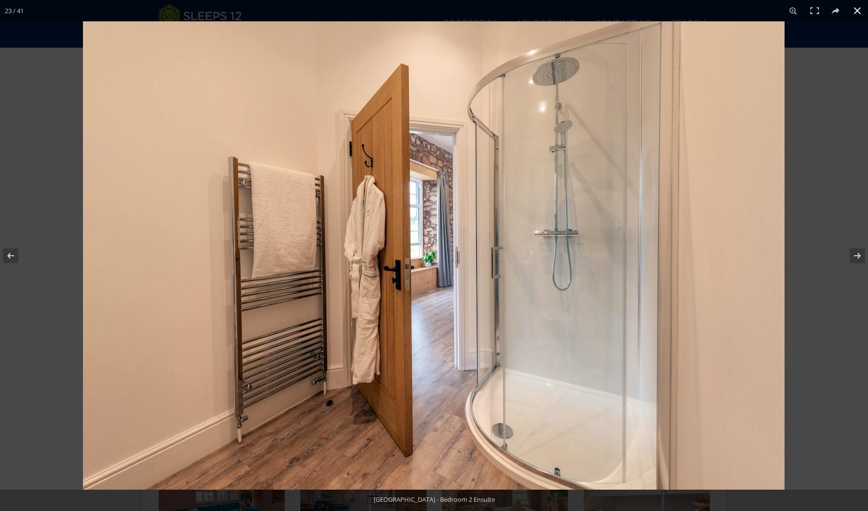
click at [856, 8] on button at bounding box center [857, 10] width 21 height 21
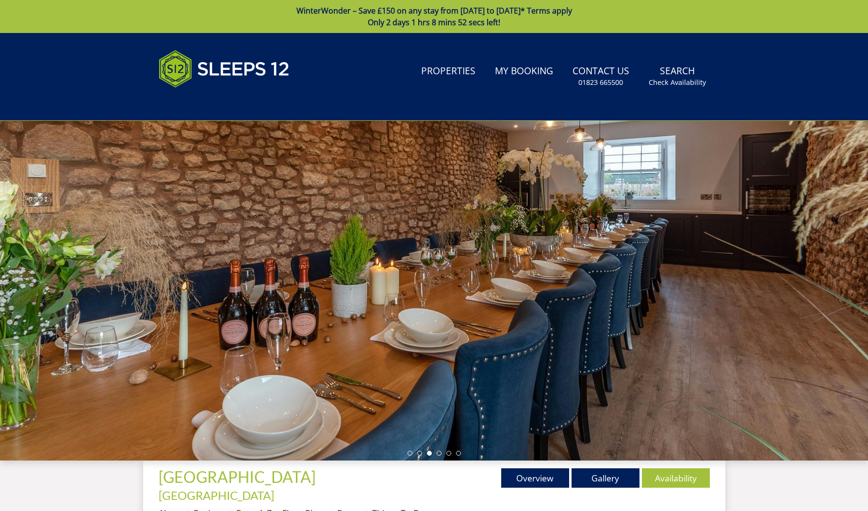
scroll to position [0, 0]
